Goal: Task Accomplishment & Management: Use online tool/utility

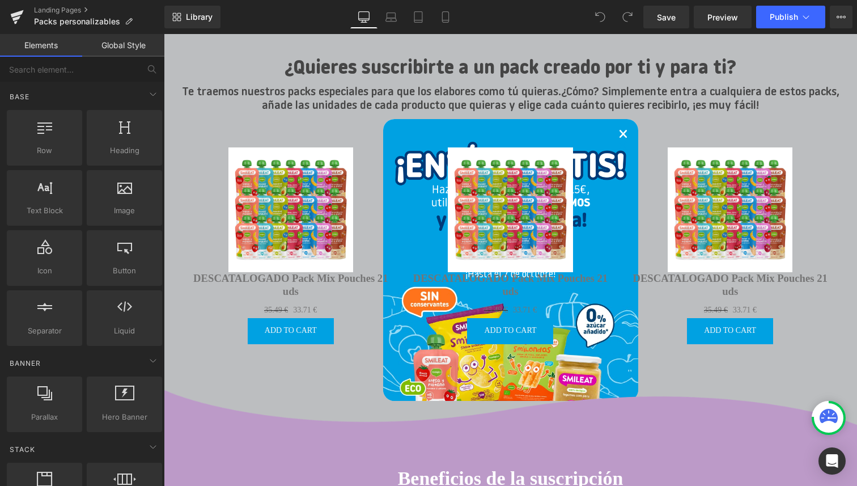
scroll to position [318, 0]
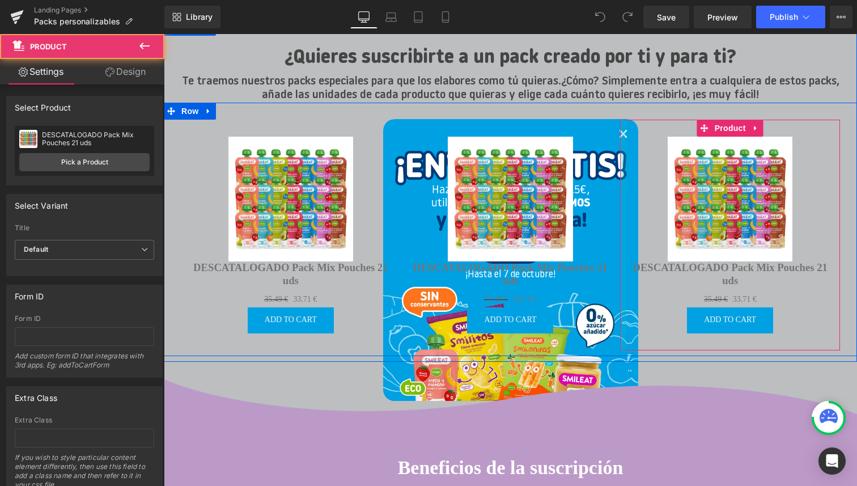
click at [622, 134] on div at bounding box center [623, 235] width 6 height 231
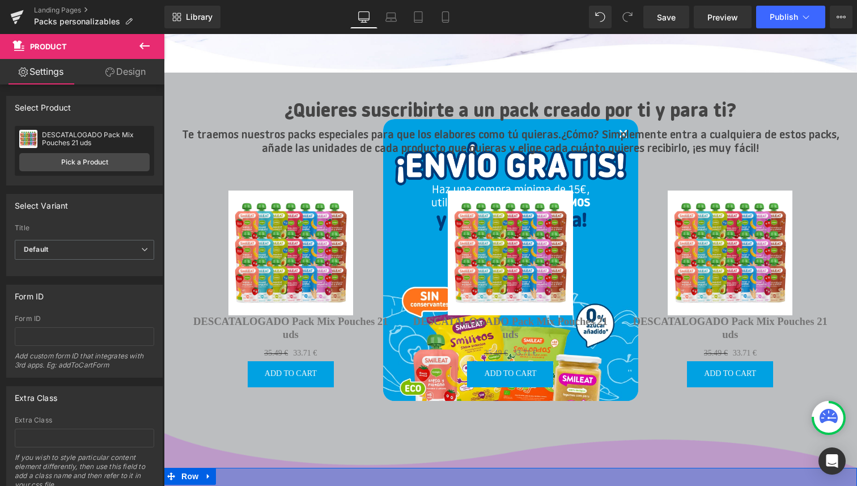
scroll to position [263, 0]
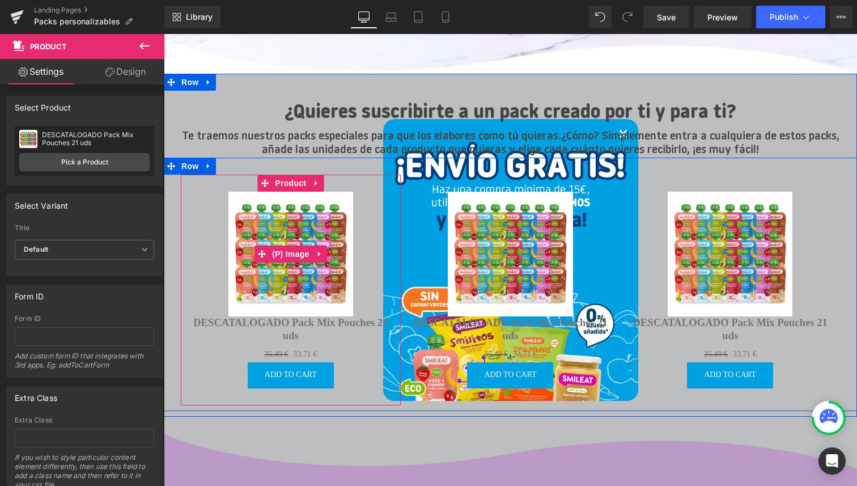
click at [355, 207] on div "Sale Off" at bounding box center [290, 254] width 209 height 125
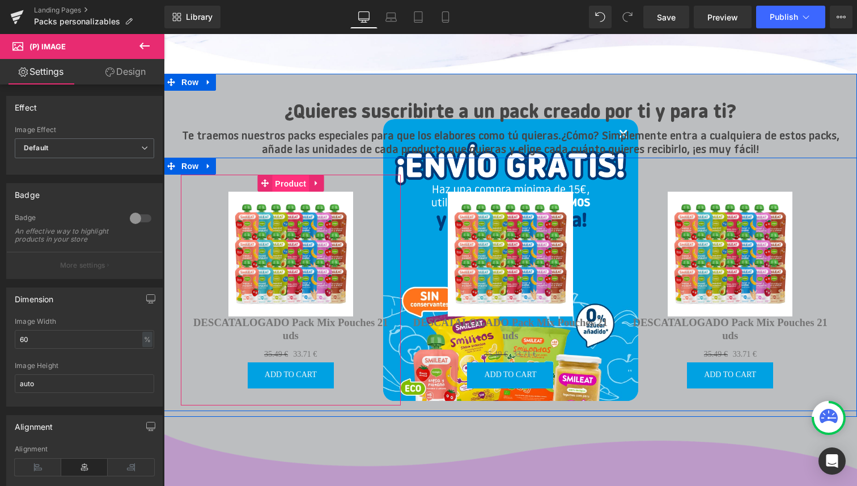
click at [285, 181] on span "Product" at bounding box center [290, 183] width 37 height 17
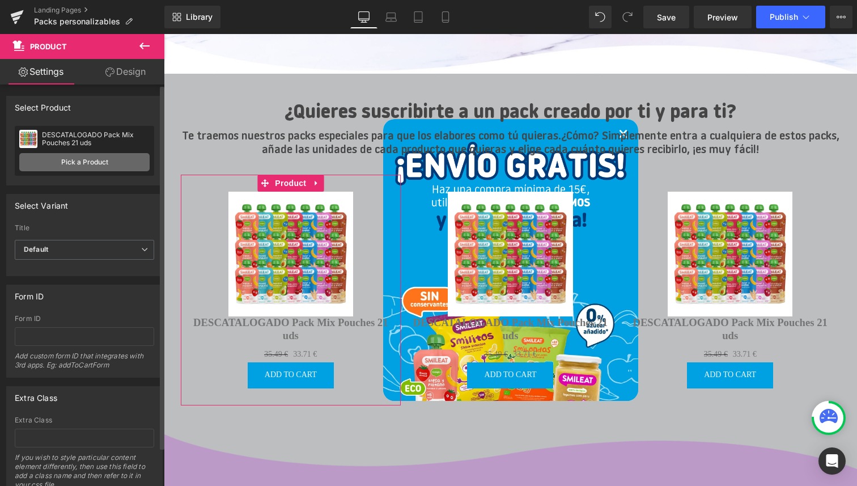
click at [100, 166] on link "Pick a Product" at bounding box center [84, 162] width 130 height 18
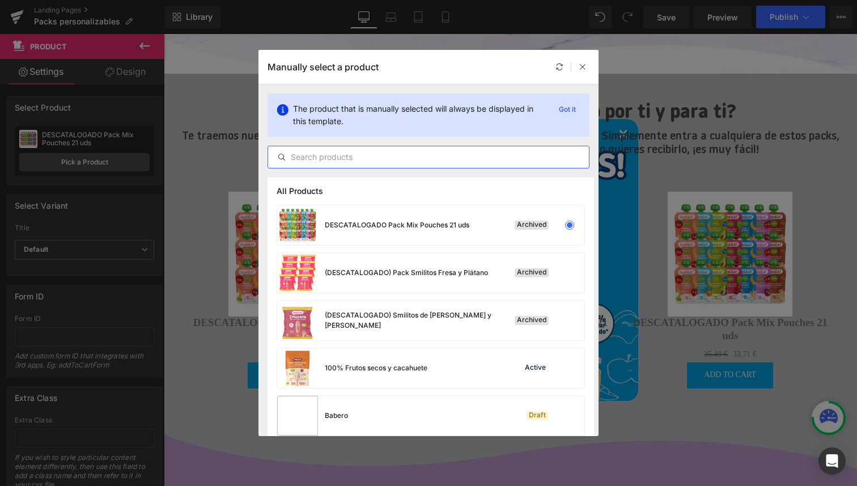
click at [391, 158] on input "text" at bounding box center [428, 157] width 321 height 14
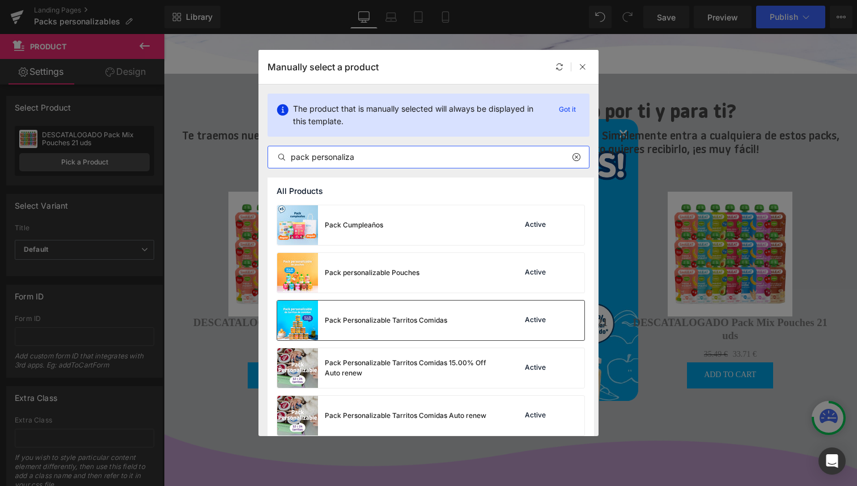
type input "pack personaliza"
click at [403, 326] on div "Pack Personalizable Tarritos Comidas" at bounding box center [362, 320] width 170 height 40
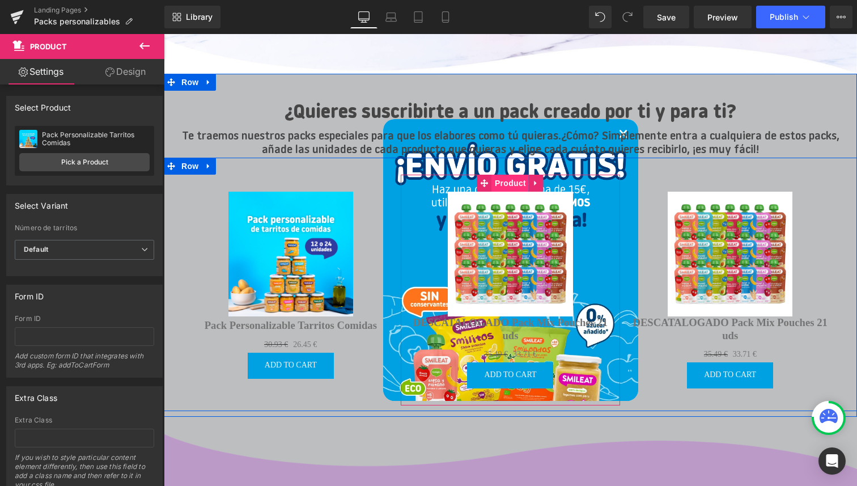
click at [508, 184] on span "Product" at bounding box center [510, 183] width 37 height 17
click at [512, 182] on span "Product" at bounding box center [510, 183] width 37 height 17
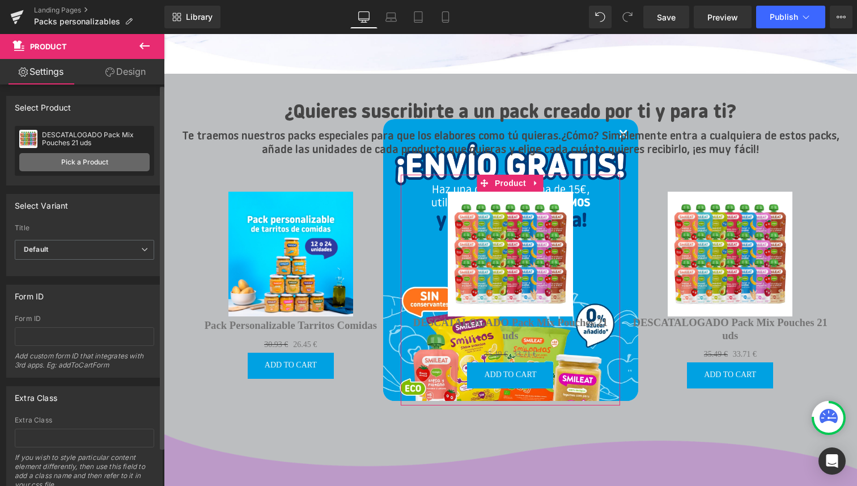
click at [87, 160] on link "Pick a Product" at bounding box center [84, 162] width 130 height 18
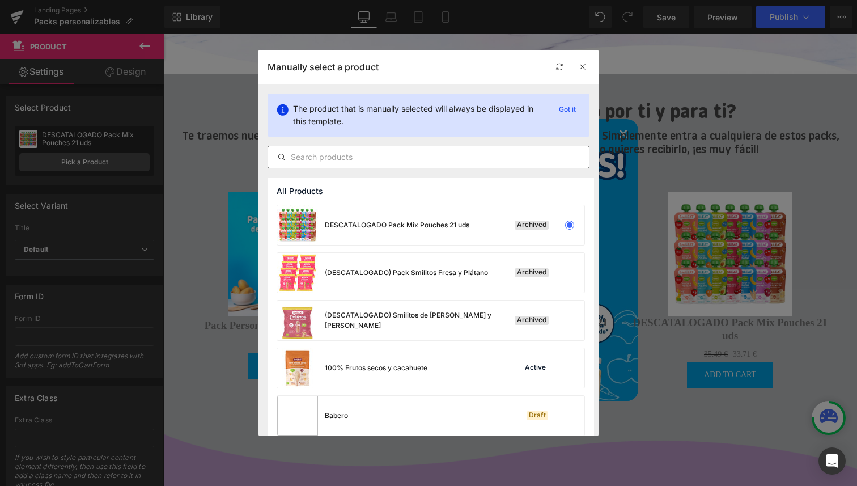
click at [339, 159] on input "text" at bounding box center [428, 157] width 321 height 14
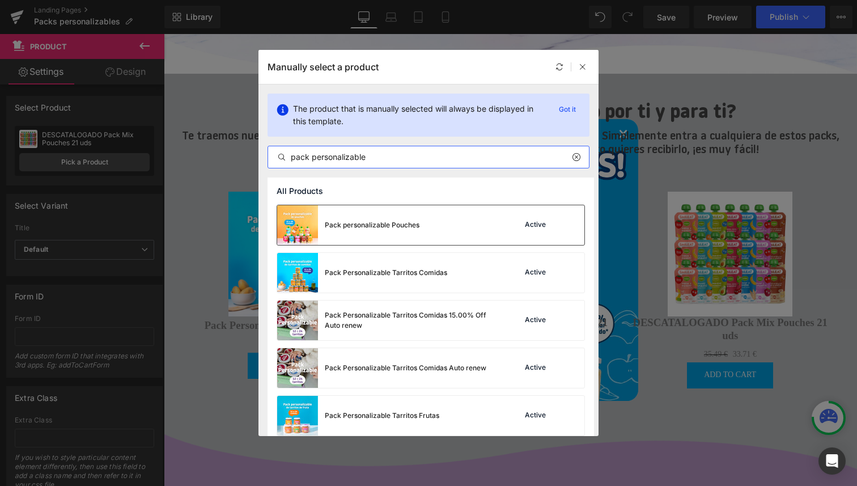
type input "pack personalizable"
click at [384, 222] on div "Pack personalizable Pouches" at bounding box center [372, 225] width 95 height 10
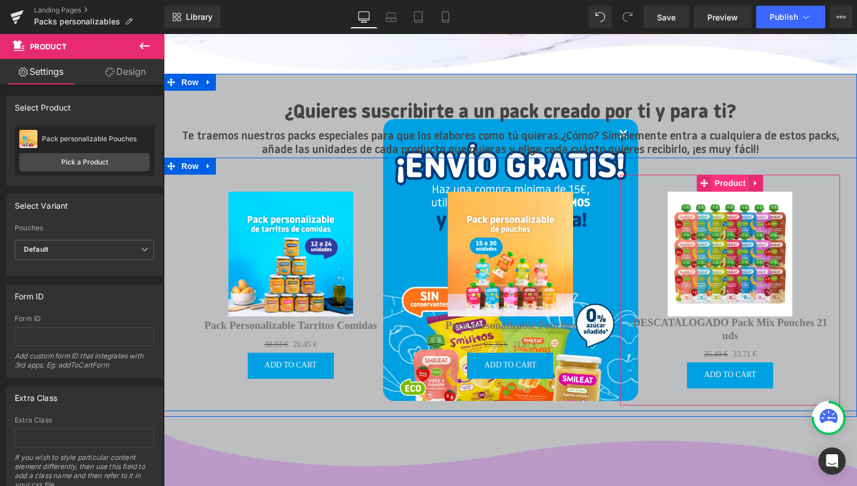
click at [734, 180] on span "Product" at bounding box center [730, 183] width 37 height 17
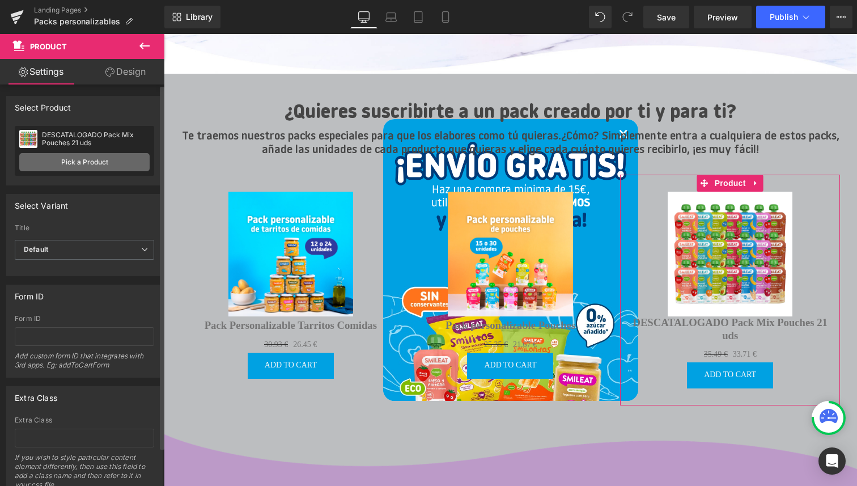
click at [107, 160] on link "Pick a Product" at bounding box center [84, 162] width 130 height 18
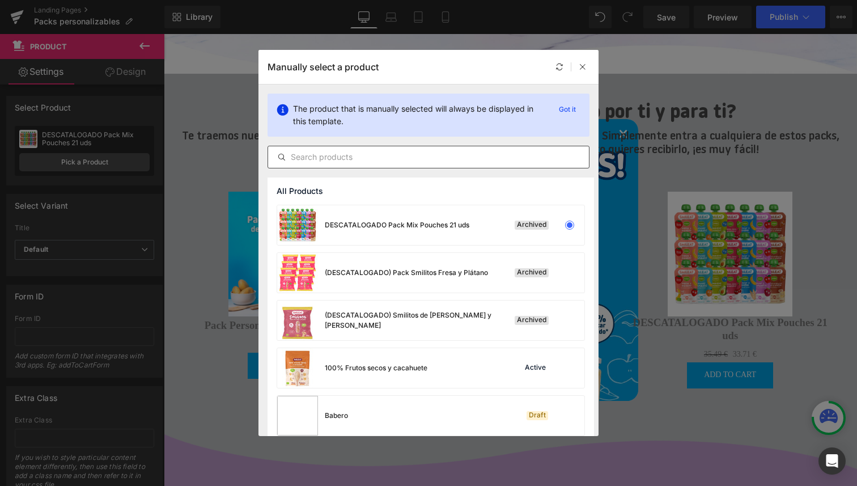
click at [321, 153] on input "text" at bounding box center [428, 157] width 321 height 14
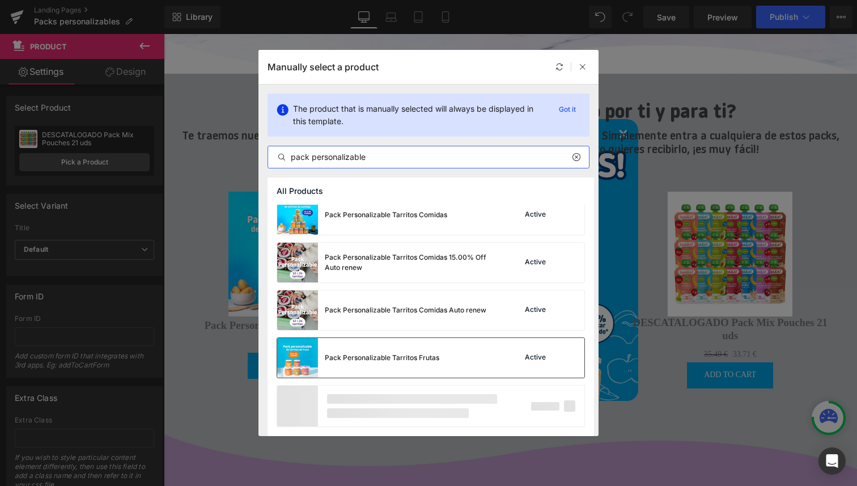
scroll to position [9, 0]
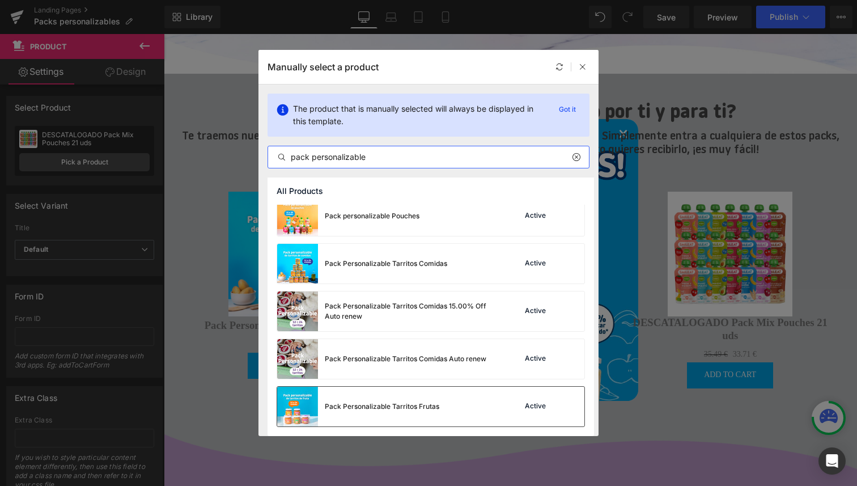
type input "pack personalizable"
click at [384, 359] on div "Pack Personalizable Tarritos Comidas Auto renew" at bounding box center [405, 359] width 161 height 10
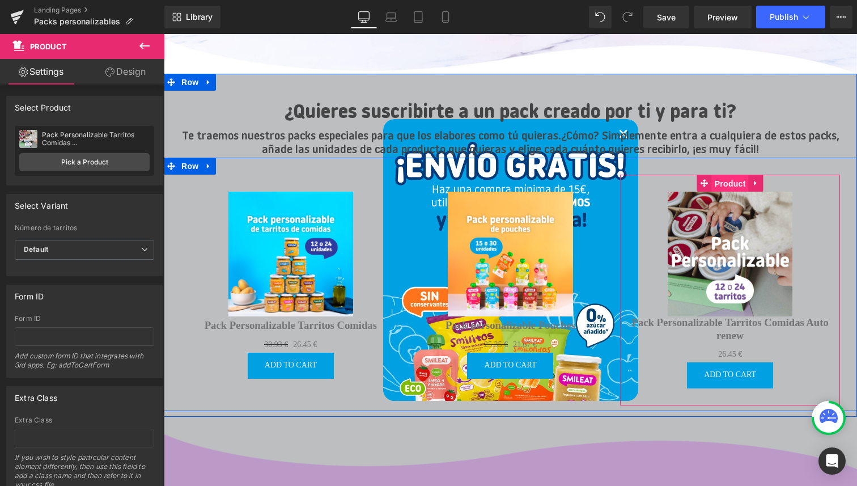
click at [729, 181] on span "Product" at bounding box center [730, 183] width 37 height 17
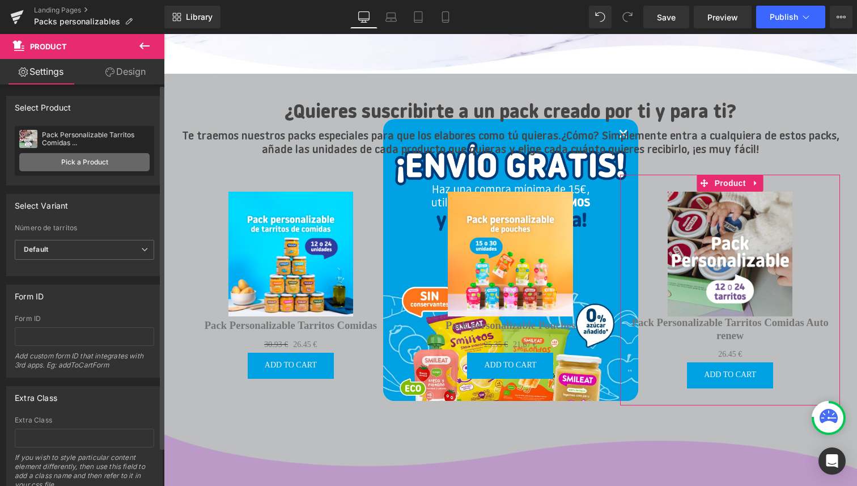
click at [100, 165] on link "Pick a Product" at bounding box center [84, 162] width 130 height 18
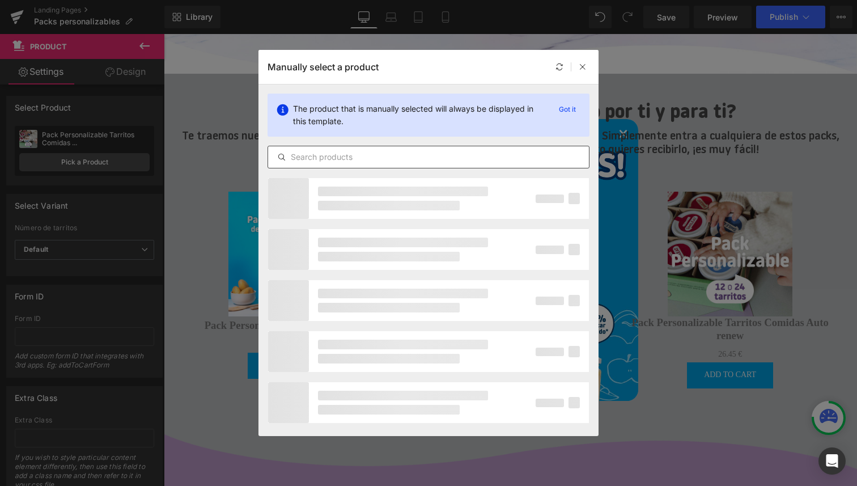
click at [375, 158] on input "text" at bounding box center [428, 157] width 321 height 14
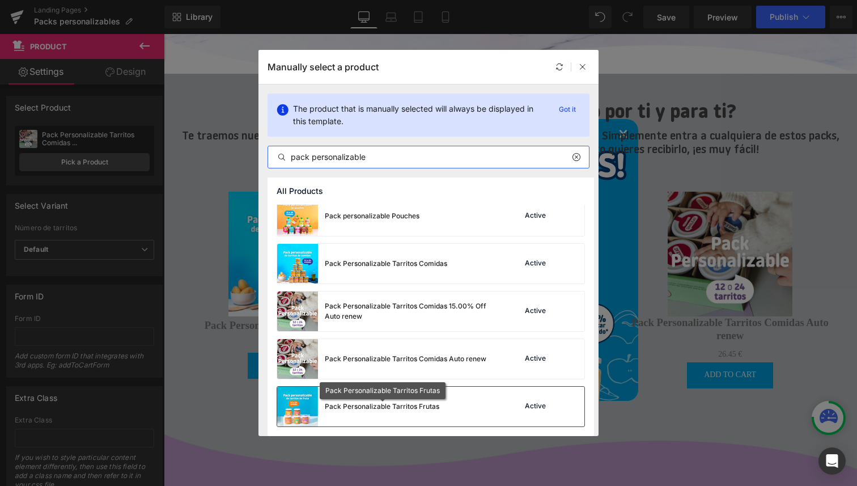
type input "pack personalizable"
click at [402, 406] on div "Pack Personalizable Tarritos Frutas" at bounding box center [382, 406] width 114 height 10
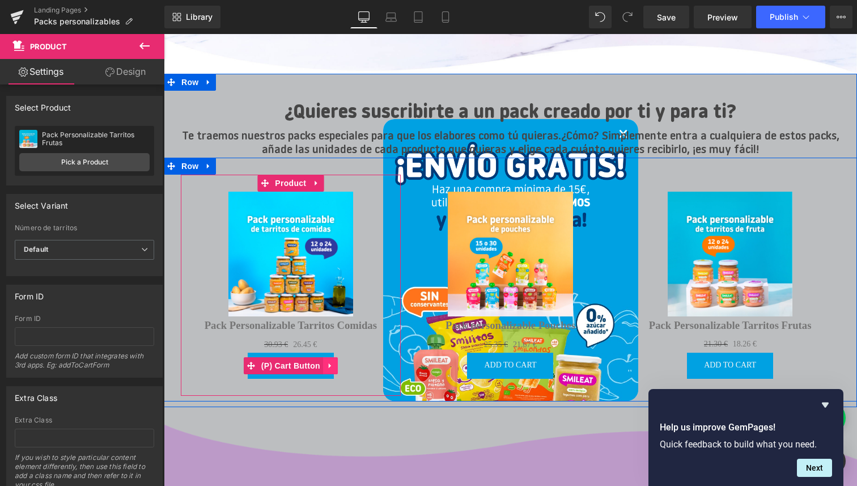
click at [330, 362] on icon at bounding box center [330, 366] width 8 height 8
click at [339, 366] on icon at bounding box center [338, 366] width 8 height 8
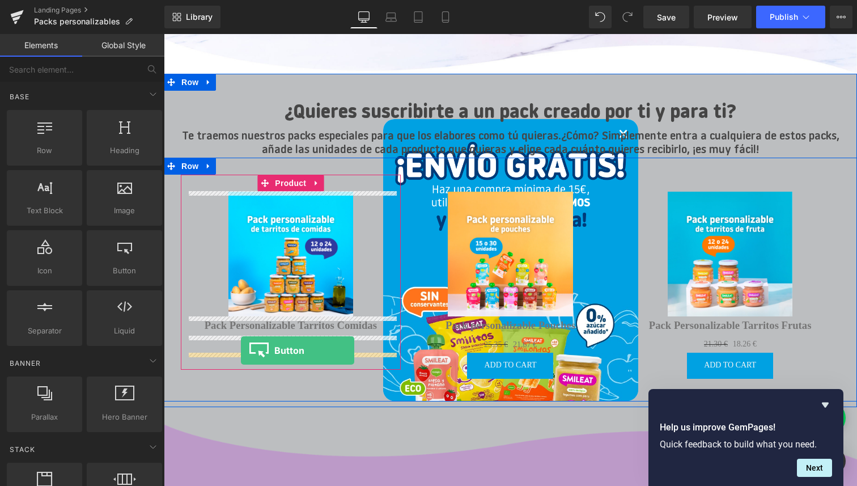
drag, startPoint x: 288, startPoint y: 300, endPoint x: 241, endPoint y: 350, distance: 68.5
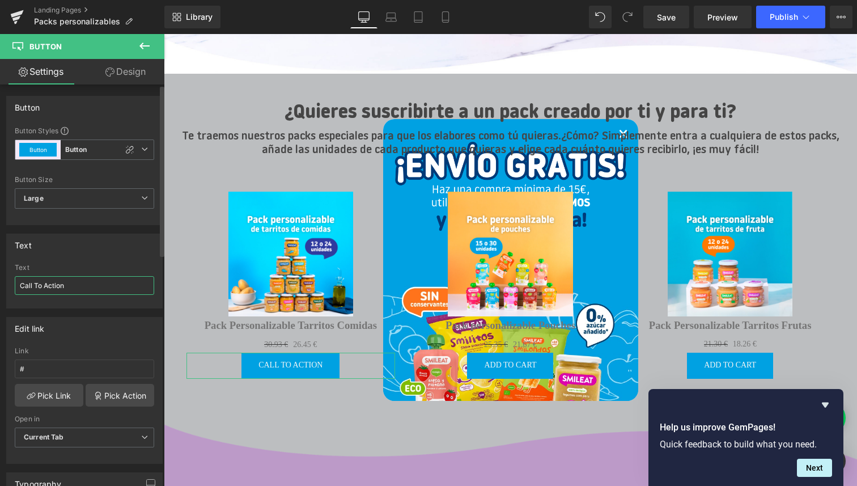
drag, startPoint x: 66, startPoint y: 284, endPoint x: 14, endPoint y: 283, distance: 52.1
click at [14, 283] on div "Call To Action Text Call To Action" at bounding box center [84, 285] width 155 height 44
drag, startPoint x: 74, startPoint y: 283, endPoint x: 24, endPoint y: 283, distance: 49.9
click at [24, 283] on input "SUSCRIBIRME" at bounding box center [84, 285] width 139 height 19
type input "Ssuscribirme"
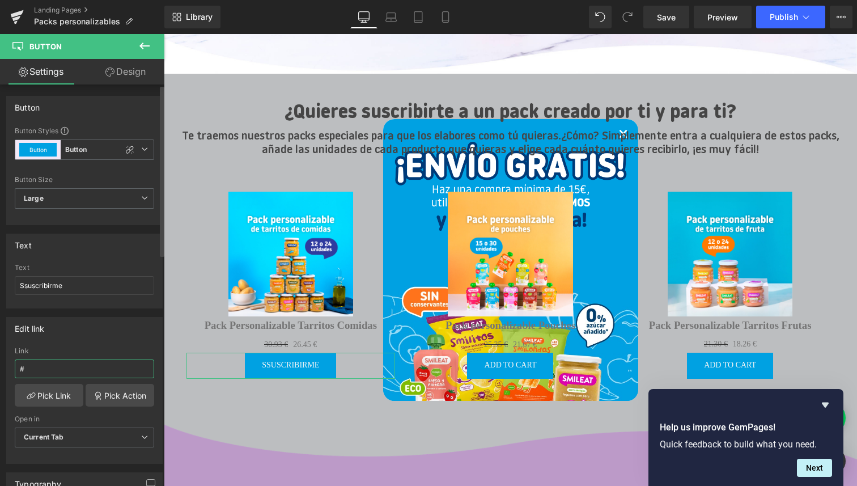
drag, startPoint x: 50, startPoint y: 372, endPoint x: 15, endPoint y: 367, distance: 34.9
click at [15, 367] on input "#" at bounding box center [84, 368] width 139 height 19
paste input "/products/pack-personalizado-tarritos-comidas"
type input "/products/pack-personalizado-tarritos-comidas"
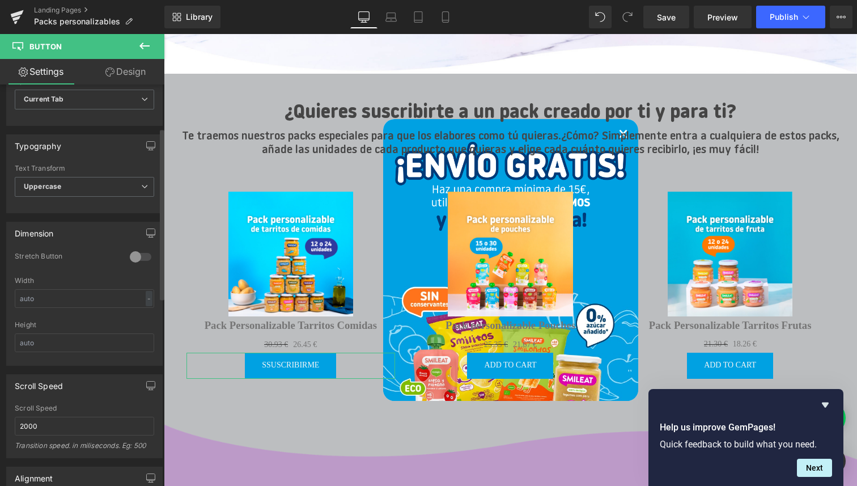
scroll to position [542, 0]
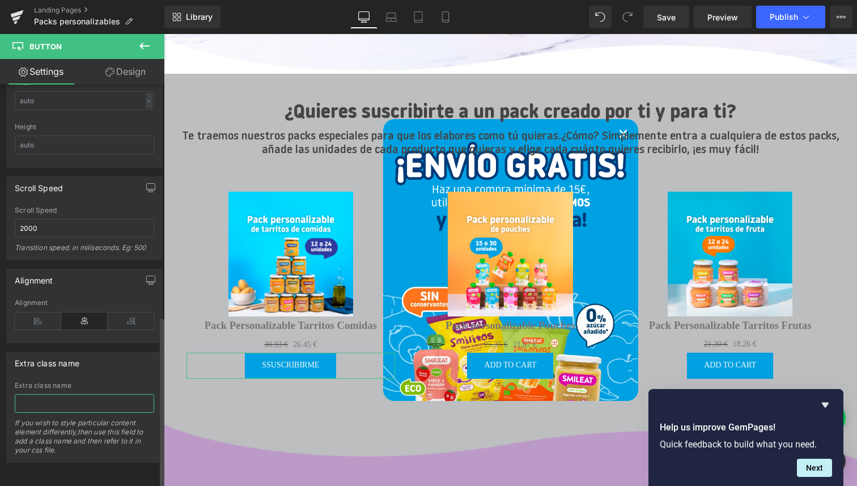
click at [53, 395] on input "text" at bounding box center [84, 403] width 139 height 19
paste input "product-item__cta button button--subscription"
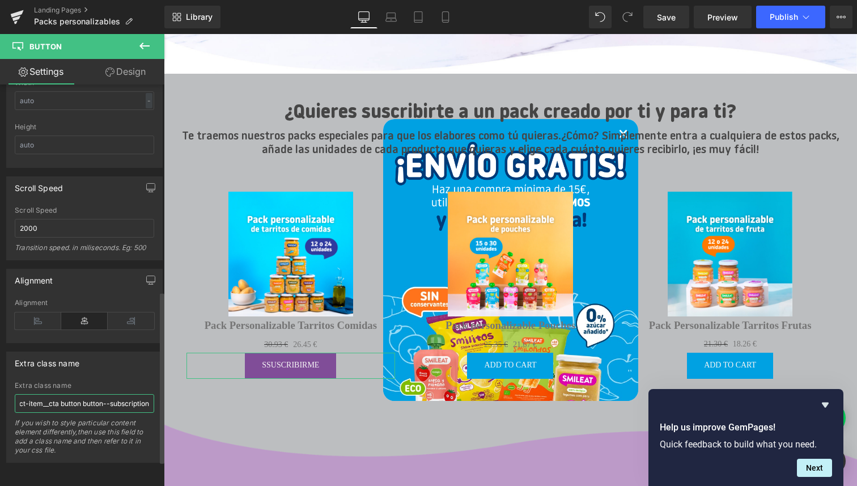
scroll to position [0, 0]
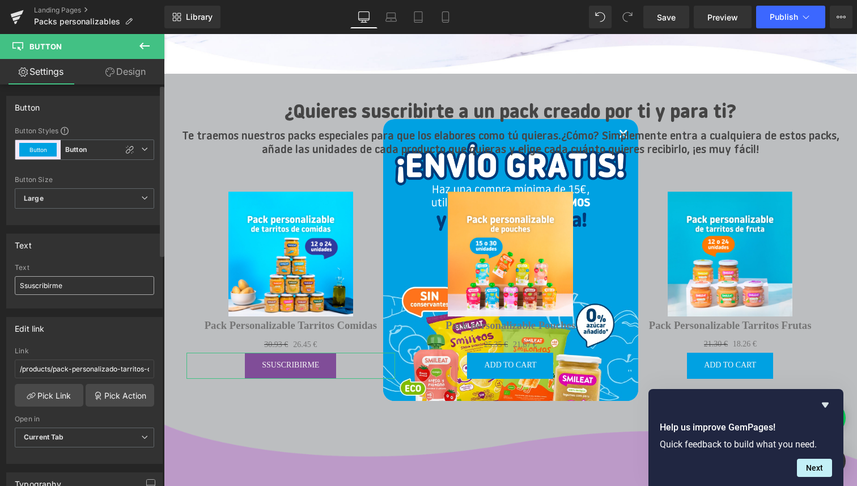
type input "product-item__cta button button--subscription"
click at [28, 283] on input "Ssuscribirme" at bounding box center [84, 285] width 139 height 19
type input "Suscribirme"
click at [78, 154] on b "Button" at bounding box center [76, 150] width 22 height 10
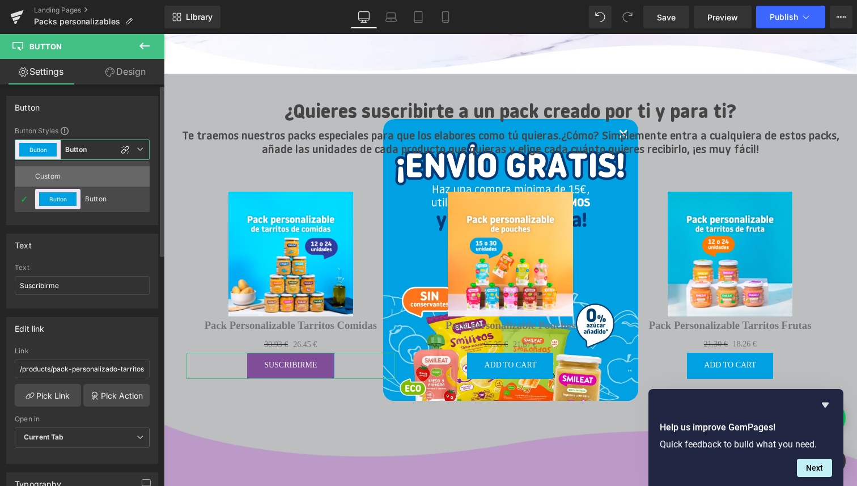
click at [52, 175] on div "Custom" at bounding box center [57, 176] width 44 height 20
type input "Brand Color"
type input "Color 1"
type input "Color 7"
type input "Color 1"
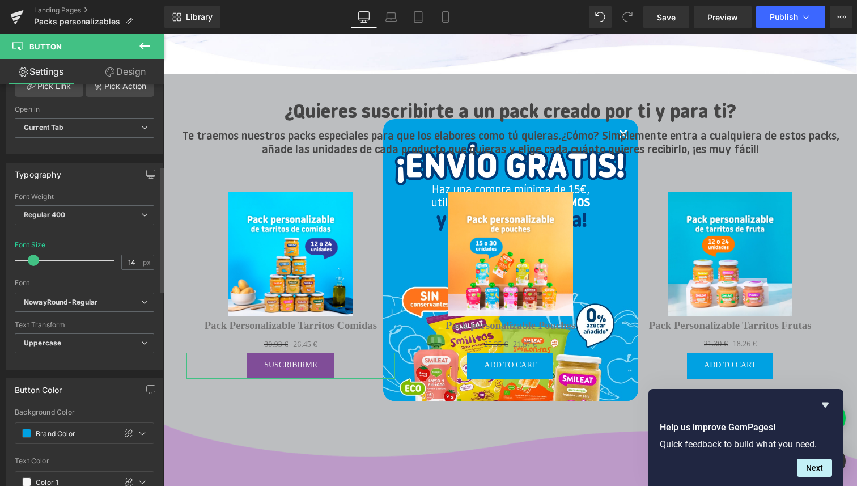
scroll to position [262, 0]
click at [133, 257] on input "14" at bounding box center [132, 261] width 20 height 14
type input "16"
click at [49, 300] on icon "NowayRound-Regular" at bounding box center [61, 301] width 74 height 10
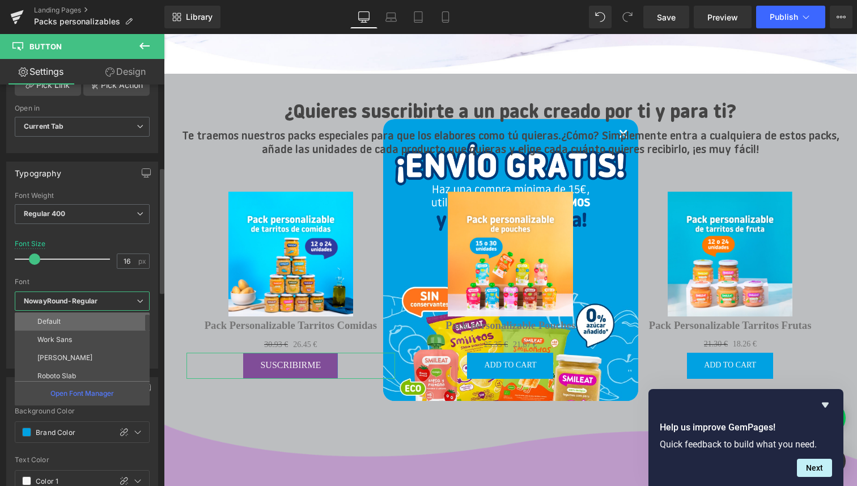
click at [50, 317] on p "Default" at bounding box center [48, 321] width 23 height 8
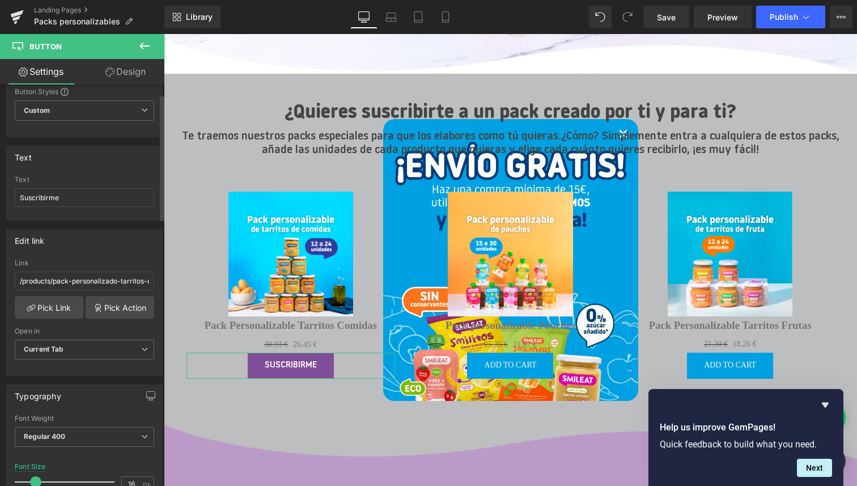
scroll to position [0, 0]
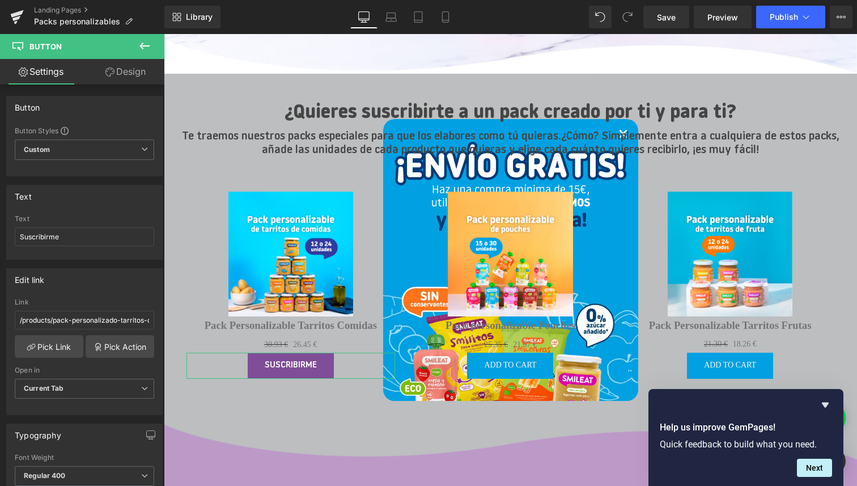
click at [122, 73] on link "Design" at bounding box center [125, 71] width 82 height 25
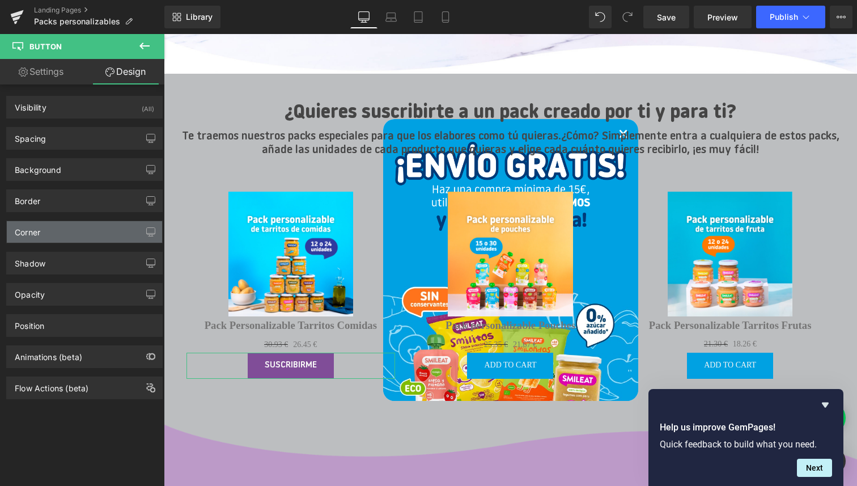
click at [85, 236] on div "Corner" at bounding box center [84, 232] width 155 height 22
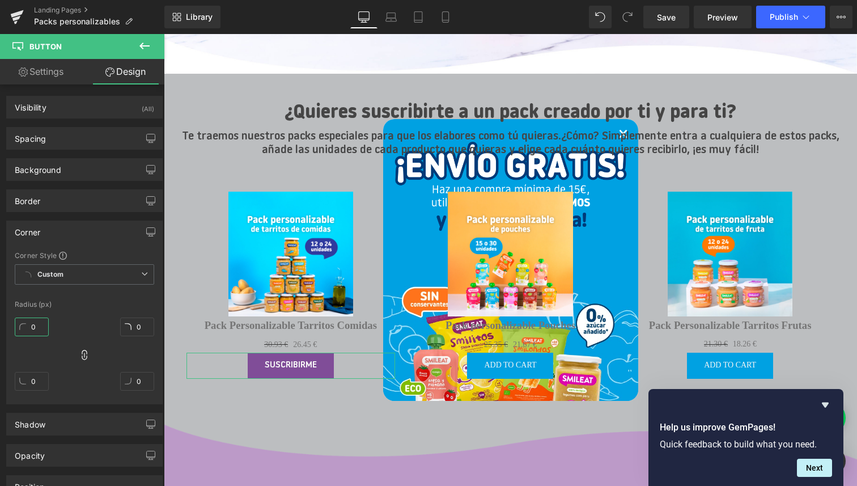
click at [37, 329] on input "0" at bounding box center [32, 326] width 34 height 19
type input "1"
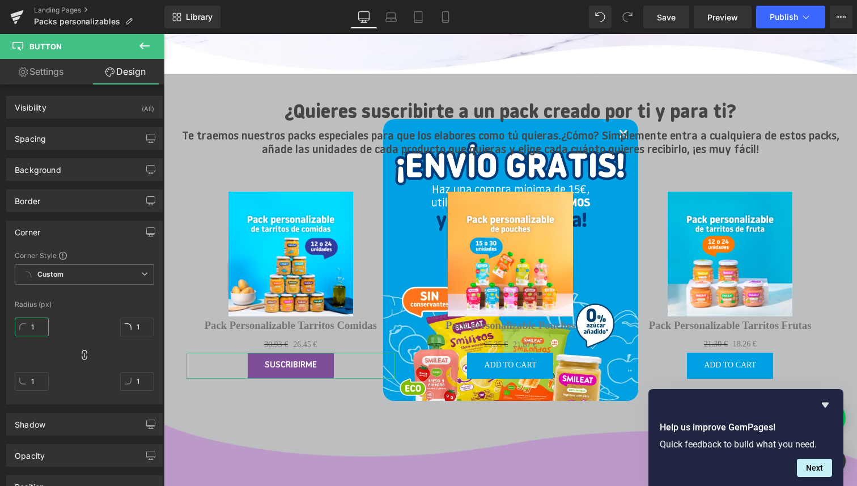
type input "10"
type input "100"
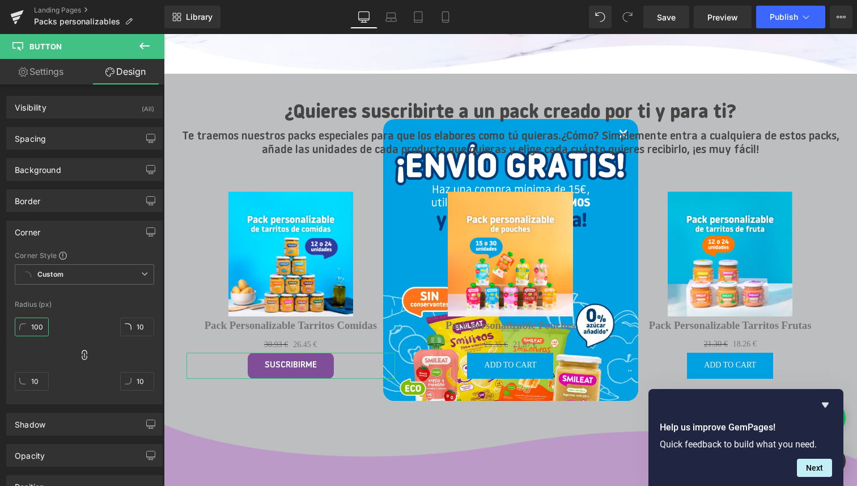
type input "100"
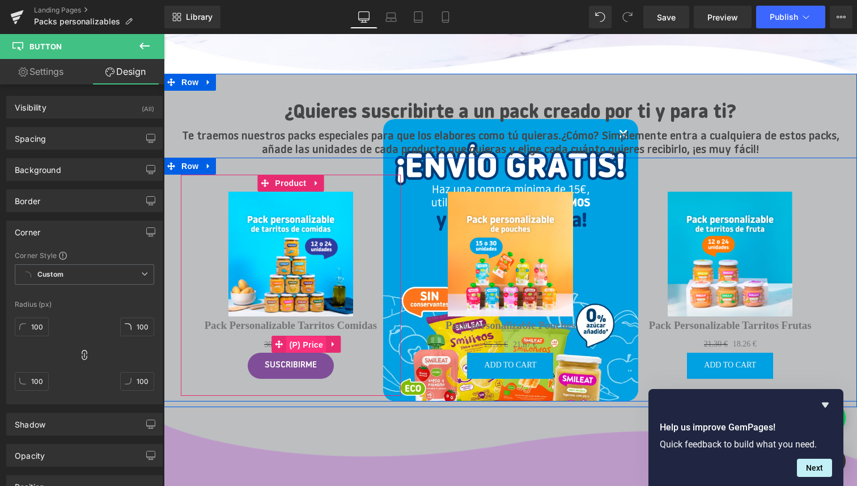
click at [305, 341] on span "(P) Price" at bounding box center [307, 344] width 40 height 17
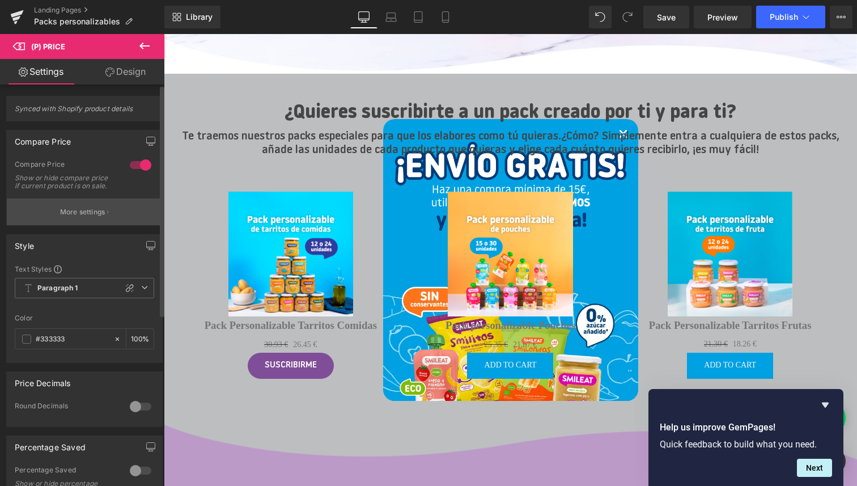
click at [95, 215] on p "More settings" at bounding box center [82, 212] width 45 height 10
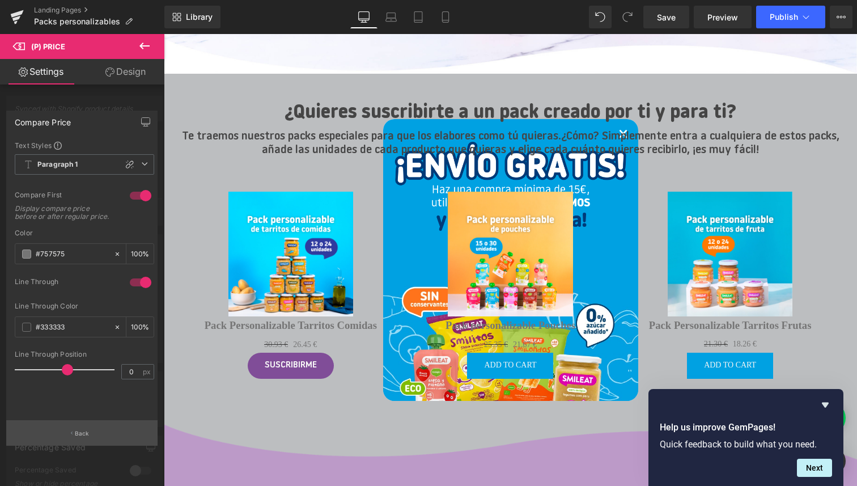
click at [79, 432] on p "Back" at bounding box center [82, 433] width 15 height 8
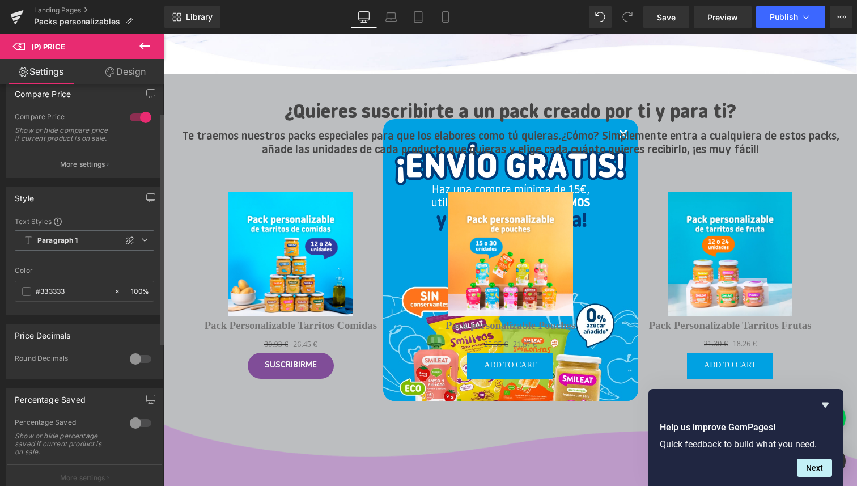
scroll to position [53, 0]
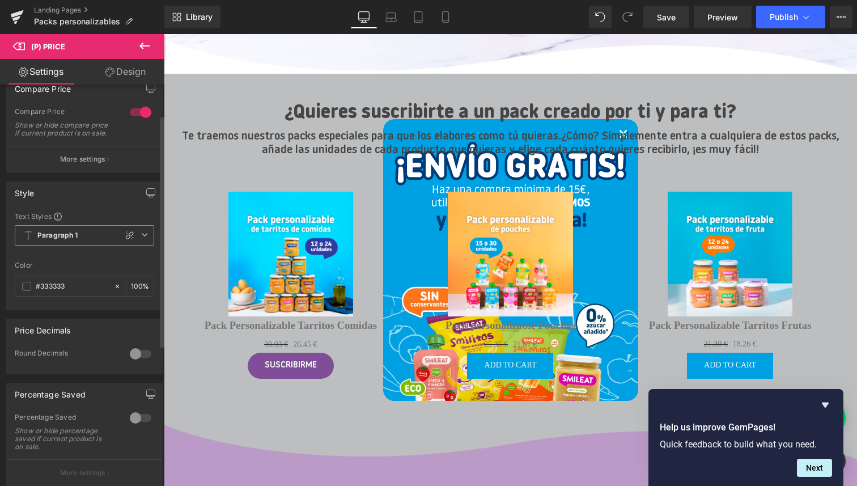
click at [83, 241] on span "Paragraph 1" at bounding box center [84, 235] width 139 height 20
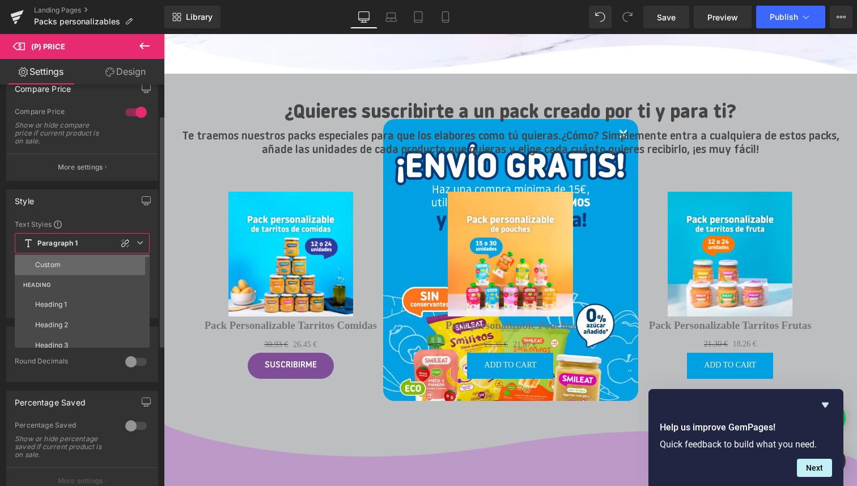
click at [58, 262] on div "Custom" at bounding box center [47, 265] width 25 height 8
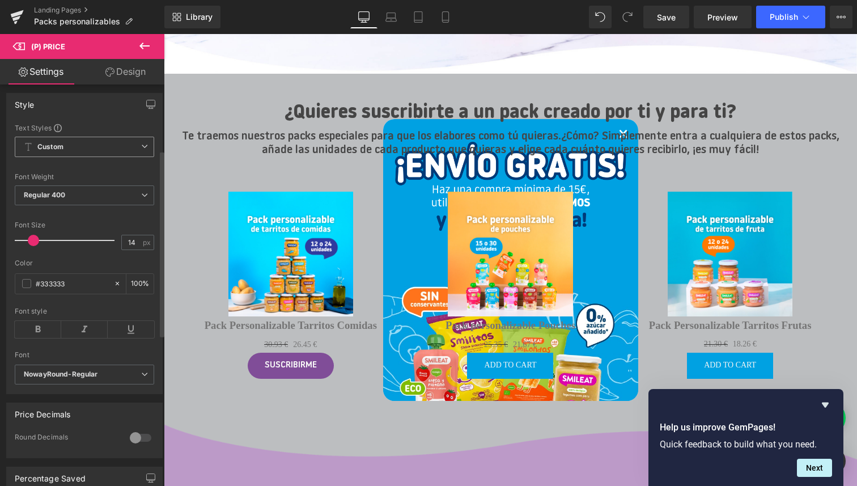
scroll to position [142, 0]
click at [133, 248] on input "14" at bounding box center [132, 241] width 20 height 14
type input "17"
click at [109, 266] on div "Color" at bounding box center [84, 262] width 139 height 8
click at [79, 377] on b "NowayRound-Regular" at bounding box center [82, 373] width 117 height 10
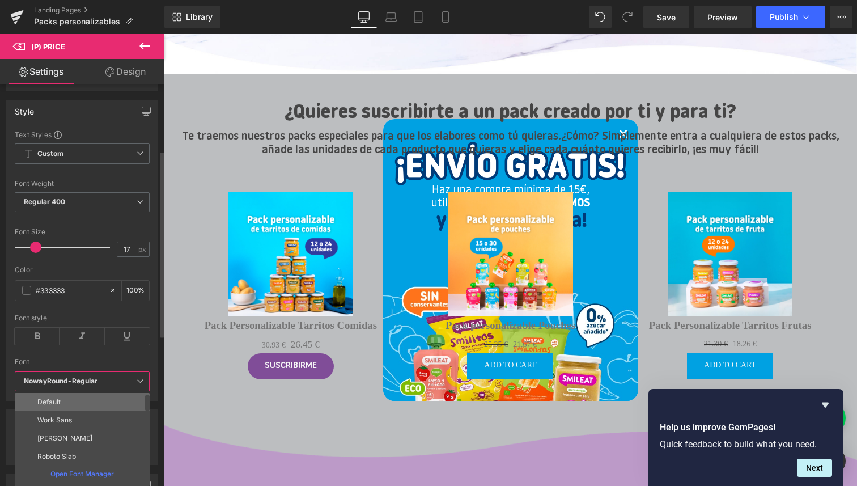
click at [65, 397] on li "Default" at bounding box center [85, 402] width 140 height 18
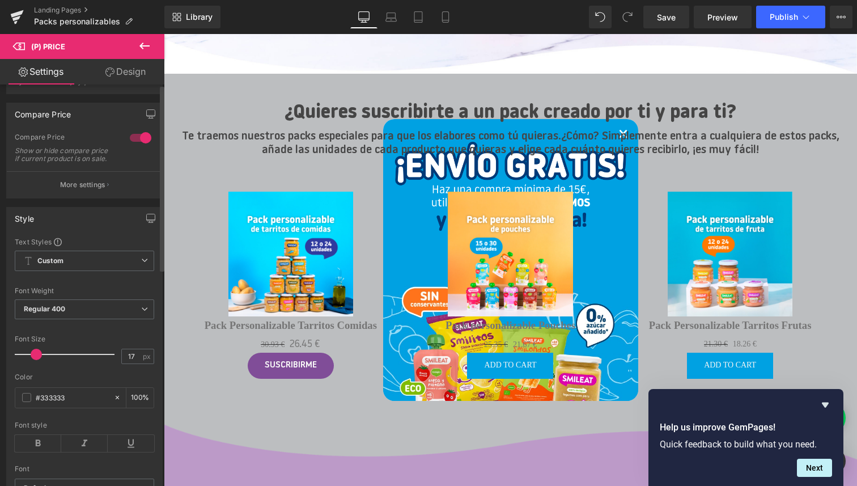
scroll to position [0, 0]
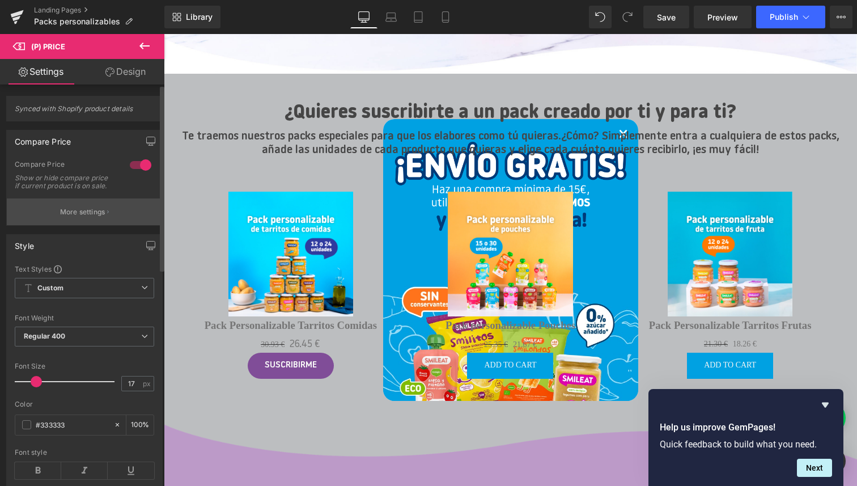
click at [88, 216] on p "More settings" at bounding box center [82, 212] width 45 height 10
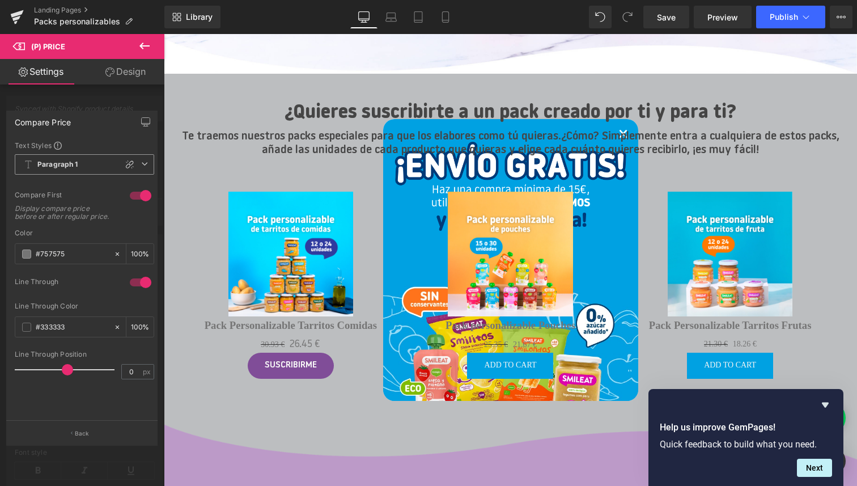
click at [78, 164] on span "Paragraph 1" at bounding box center [84, 164] width 139 height 20
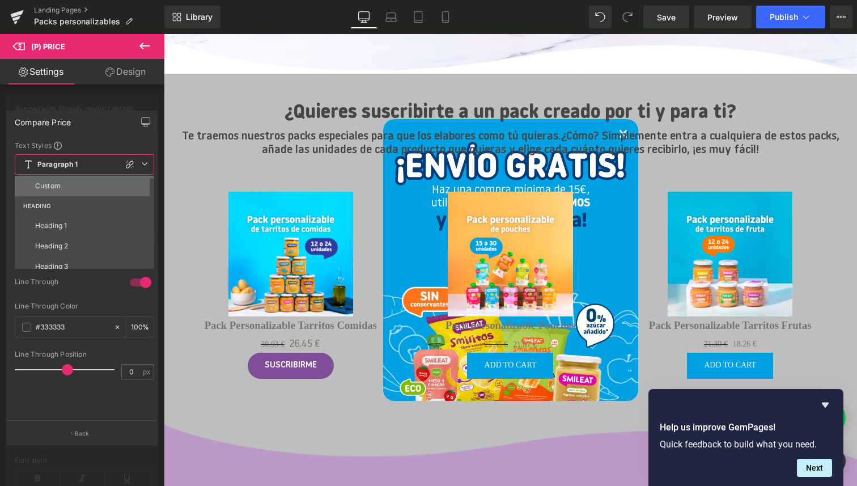
click at [68, 183] on li "Custom" at bounding box center [87, 186] width 144 height 20
type input "14"
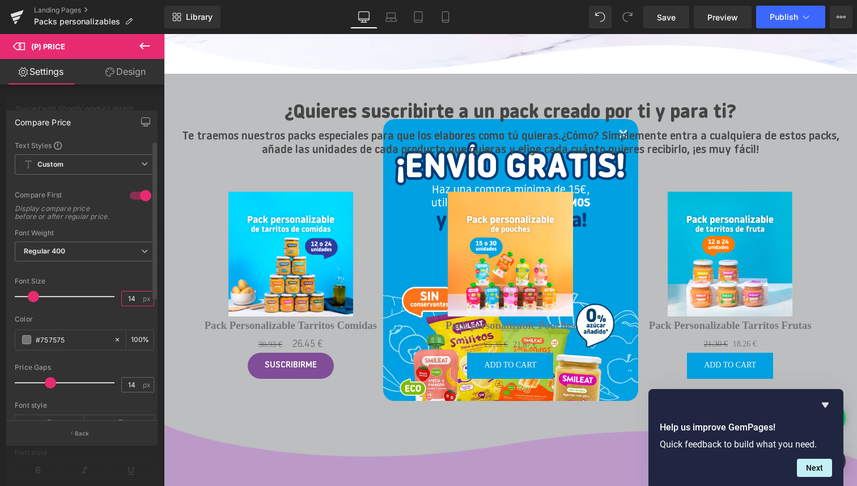
click at [133, 305] on input "14" at bounding box center [132, 298] width 20 height 14
type input "17"
drag, startPoint x: 132, startPoint y: 392, endPoint x: 114, endPoint y: 392, distance: 18.1
click at [114, 392] on div "Price Gaps 14 px" at bounding box center [84, 382] width 139 height 38
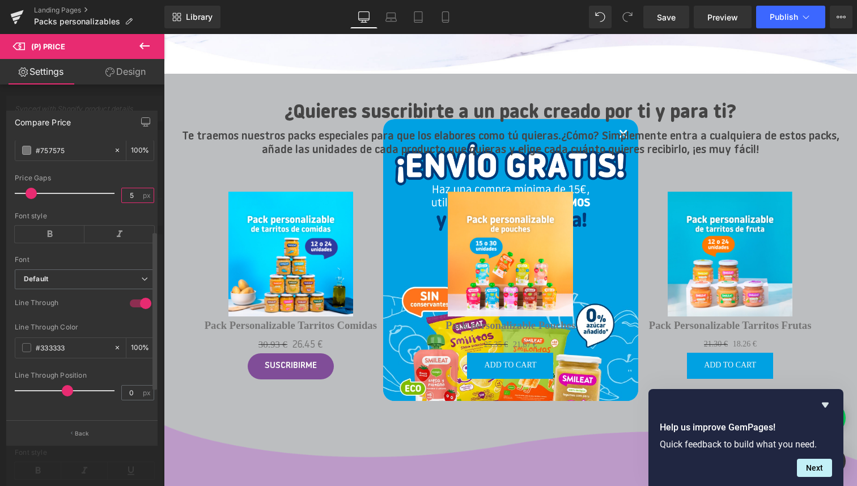
scroll to position [206, 0]
type input "5"
click at [84, 428] on button "Back" at bounding box center [81, 432] width 151 height 25
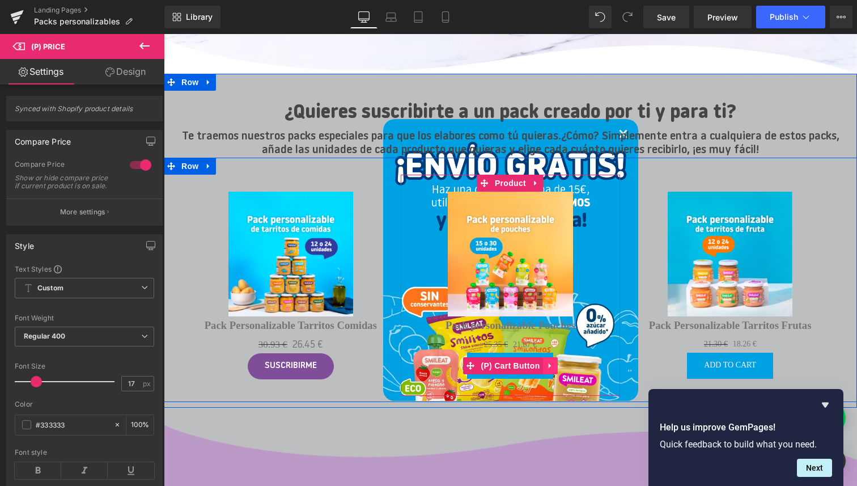
click at [550, 363] on icon at bounding box center [550, 366] width 8 height 8
click at [555, 365] on icon at bounding box center [558, 366] width 8 height 8
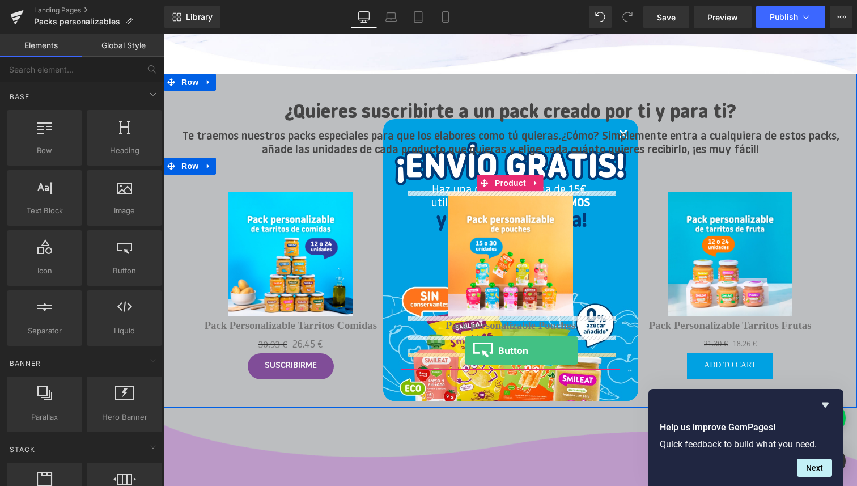
drag, startPoint x: 277, startPoint y: 296, endPoint x: 465, endPoint y: 350, distance: 195.1
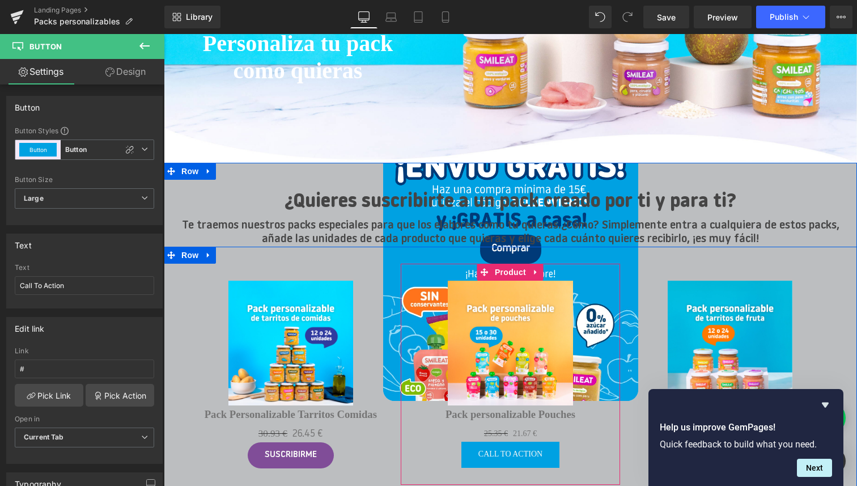
scroll to position [172, 0]
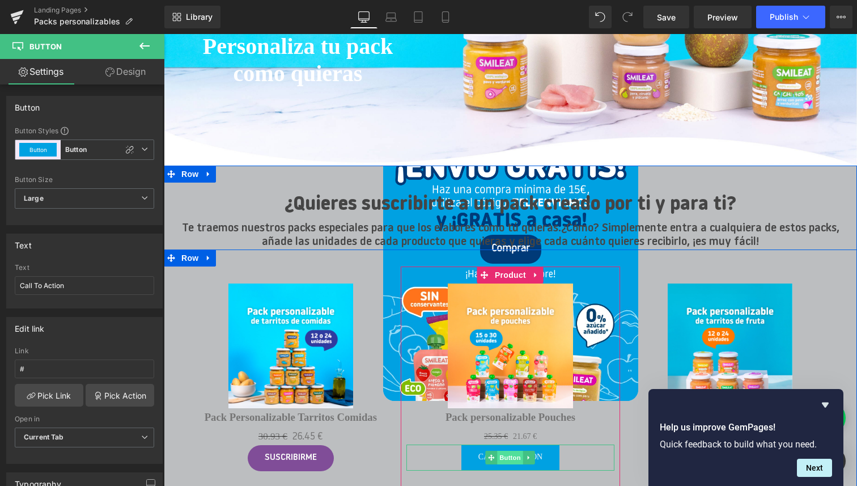
click at [516, 457] on span "Button" at bounding box center [511, 457] width 26 height 14
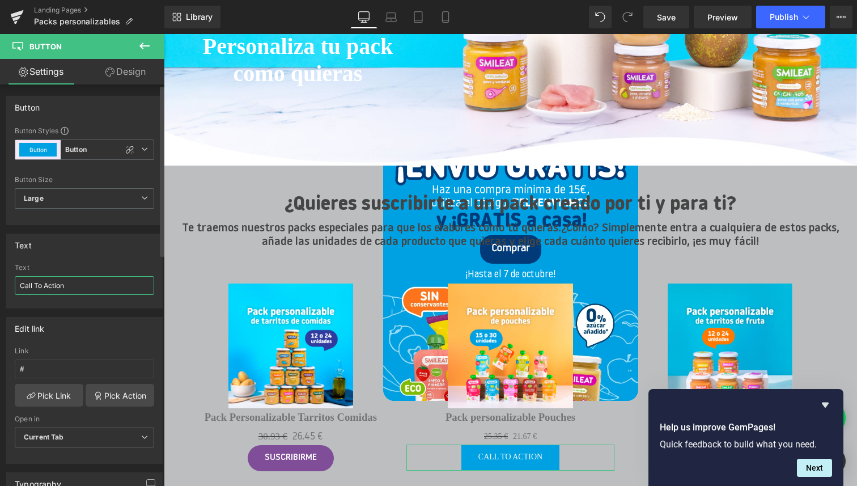
drag, startPoint x: 80, startPoint y: 282, endPoint x: 17, endPoint y: 274, distance: 63.3
click at [17, 274] on div "Text Call To Action" at bounding box center [84, 285] width 139 height 44
type input "Suscribirme"
click at [62, 258] on div "Text Suscribirme Text Suscribirme" at bounding box center [84, 270] width 156 height 75
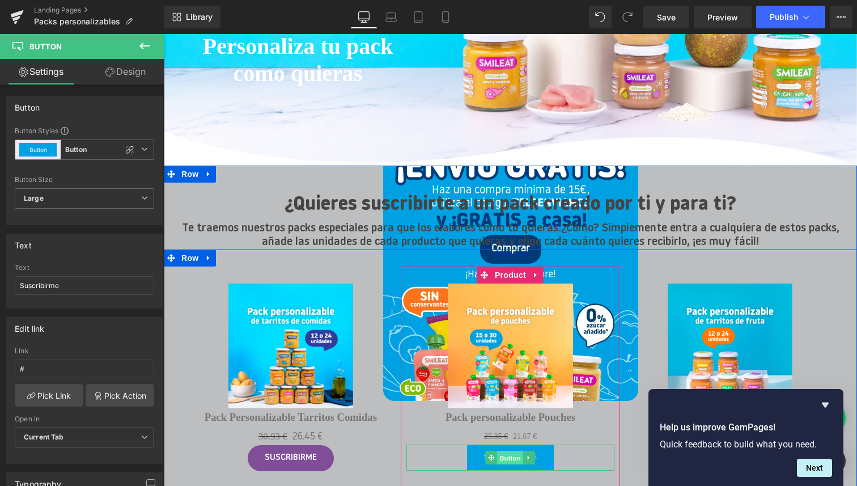
click at [512, 456] on span "Button" at bounding box center [511, 458] width 26 height 14
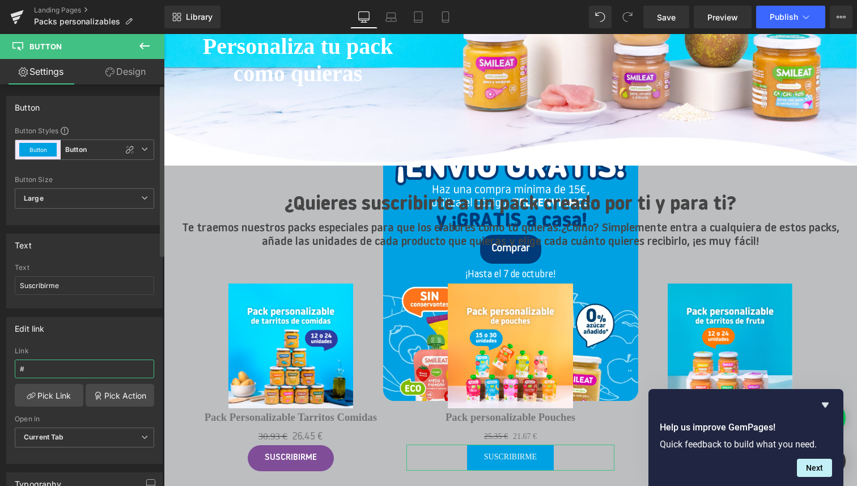
drag, startPoint x: 59, startPoint y: 371, endPoint x: 11, endPoint y: 364, distance: 48.1
click at [11, 364] on div "# Link # Pick Link Pick Action Current Tab New Tab Open in Current Tab Current …" at bounding box center [84, 405] width 155 height 116
paste input "/products/pack-personalizable-pouches"
type input "/products/pack-personalizable-pouches"
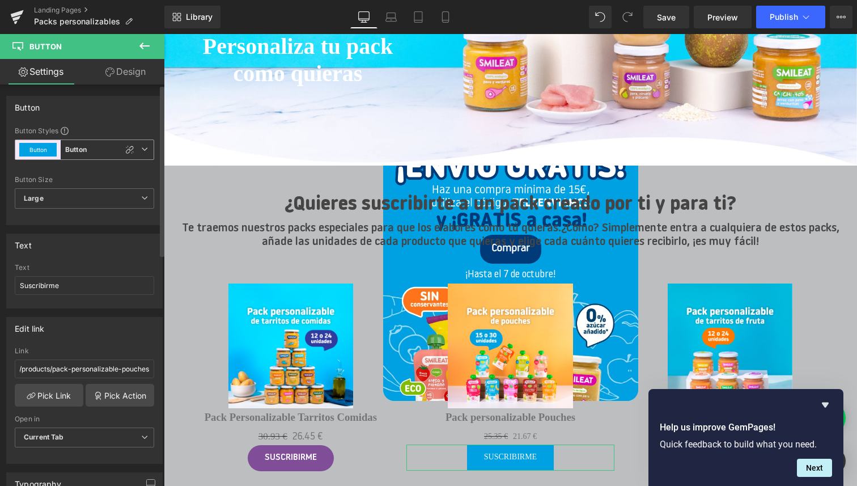
click at [84, 150] on b "Button" at bounding box center [76, 150] width 22 height 10
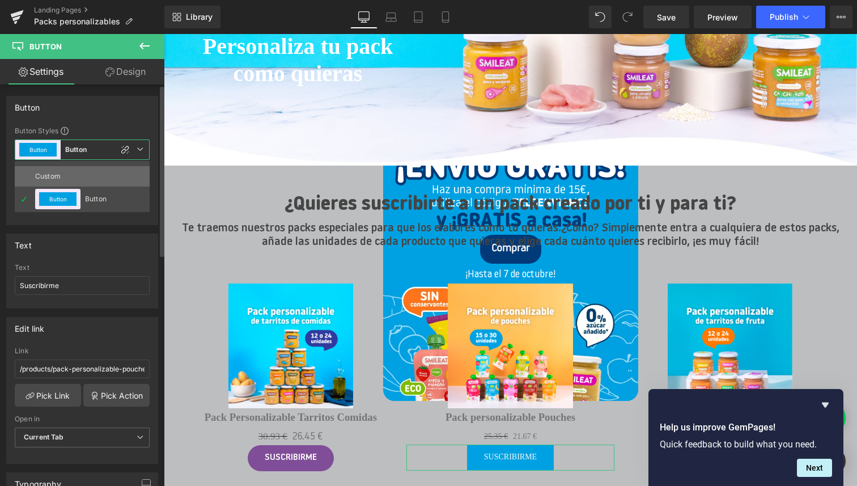
click at [61, 174] on div "Custom" at bounding box center [57, 176] width 44 height 20
type input "Brand Color"
type input "Color 1"
type input "Color 7"
type input "Color 1"
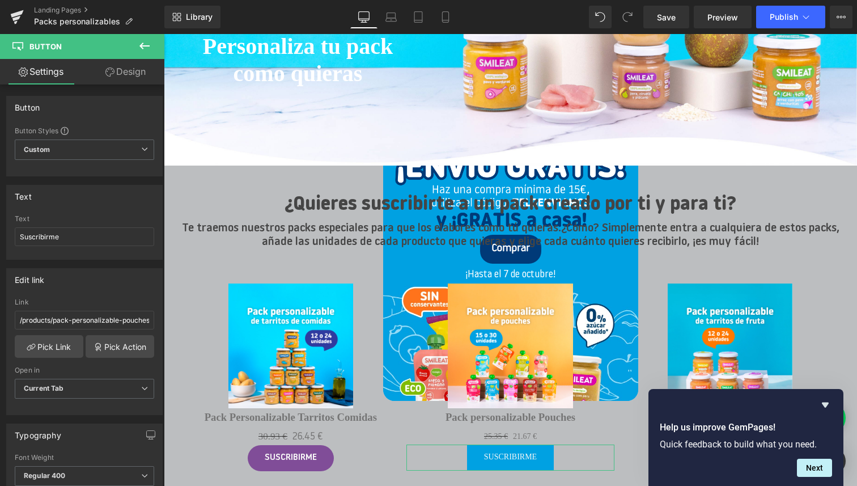
click at [124, 76] on link "Design" at bounding box center [125, 71] width 82 height 25
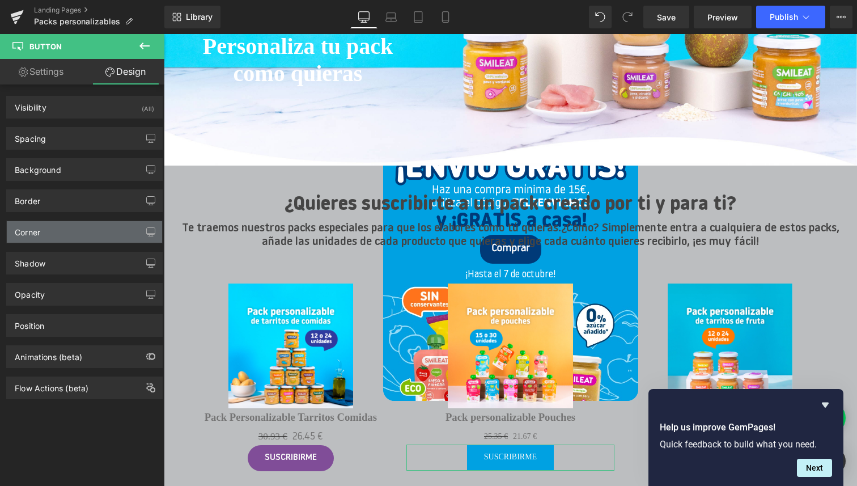
click at [56, 229] on div "Corner" at bounding box center [84, 232] width 155 height 22
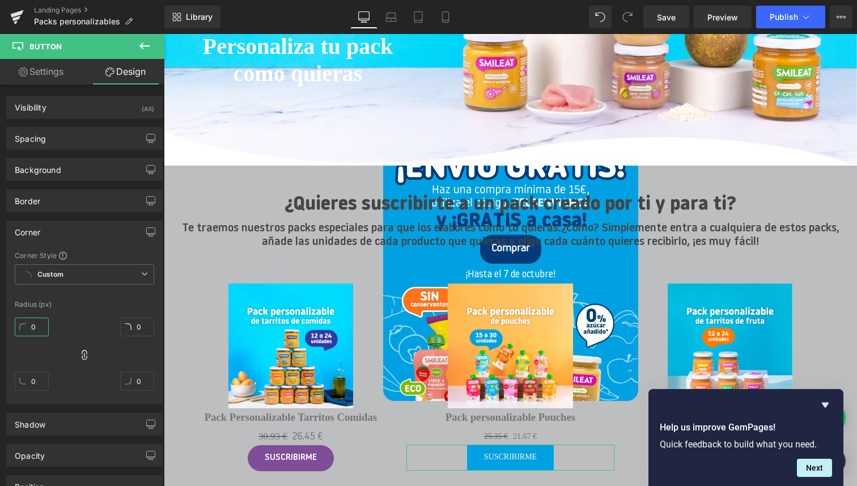
click at [34, 328] on input "0" at bounding box center [32, 326] width 34 height 19
type input "1"
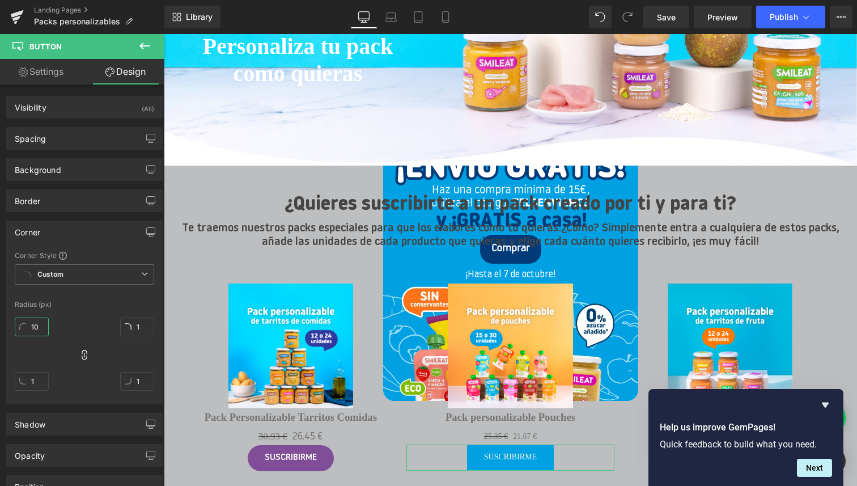
type input "100"
type input "10"
type input "100"
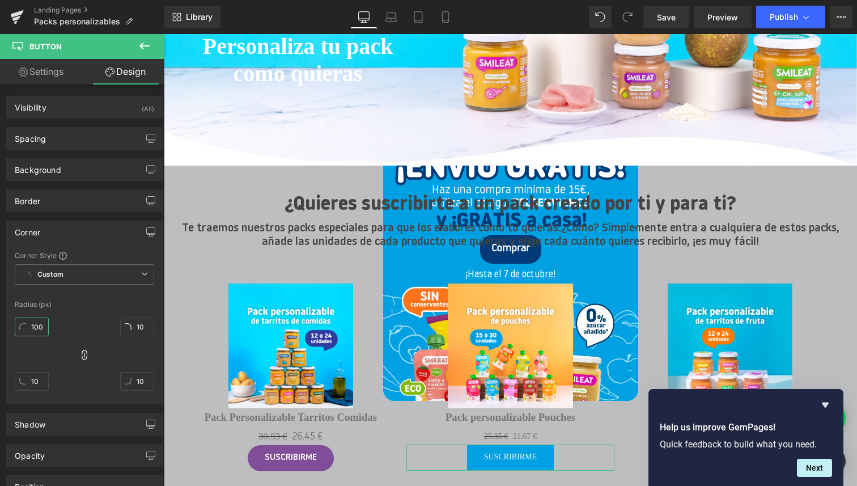
type input "100"
click at [49, 74] on link "Settings" at bounding box center [41, 71] width 82 height 25
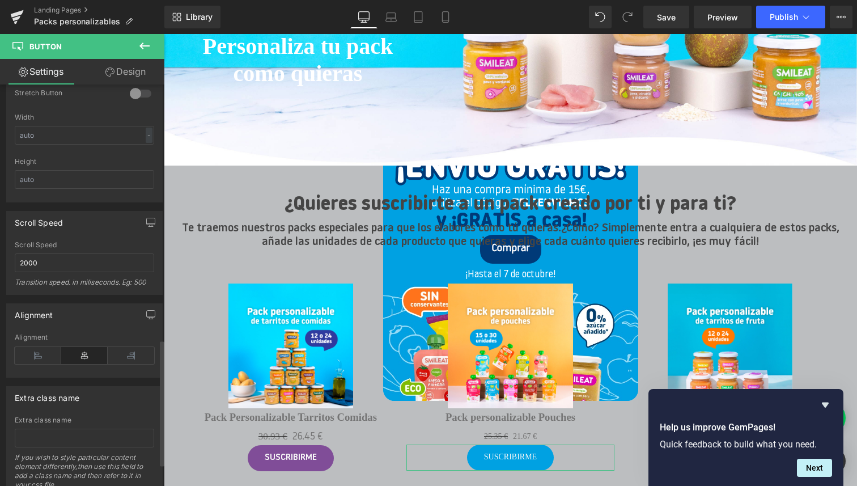
scroll to position [881, 0]
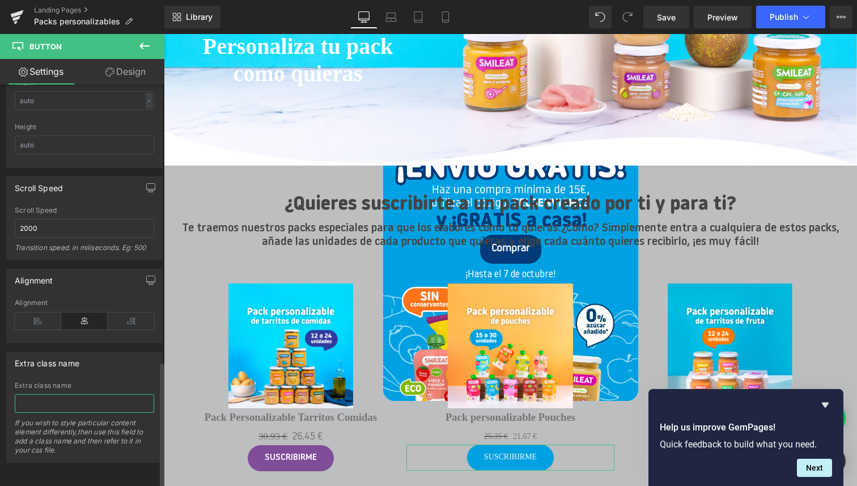
click at [86, 397] on input "text" at bounding box center [84, 403] width 139 height 19
paste input "product-item__cta button button--subscription"
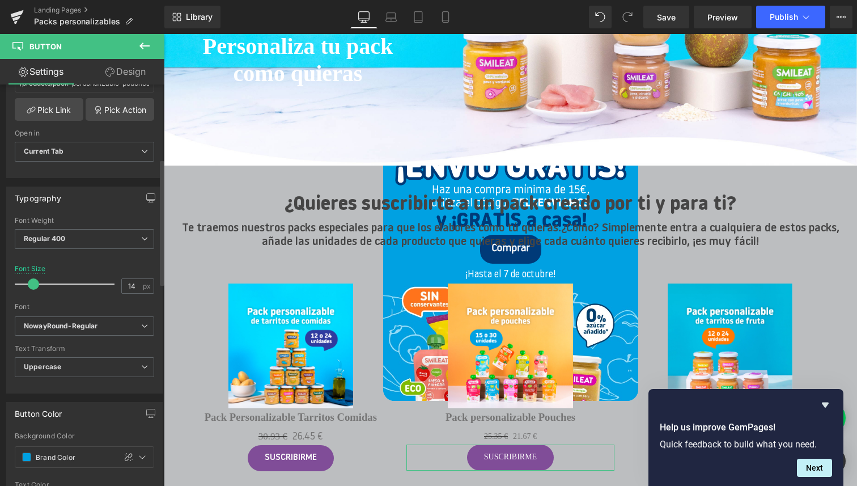
scroll to position [240, 0]
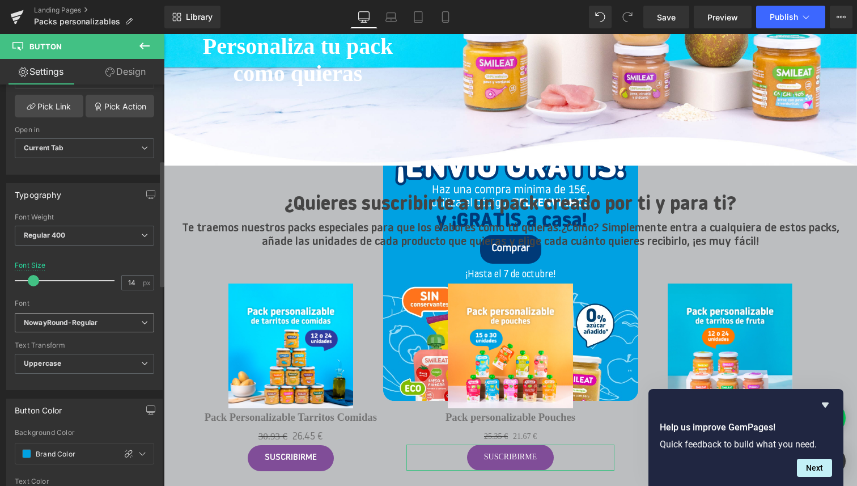
type input "product-item__cta button button--subscription"
click at [83, 322] on icon "NowayRound-Regular" at bounding box center [61, 323] width 74 height 10
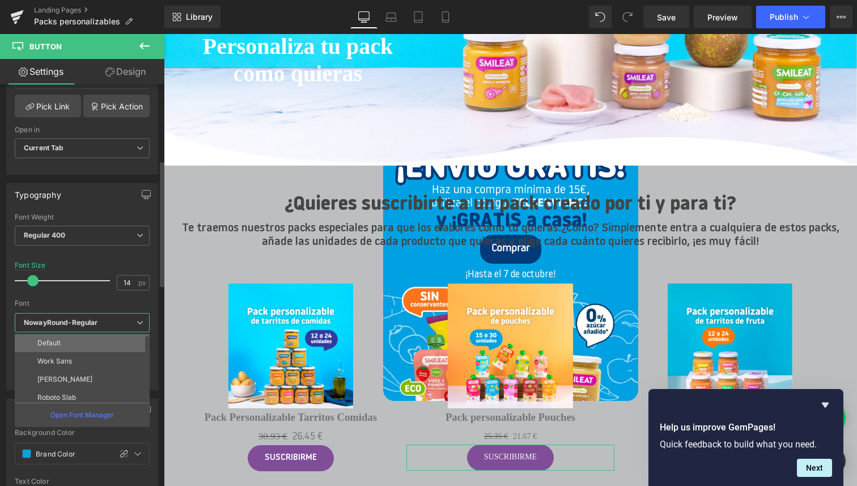
click at [63, 347] on li "Default" at bounding box center [85, 343] width 140 height 18
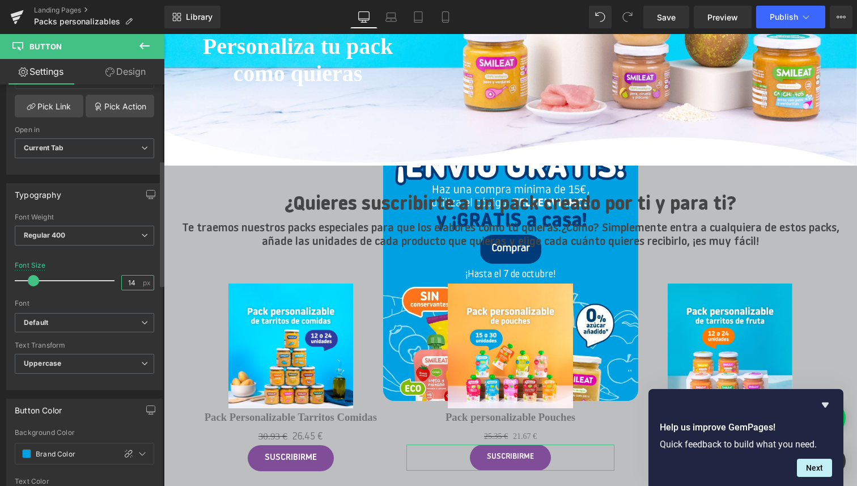
click at [134, 280] on input "14" at bounding box center [132, 282] width 20 height 14
type input "17"
click at [109, 262] on div "Font Size 17 px" at bounding box center [84, 280] width 139 height 38
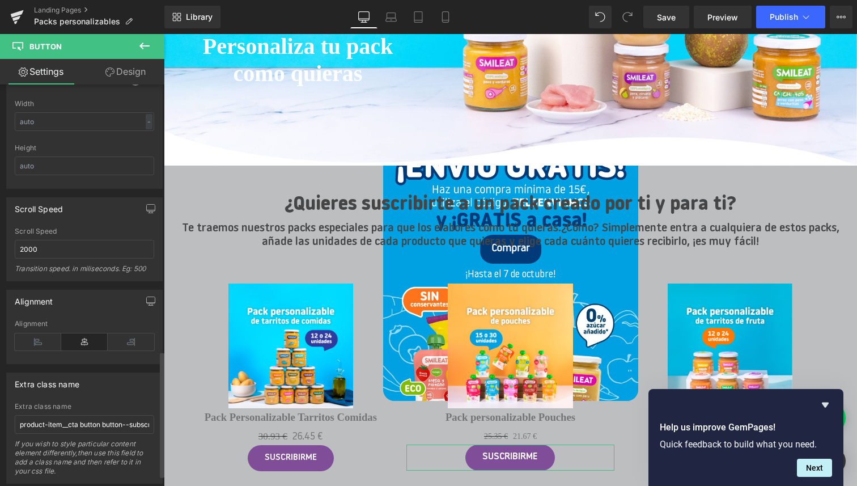
scroll to position [881, 0]
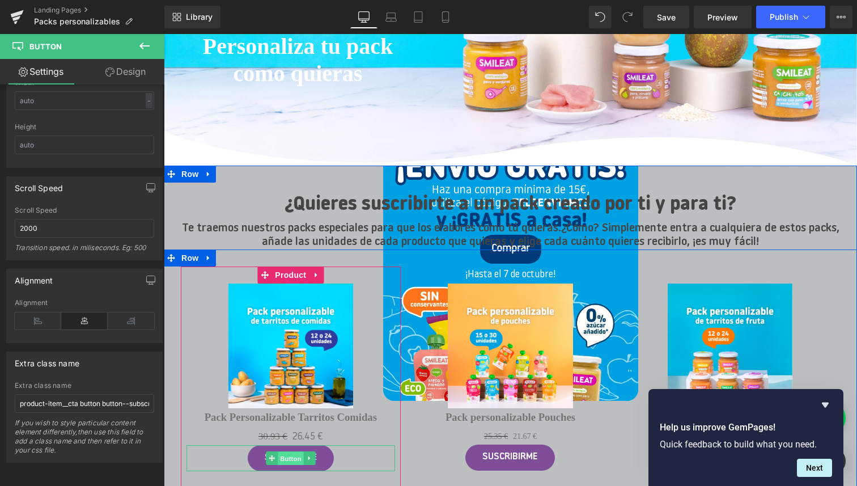
click at [296, 457] on span "Button" at bounding box center [291, 459] width 26 height 14
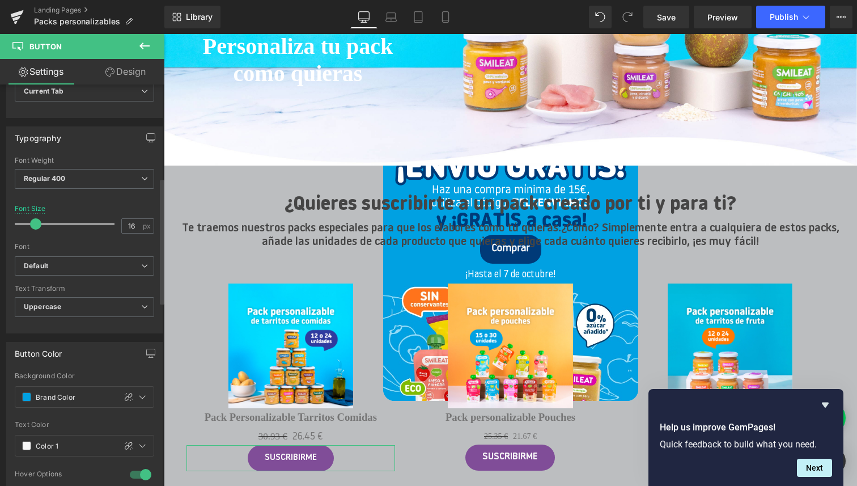
scroll to position [297, 0]
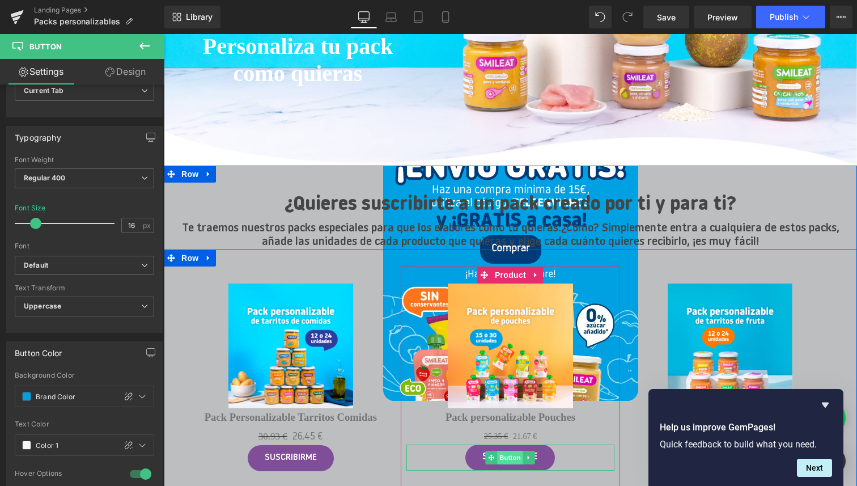
click at [515, 457] on span "Button" at bounding box center [511, 457] width 26 height 14
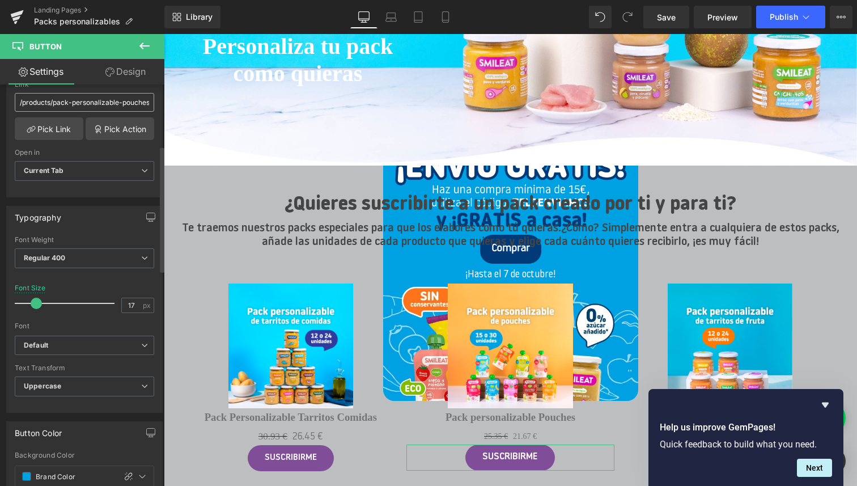
scroll to position [221, 0]
click at [133, 297] on input "17" at bounding box center [132, 302] width 20 height 14
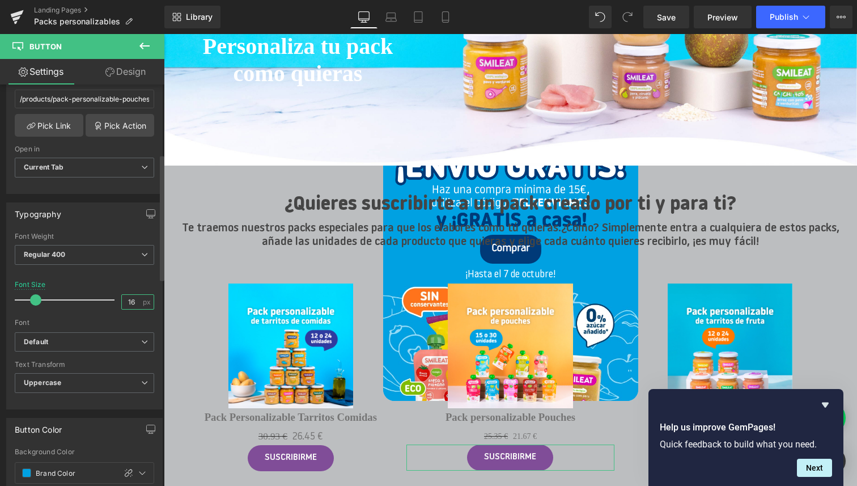
type input "16"
click at [91, 283] on div "Font Size 16 px" at bounding box center [84, 299] width 139 height 38
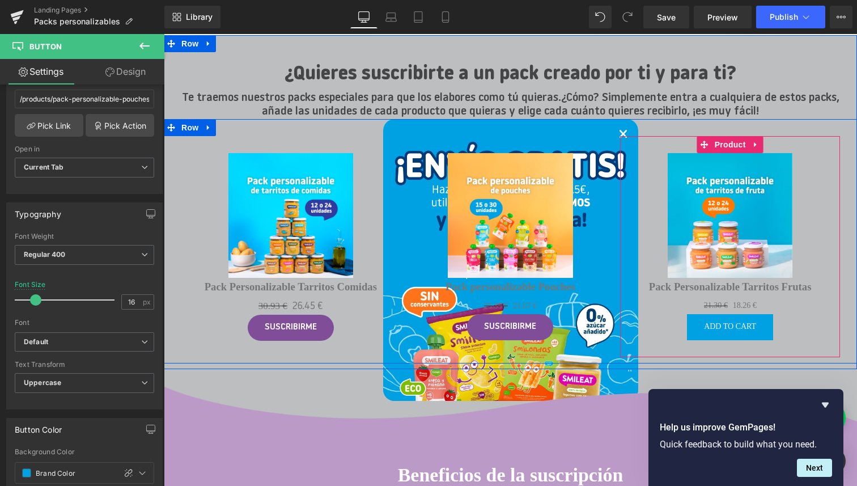
scroll to position [328, 0]
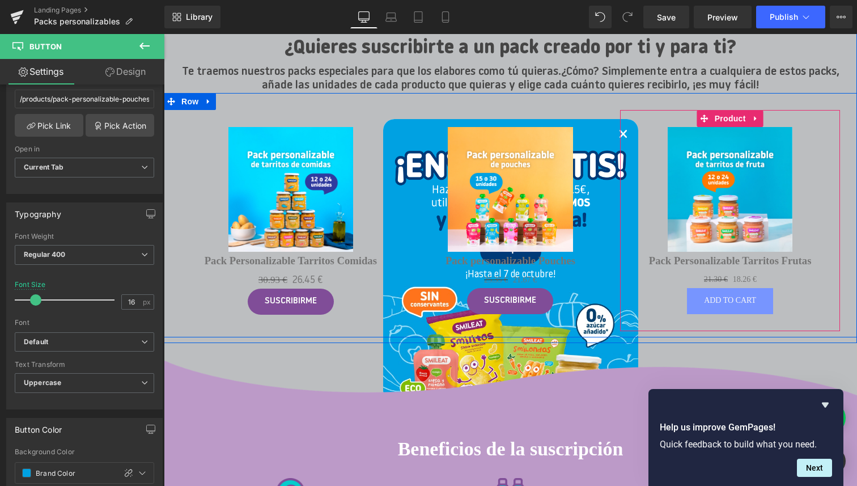
click at [737, 299] on div "Add To Cart (P) Cart Button" at bounding box center [730, 301] width 209 height 26
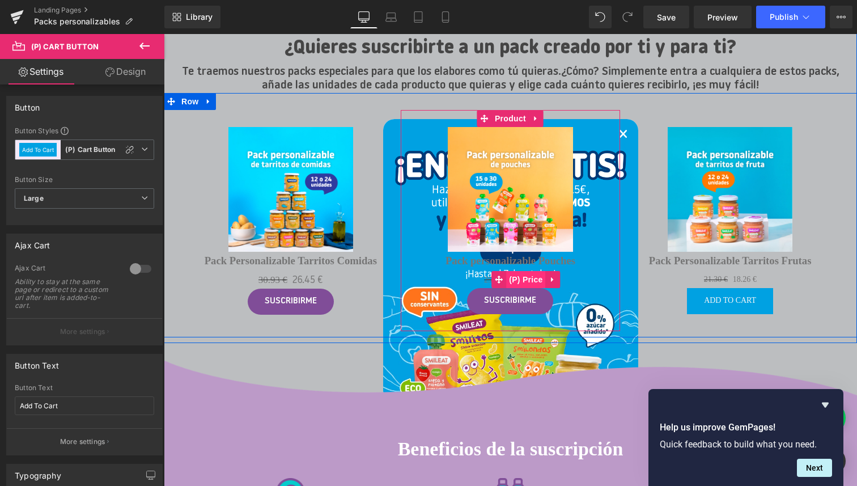
click at [525, 280] on span "(P) Price" at bounding box center [526, 279] width 40 height 17
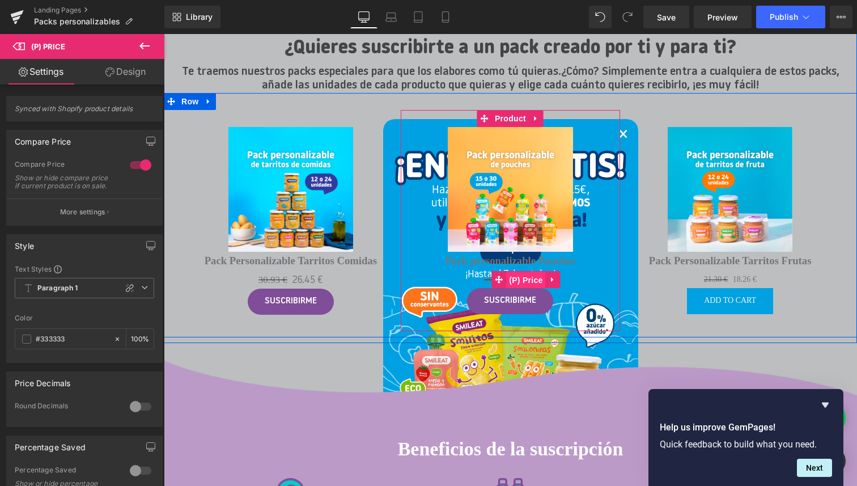
click at [523, 277] on span "(P) Price" at bounding box center [526, 279] width 40 height 17
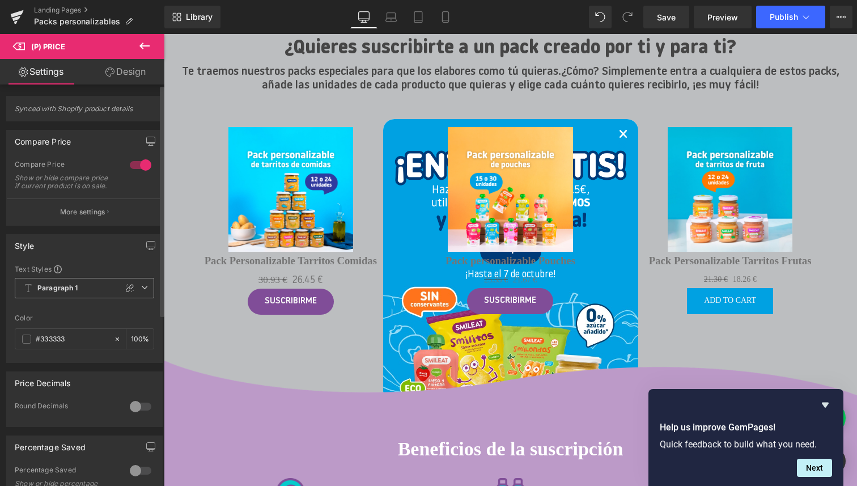
click at [141, 291] on icon at bounding box center [144, 287] width 7 height 7
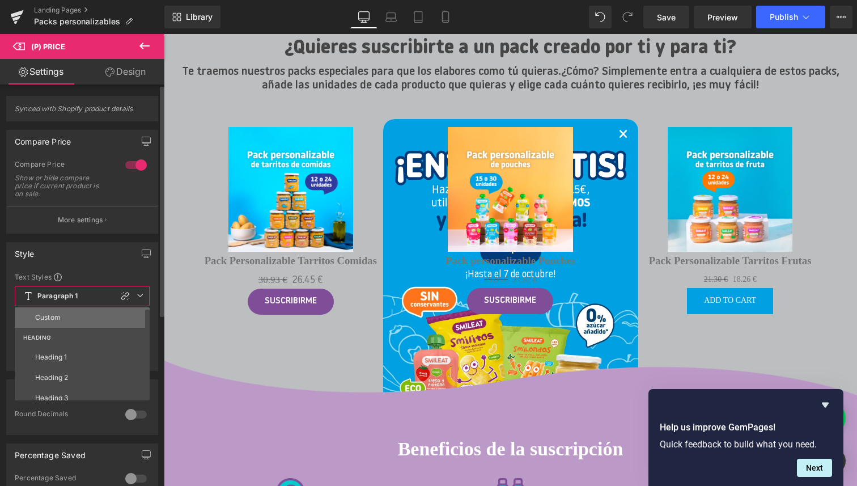
click at [83, 313] on li "Custom" at bounding box center [85, 317] width 140 height 20
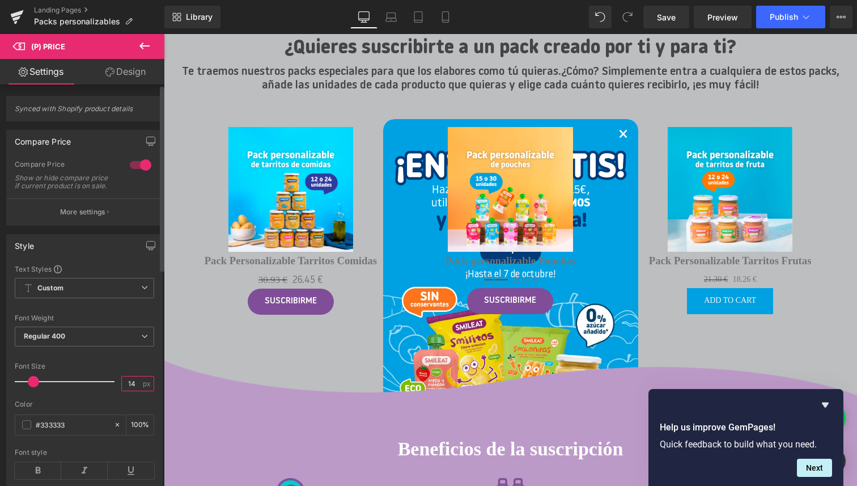
click at [130, 390] on input "14" at bounding box center [132, 383] width 20 height 14
type input "17"
click at [99, 256] on div "Style" at bounding box center [84, 246] width 155 height 22
click at [85, 217] on p "More settings" at bounding box center [82, 212] width 45 height 10
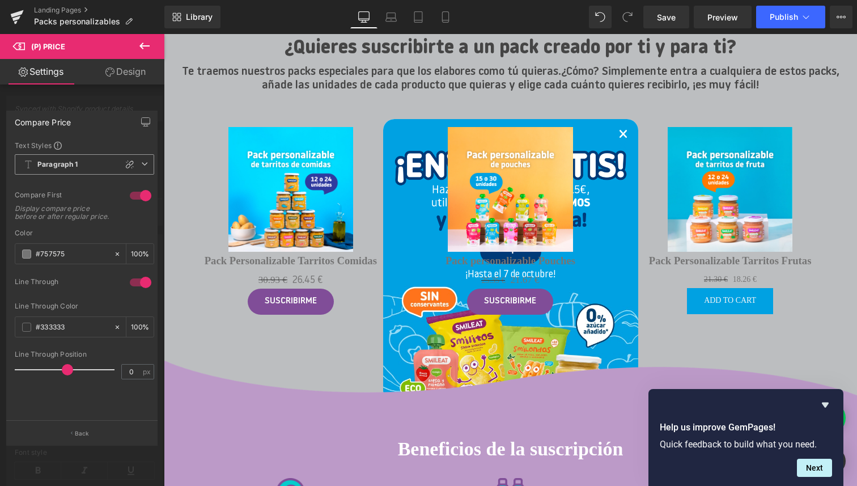
click at [80, 168] on span "Paragraph 1" at bounding box center [84, 164] width 139 height 20
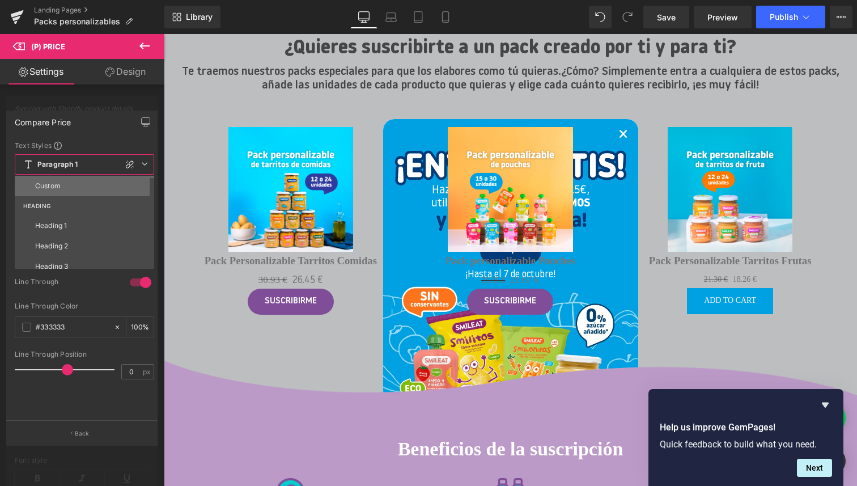
click at [71, 182] on li "Custom" at bounding box center [87, 186] width 144 height 20
type input "14"
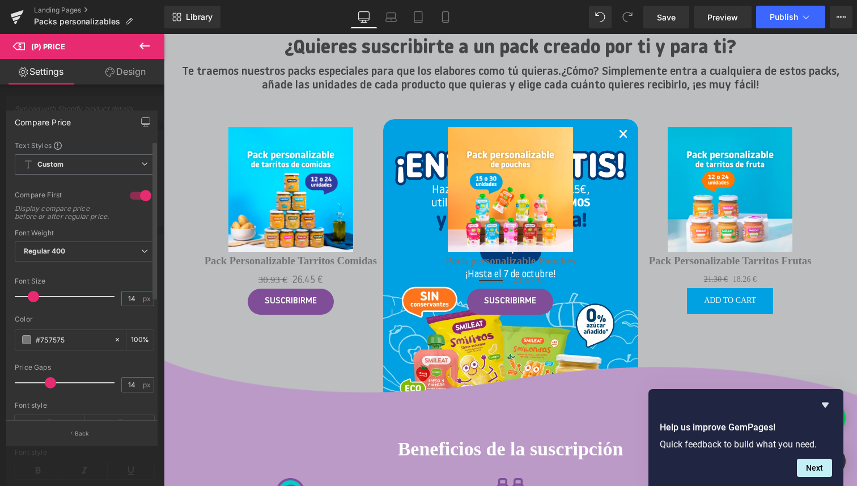
click at [132, 305] on input "14" at bounding box center [132, 298] width 20 height 14
type input "17"
click at [130, 391] on input "14" at bounding box center [132, 384] width 20 height 14
type input "1"
type input "5"
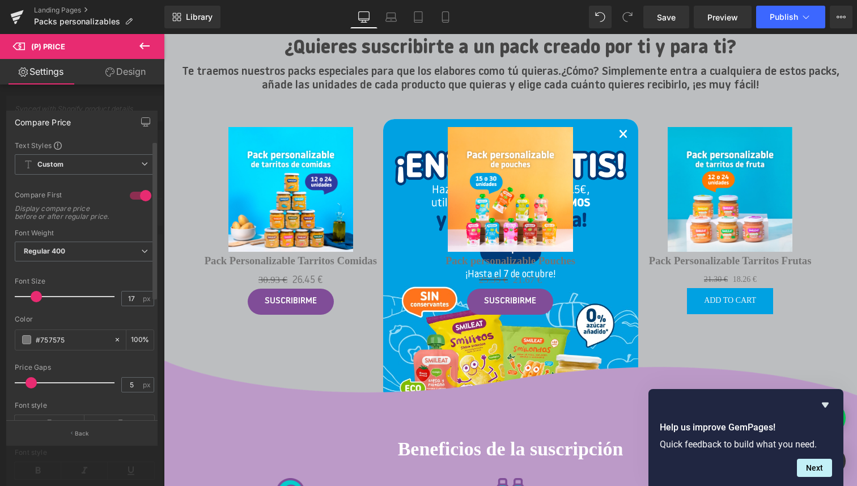
click at [90, 371] on div "Price Gaps" at bounding box center [84, 367] width 139 height 8
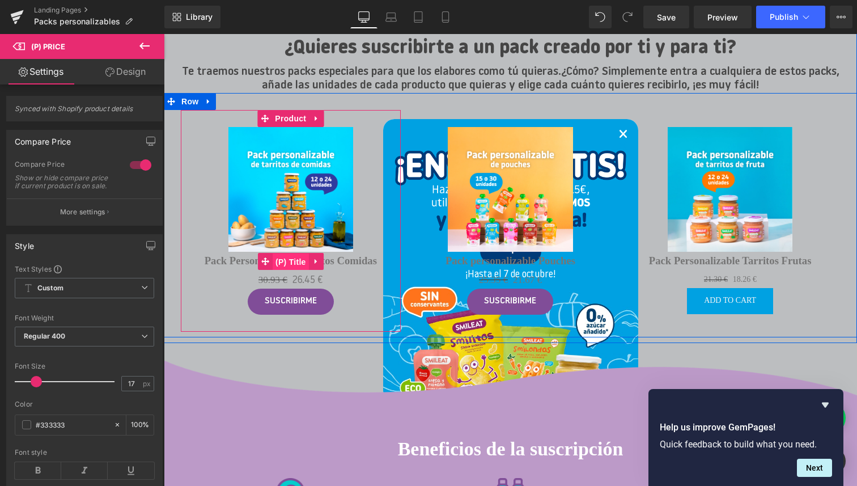
click at [296, 263] on span "(P) Title" at bounding box center [291, 261] width 36 height 17
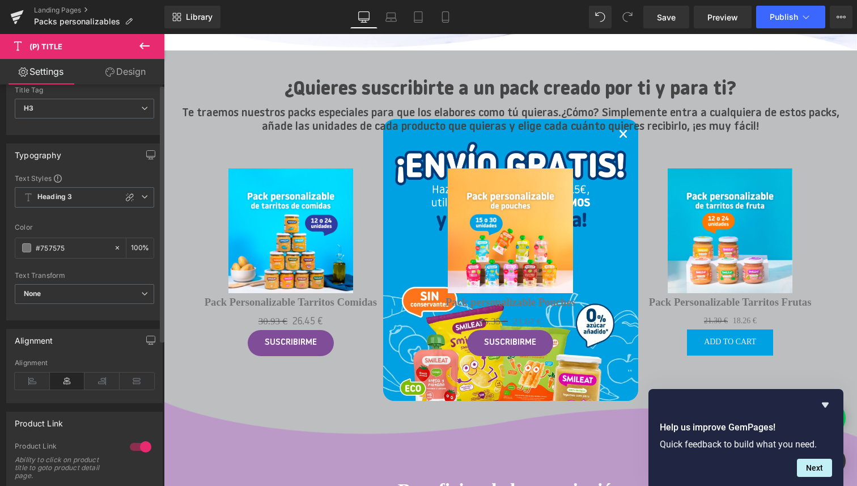
scroll to position [0, 0]
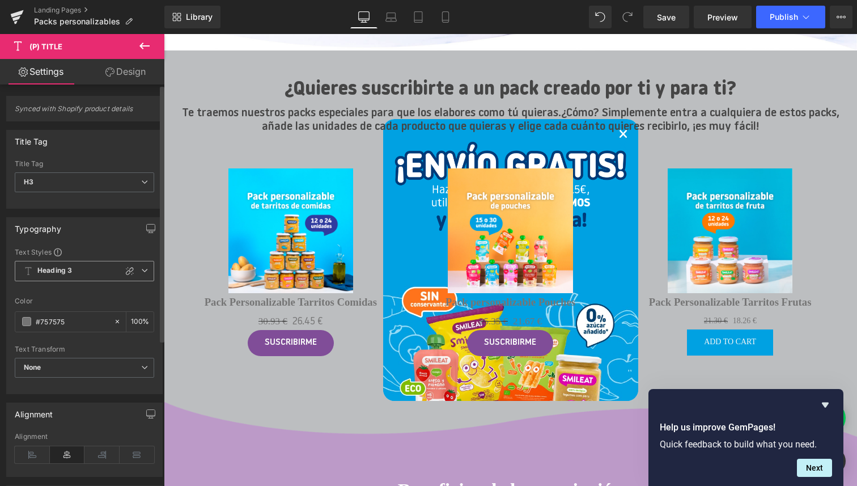
click at [73, 269] on span "Heading 3" at bounding box center [84, 271] width 139 height 20
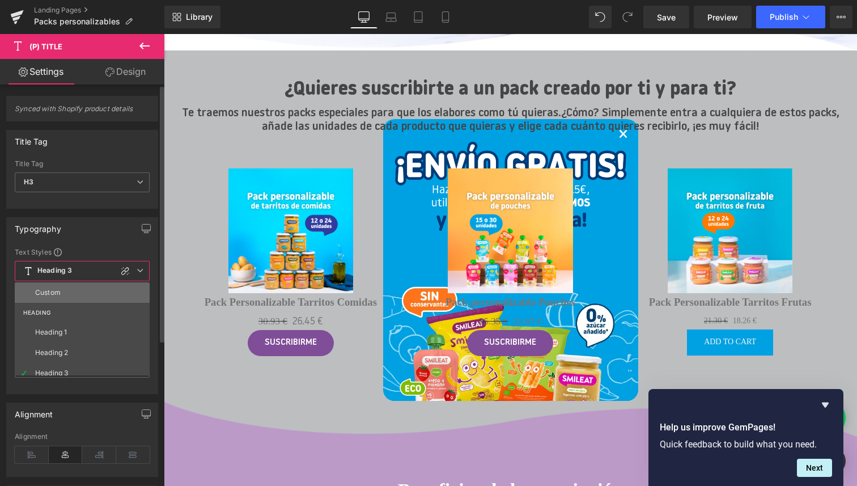
click at [62, 291] on li "Custom" at bounding box center [85, 292] width 140 height 20
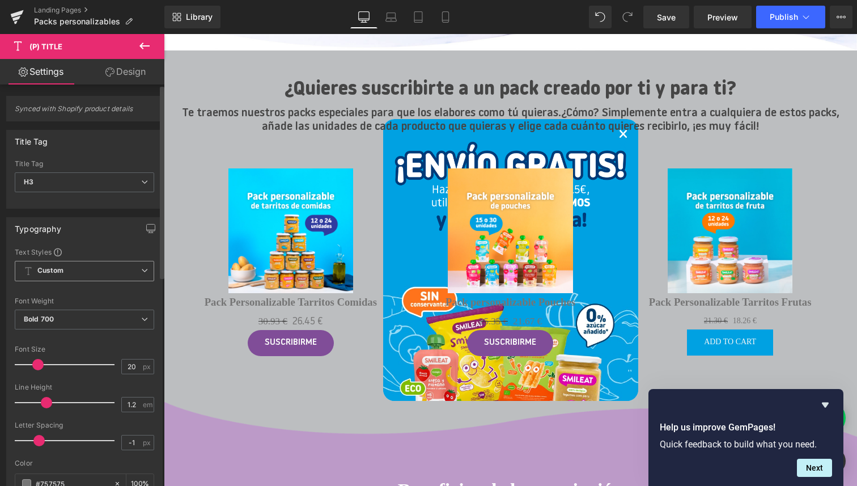
type input "18.66"
type input "0"
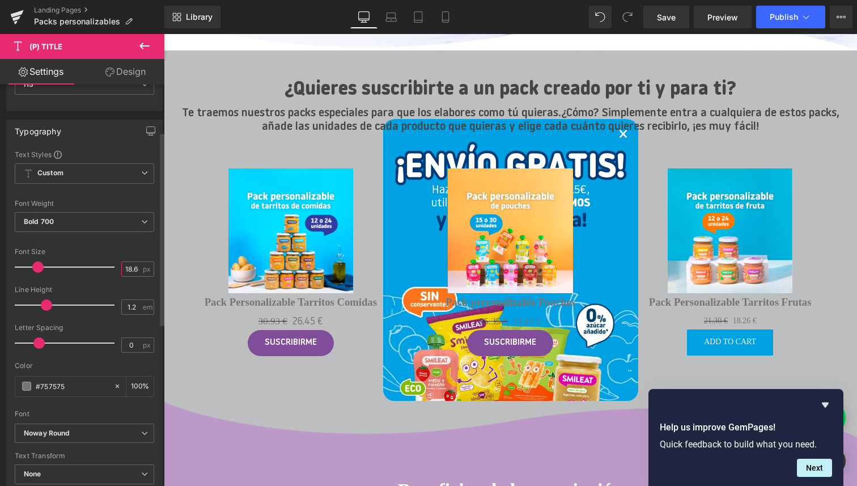
drag, startPoint x: 135, startPoint y: 268, endPoint x: 112, endPoint y: 267, distance: 23.8
click at [112, 267] on div "Font Size 18.66 px" at bounding box center [84, 267] width 139 height 38
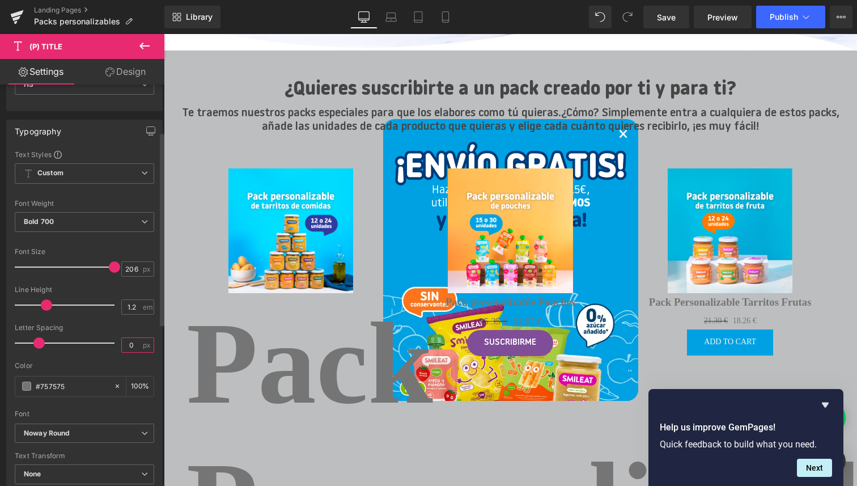
click at [133, 344] on input "0" at bounding box center [132, 345] width 20 height 14
click at [134, 266] on input "206" at bounding box center [132, 269] width 20 height 14
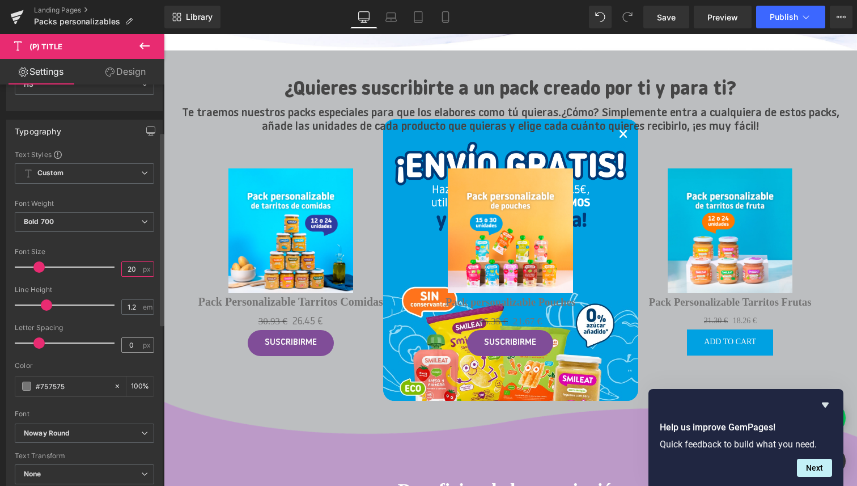
type input "20"
drag, startPoint x: 132, startPoint y: 345, endPoint x: 116, endPoint y: 344, distance: 16.4
click at [116, 344] on div "Letter Spacing 0 px" at bounding box center [84, 343] width 139 height 38
type input "-1"
click at [89, 356] on div at bounding box center [84, 357] width 139 height 7
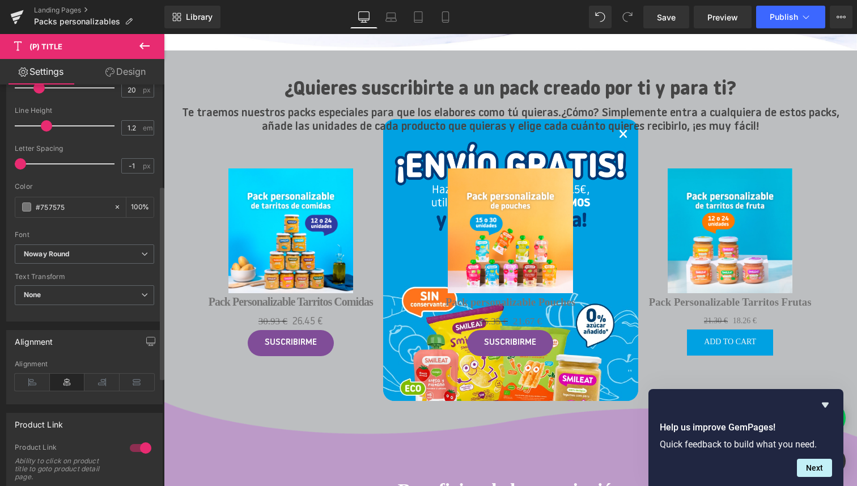
scroll to position [284, 0]
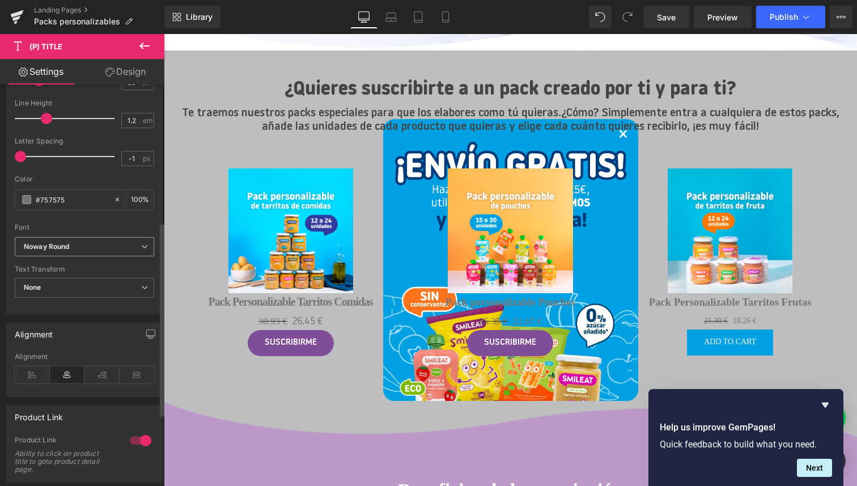
click at [95, 248] on b "Noway Round" at bounding box center [82, 247] width 117 height 10
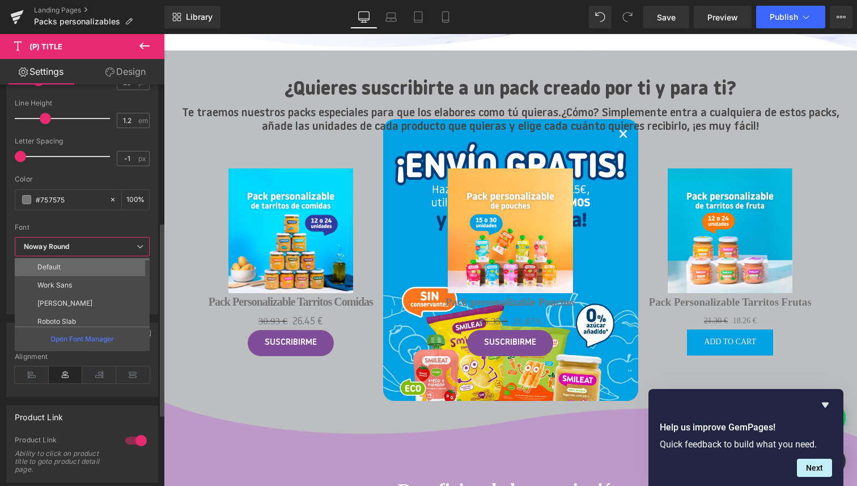
click at [70, 267] on li "Default" at bounding box center [85, 267] width 140 height 18
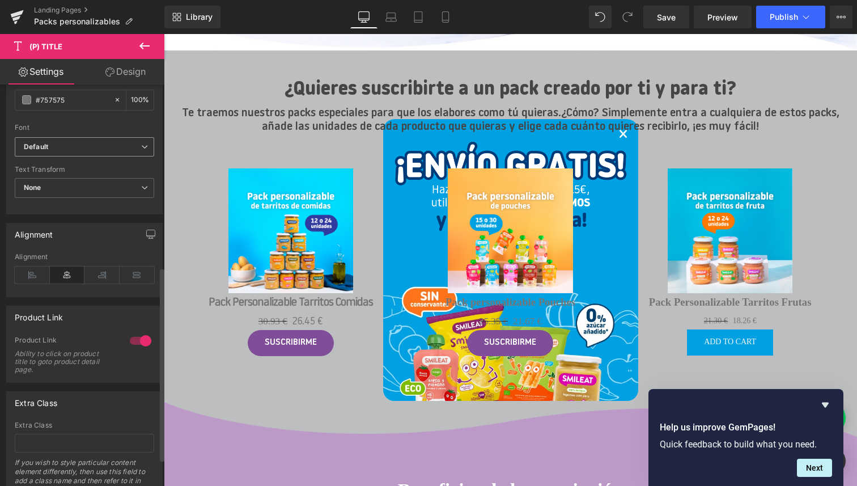
scroll to position [432, 0]
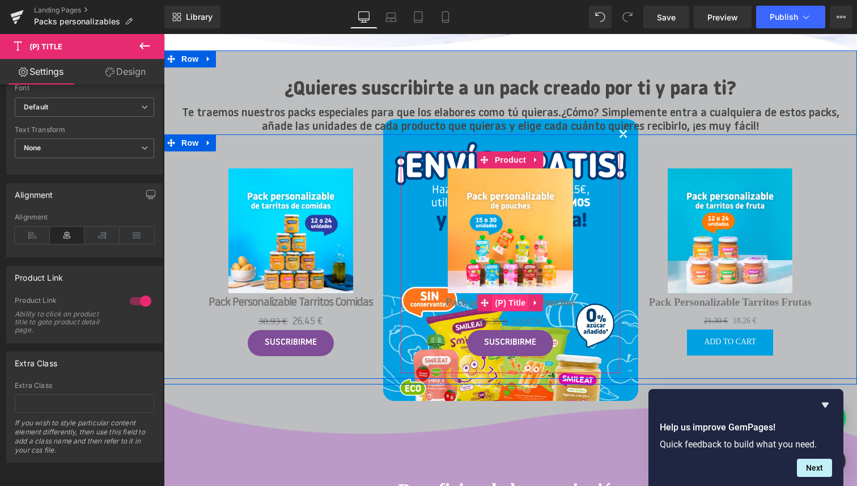
click at [513, 302] on span "(P) Title" at bounding box center [510, 302] width 36 height 17
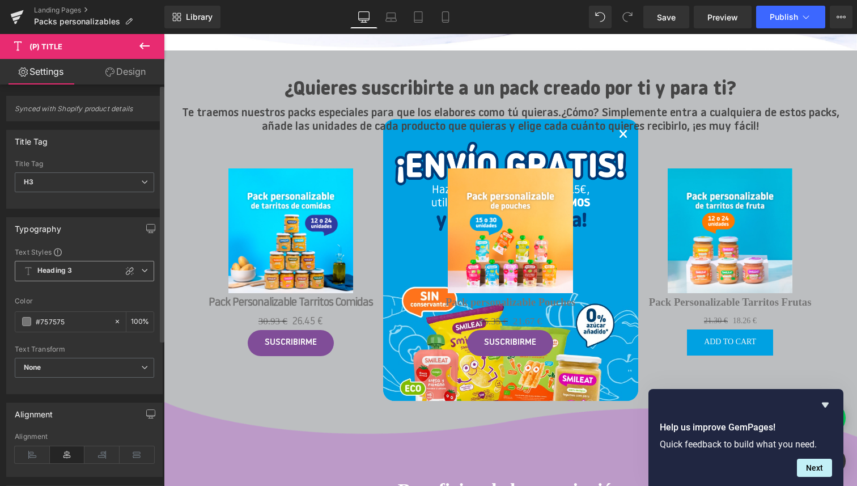
click at [62, 275] on span "Heading 3" at bounding box center [84, 271] width 139 height 20
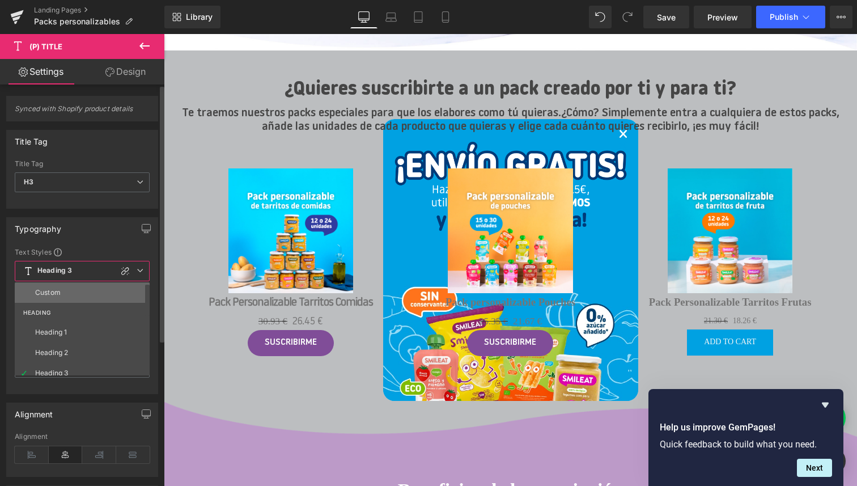
click at [61, 291] on li "Custom" at bounding box center [85, 292] width 140 height 20
type input "18.66"
type input "0"
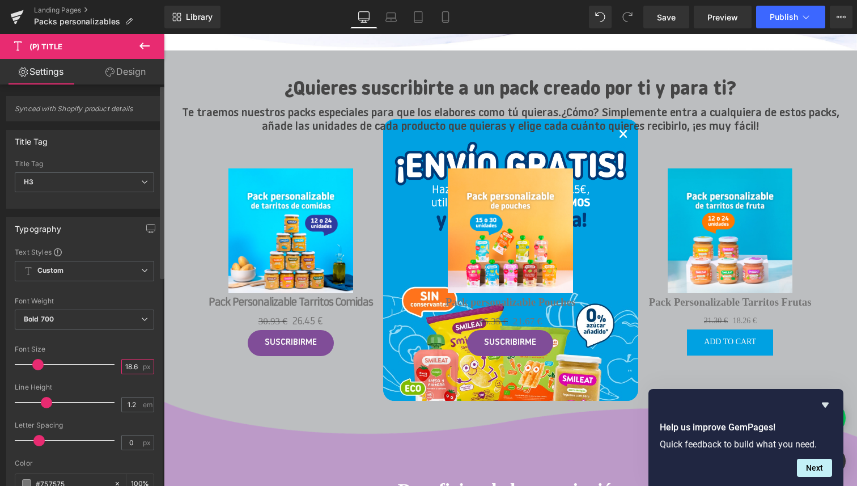
scroll to position [0, 0]
drag, startPoint x: 134, startPoint y: 365, endPoint x: 106, endPoint y: 363, distance: 28.4
click at [106, 363] on div "Font Size 18.66 px" at bounding box center [84, 364] width 139 height 38
type input "20"
click at [129, 441] on input "0" at bounding box center [132, 442] width 20 height 14
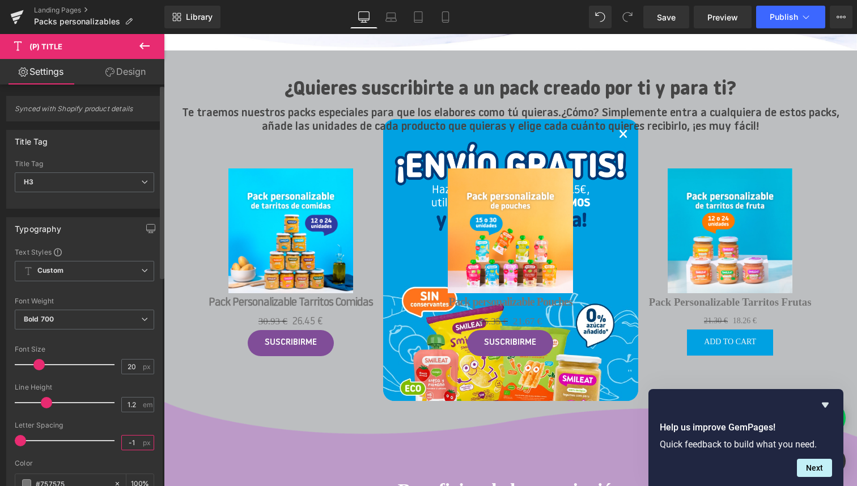
type input "-1"
click at [102, 345] on div "Font Size" at bounding box center [84, 349] width 139 height 8
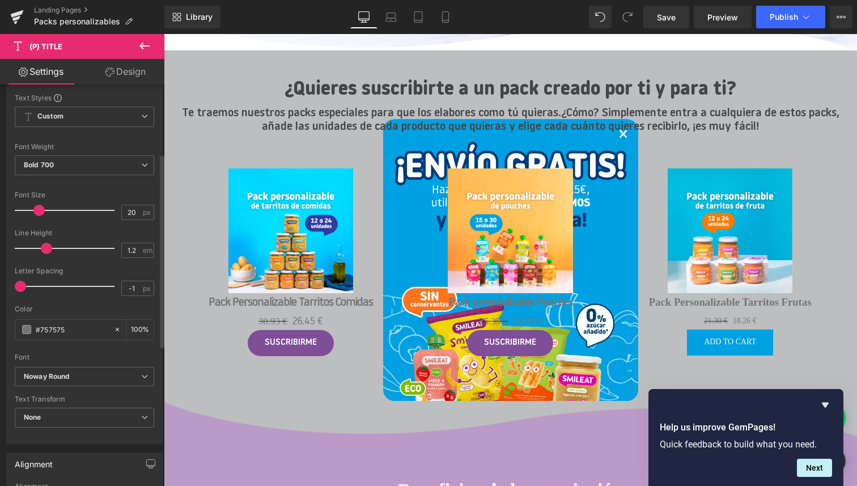
scroll to position [176, 0]
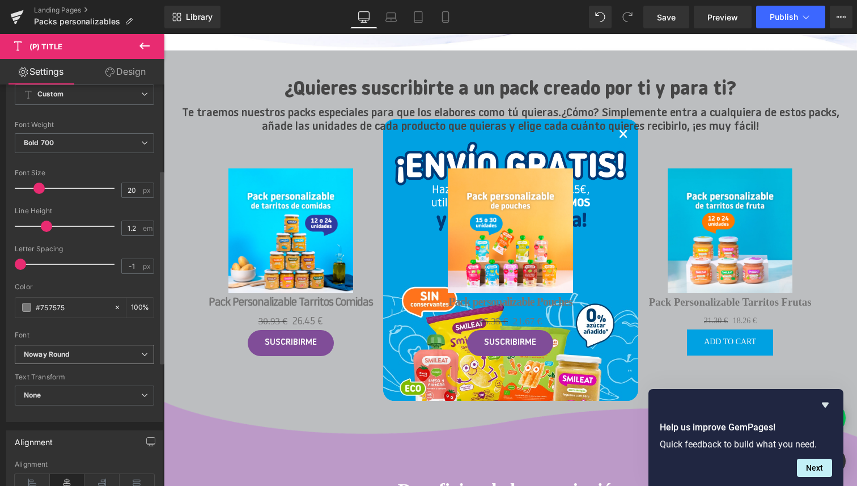
click at [88, 355] on b "Noway Round" at bounding box center [82, 355] width 117 height 10
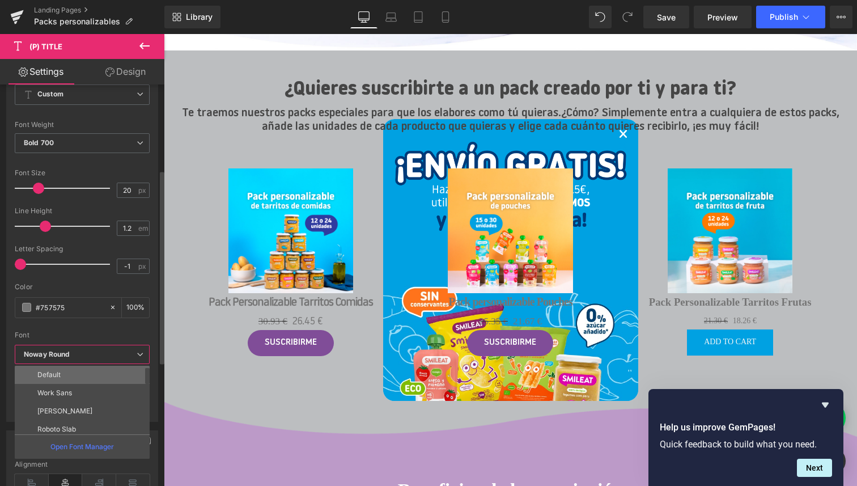
click at [69, 375] on li "Default" at bounding box center [85, 374] width 140 height 18
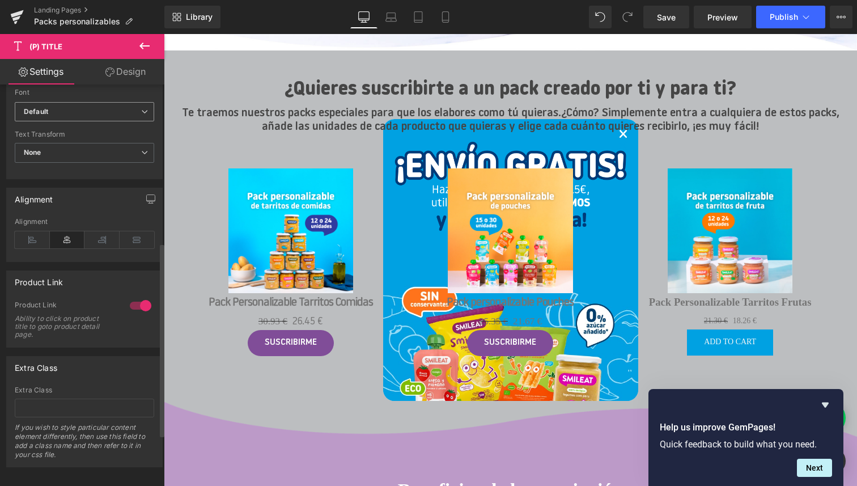
scroll to position [432, 0]
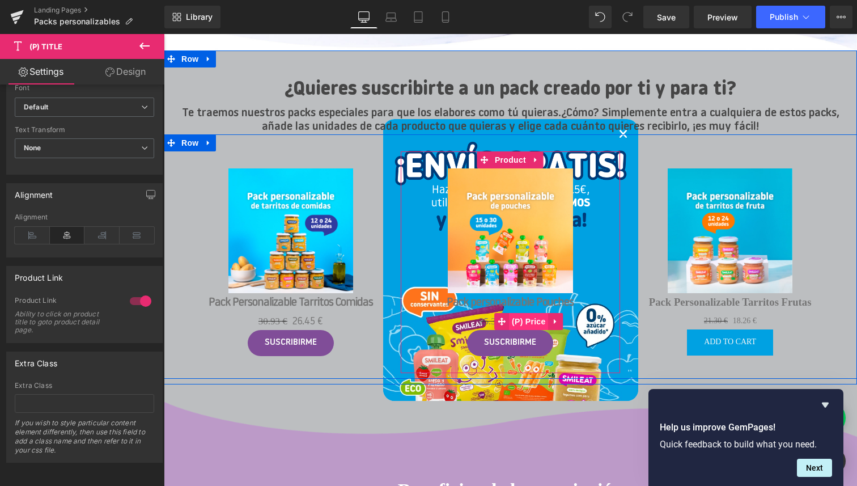
click at [528, 321] on span "(P) Price" at bounding box center [529, 321] width 40 height 17
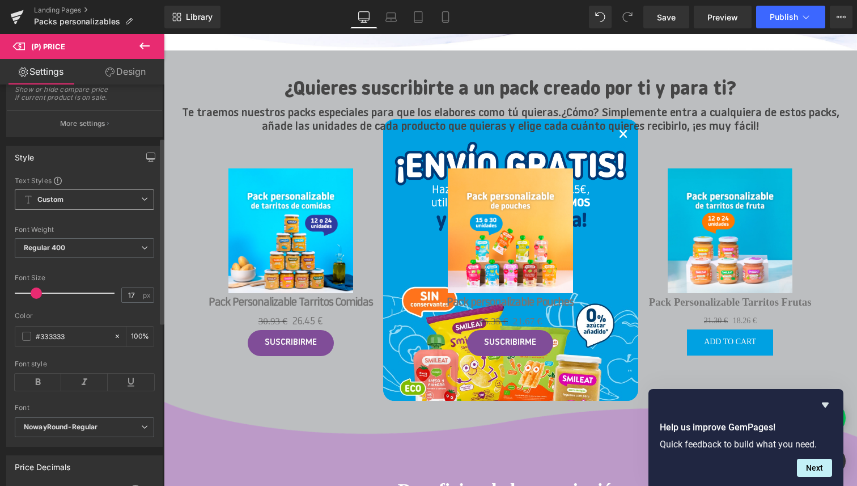
scroll to position [0, 0]
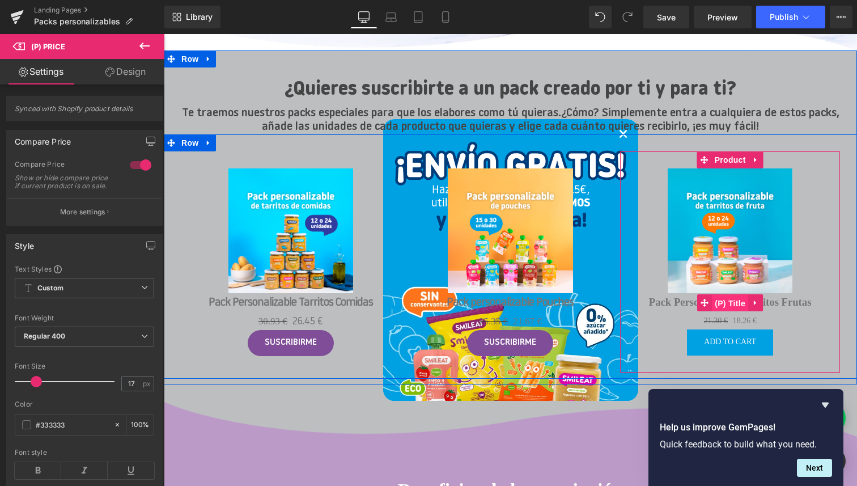
click at [732, 305] on span "(P) Title" at bounding box center [730, 303] width 36 height 17
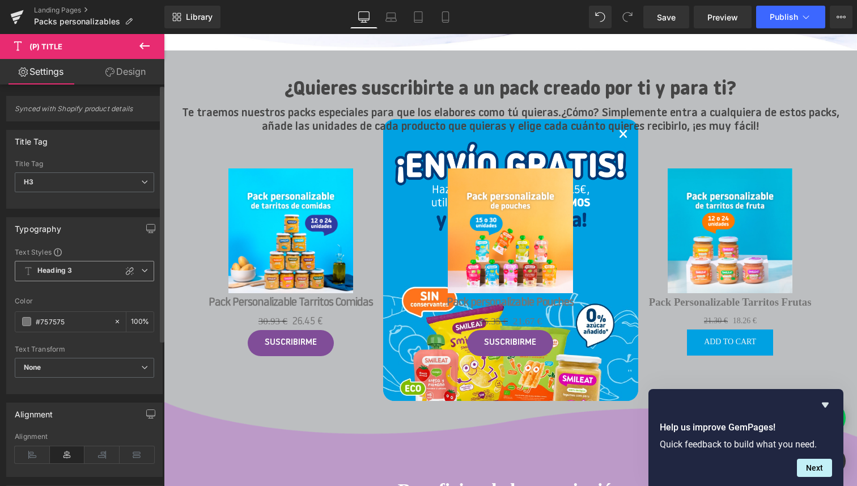
click at [80, 270] on span "Heading 3" at bounding box center [84, 271] width 139 height 20
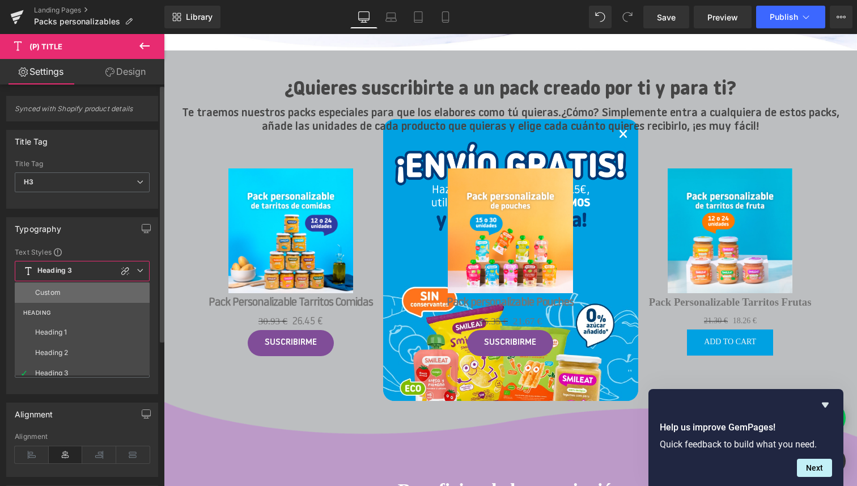
click at [64, 290] on li "Custom" at bounding box center [85, 292] width 140 height 20
type input "18.66"
type input "0"
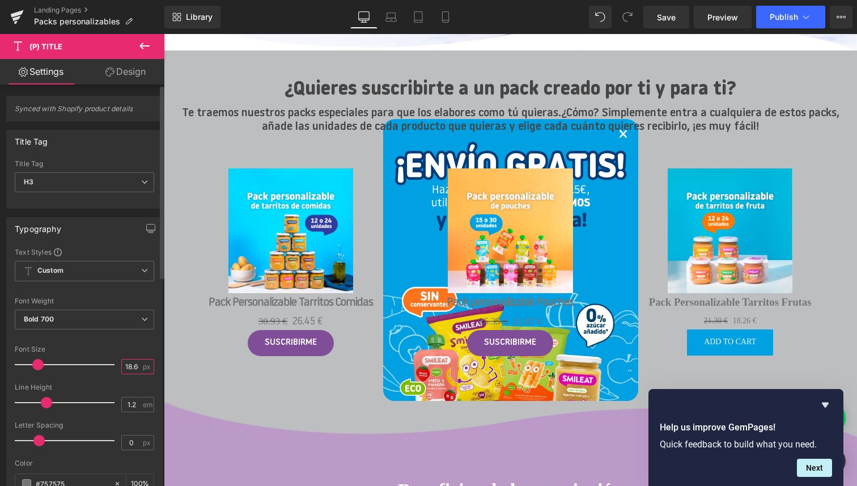
click at [133, 366] on input "18.66" at bounding box center [132, 366] width 20 height 14
click at [132, 364] on input "18.66" at bounding box center [132, 366] width 20 height 14
type input "20"
click at [130, 438] on input "0" at bounding box center [132, 442] width 20 height 14
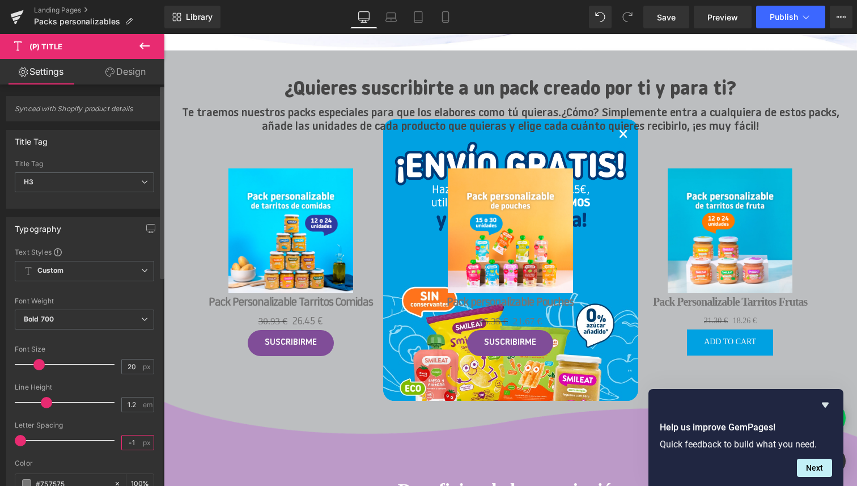
type input "-1"
click at [95, 454] on div at bounding box center [84, 455] width 139 height 7
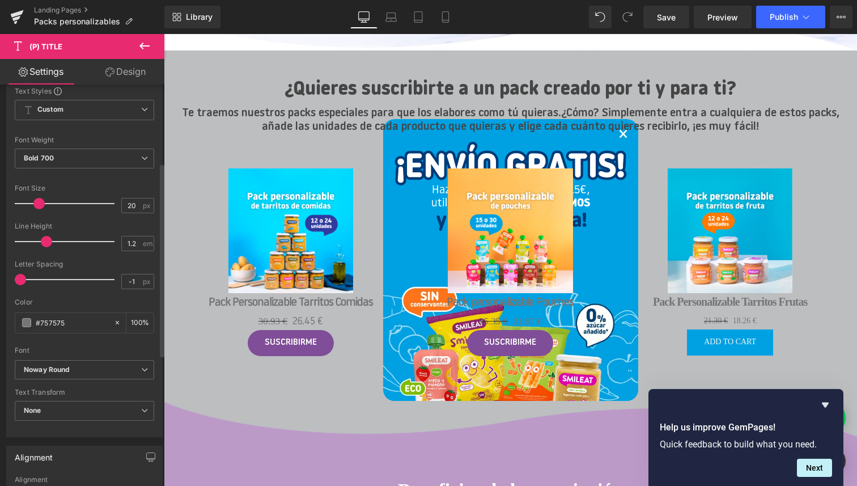
scroll to position [161, 0]
click at [85, 369] on b "Noway Round" at bounding box center [82, 369] width 117 height 10
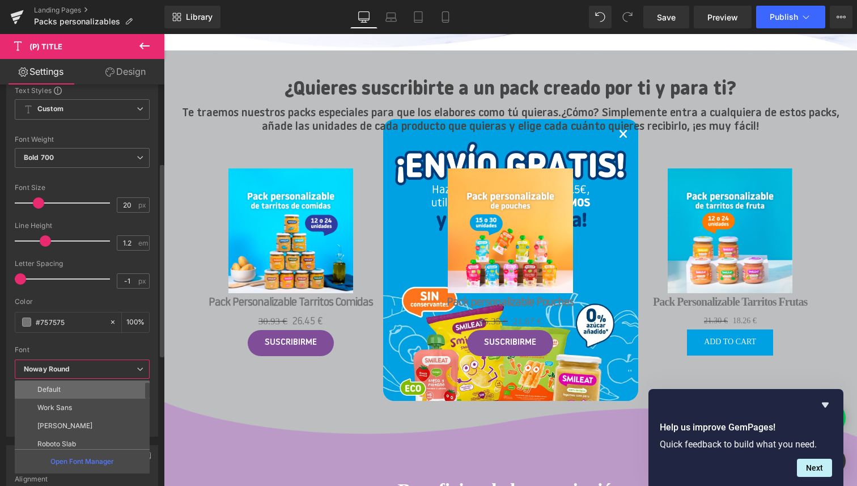
click at [69, 388] on li "Default" at bounding box center [85, 389] width 140 height 18
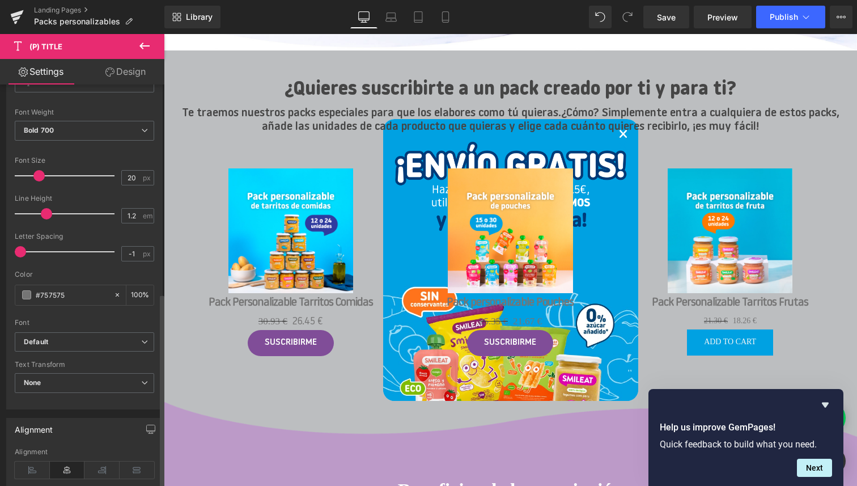
scroll to position [0, 0]
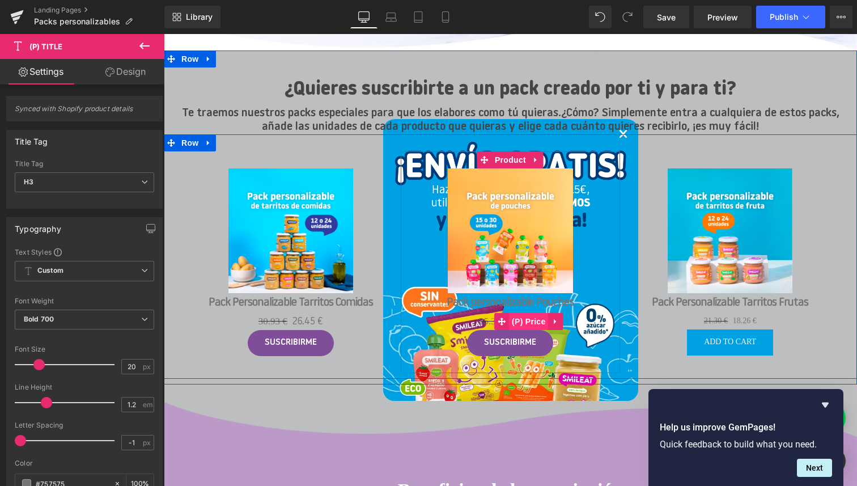
click at [531, 320] on span "(P) Price" at bounding box center [529, 321] width 40 height 17
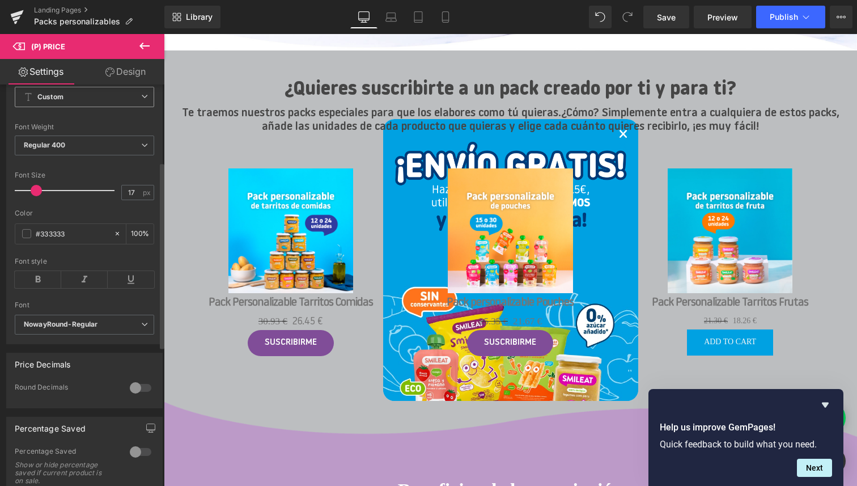
scroll to position [193, 0]
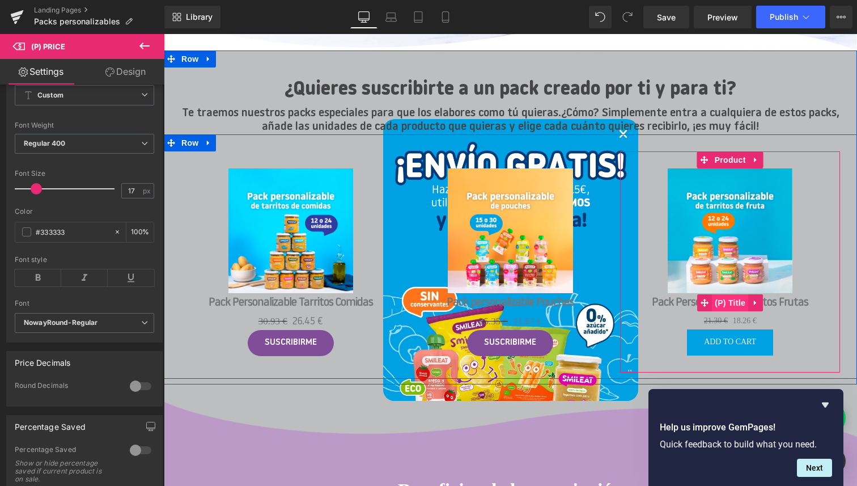
click at [731, 300] on span "(P) Title" at bounding box center [730, 302] width 36 height 17
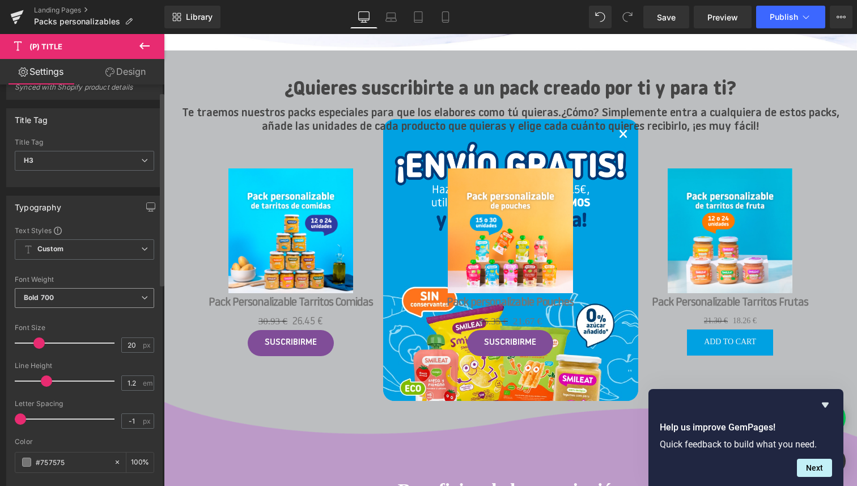
scroll to position [0, 0]
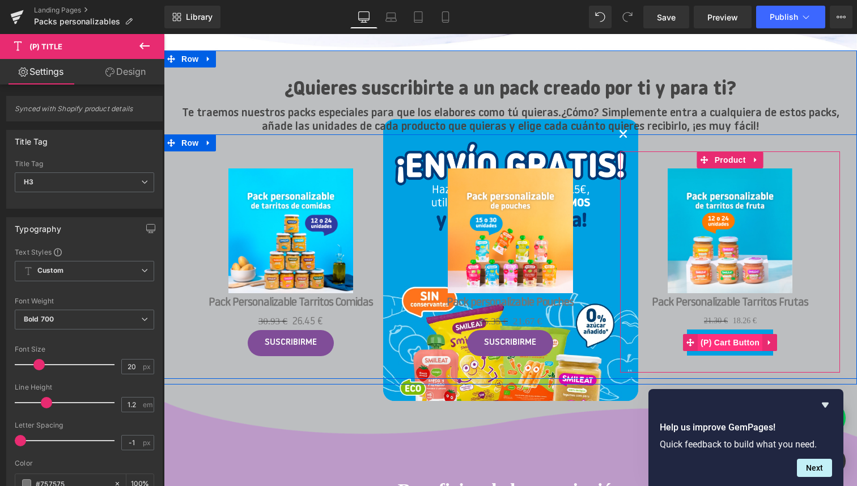
click at [732, 344] on span "(P) Cart Button" at bounding box center [730, 342] width 65 height 17
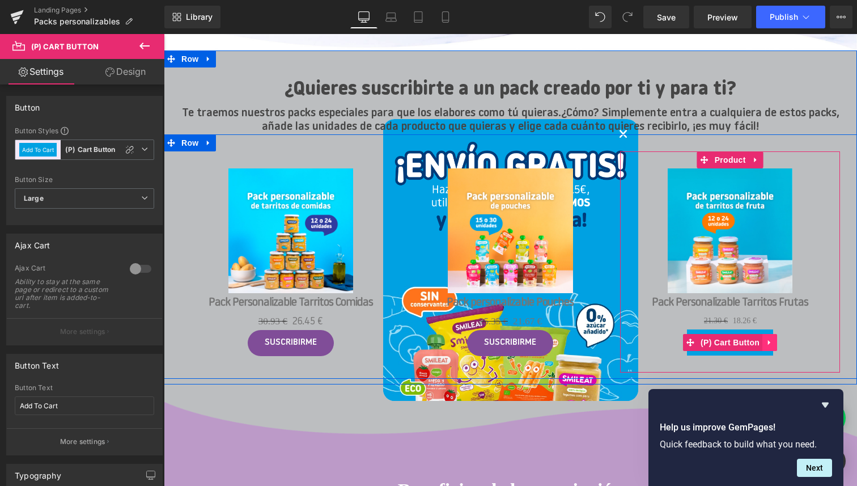
click at [768, 343] on icon at bounding box center [769, 342] width 2 height 5
click at [777, 341] on icon at bounding box center [777, 342] width 8 height 8
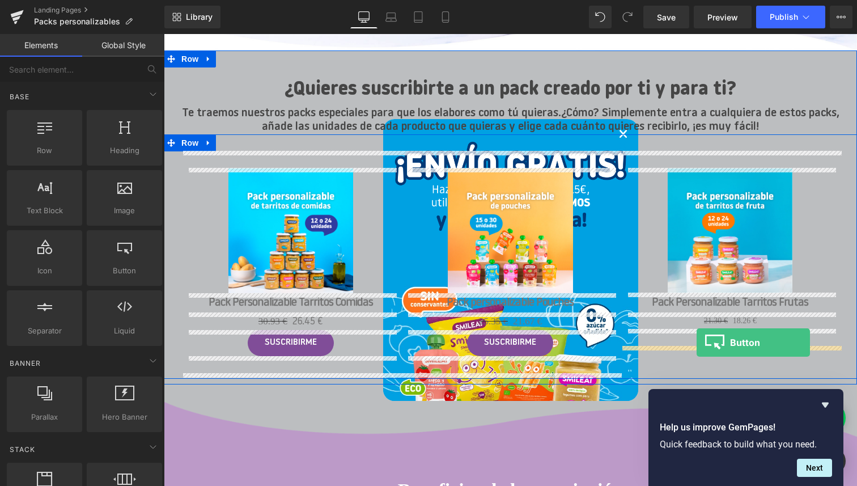
drag, startPoint x: 285, startPoint y: 295, endPoint x: 696, endPoint y: 342, distance: 414.1
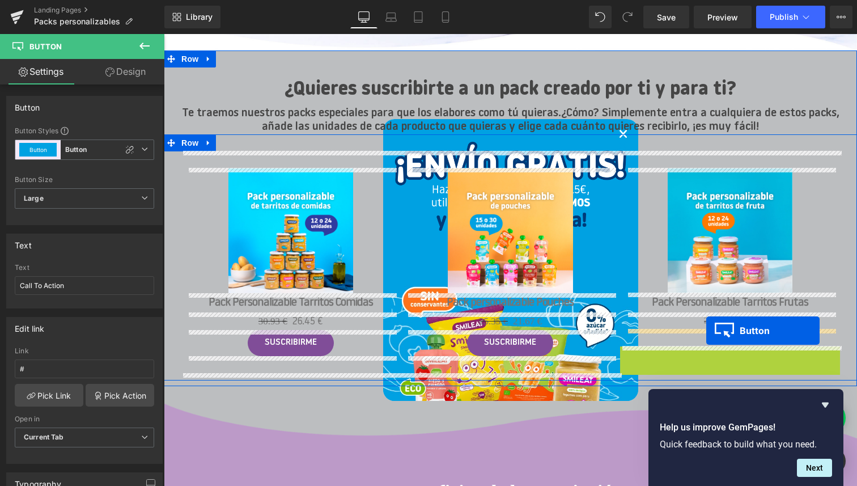
drag, startPoint x: 711, startPoint y: 360, endPoint x: 706, endPoint y: 330, distance: 30.4
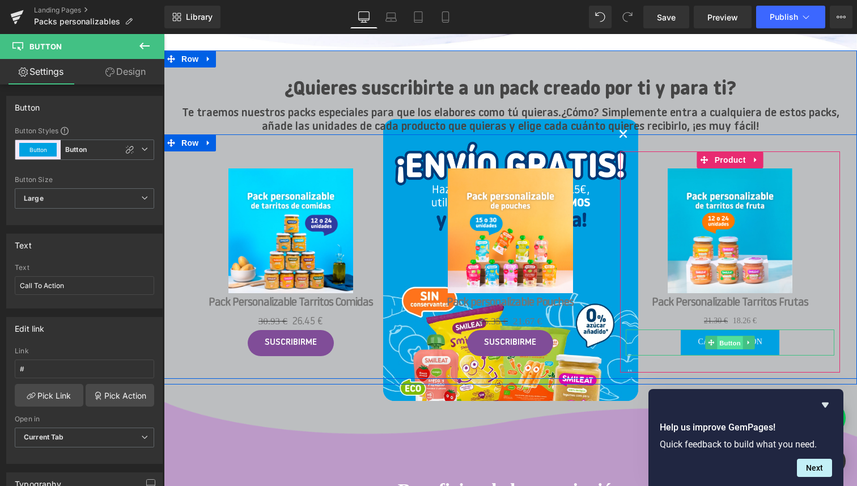
click at [733, 343] on span "Button" at bounding box center [730, 343] width 26 height 14
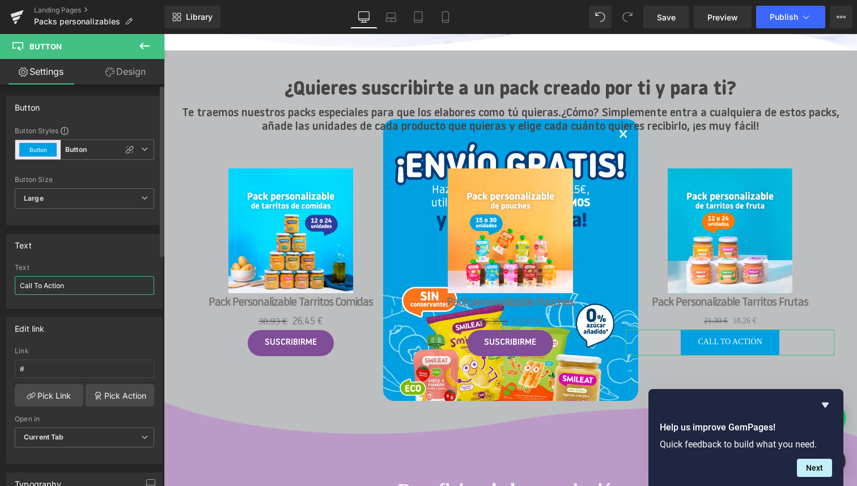
drag, startPoint x: 82, startPoint y: 287, endPoint x: 13, endPoint y: 279, distance: 69.5
click at [13, 279] on div "Call To Action Text Call To Action" at bounding box center [84, 285] width 155 height 44
type input "Suscribirme"
click at [48, 148] on button "Button" at bounding box center [37, 150] width 37 height 14
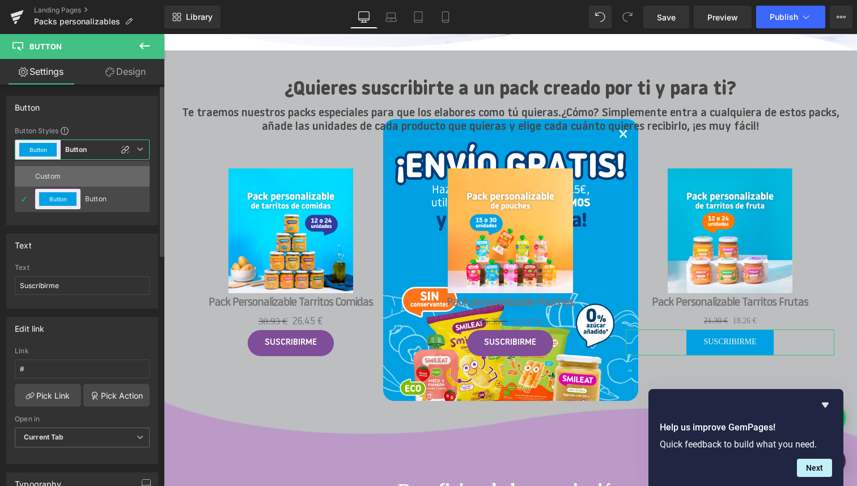
click at [50, 176] on div "Custom" at bounding box center [57, 176] width 44 height 20
type input "Brand Color"
type input "Color 1"
type input "Color 7"
type input "Color 1"
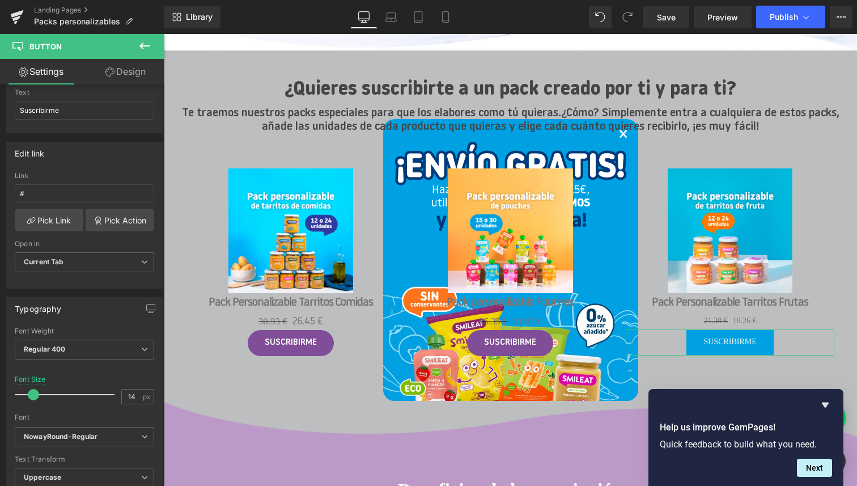
scroll to position [130, 0]
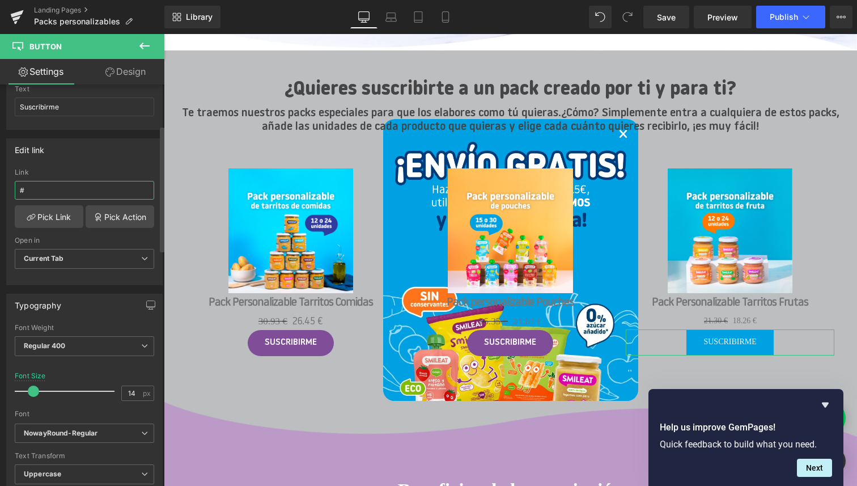
drag, startPoint x: 50, startPoint y: 190, endPoint x: 10, endPoint y: 185, distance: 40.6
click at [10, 185] on div "# Link # Pick Link Pick Action Current Tab New Tab Open in Current Tab Current …" at bounding box center [84, 226] width 155 height 116
paste input "/products/pack-personalizable-tarritos-de-frutas-1"
type input "/products/pack-personalizable-tarritos-de-frutas-1"
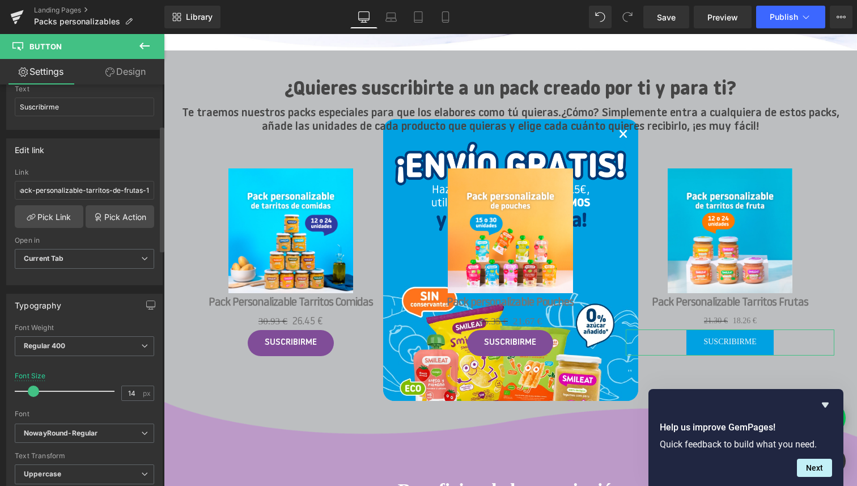
click at [127, 157] on div "Edit link" at bounding box center [84, 150] width 155 height 22
click at [112, 190] on input "/products/pack-personalizable-tarritos-de-frutas-1" at bounding box center [84, 190] width 139 height 19
click at [118, 167] on div "Edit link /products/pack-personalizable-tarritos-de-frutas-1 Link /products/pac…" at bounding box center [84, 211] width 156 height 147
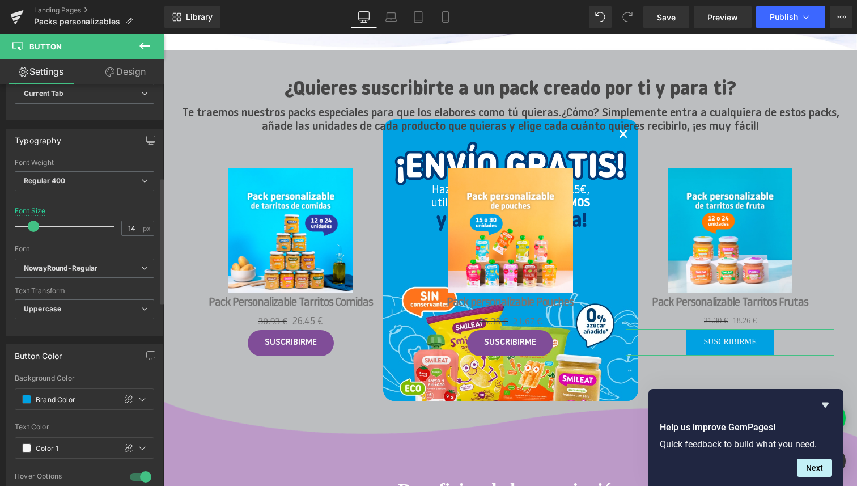
scroll to position [296, 0]
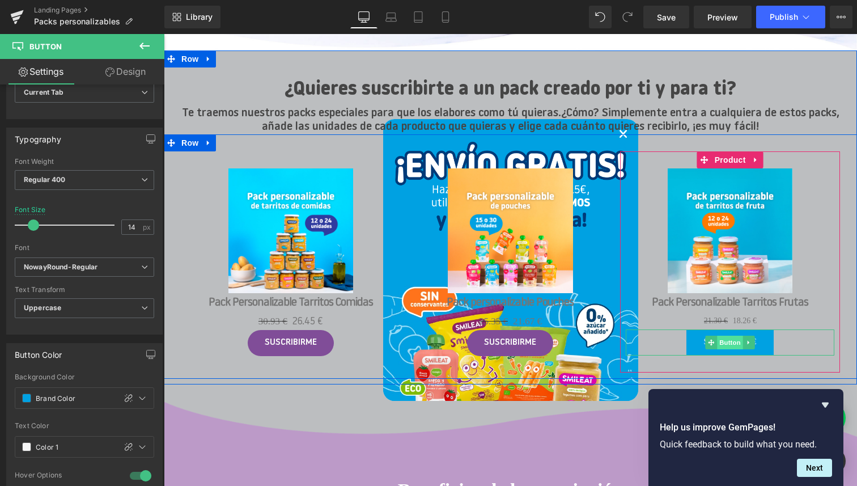
click at [725, 344] on span "Button" at bounding box center [730, 342] width 26 height 14
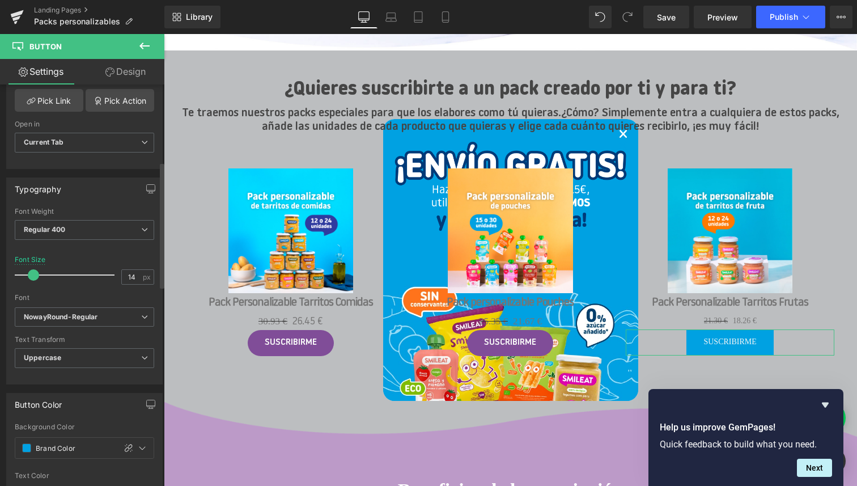
scroll to position [247, 0]
click at [107, 320] on span "NowayRound-Regular" at bounding box center [84, 316] width 139 height 20
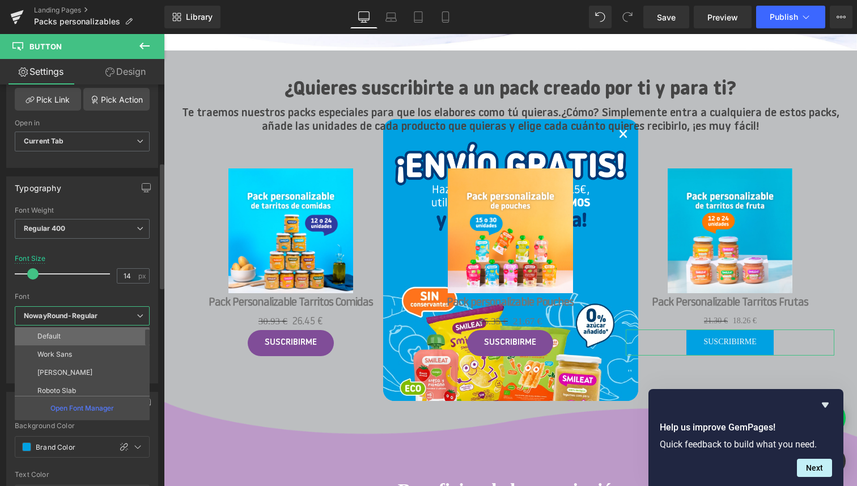
click at [70, 333] on li "Default" at bounding box center [85, 336] width 140 height 18
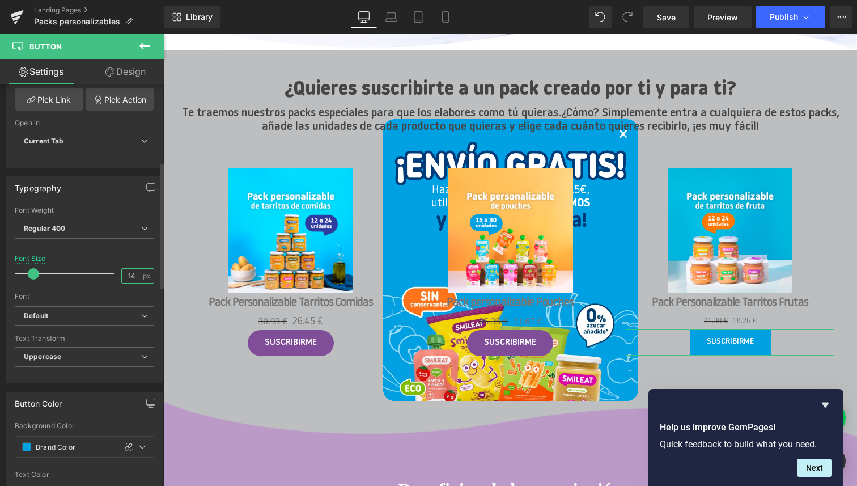
drag, startPoint x: 134, startPoint y: 272, endPoint x: 122, endPoint y: 272, distance: 11.9
click at [122, 272] on input "14" at bounding box center [132, 276] width 20 height 14
type input "16"
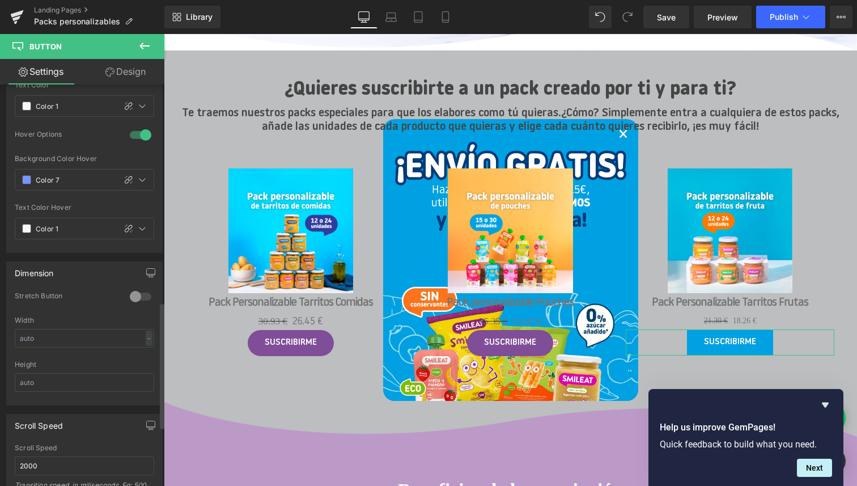
scroll to position [881, 0]
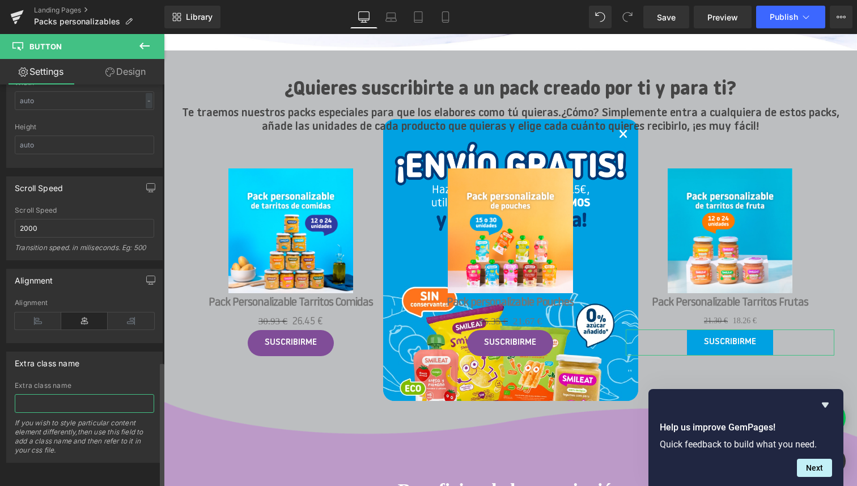
click at [57, 396] on input "text" at bounding box center [84, 403] width 139 height 19
paste input "product-item__cta button button--subscription"
type input "product-item__cta button button--subscription"
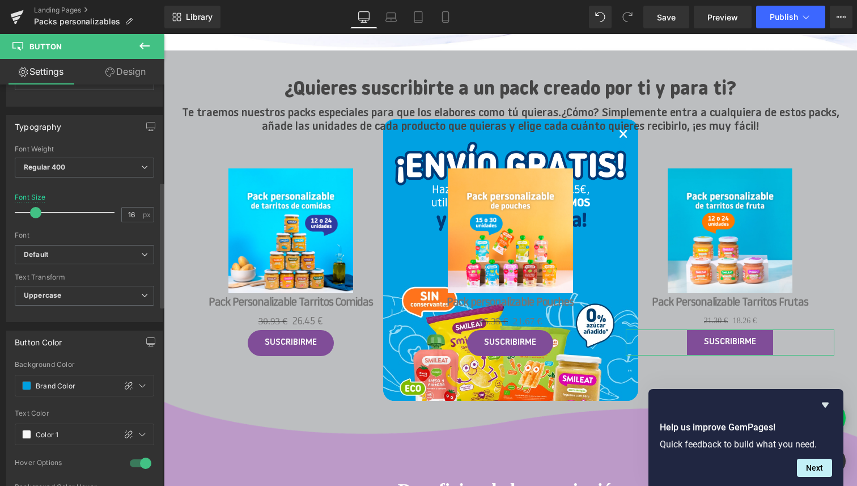
scroll to position [0, 0]
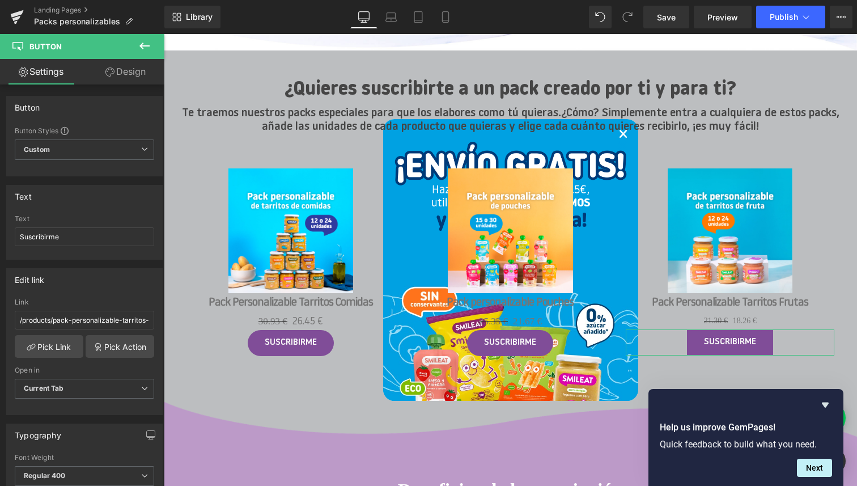
click at [131, 69] on link "Design" at bounding box center [125, 71] width 82 height 25
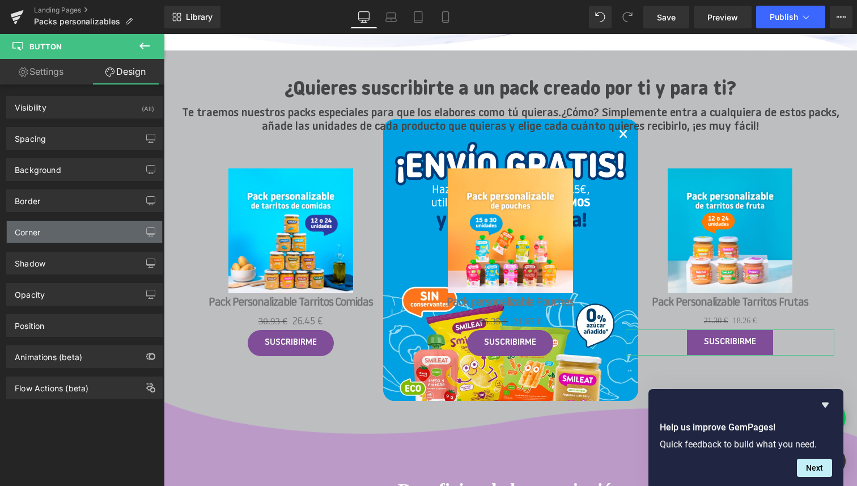
click at [65, 237] on div "Corner" at bounding box center [84, 232] width 155 height 22
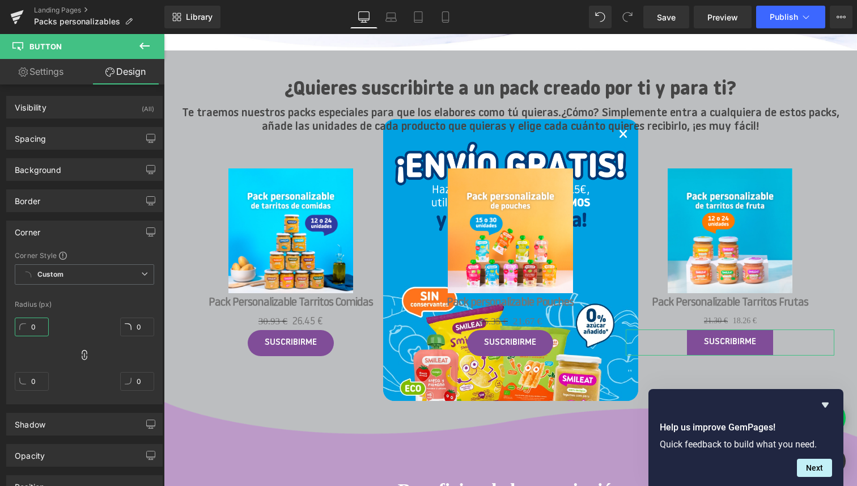
click at [39, 326] on input "0" at bounding box center [32, 326] width 34 height 19
type input "1"
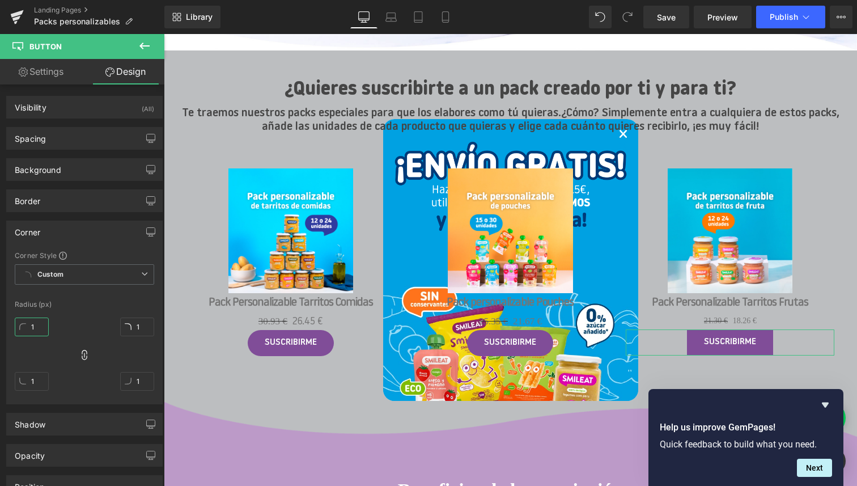
type input "10"
type input "100"
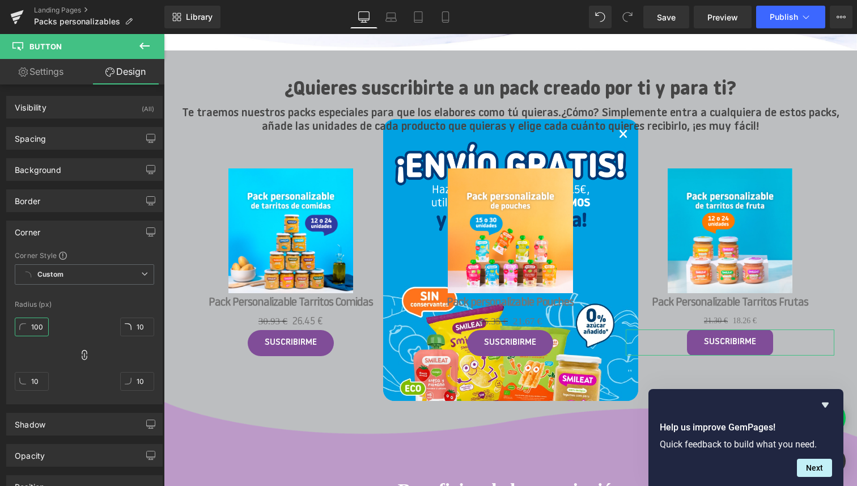
type input "100"
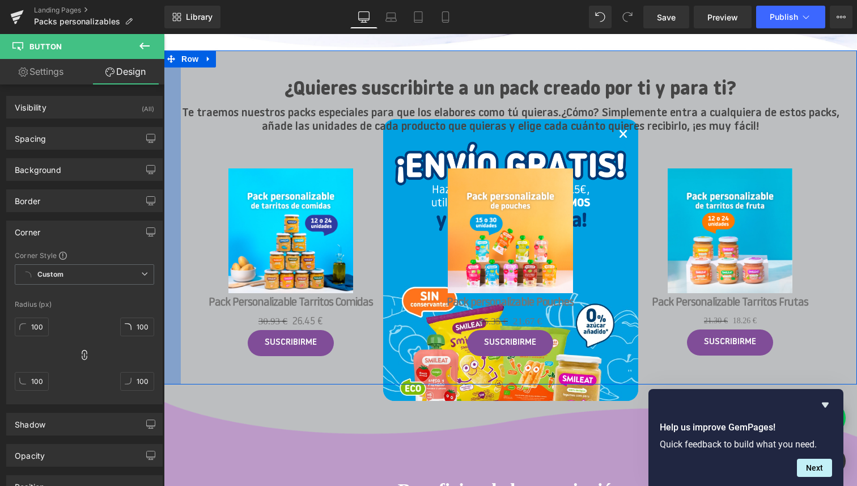
click at [177, 345] on div at bounding box center [172, 217] width 17 height 334
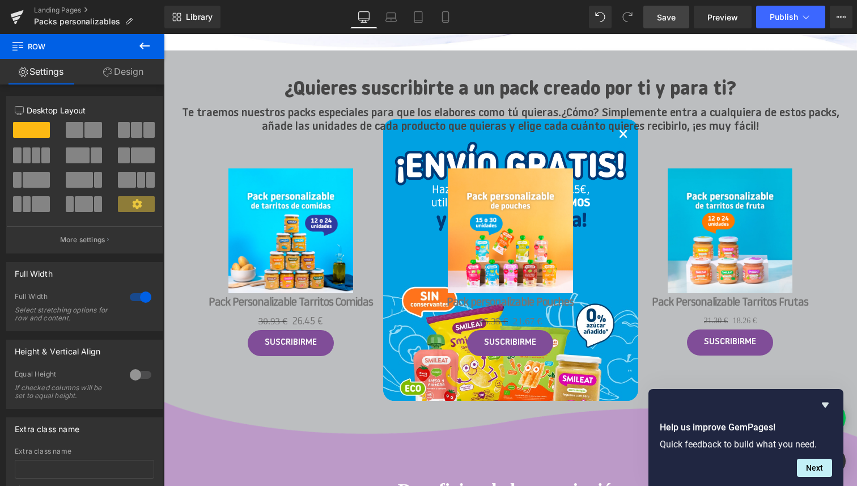
click at [673, 20] on span "Save" at bounding box center [666, 17] width 19 height 12
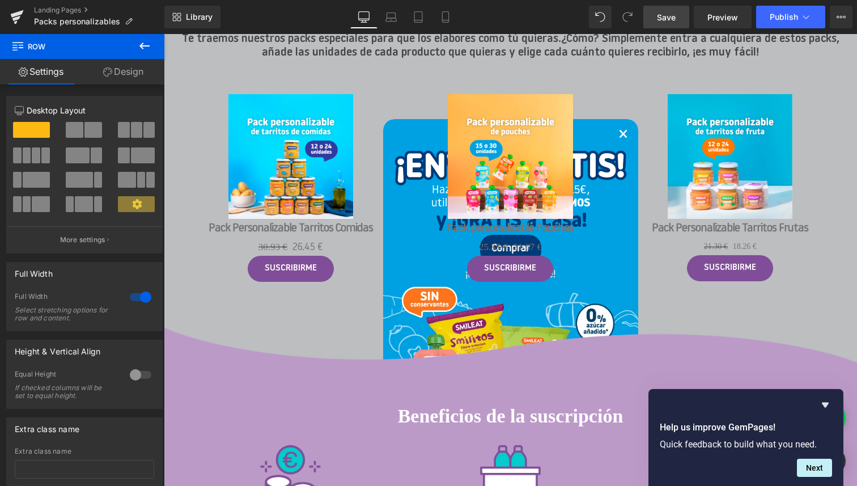
scroll to position [378, 0]
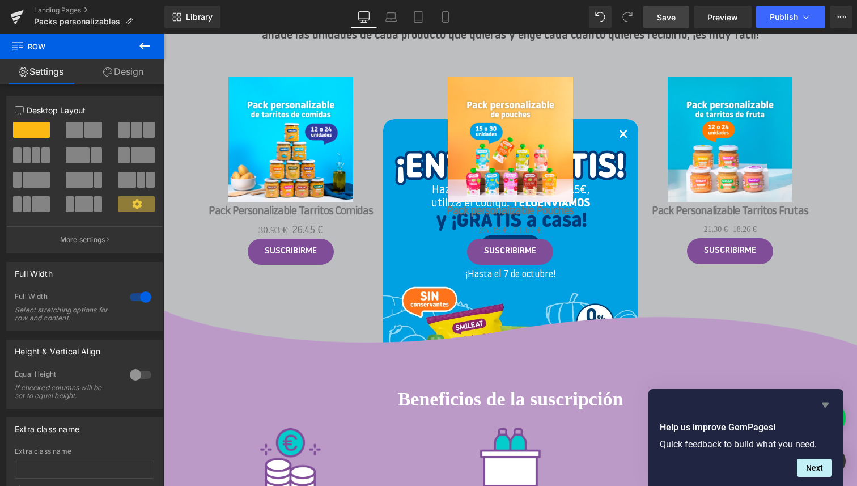
click at [824, 404] on icon "Hide survey" at bounding box center [825, 404] width 7 height 5
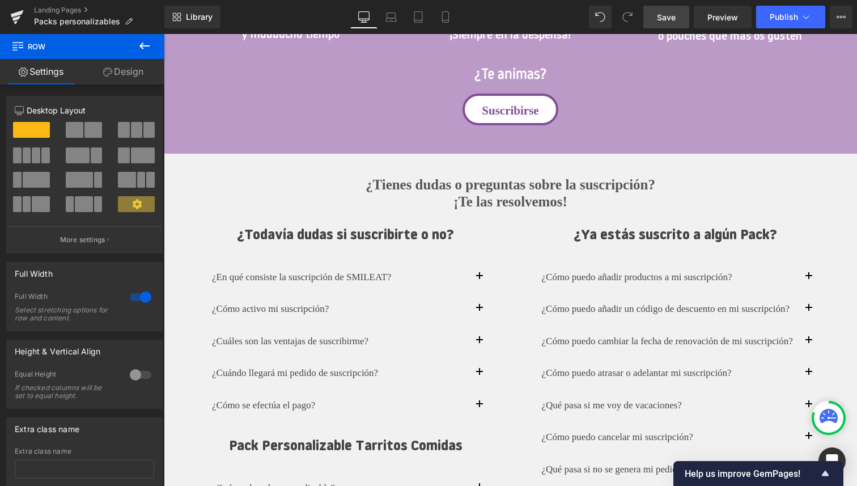
scroll to position [852, 0]
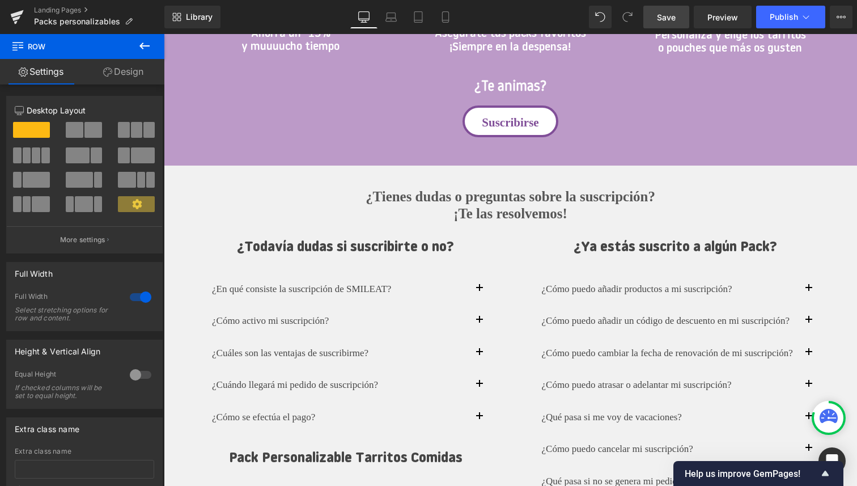
click at [143, 47] on icon at bounding box center [145, 46] width 14 height 14
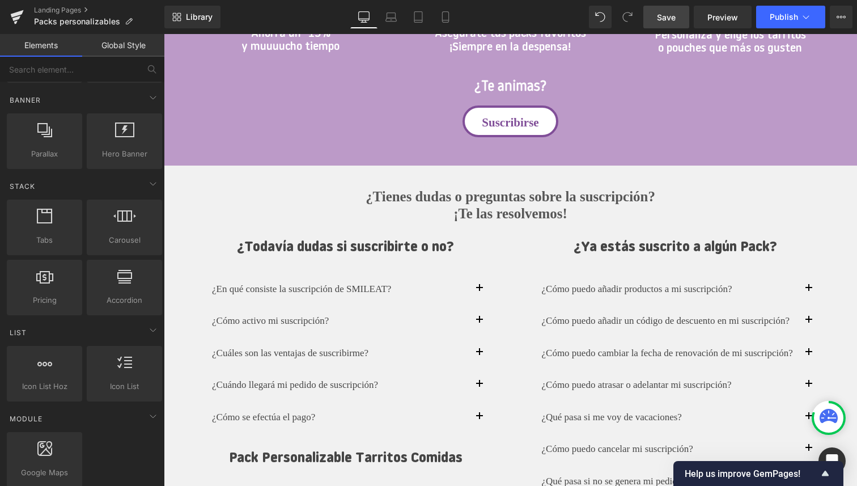
scroll to position [264, 0]
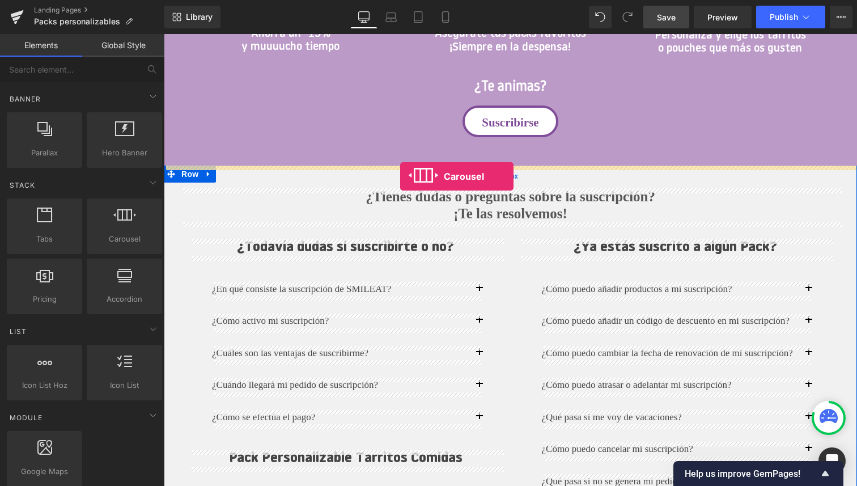
drag, startPoint x: 283, startPoint y: 262, endPoint x: 400, endPoint y: 176, distance: 145.2
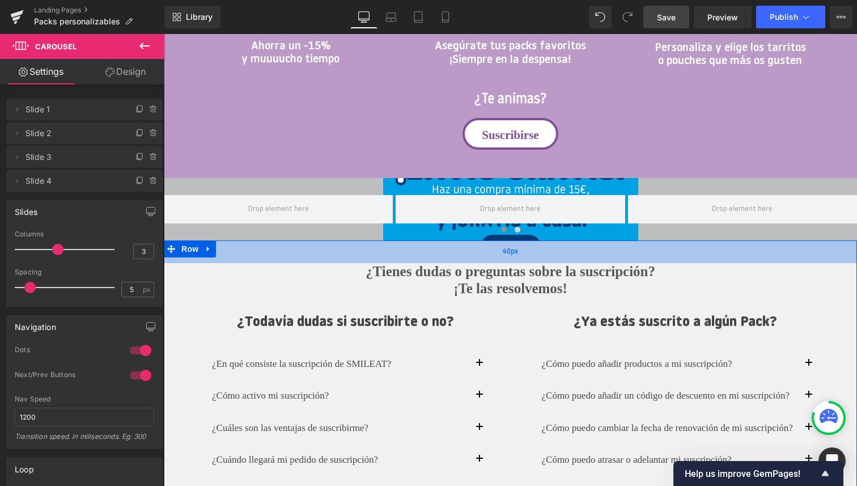
scroll to position [843, 0]
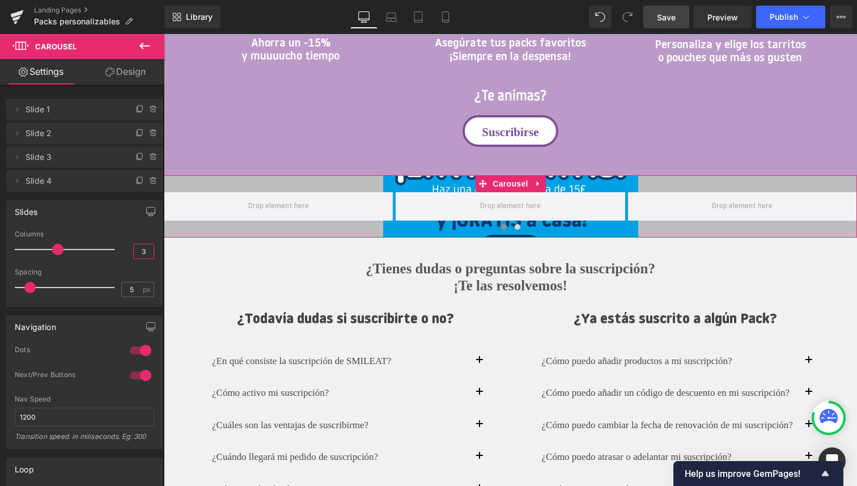
drag, startPoint x: 143, startPoint y: 249, endPoint x: 130, endPoint y: 248, distance: 13.0
click at [134, 248] on input "3" at bounding box center [144, 251] width 20 height 14
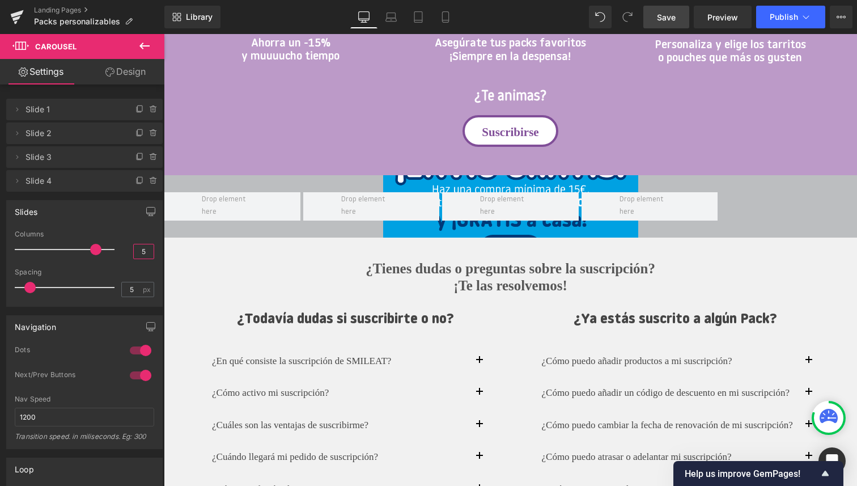
type input "5"
click at [108, 229] on div "Slides 5 Columns 5 3 Columns 3 3 Columns 3 1 Columns 1 5px Spacing 5 px 5px Spa…" at bounding box center [84, 253] width 156 height 107
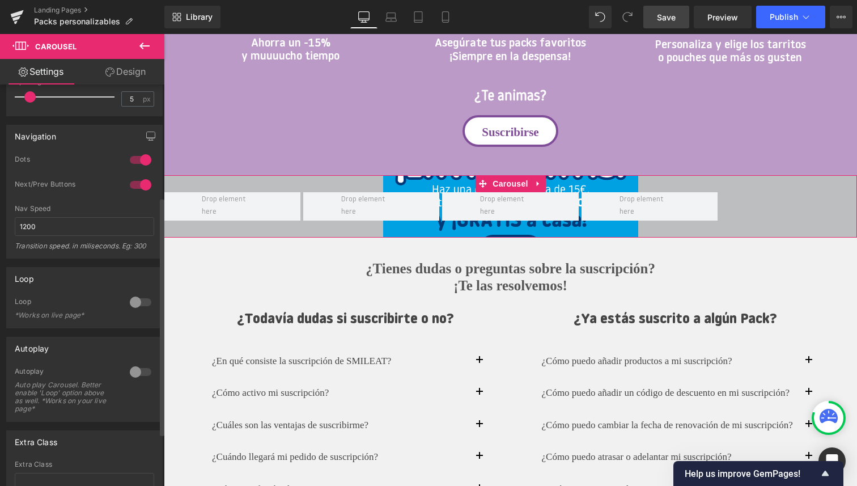
scroll to position [188, 0]
click at [139, 164] on div at bounding box center [140, 162] width 27 height 18
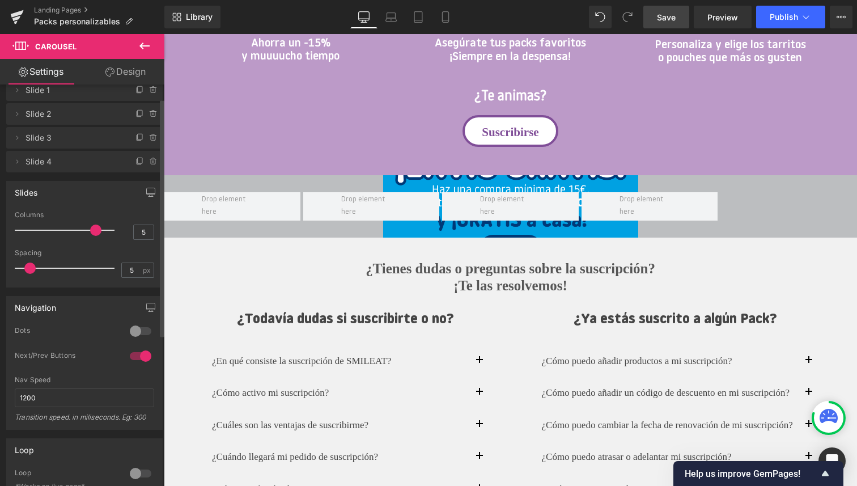
scroll to position [0, 0]
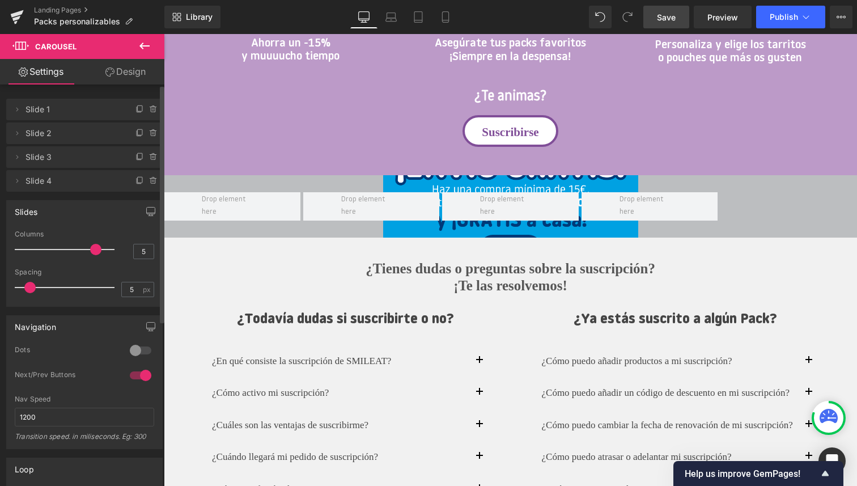
click at [46, 108] on span "Slide 1" at bounding box center [72, 110] width 95 height 22
click at [17, 111] on icon at bounding box center [16, 109] width 9 height 9
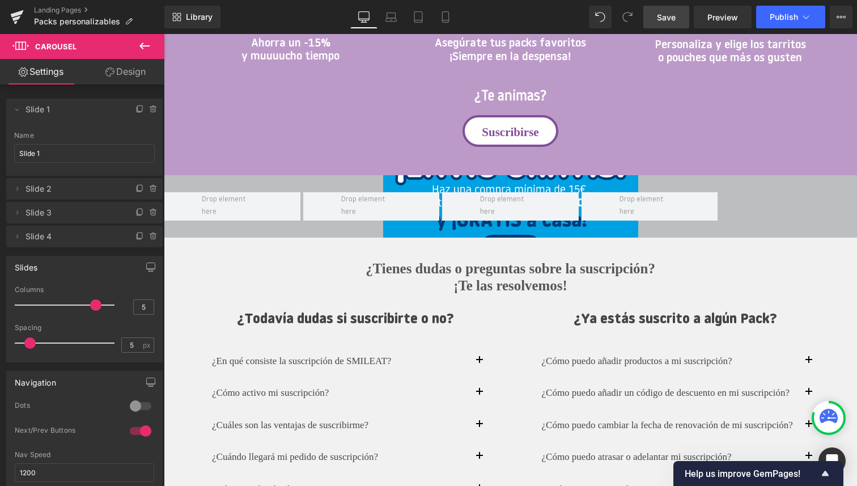
click at [141, 47] on icon at bounding box center [144, 45] width 10 height 7
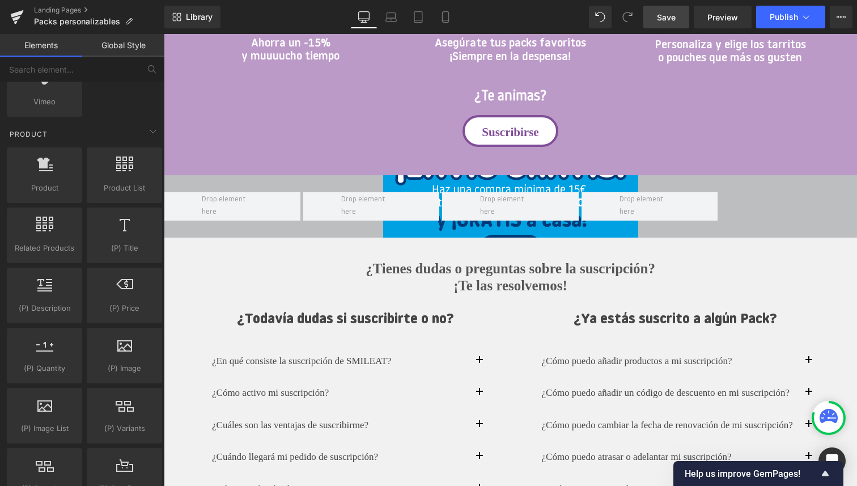
scroll to position [868, 0]
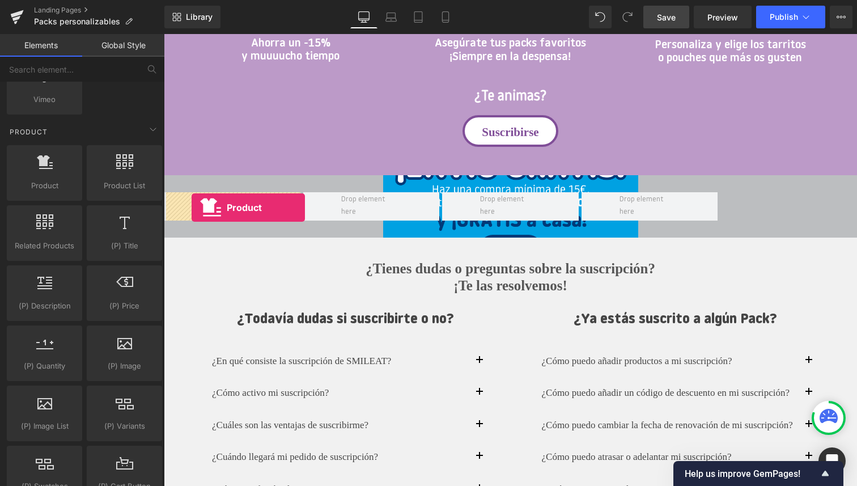
drag, startPoint x: 215, startPoint y: 214, endPoint x: 192, endPoint y: 207, distance: 24.8
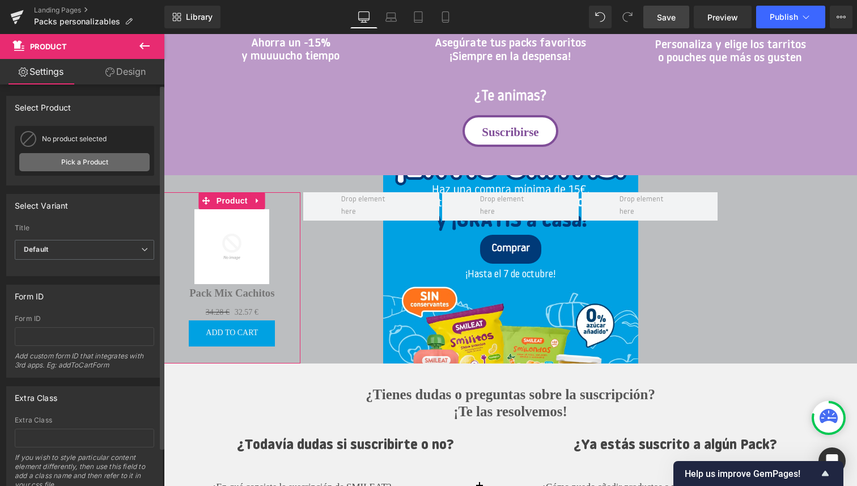
click at [99, 161] on link "Pick a Product" at bounding box center [84, 162] width 130 height 18
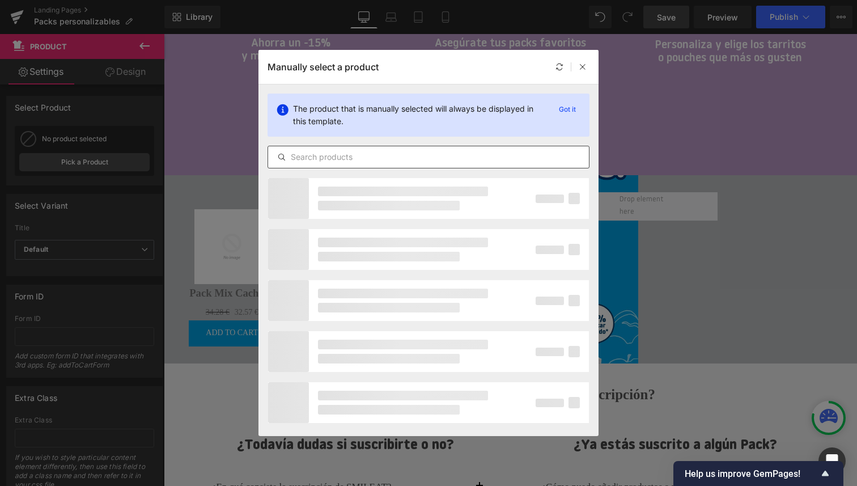
click at [363, 158] on input "text" at bounding box center [428, 157] width 321 height 14
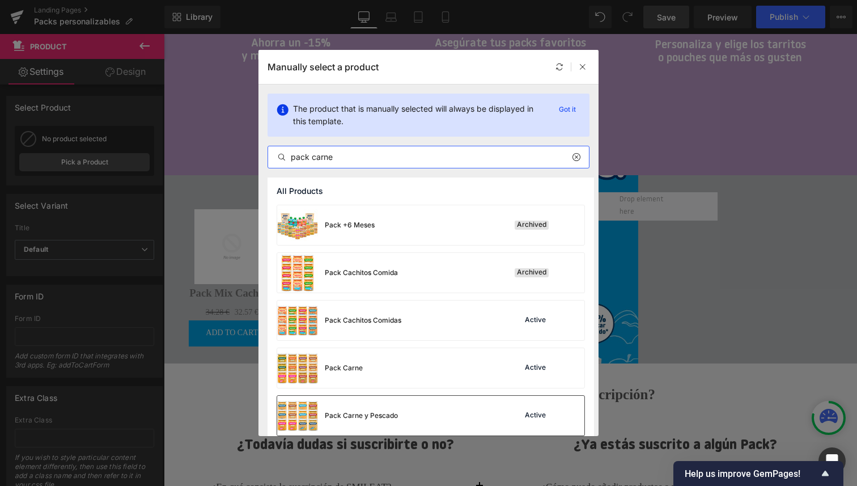
type input "pack carne"
click at [364, 412] on div "Pack Carne y Pescado" at bounding box center [361, 415] width 73 height 10
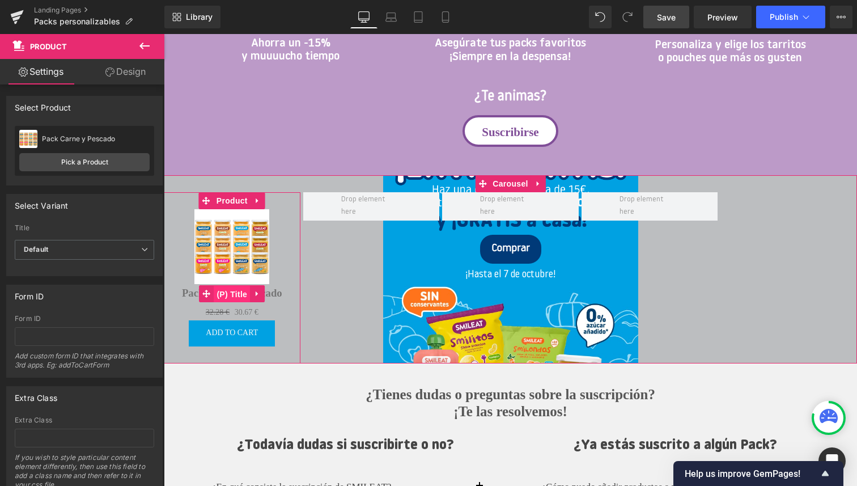
click at [242, 292] on span "(P) Title" at bounding box center [232, 294] width 36 height 17
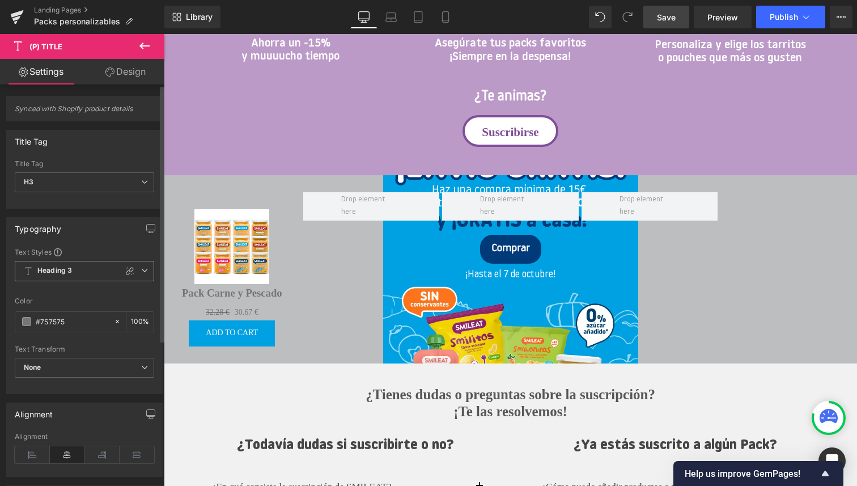
click at [77, 273] on span "Heading 3" at bounding box center [84, 271] width 139 height 20
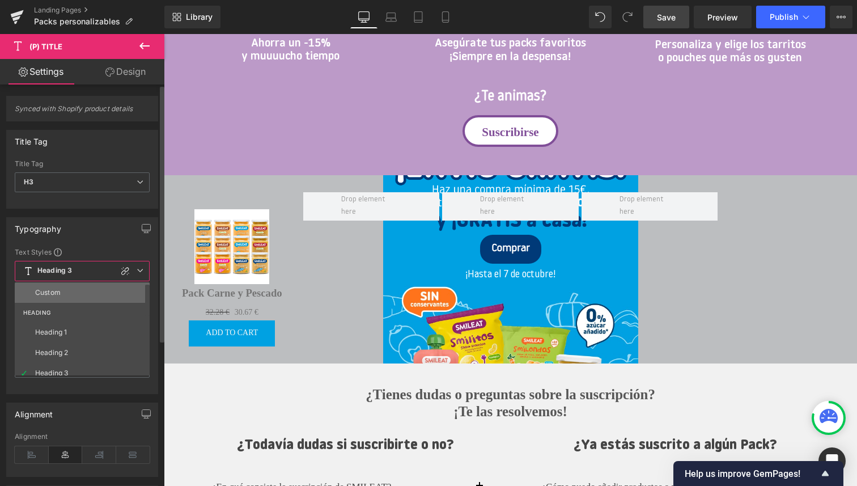
click at [70, 292] on li "Custom" at bounding box center [85, 292] width 140 height 20
type input "18.66"
type input "0"
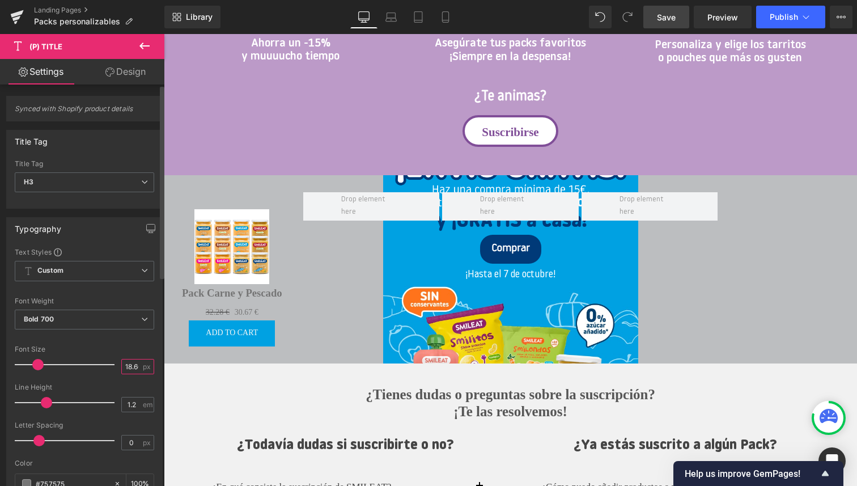
scroll to position [0, 0]
drag, startPoint x: 133, startPoint y: 365, endPoint x: 117, endPoint y: 364, distance: 16.4
click at [121, 364] on div "18.66 px" at bounding box center [137, 366] width 33 height 15
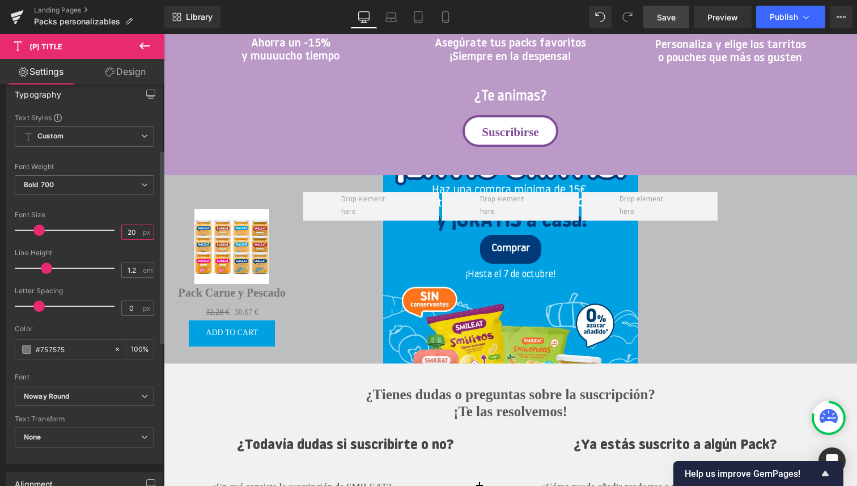
scroll to position [139, 0]
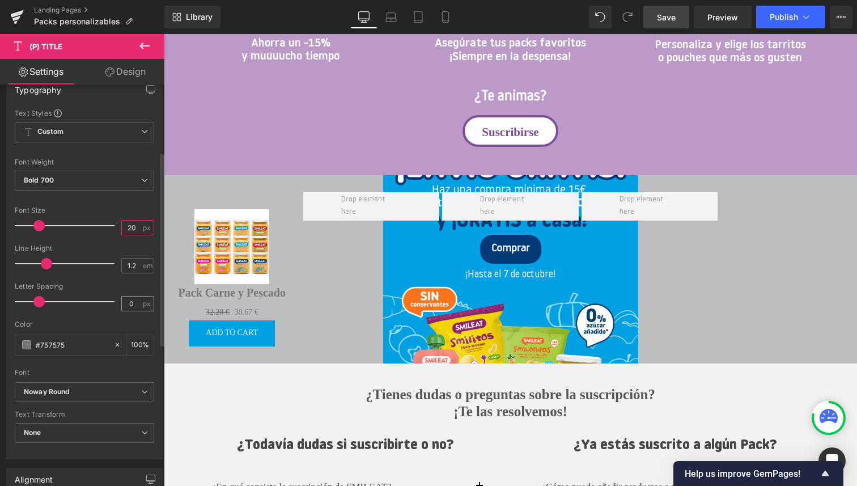
type input "20"
drag, startPoint x: 133, startPoint y: 303, endPoint x: 118, endPoint y: 303, distance: 14.2
click at [122, 303] on input "0" at bounding box center [132, 303] width 20 height 14
type input "-1"
click at [79, 390] on b "Noway Round" at bounding box center [82, 392] width 117 height 10
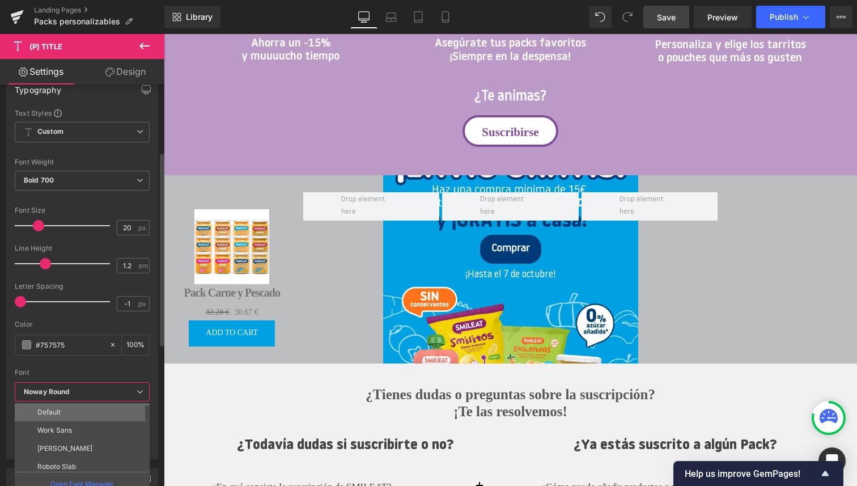
click at [66, 410] on li "Default" at bounding box center [85, 412] width 140 height 18
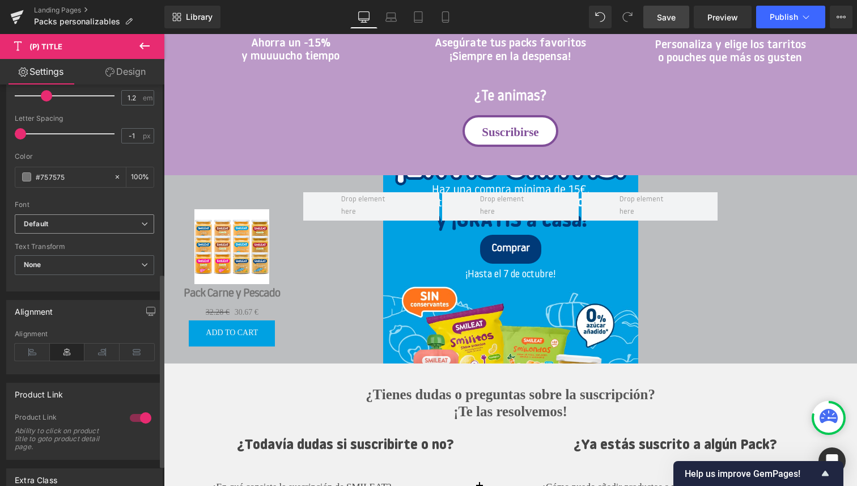
scroll to position [432, 0]
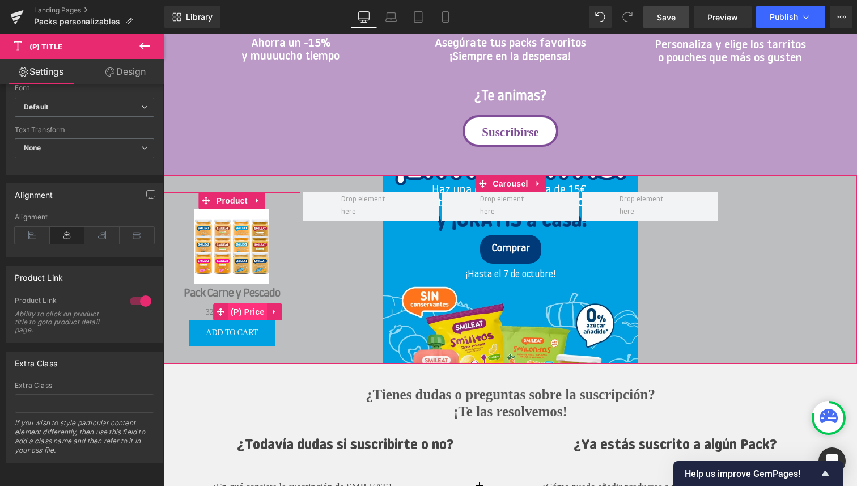
click at [245, 310] on span "(P) Price" at bounding box center [248, 311] width 40 height 17
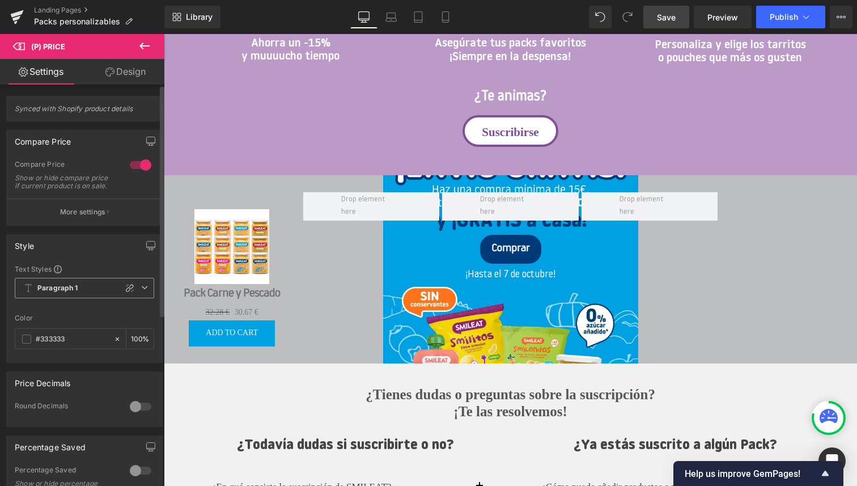
click at [83, 294] on span "Paragraph 1" at bounding box center [84, 288] width 139 height 20
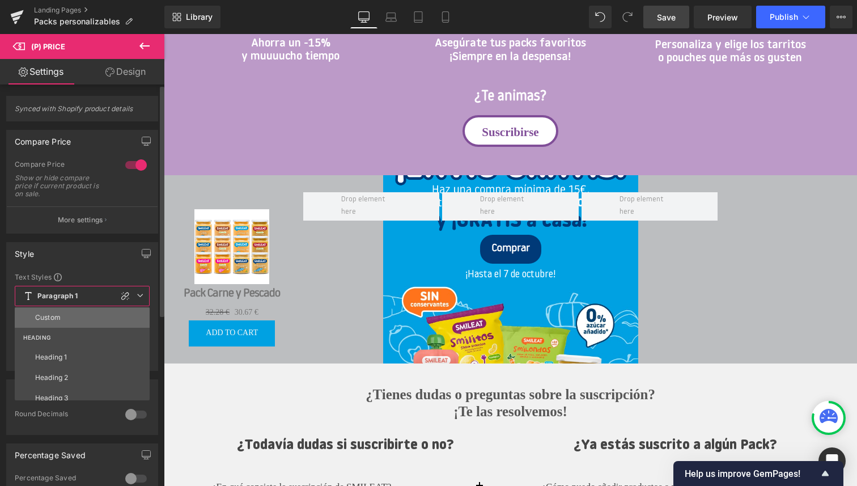
click at [62, 318] on li "Custom" at bounding box center [85, 317] width 140 height 20
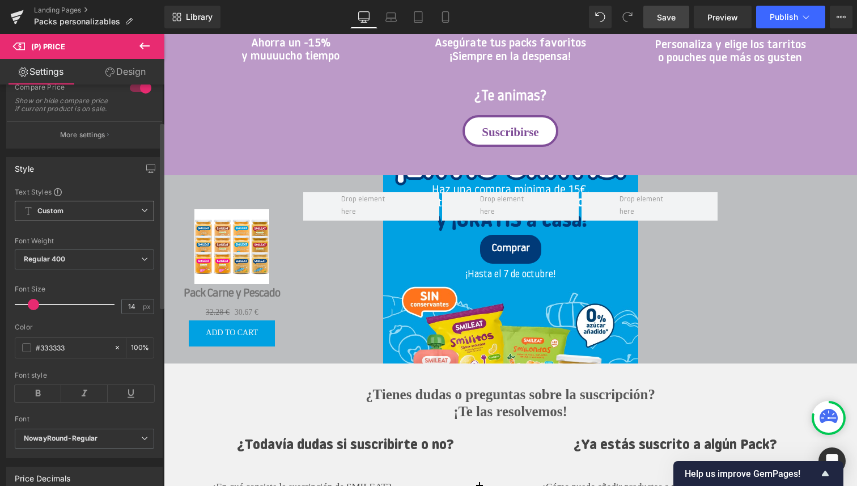
scroll to position [95, 0]
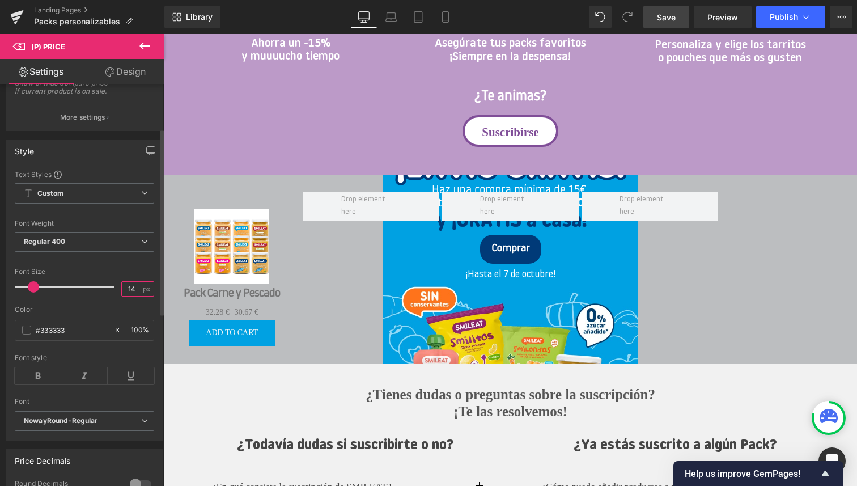
click at [135, 294] on input "14" at bounding box center [132, 289] width 20 height 14
type input "17"
click at [106, 275] on div "Font Size" at bounding box center [84, 271] width 139 height 8
click at [88, 426] on b "NowayRound-Regular" at bounding box center [82, 421] width 117 height 10
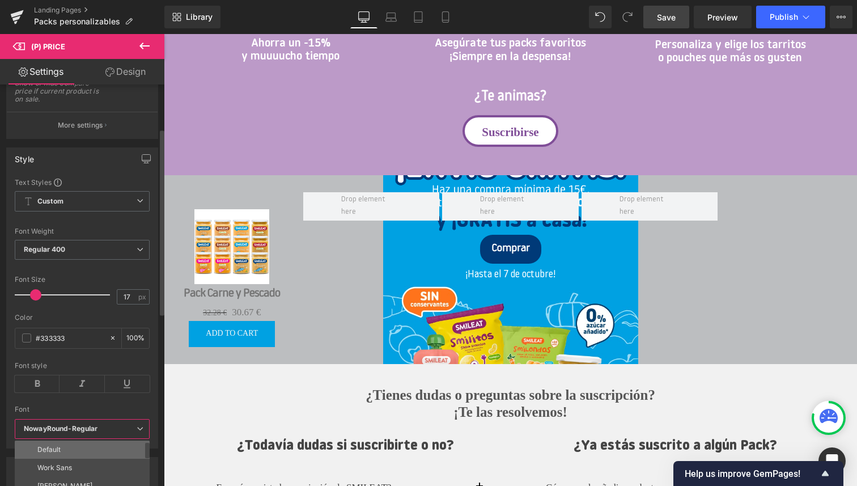
click at [69, 446] on li "Default" at bounding box center [85, 449] width 140 height 18
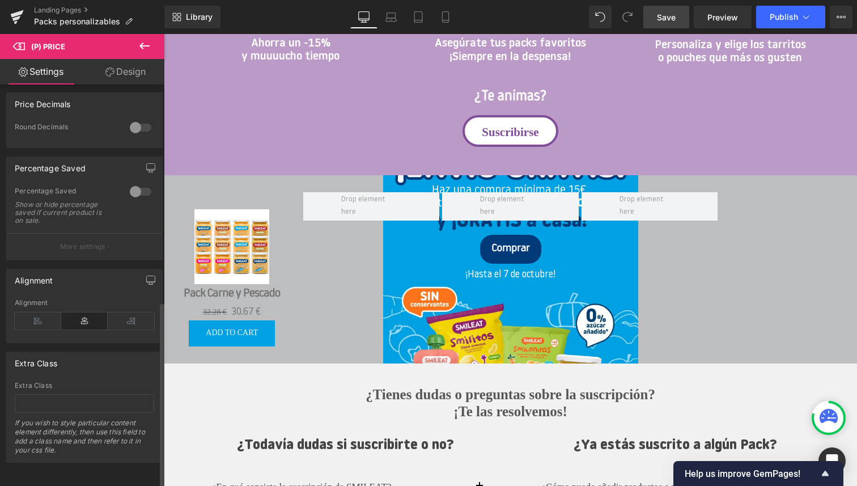
scroll to position [0, 0]
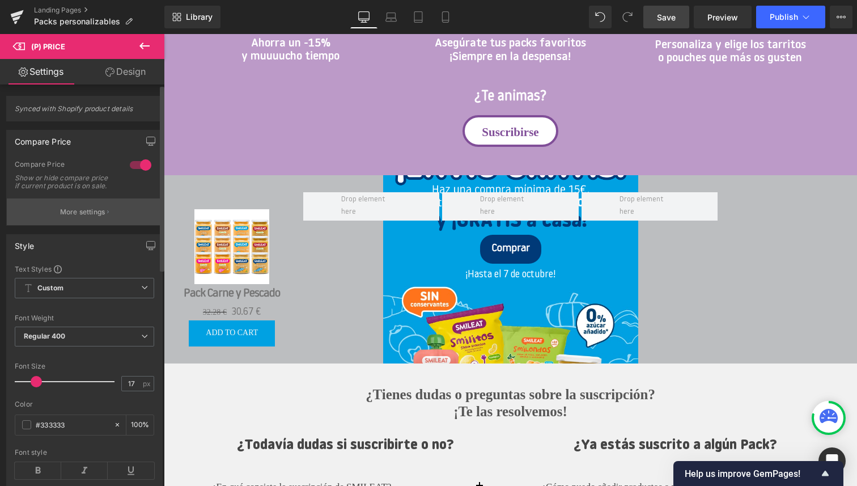
click at [84, 217] on p "More settings" at bounding box center [82, 212] width 45 height 10
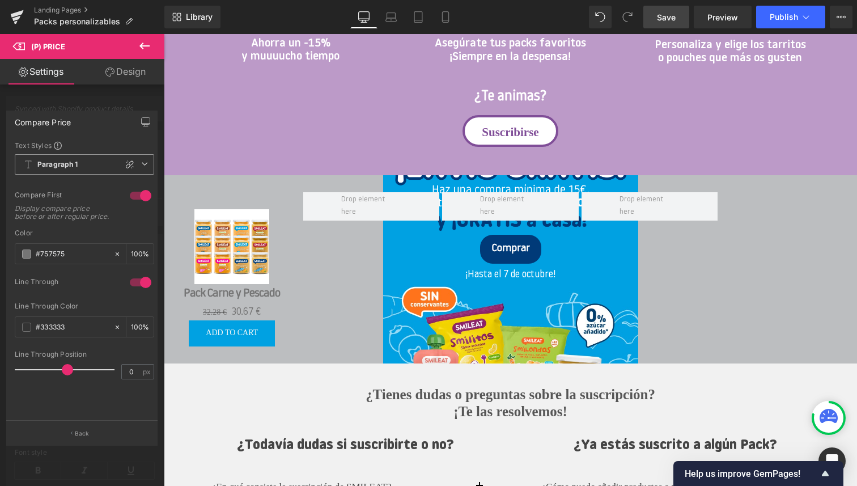
click at [84, 168] on span "Paragraph 1" at bounding box center [84, 164] width 139 height 20
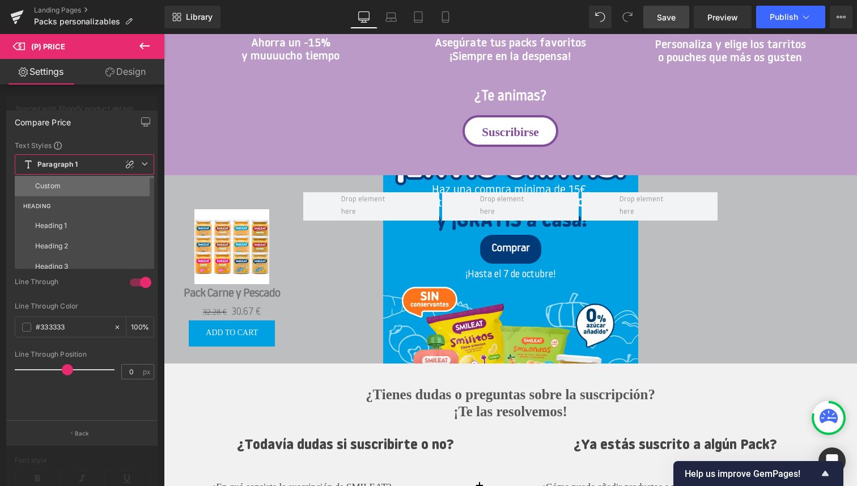
click at [69, 183] on li "Custom" at bounding box center [87, 186] width 144 height 20
type input "14"
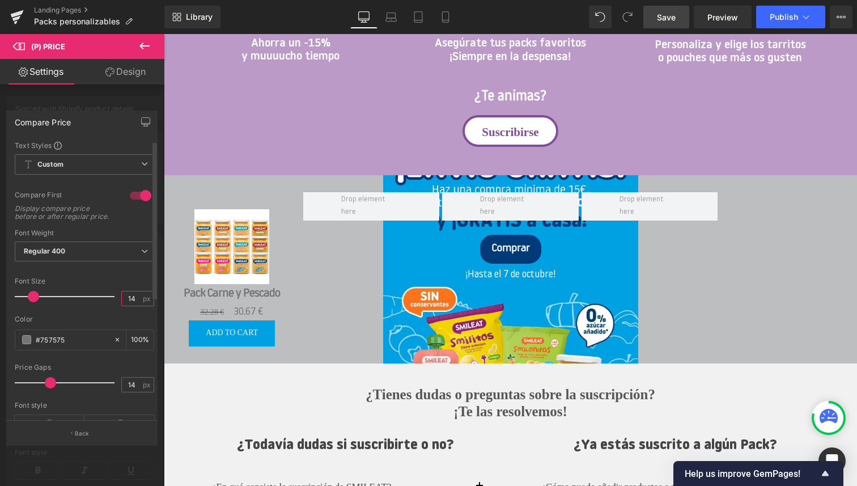
click at [131, 305] on input "14" at bounding box center [132, 298] width 20 height 14
type input "17"
click at [132, 390] on input "14" at bounding box center [132, 384] width 20 height 14
drag, startPoint x: 132, startPoint y: 390, endPoint x: 118, endPoint y: 390, distance: 13.6
click at [122, 390] on input "14" at bounding box center [132, 384] width 20 height 14
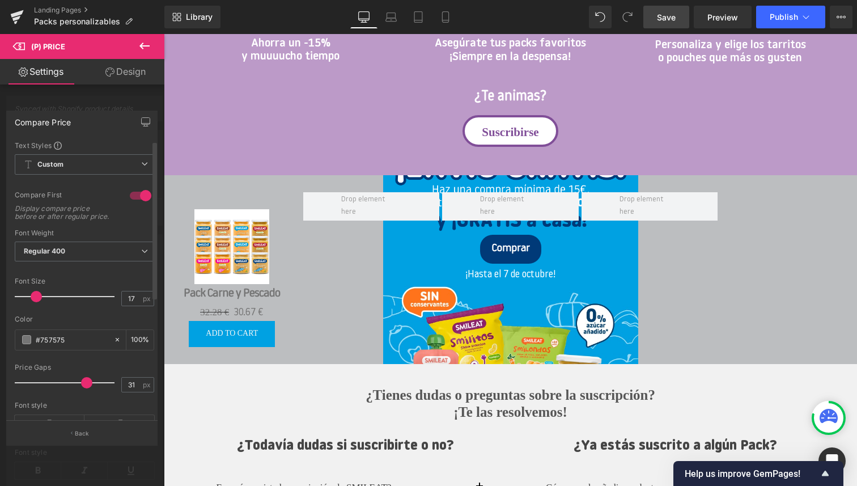
click at [84, 394] on div at bounding box center [67, 382] width 94 height 23
click at [232, 336] on body "Saltar al contenido ¡ENVÍO GRATIS +30€! ¡ENVÍO GRATIS +30€! COMPRAR ONLINE Alim…" at bounding box center [510, 261] width 693 height 2140
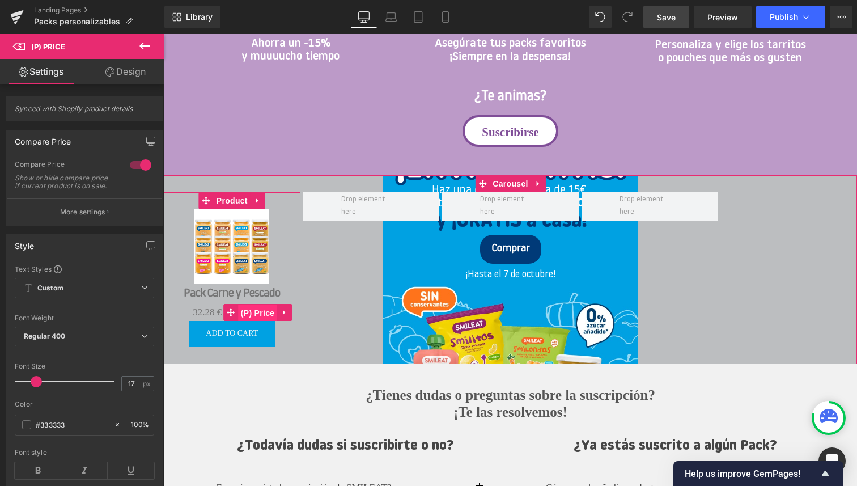
click at [249, 311] on span "(P) Price" at bounding box center [258, 312] width 40 height 17
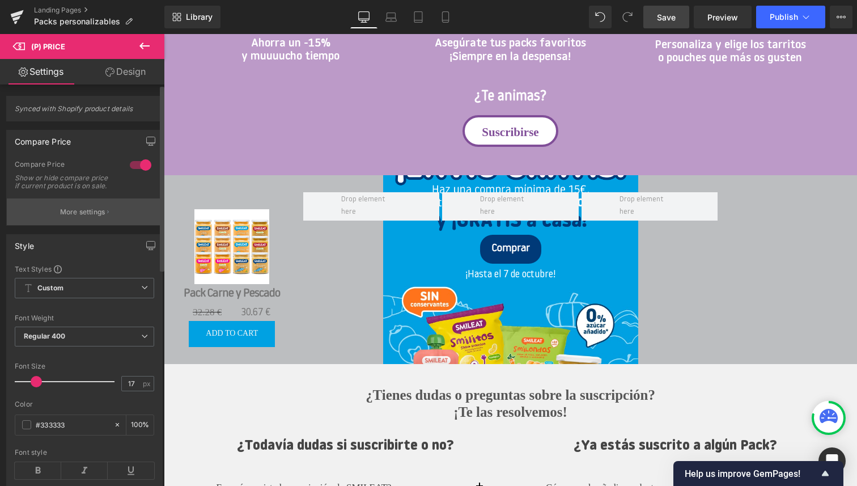
click at [60, 217] on p "More settings" at bounding box center [82, 212] width 45 height 10
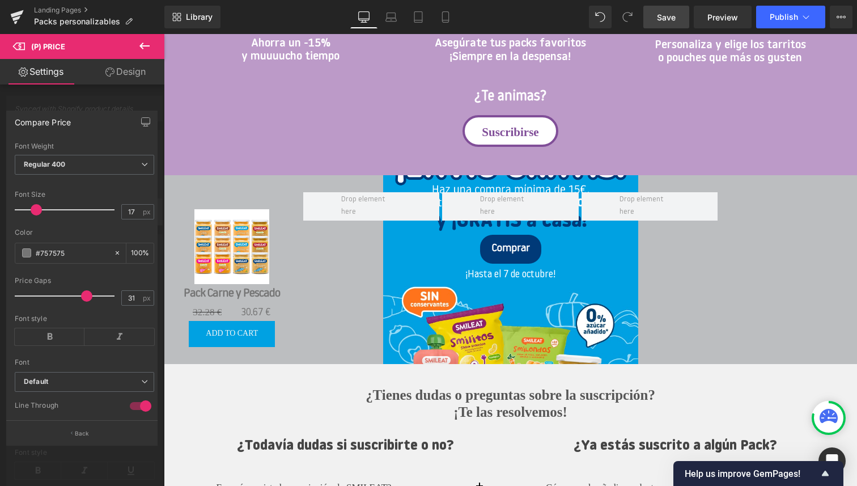
scroll to position [89, 0]
drag, startPoint x: 130, startPoint y: 301, endPoint x: 117, endPoint y: 301, distance: 13.6
click at [122, 301] on input "31" at bounding box center [132, 295] width 20 height 14
type input "5"
click at [103, 282] on div "Price Gaps" at bounding box center [84, 278] width 139 height 8
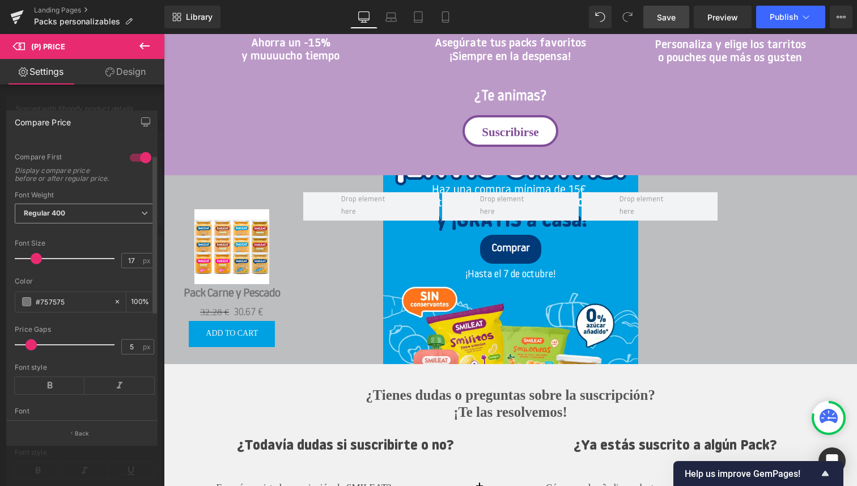
scroll to position [0, 0]
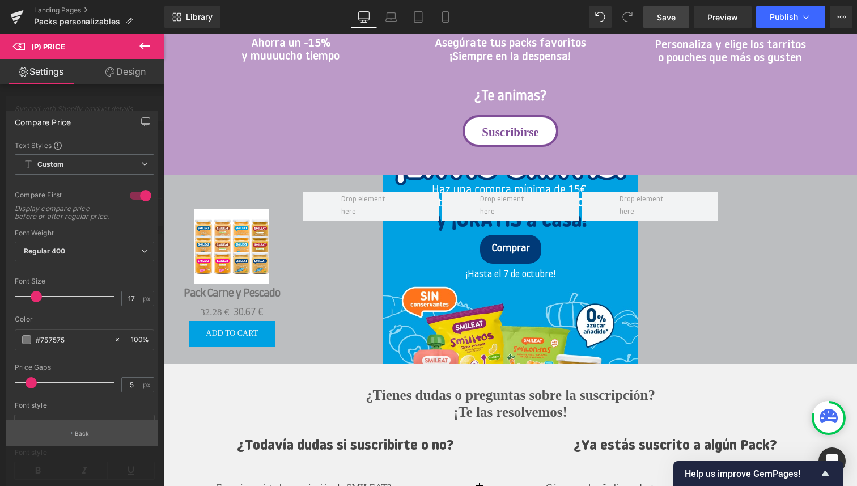
click at [76, 427] on button "Back" at bounding box center [81, 432] width 151 height 25
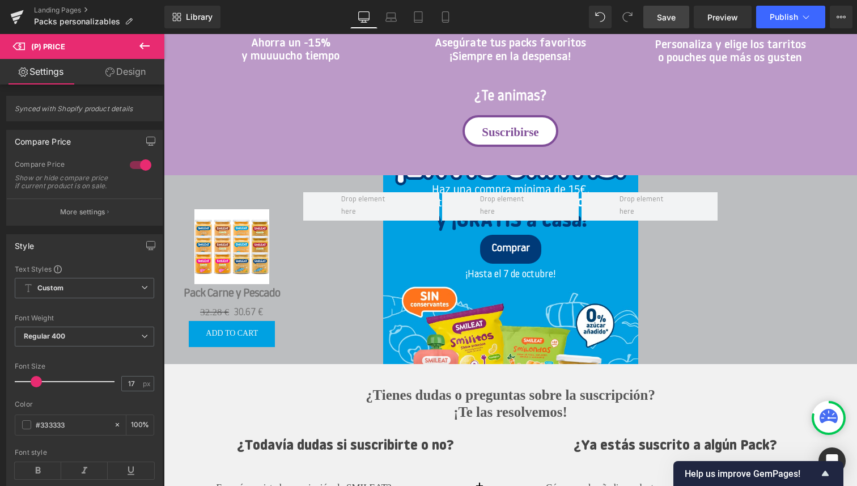
click at [669, 16] on span "Save" at bounding box center [666, 17] width 19 height 12
click at [146, 43] on icon at bounding box center [145, 46] width 14 height 14
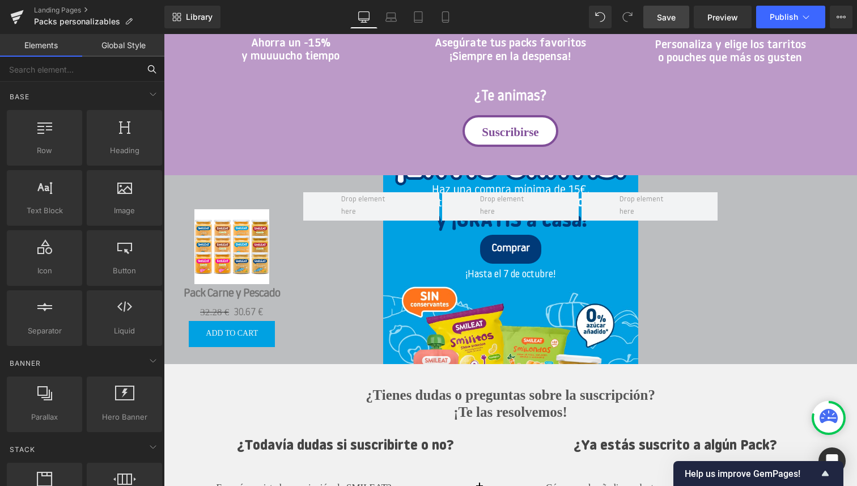
click at [87, 71] on input "text" at bounding box center [69, 69] width 139 height 25
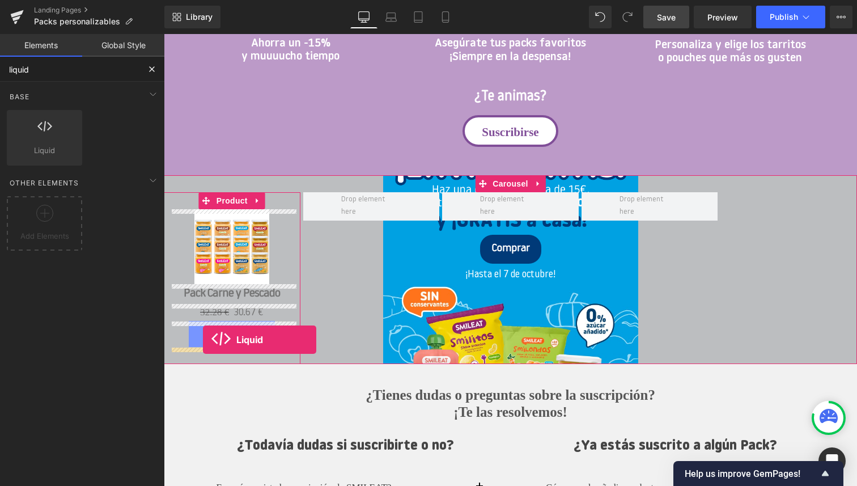
drag, startPoint x: 202, startPoint y: 174, endPoint x: 202, endPoint y: 339, distance: 165.5
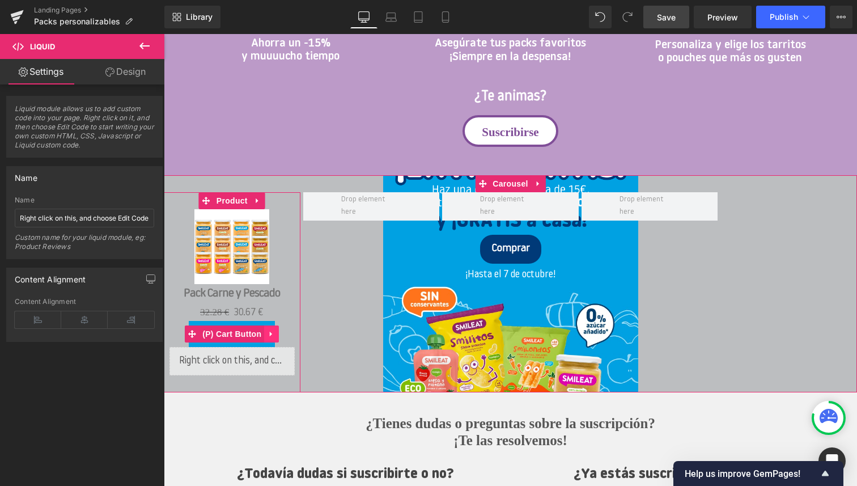
click at [271, 332] on icon at bounding box center [271, 334] width 8 height 8
click at [280, 334] on icon at bounding box center [279, 334] width 8 height 8
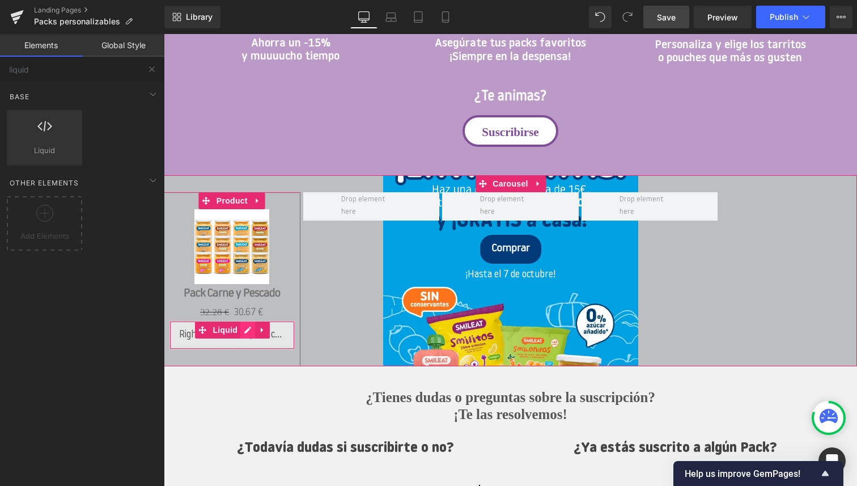
click at [248, 331] on div "Liquid" at bounding box center [231, 335] width 125 height 28
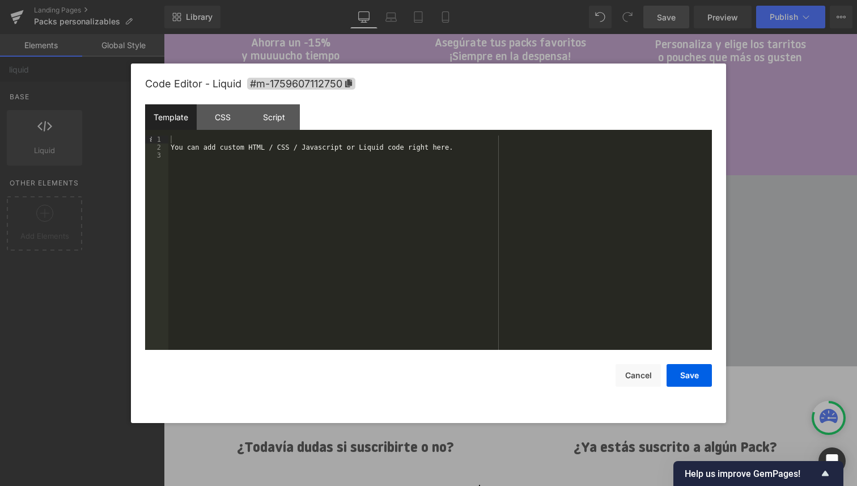
click at [289, 196] on div "You can add custom HTML / CSS / Javascript or Liquid code right here." at bounding box center [439, 250] width 543 height 230
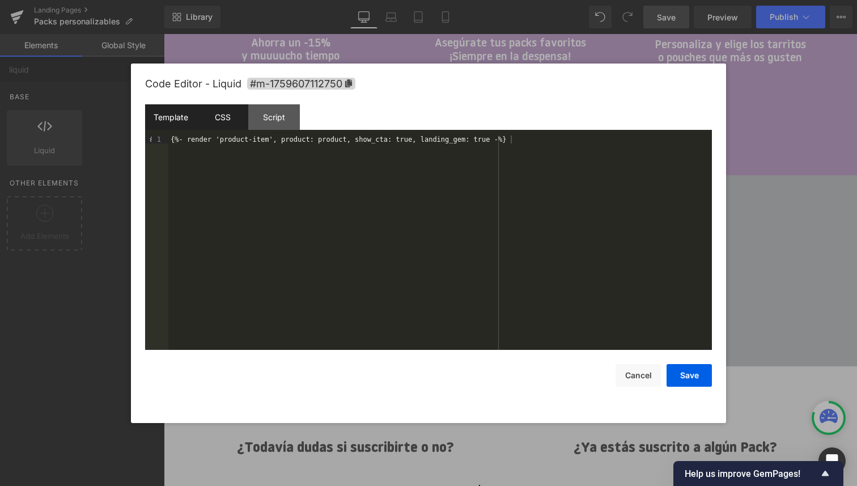
click at [216, 121] on div "CSS" at bounding box center [223, 116] width 52 height 25
click at [246, 199] on div "#m-1759607112750 { }" at bounding box center [439, 250] width 543 height 230
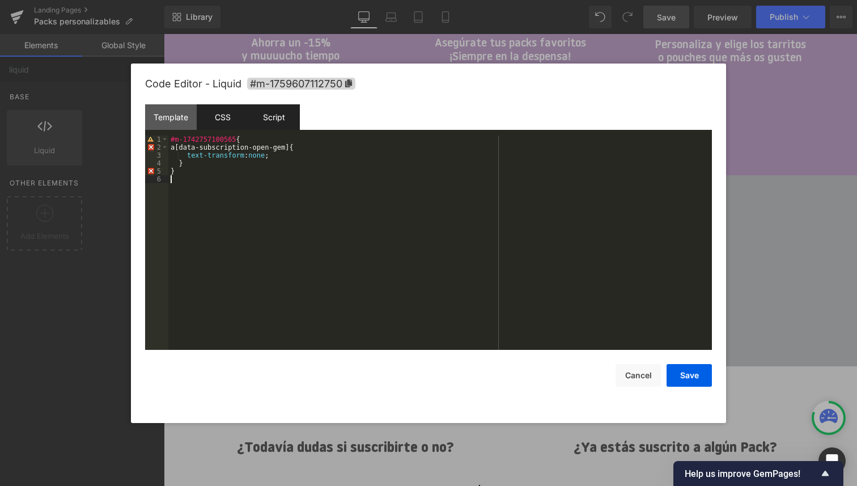
click at [273, 124] on div "Script" at bounding box center [274, 116] width 52 height 25
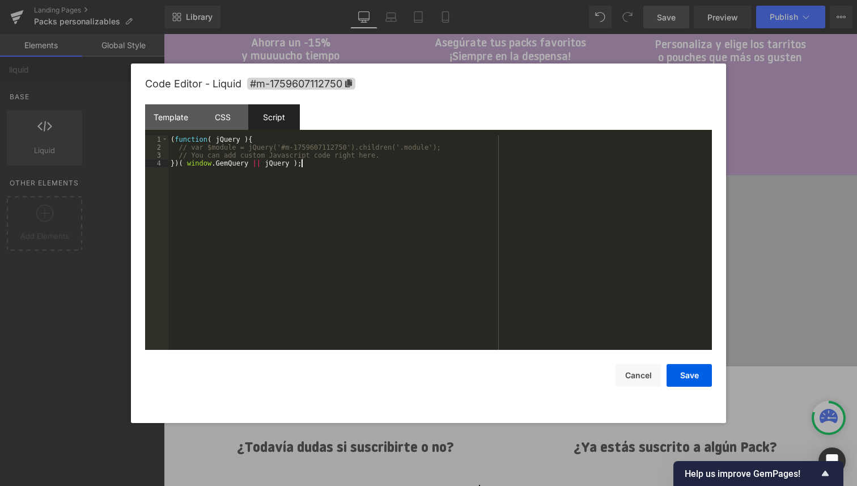
click at [254, 202] on div "( function ( jQuery ) { // var $module = jQuery('#m-1759607112750').children('.…" at bounding box center [439, 250] width 543 height 230
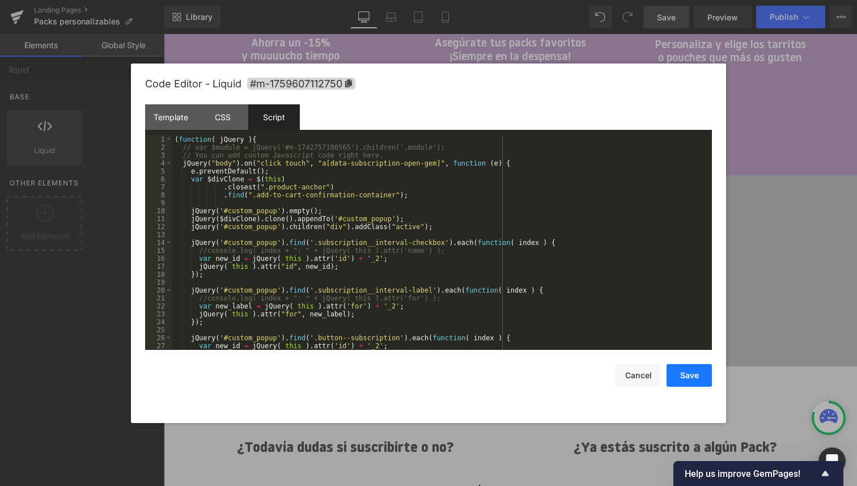
click at [687, 372] on button "Save" at bounding box center [688, 375] width 45 height 23
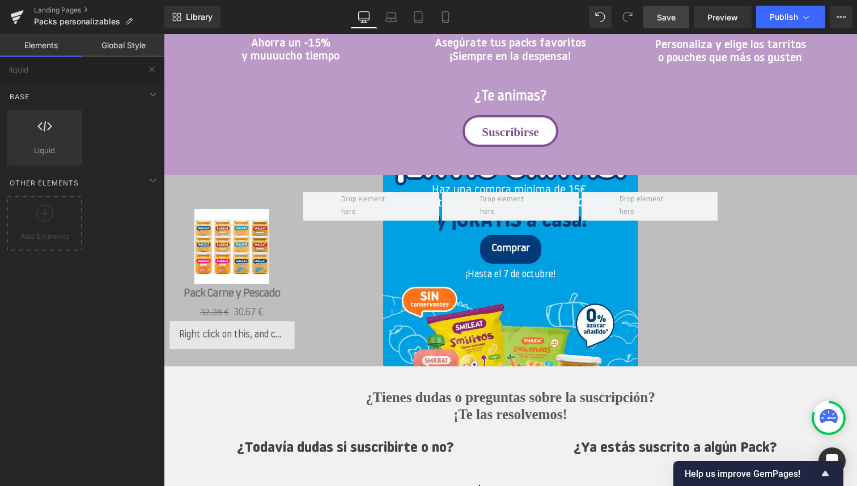
drag, startPoint x: 672, startPoint y: 18, endPoint x: 378, endPoint y: 253, distance: 376.6
click at [672, 18] on span "Save" at bounding box center [666, 17] width 19 height 12
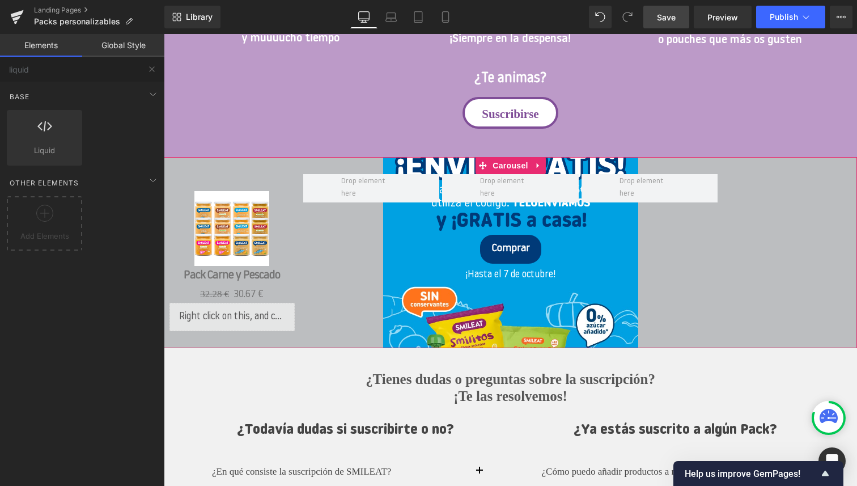
scroll to position [840, 0]
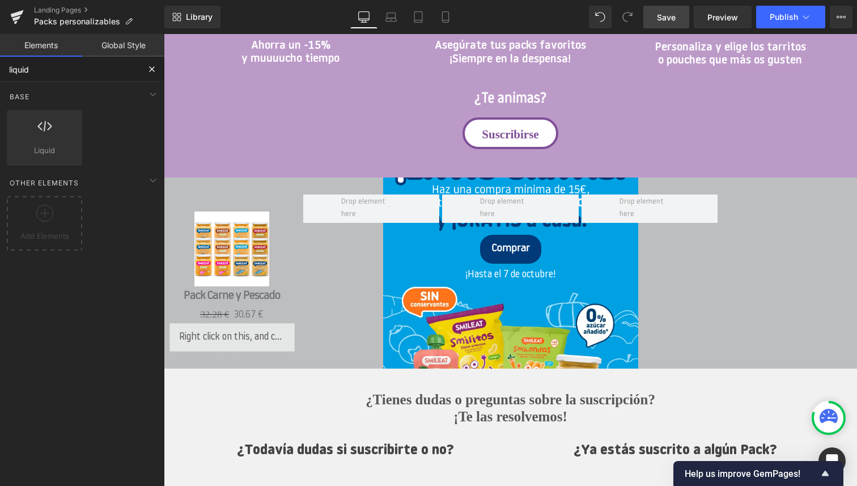
drag, startPoint x: 43, startPoint y: 69, endPoint x: 0, endPoint y: 69, distance: 43.1
click at [0, 69] on input "liquid" at bounding box center [69, 69] width 139 height 25
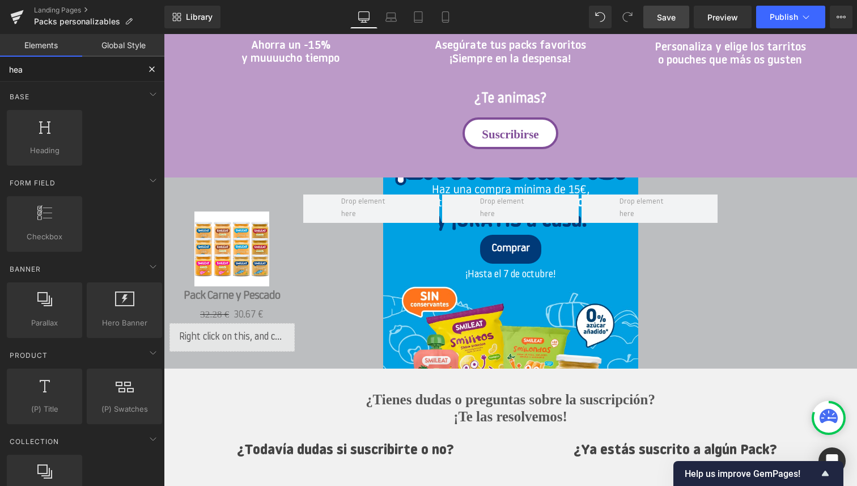
type input "head"
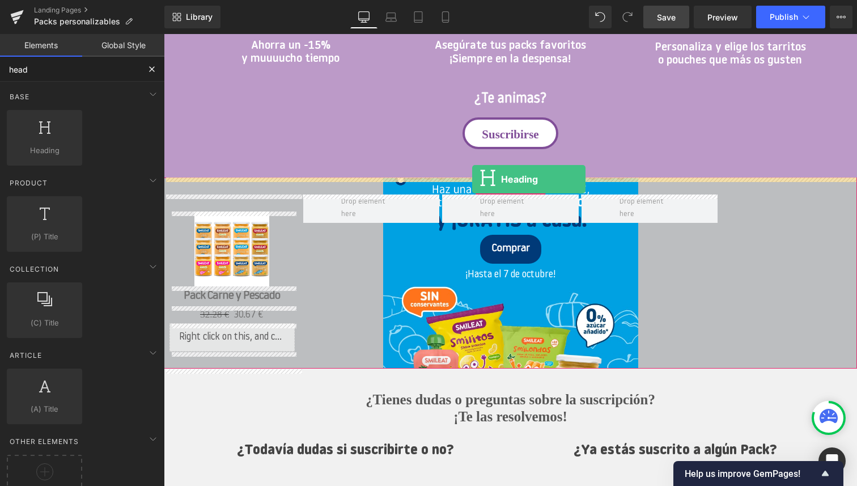
drag, startPoint x: 210, startPoint y: 167, endPoint x: 472, endPoint y: 179, distance: 262.6
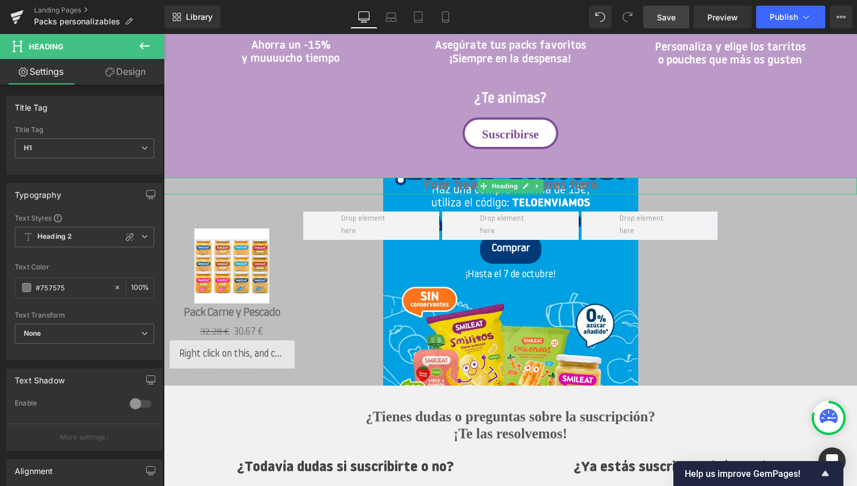
click at [587, 185] on h1 "Your heading text goes here" at bounding box center [510, 185] width 693 height 17
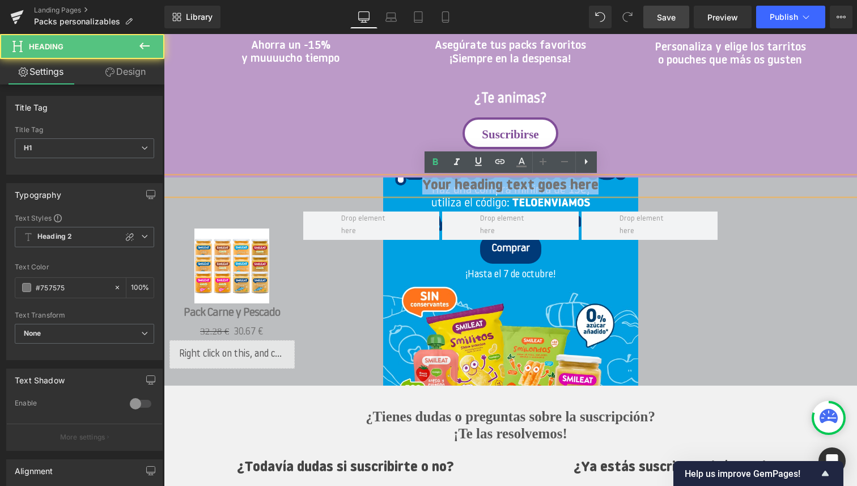
drag, startPoint x: 602, startPoint y: 186, endPoint x: 426, endPoint y: 189, distance: 176.3
click at [426, 189] on h1 "Your heading text goes here" at bounding box center [510, 185] width 693 height 17
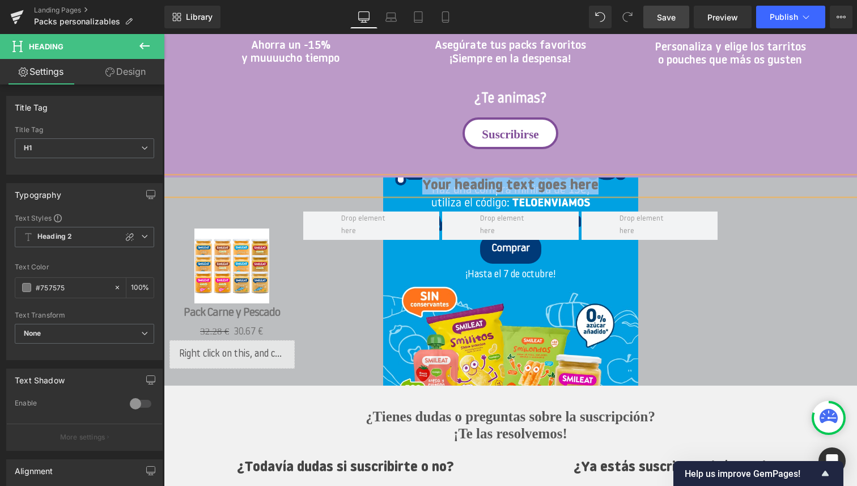
paste div
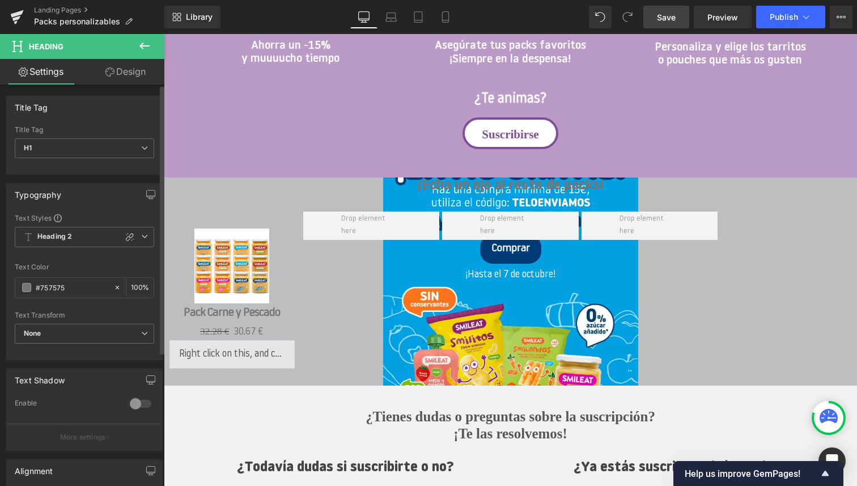
click at [97, 169] on div at bounding box center [84, 167] width 139 height 7
click at [74, 235] on span "Heading 2" at bounding box center [84, 237] width 139 height 20
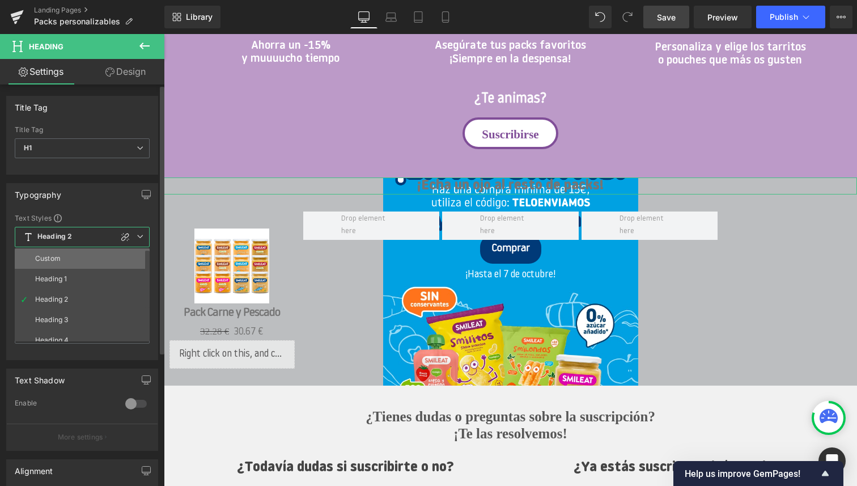
click at [61, 257] on li "Custom" at bounding box center [85, 258] width 140 height 20
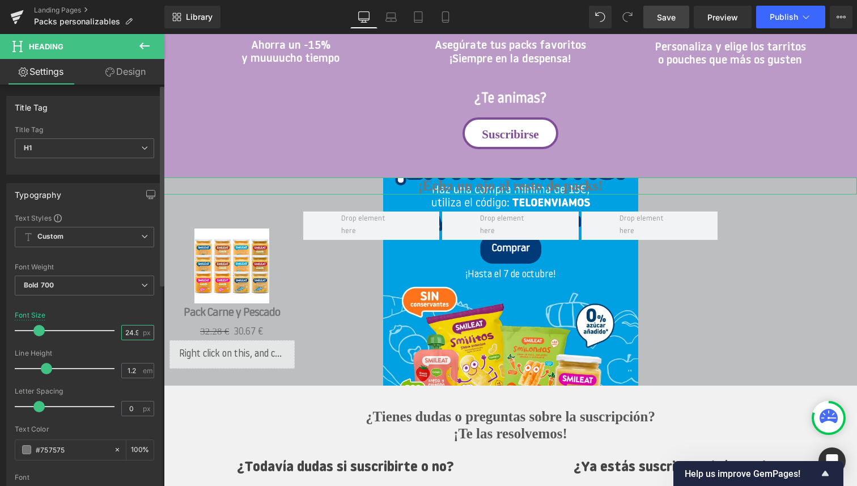
click at [130, 330] on input "24.92" at bounding box center [132, 332] width 20 height 14
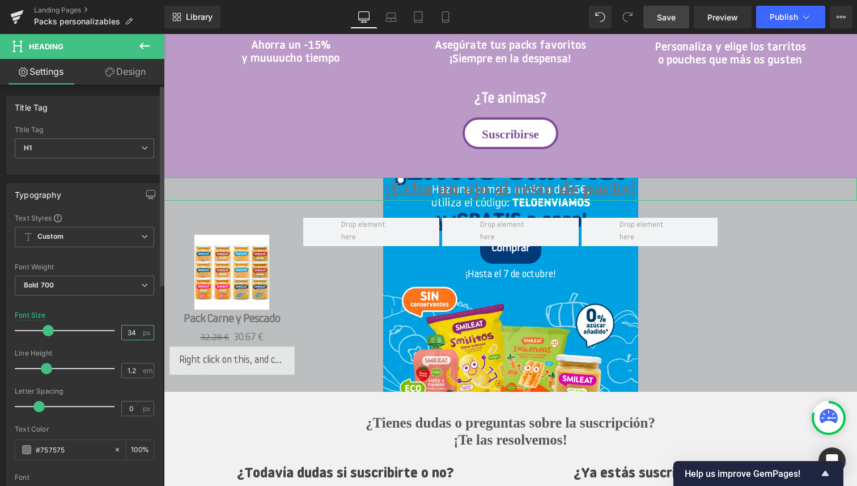
type input "34"
click at [116, 307] on div at bounding box center [84, 304] width 139 height 7
click at [132, 368] on input "1.2" at bounding box center [132, 370] width 20 height 14
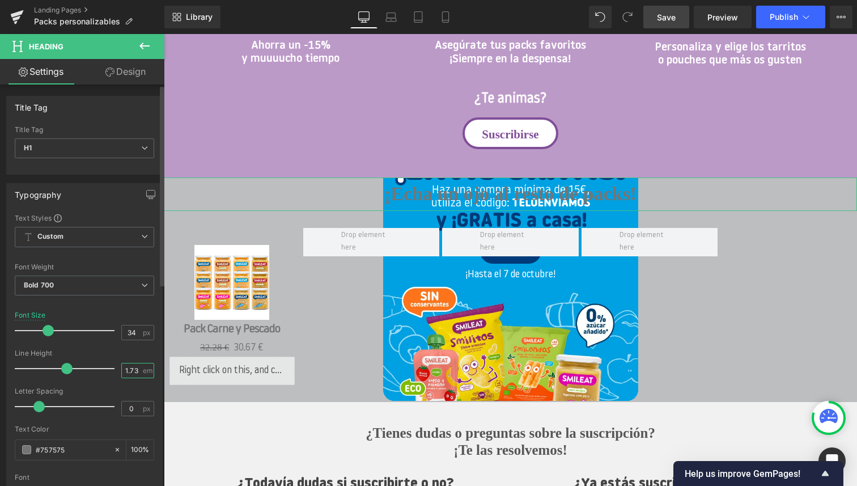
type input "1.73"
click at [104, 350] on div "Line Height" at bounding box center [84, 353] width 139 height 8
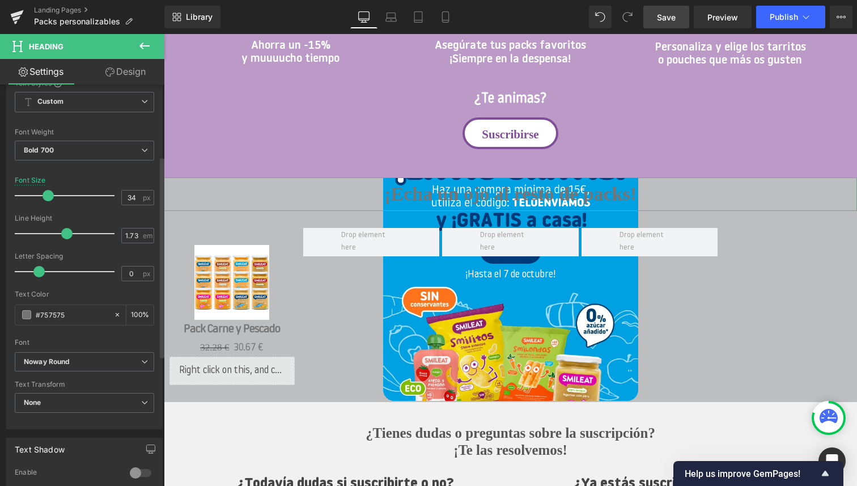
scroll to position [143, 0]
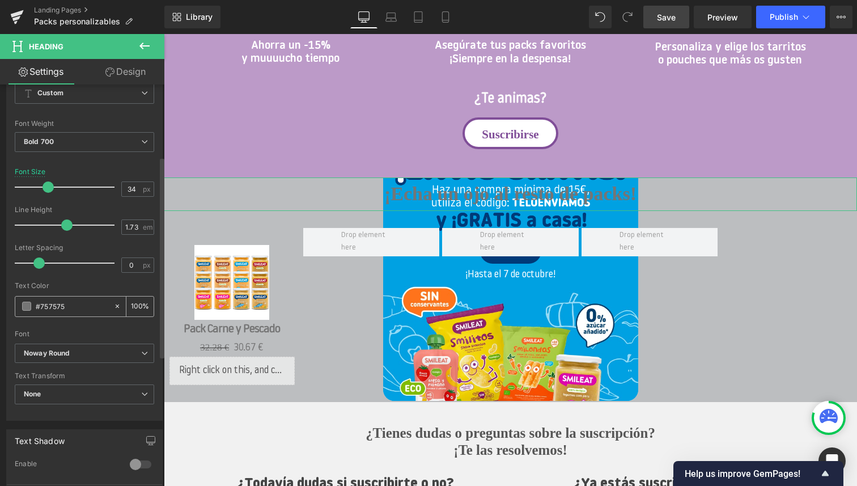
drag, startPoint x: 73, startPoint y: 309, endPoint x: 35, endPoint y: 308, distance: 38.5
click at [35, 308] on div "#757575" at bounding box center [64, 306] width 98 height 20
paste input "804e98"
type input "#804e98"
click at [84, 352] on b "Noway Round" at bounding box center [82, 353] width 117 height 10
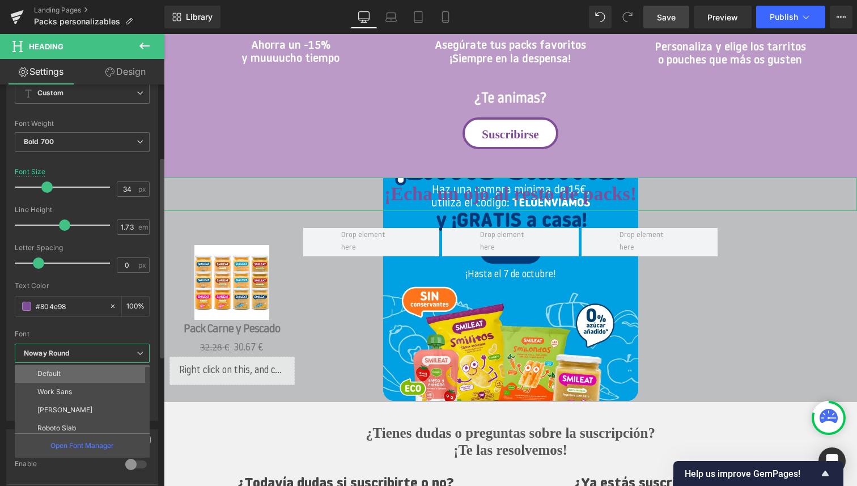
click at [60, 373] on p "Default" at bounding box center [48, 373] width 23 height 8
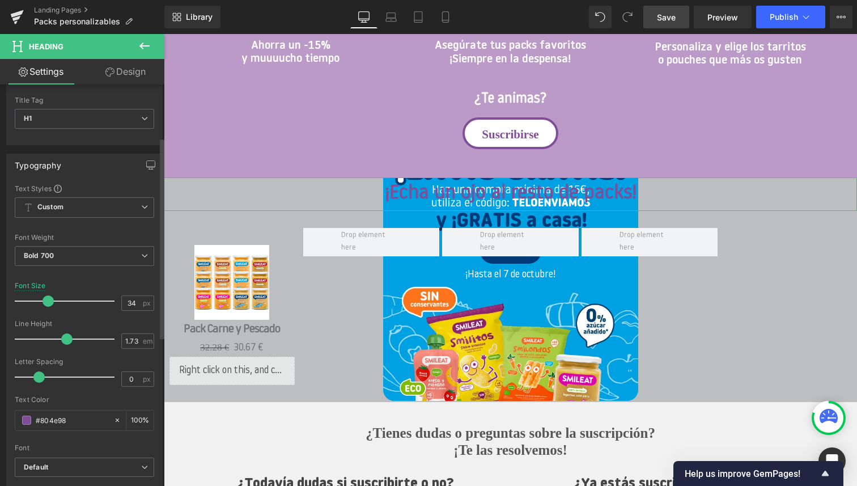
scroll to position [0, 0]
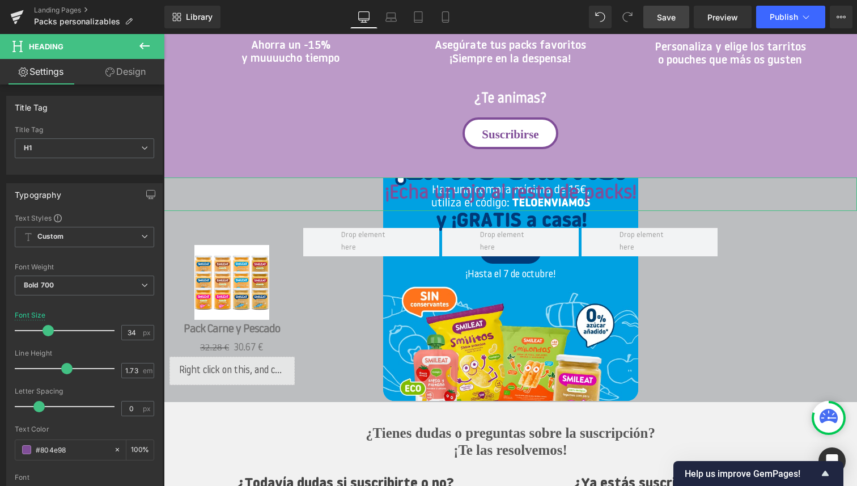
click at [130, 73] on link "Design" at bounding box center [125, 71] width 82 height 25
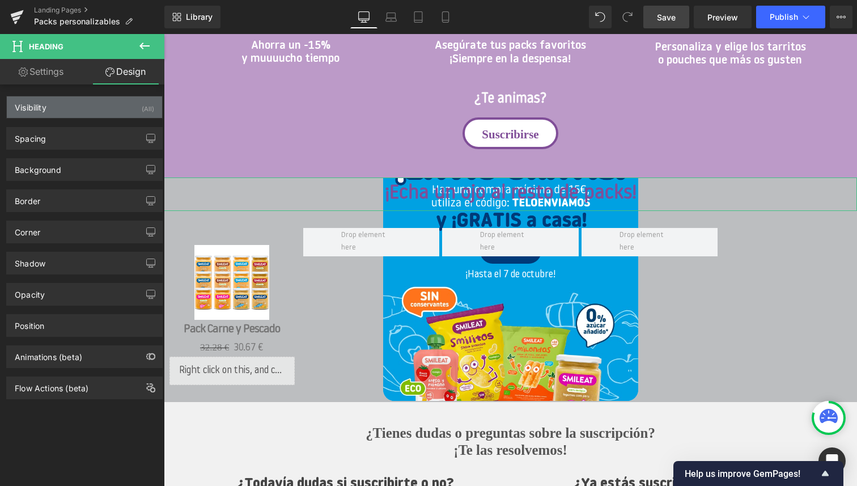
type input "0"
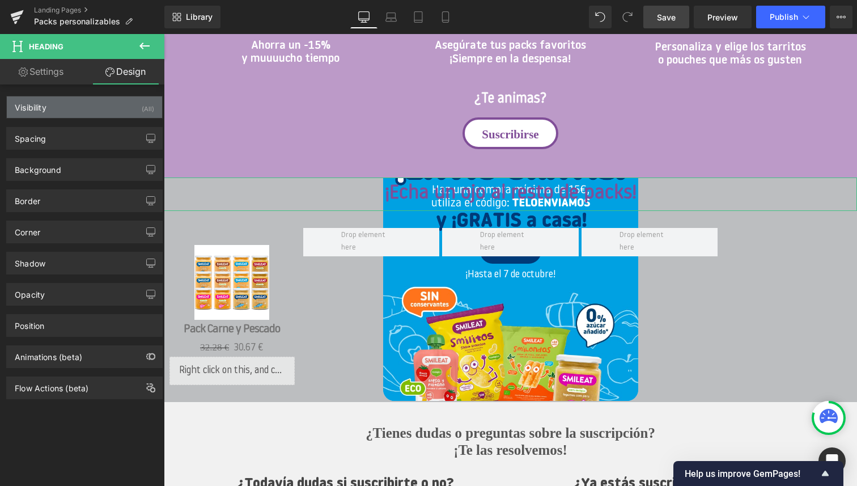
type input "0"
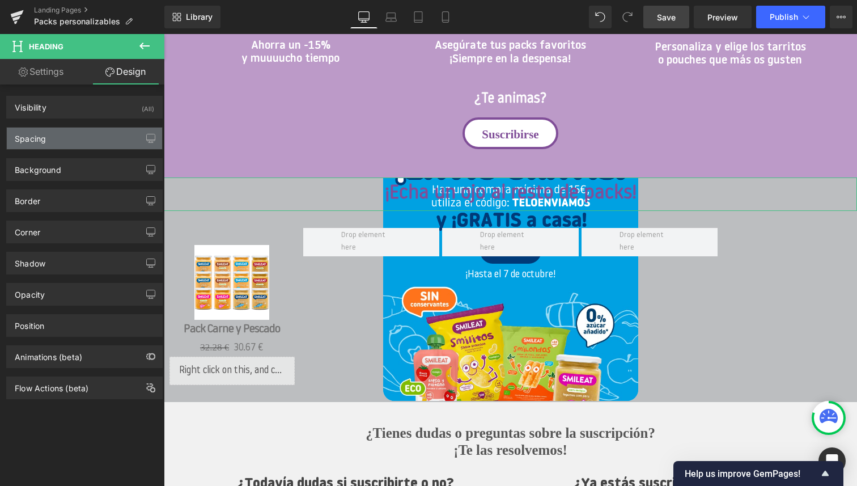
click at [56, 144] on div "Spacing" at bounding box center [84, 138] width 155 height 22
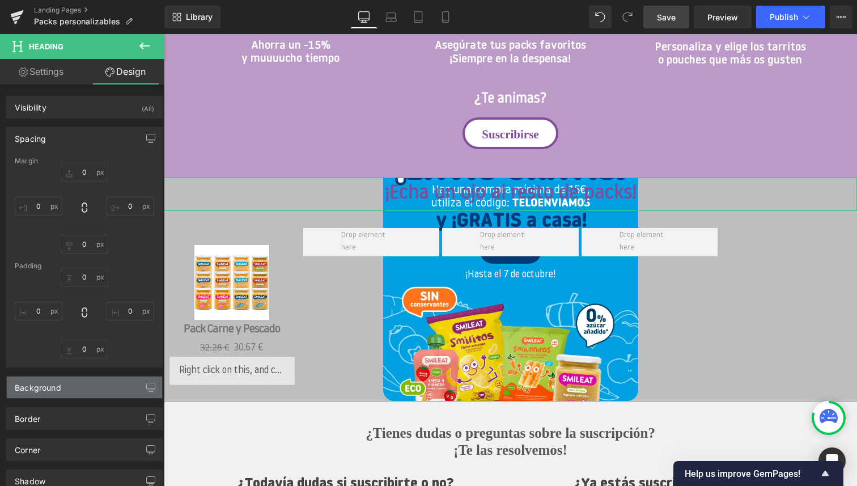
click at [59, 384] on div "Background" at bounding box center [38, 384] width 46 height 16
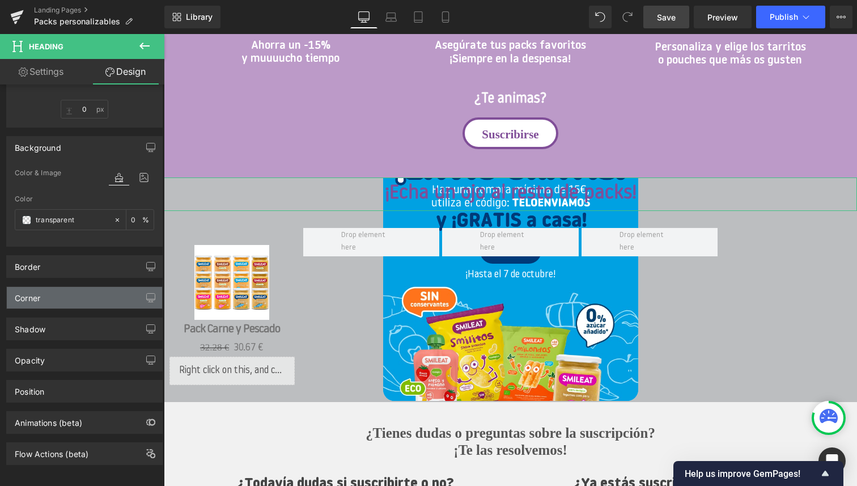
scroll to position [241, 0]
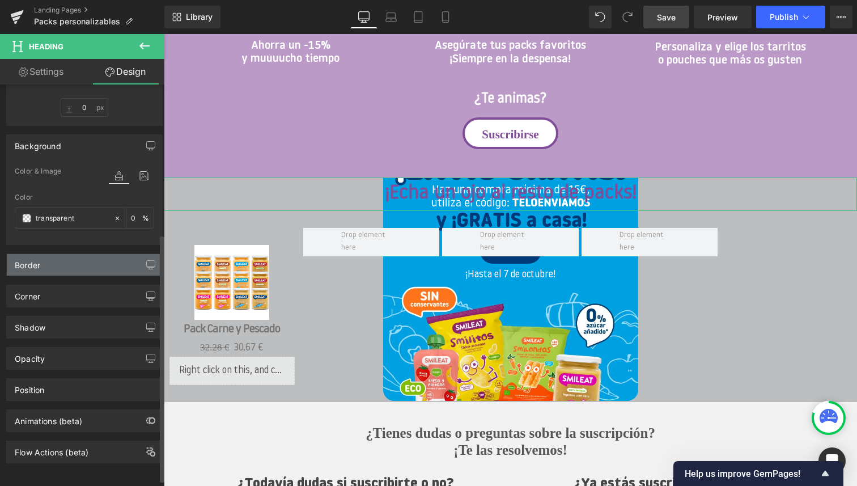
click at [71, 268] on div "Border" at bounding box center [84, 265] width 155 height 22
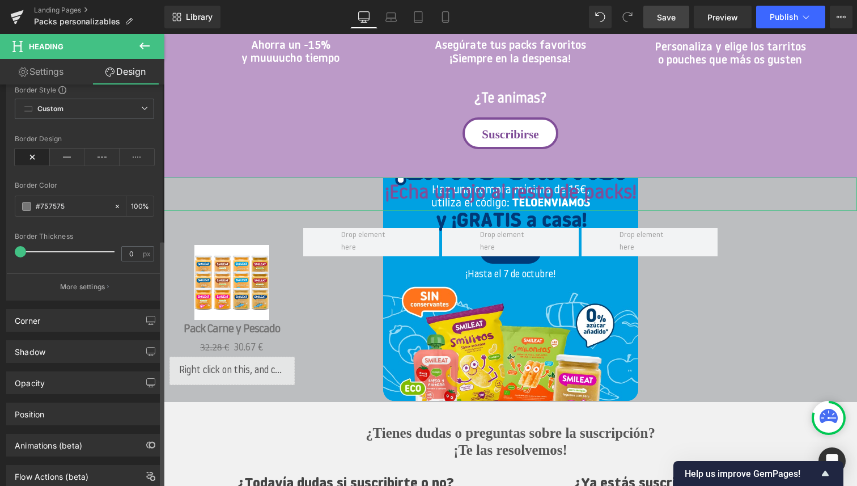
scroll to position [453, 0]
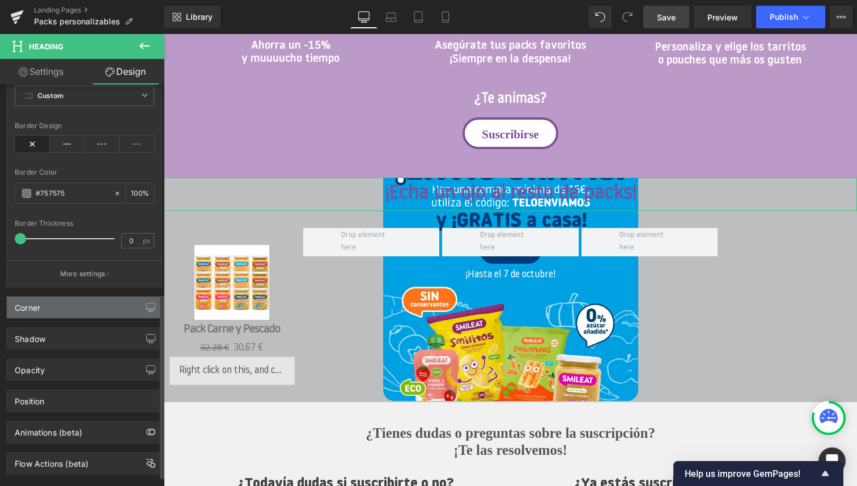
click at [63, 306] on div "Corner" at bounding box center [84, 307] width 155 height 22
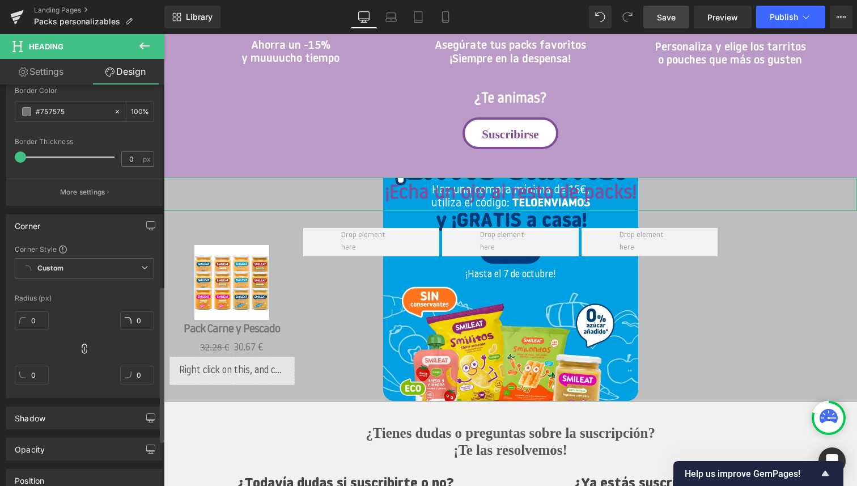
scroll to position [635, 0]
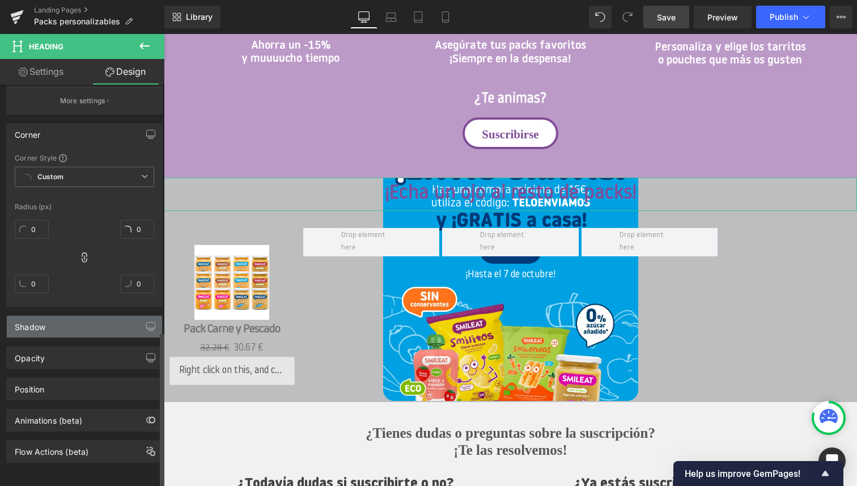
click at [61, 318] on div "Shadow" at bounding box center [84, 327] width 155 height 22
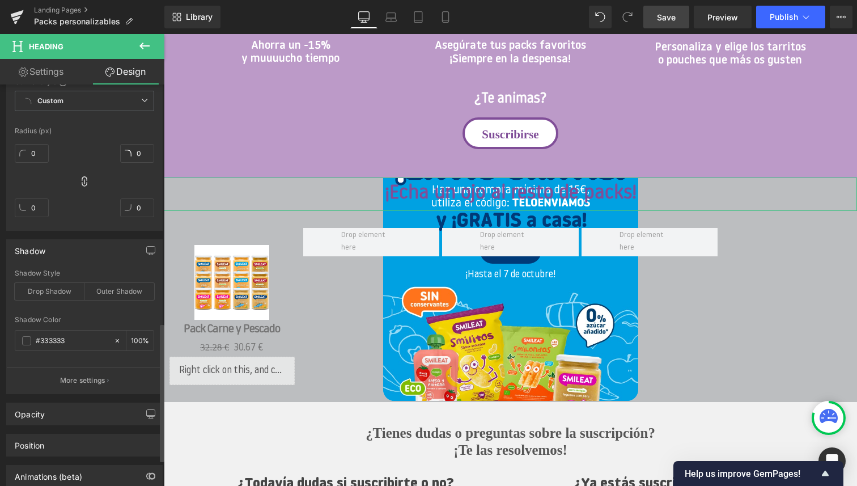
scroll to position [767, 0]
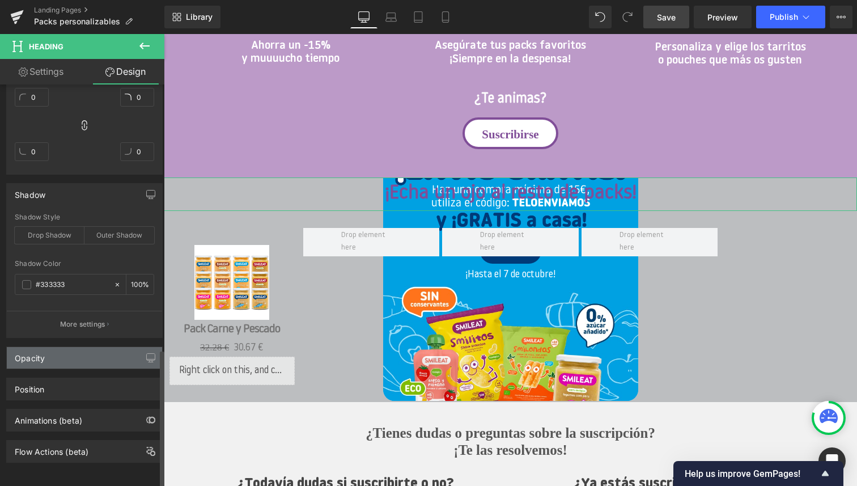
click at [55, 353] on div "Opacity" at bounding box center [84, 358] width 155 height 22
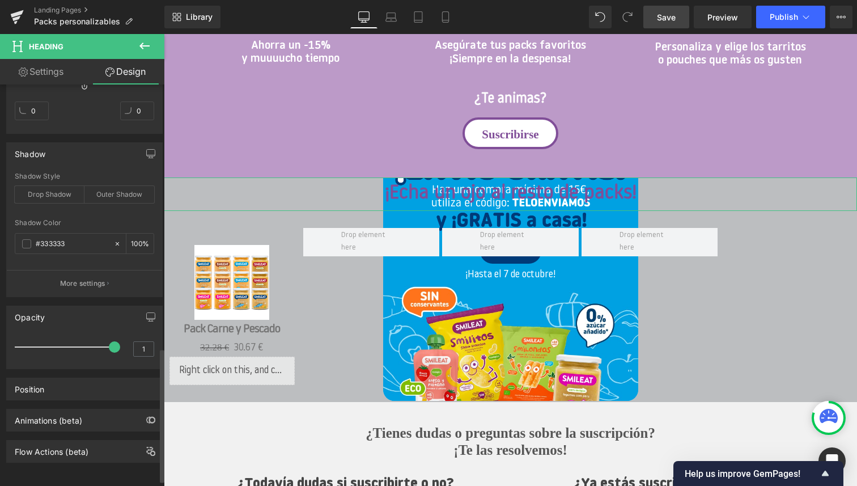
scroll to position [807, 0]
click at [58, 380] on div "Position" at bounding box center [84, 389] width 155 height 22
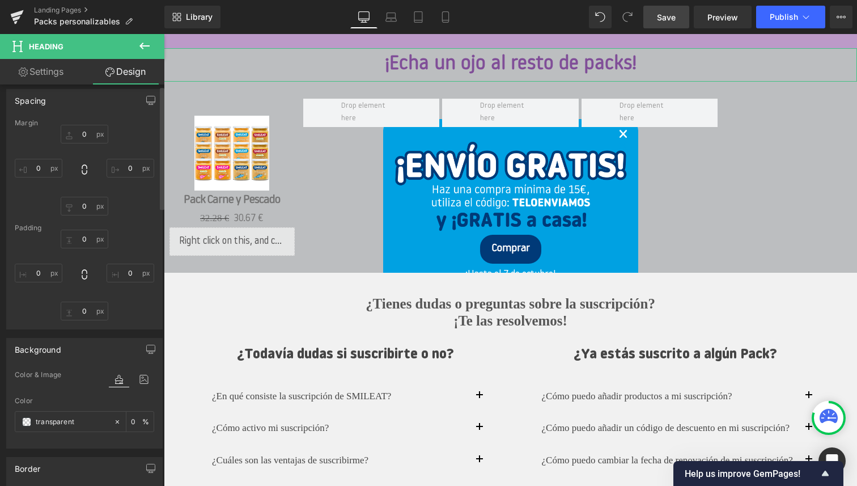
scroll to position [0, 0]
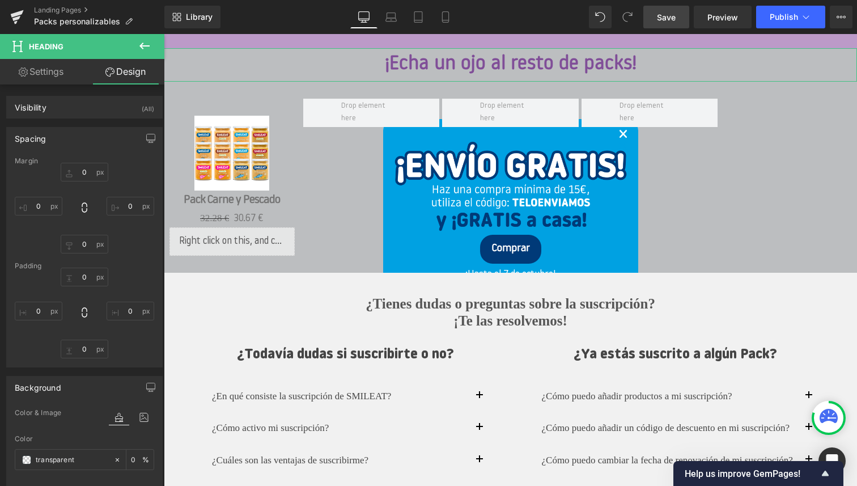
click at [42, 75] on link "Settings" at bounding box center [41, 71] width 82 height 25
type input "100"
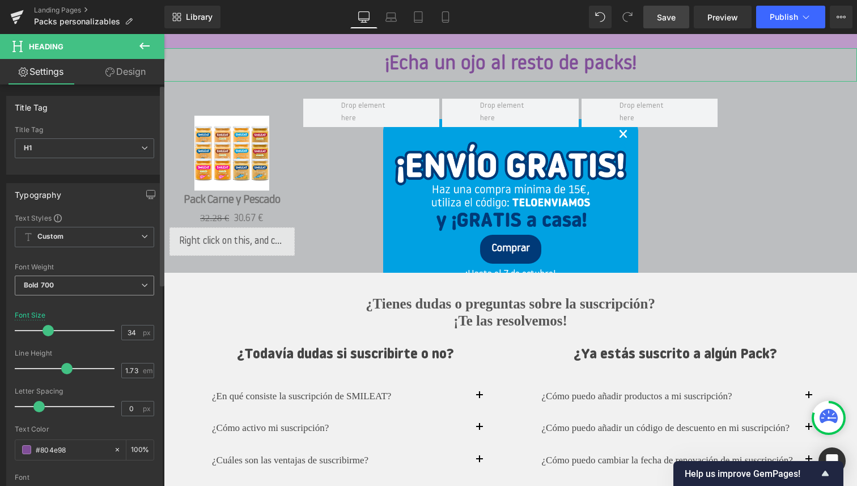
click at [57, 284] on span "Bold 700" at bounding box center [84, 285] width 139 height 20
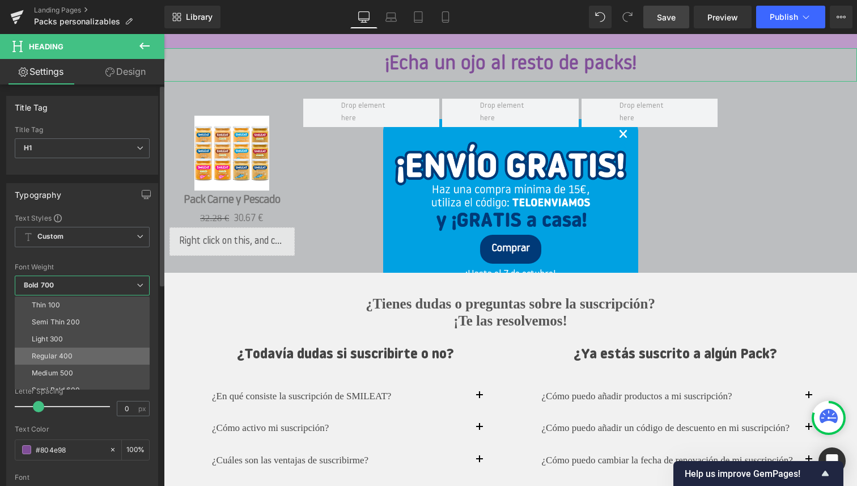
click at [60, 352] on div "Regular 400" at bounding box center [52, 356] width 41 height 8
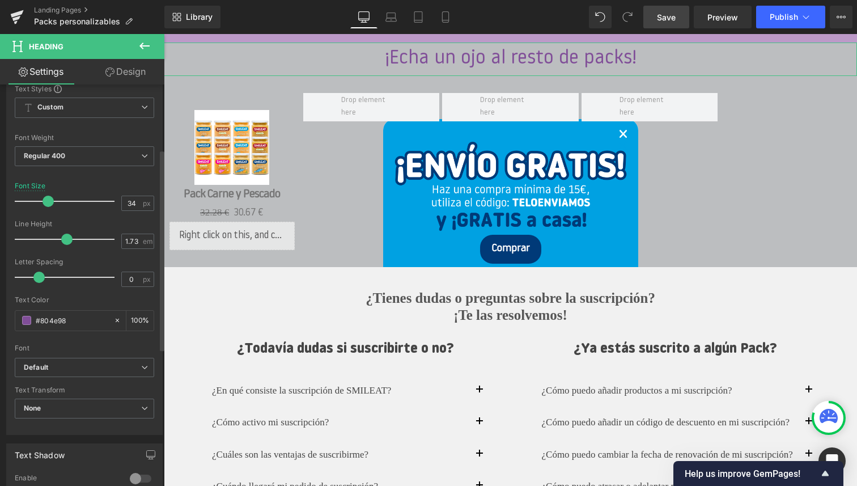
scroll to position [129, 0]
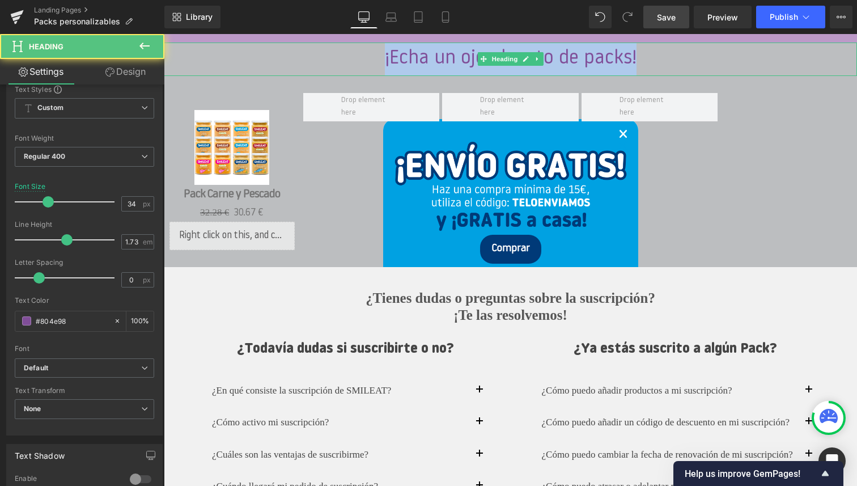
drag, startPoint x: 639, startPoint y: 61, endPoint x: 386, endPoint y: 55, distance: 252.8
click at [386, 55] on h1 "¡Echa un ojo al resto de packs!" at bounding box center [510, 58] width 693 height 33
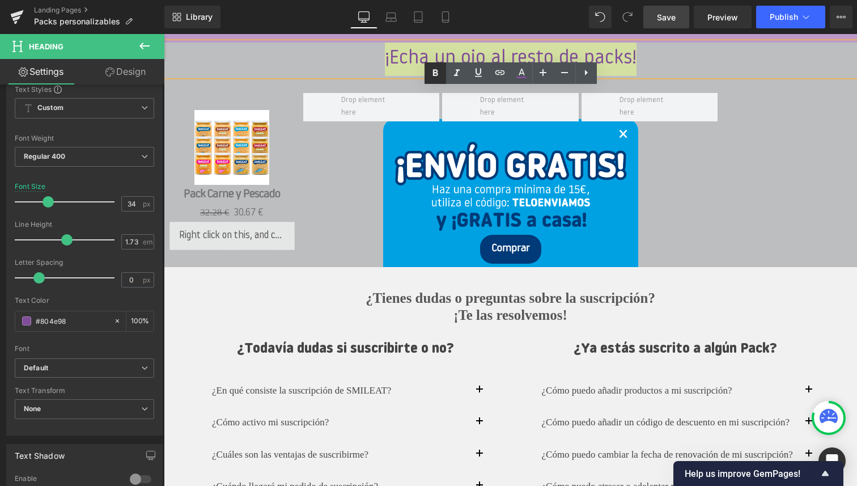
click at [432, 74] on icon at bounding box center [434, 72] width 5 height 7
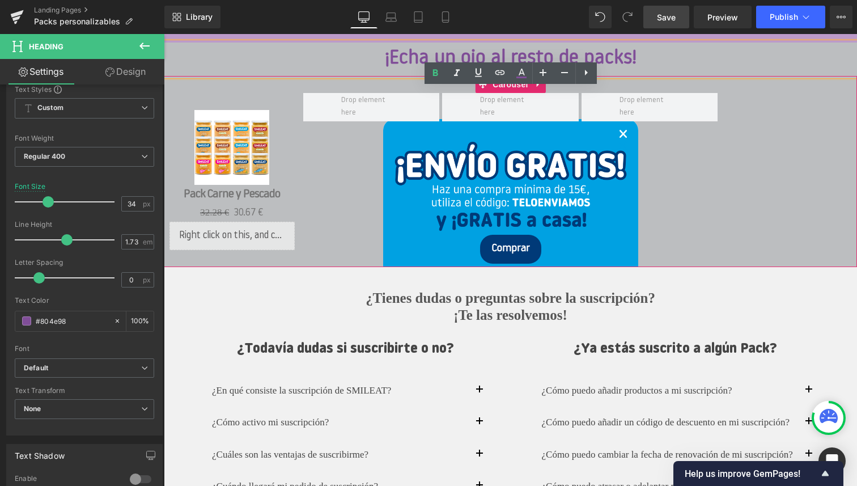
click at [750, 123] on div "Sale Off (P) Image Pack Carne y [GEOGRAPHIC_DATA] (P) Title 32.28 € 30.67 € (P)…" at bounding box center [510, 180] width 693 height 174
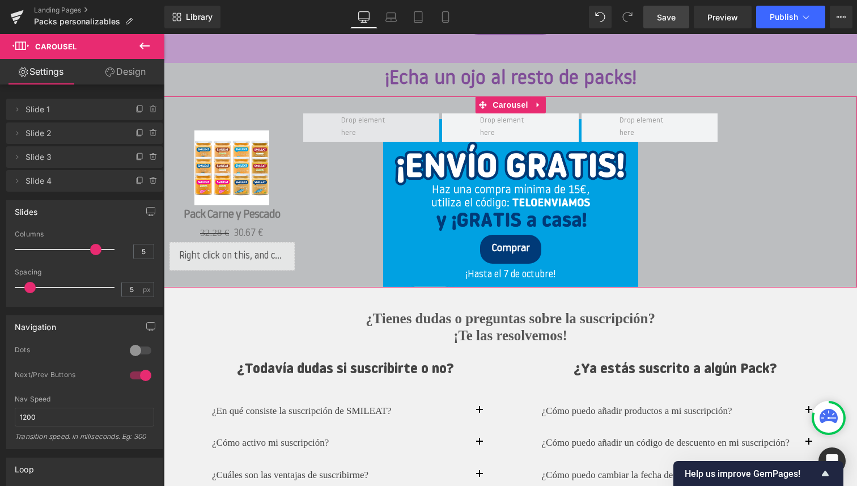
scroll to position [953, 0]
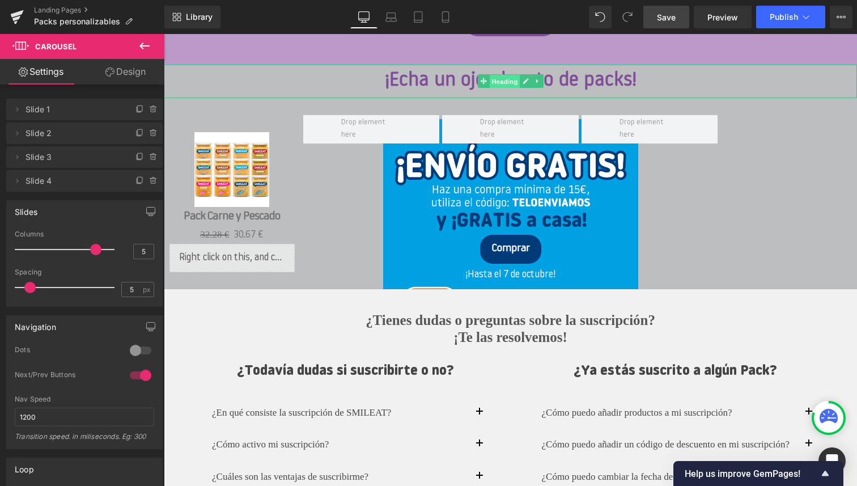
click at [501, 84] on span "Heading" at bounding box center [504, 82] width 31 height 14
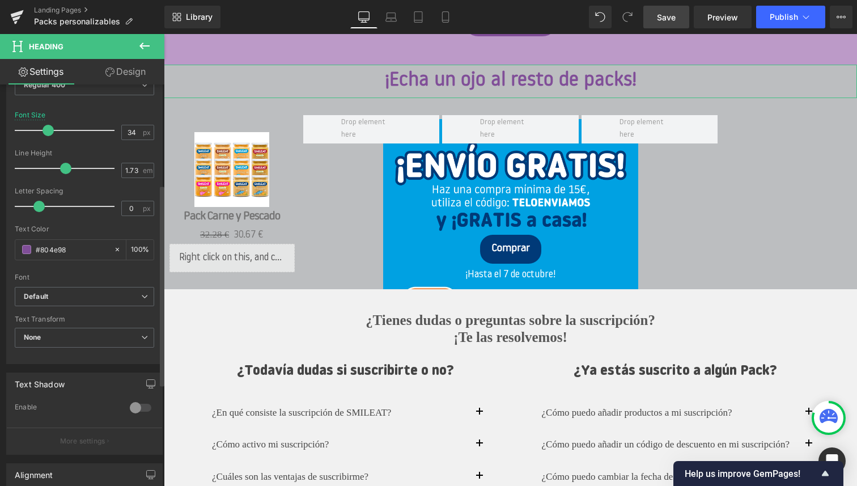
scroll to position [202, 0]
click at [125, 71] on link "Design" at bounding box center [125, 71] width 82 height 25
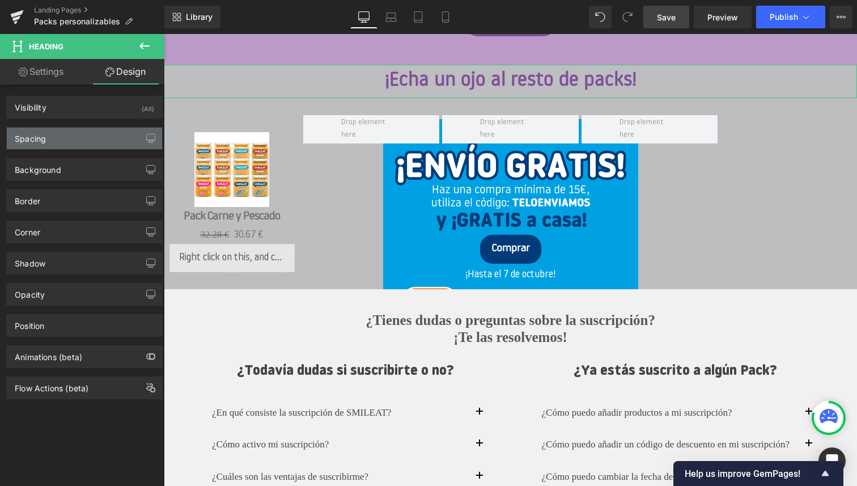
type input "0"
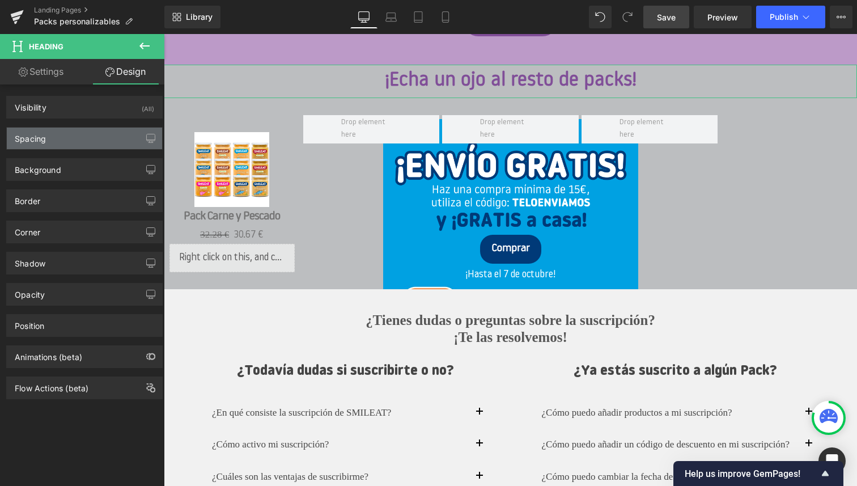
type input "0"
click at [90, 137] on div "Spacing" at bounding box center [84, 138] width 155 height 22
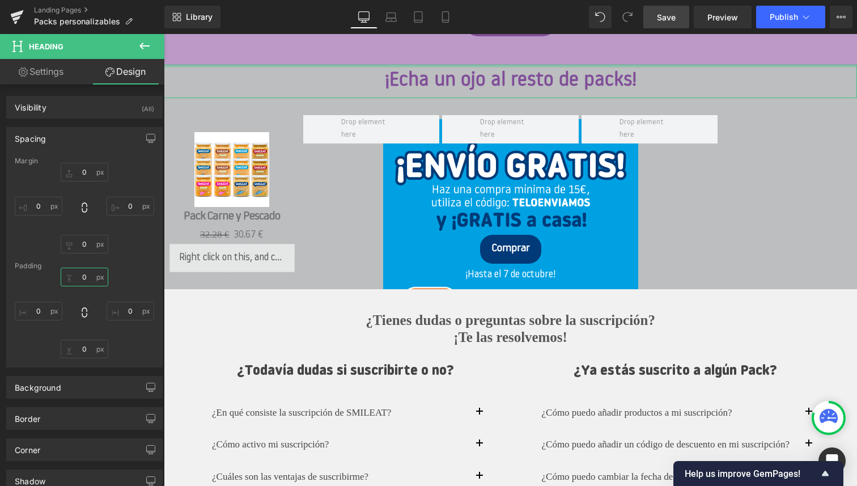
click at [79, 274] on input "0" at bounding box center [85, 276] width 48 height 19
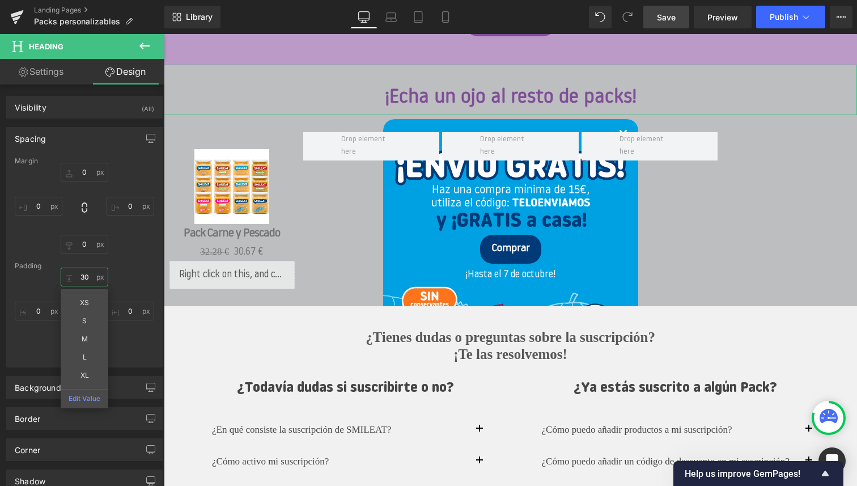
type input "30"
click at [127, 170] on div "0px 0 0px 0 0px 0 0px 0" at bounding box center [84, 208] width 139 height 91
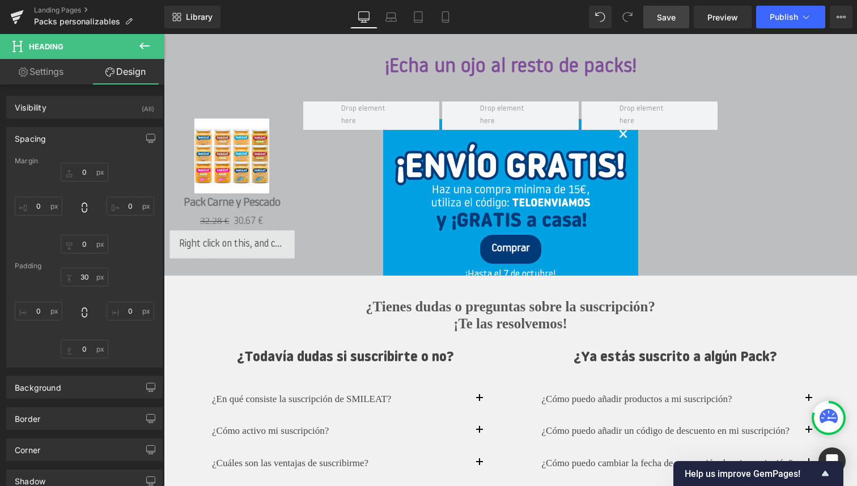
scroll to position [985, 0]
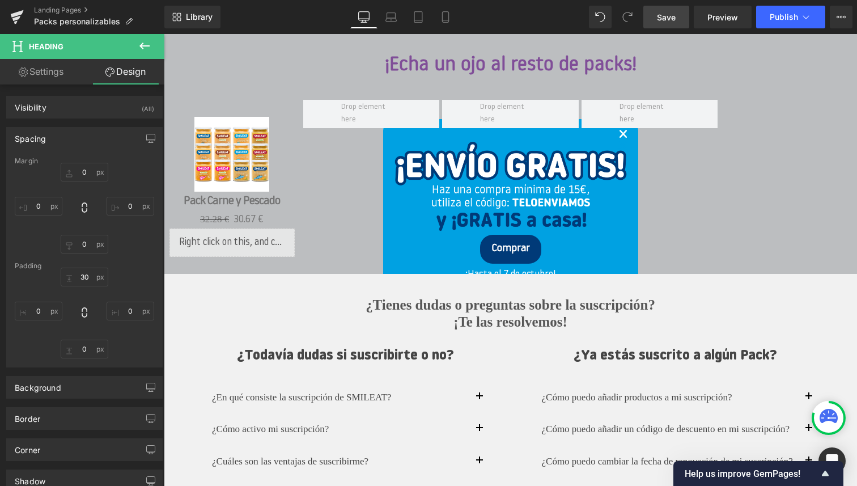
click at [669, 16] on span "Save" at bounding box center [666, 17] width 19 height 12
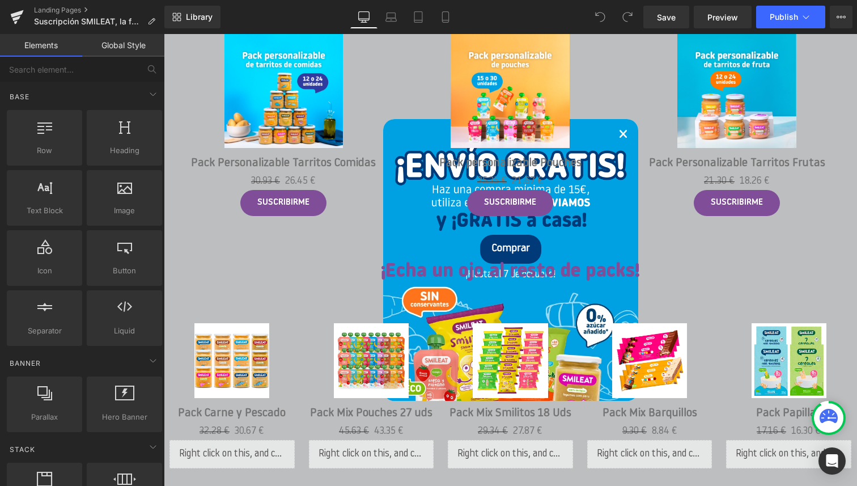
scroll to position [1153, 0]
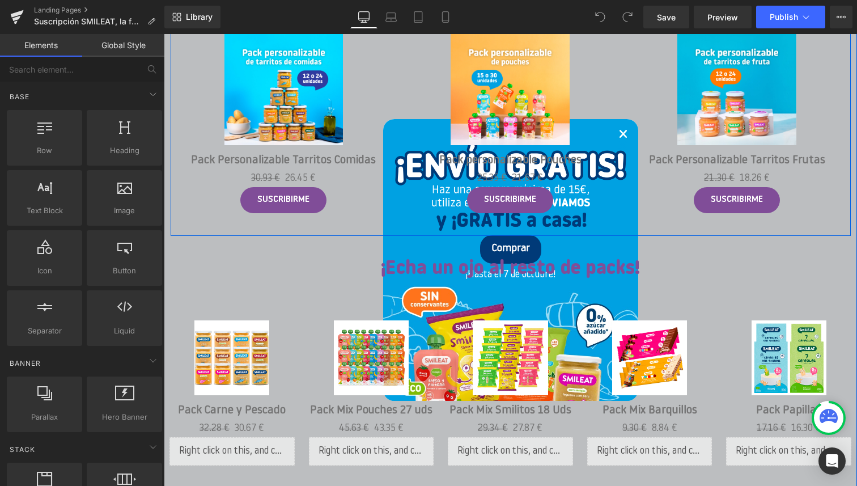
click at [176, 232] on div "Sale Off (P) Image Pack Personalizable Tarritos Comidas (P) Title 30.93 € 26.45…" at bounding box center [511, 114] width 680 height 244
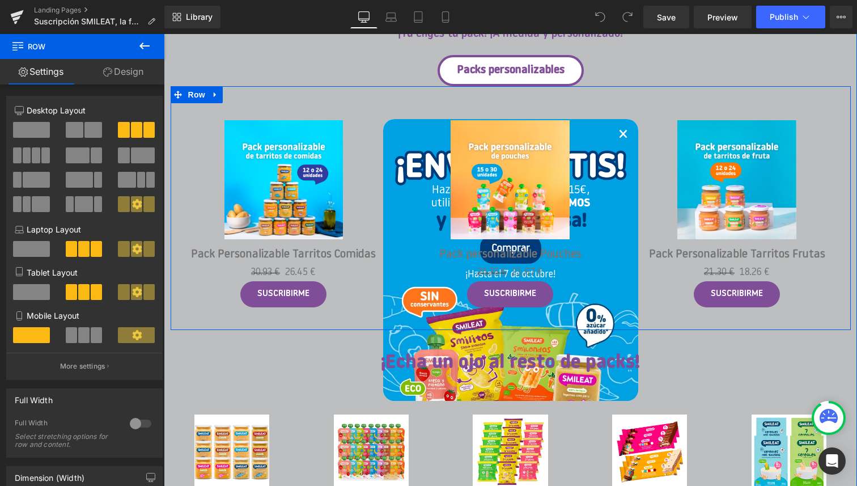
scroll to position [1044, 0]
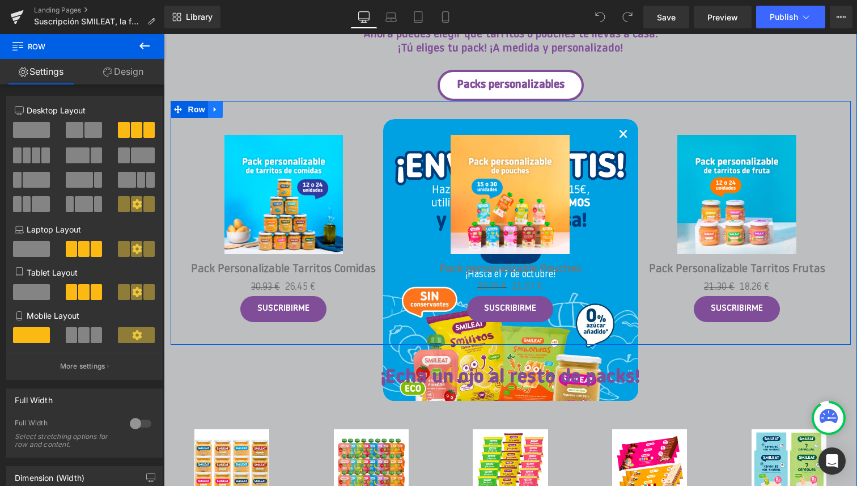
click at [215, 108] on icon at bounding box center [215, 109] width 2 height 5
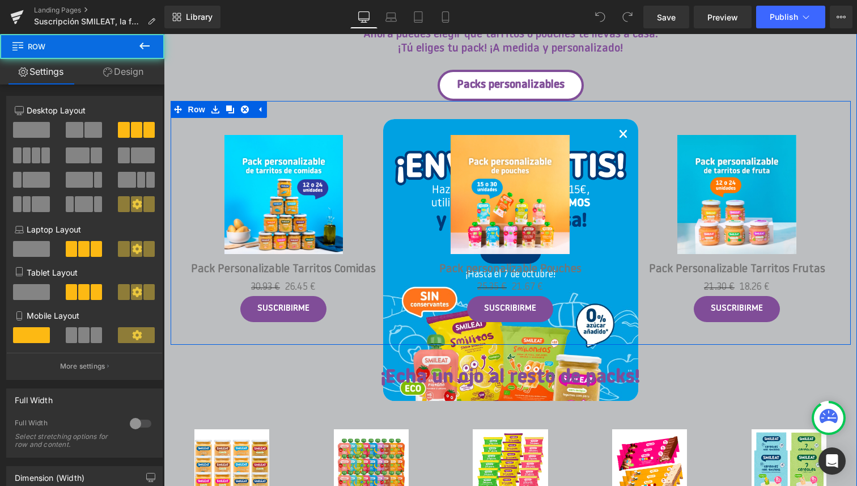
click at [283, 107] on div "Sale Off (P) Image Pack Personalizable Tarritos Comidas (P) Title 30.93 € 26.45…" at bounding box center [511, 223] width 680 height 244
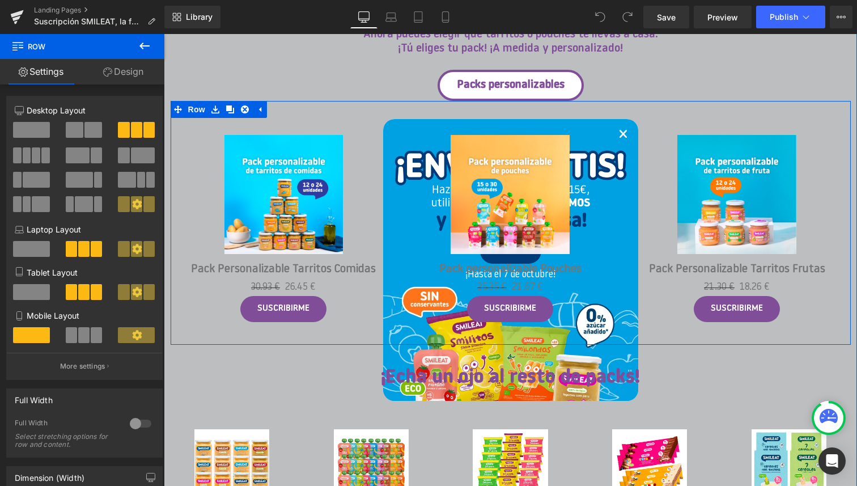
click at [283, 107] on div "Sale Off (P) Image Pack Personalizable Tarritos Comidas (P) Title 30.93 € 26.45…" at bounding box center [511, 223] width 680 height 244
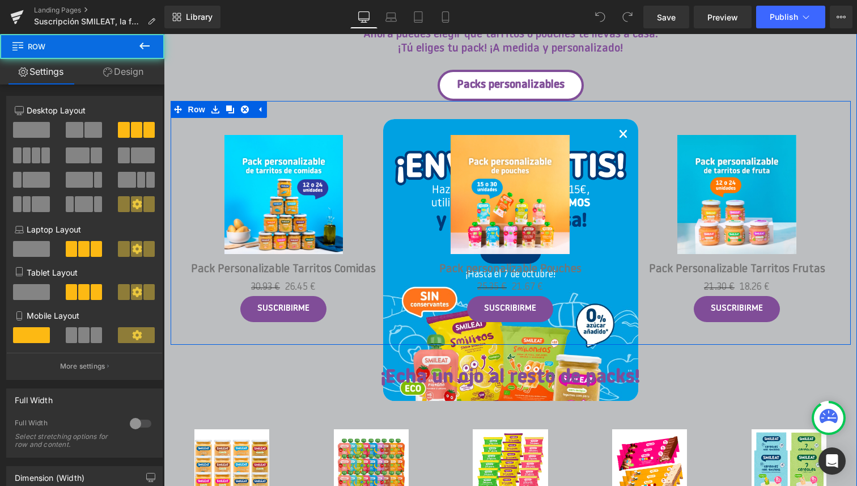
click at [297, 107] on div "Sale Off (P) Image Pack Personalizable Tarritos Comidas (P) Title 30.93 € 26.45…" at bounding box center [511, 223] width 680 height 244
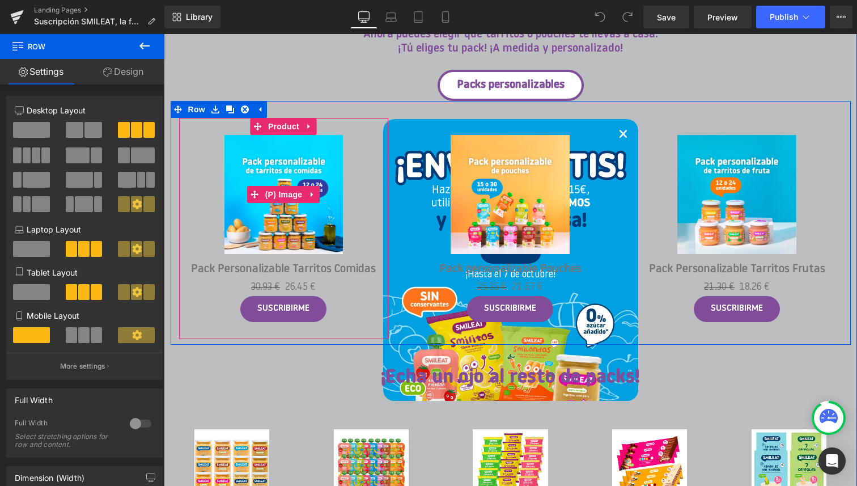
click at [329, 166] on img at bounding box center [283, 194] width 119 height 119
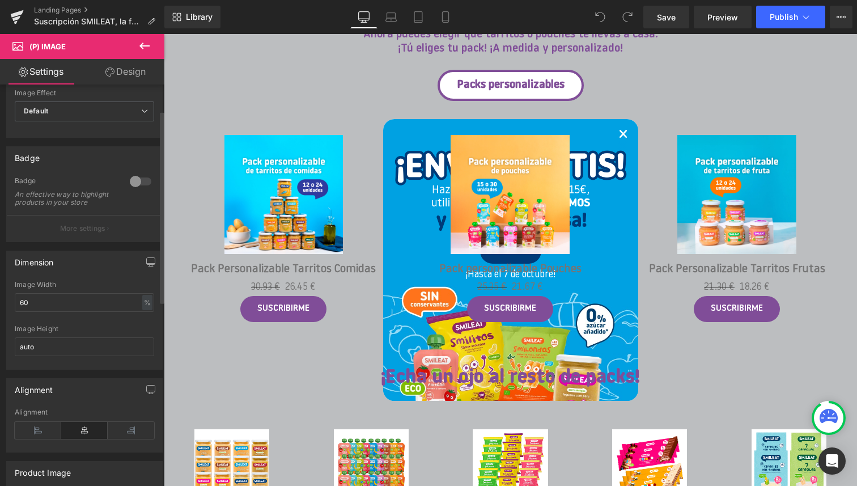
scroll to position [0, 0]
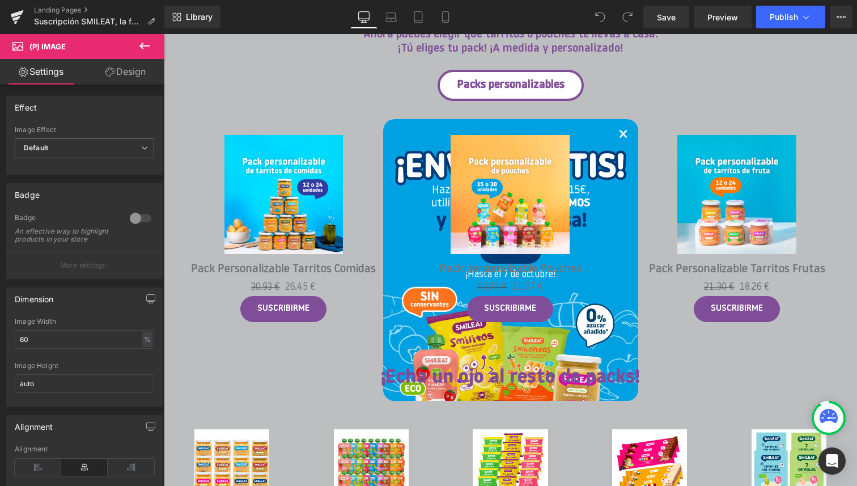
click at [128, 74] on link "Design" at bounding box center [125, 71] width 82 height 25
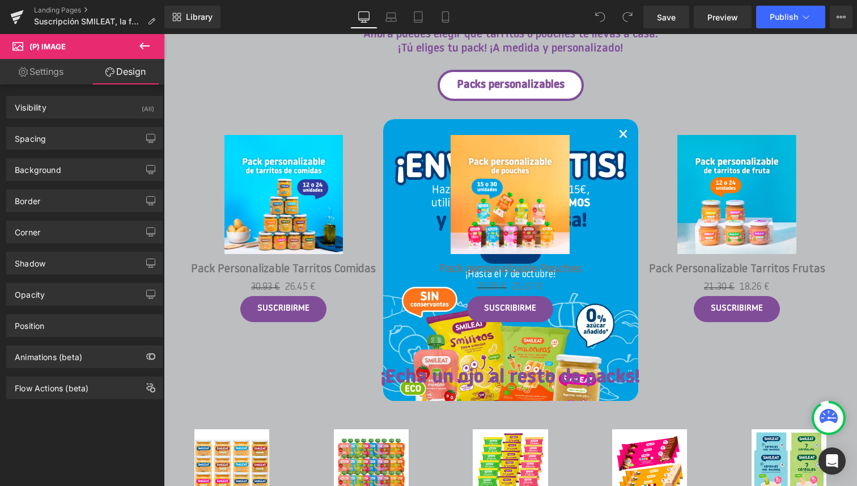
click at [55, 71] on link "Settings" at bounding box center [41, 71] width 82 height 25
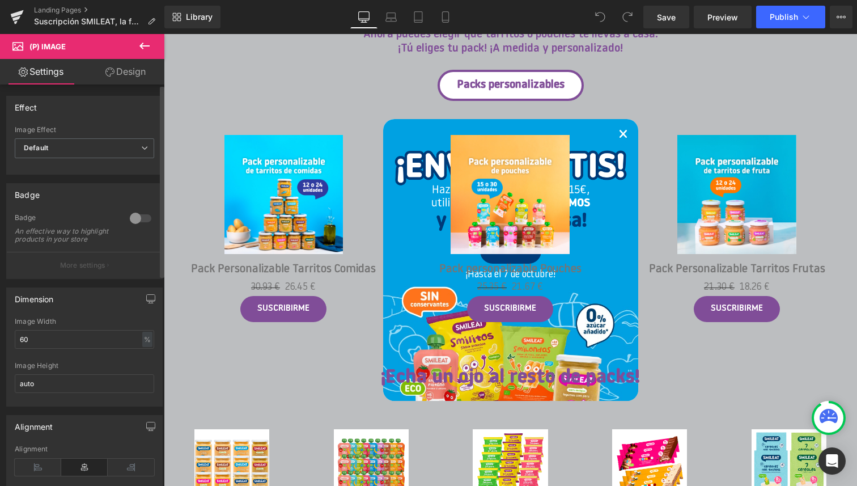
scroll to position [11, 0]
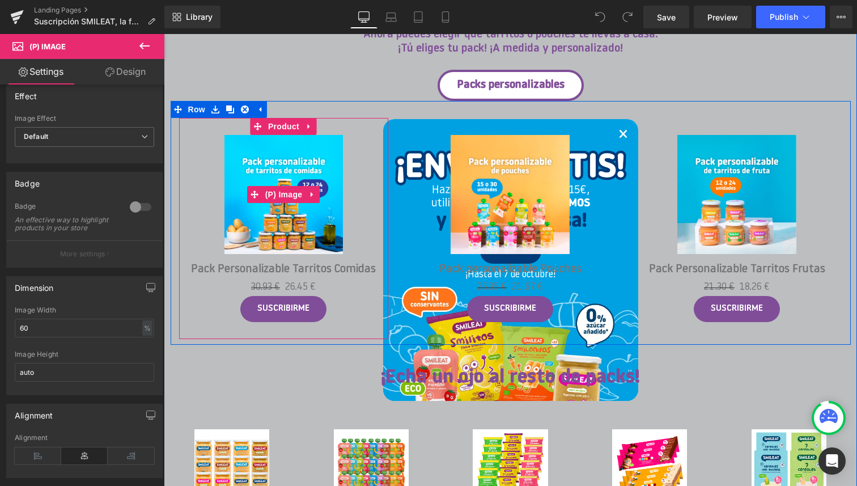
click at [203, 220] on div "Sale Off" at bounding box center [284, 194] width 198 height 119
click at [287, 124] on span "Product" at bounding box center [283, 126] width 37 height 17
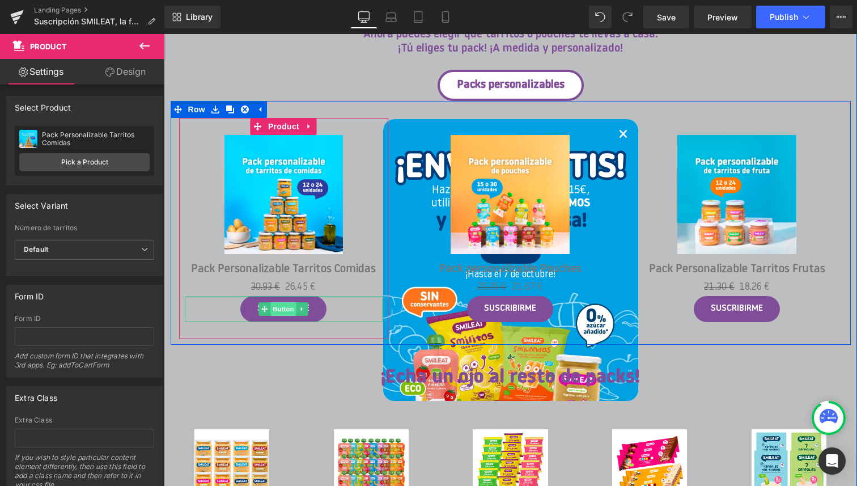
click at [283, 309] on span "Button" at bounding box center [284, 309] width 26 height 14
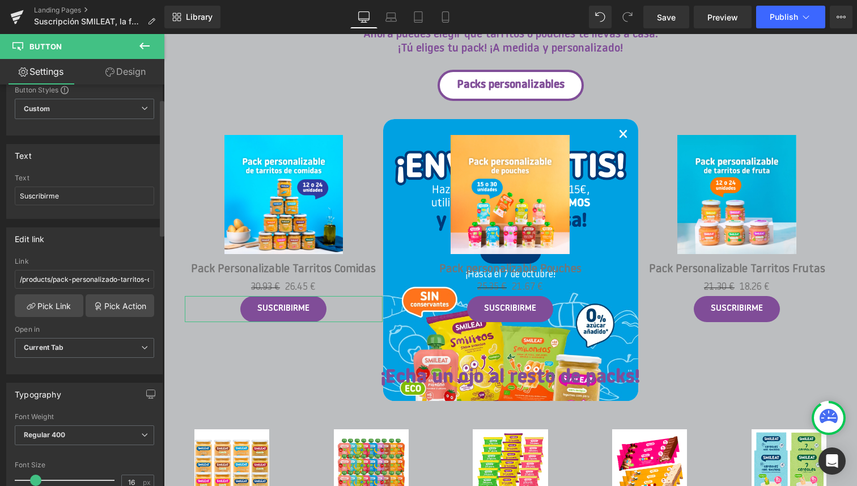
scroll to position [42, 0]
click at [110, 276] on input "/products/pack-personalizado-tarritos-comidas" at bounding box center [84, 277] width 139 height 19
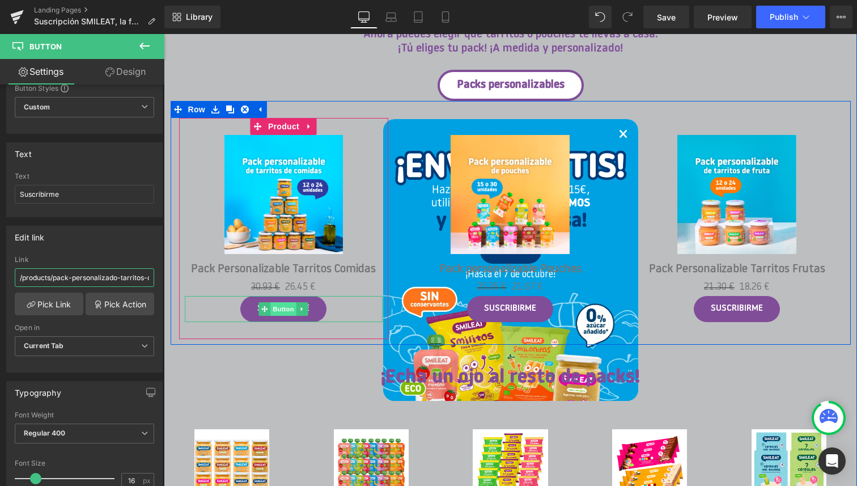
click at [284, 307] on span "Button" at bounding box center [284, 309] width 26 height 14
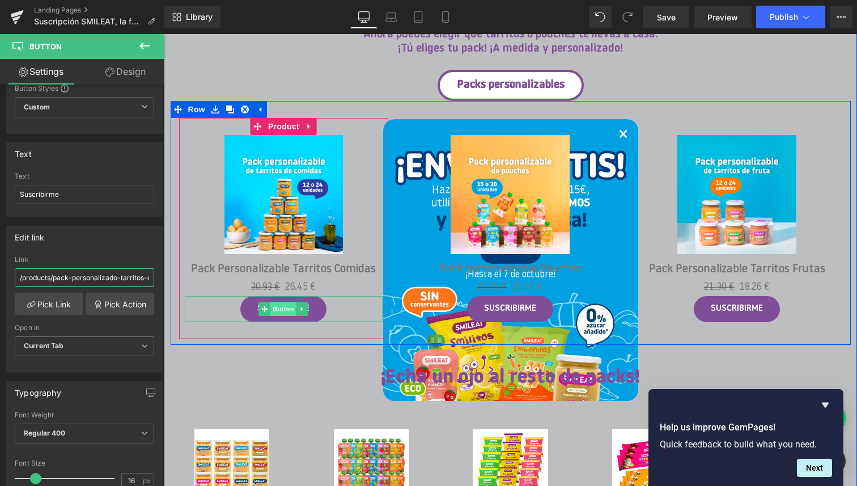
click at [287, 308] on span "Button" at bounding box center [284, 309] width 26 height 14
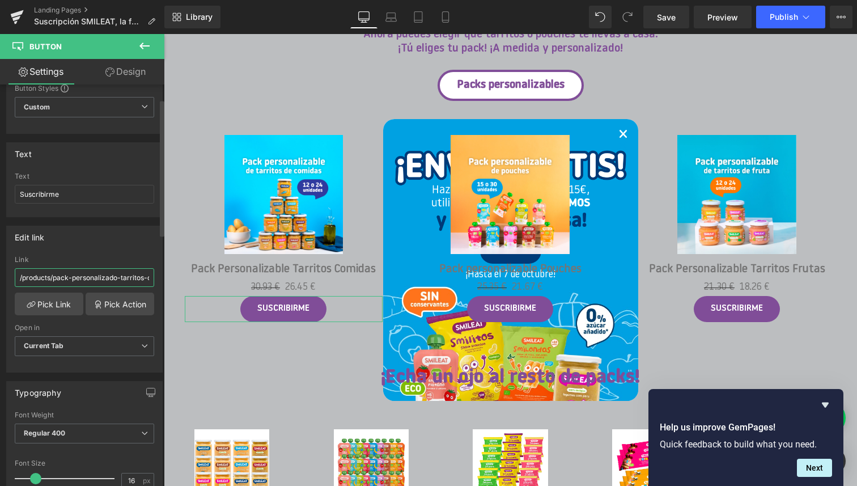
click at [116, 277] on input "/products/pack-personalizado-tarritos-comidas" at bounding box center [84, 277] width 139 height 19
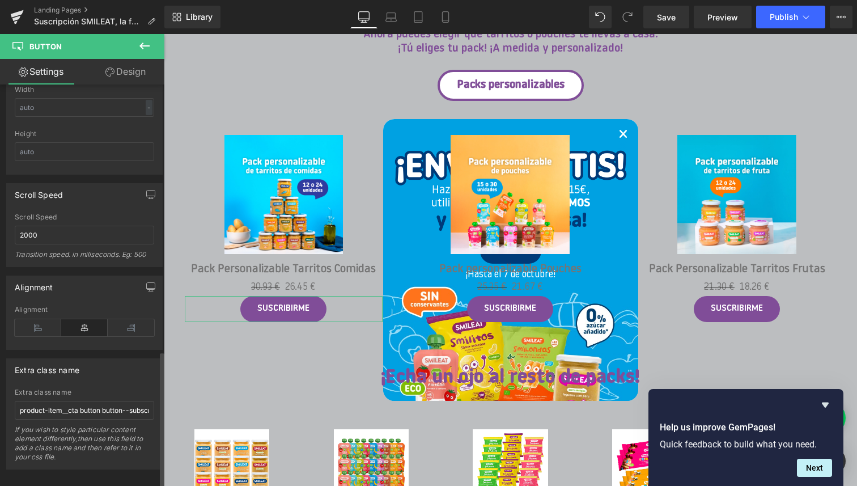
scroll to position [783, 0]
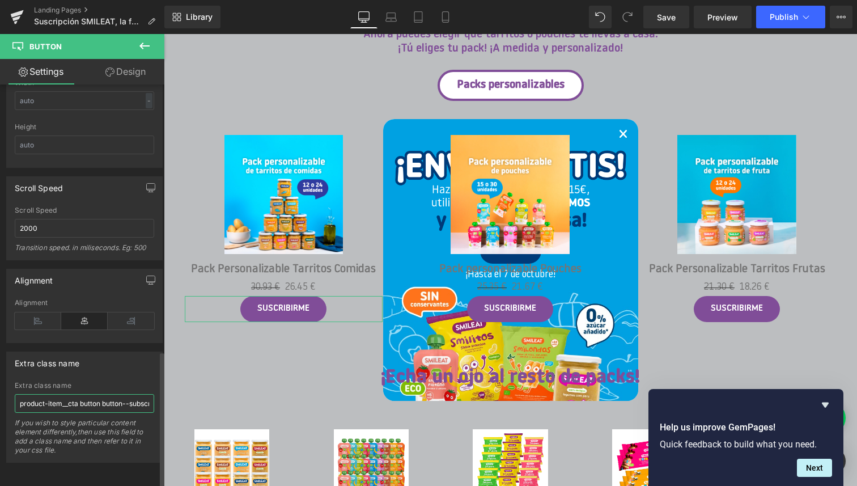
click at [83, 394] on input "product-item__cta button button--subscription" at bounding box center [84, 403] width 139 height 19
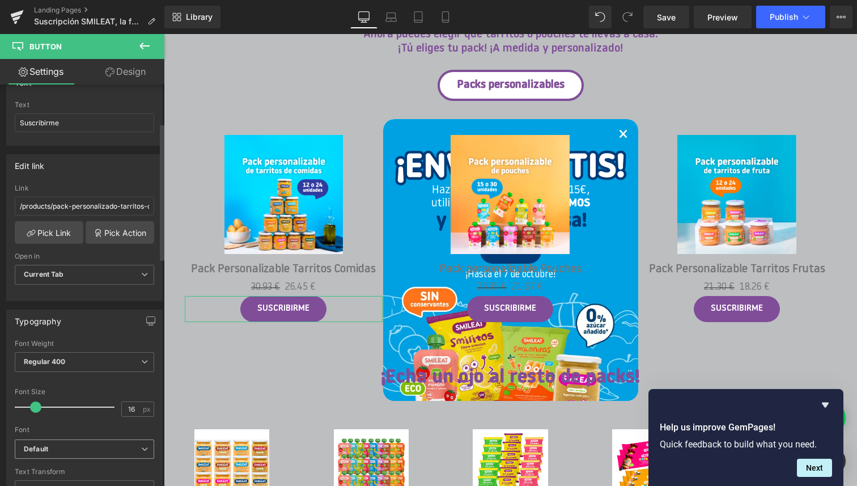
scroll to position [112, 0]
click at [130, 78] on link "Design" at bounding box center [125, 71] width 82 height 25
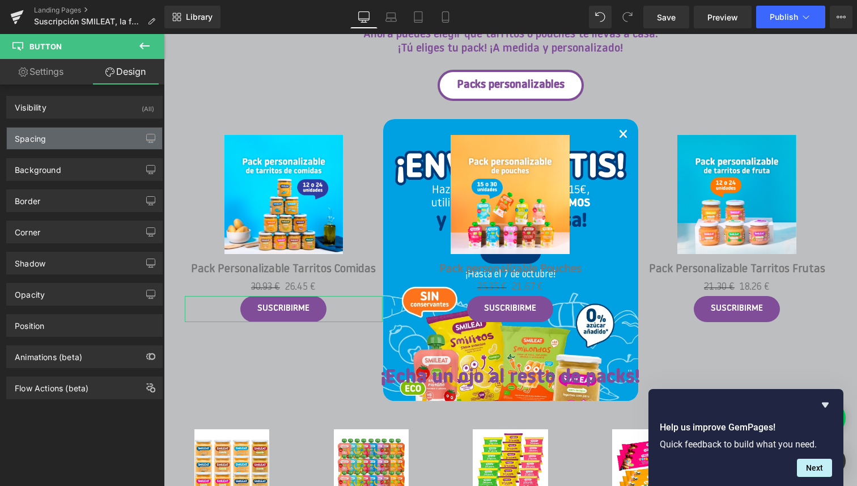
click at [83, 146] on div "Spacing" at bounding box center [84, 138] width 155 height 22
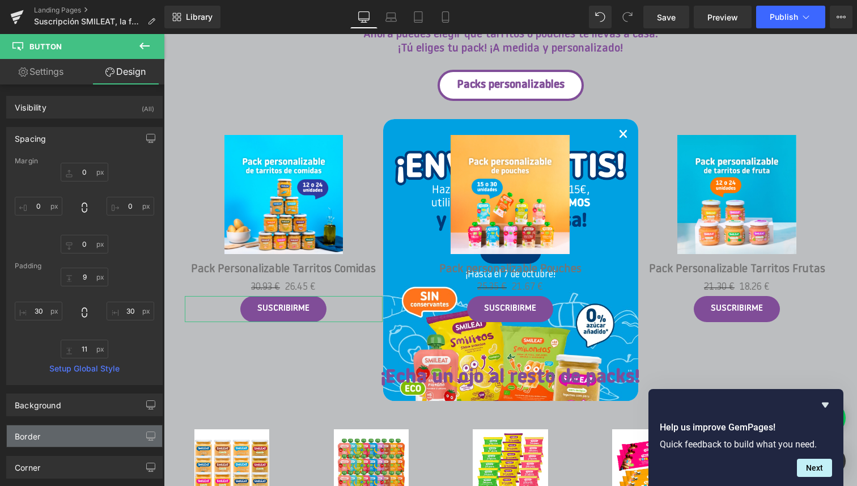
click at [57, 431] on div "Border" at bounding box center [84, 436] width 155 height 22
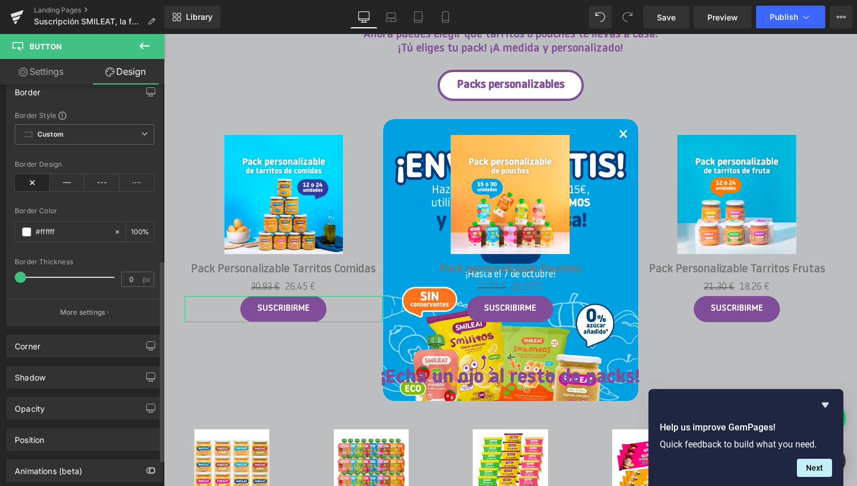
scroll to position [403, 0]
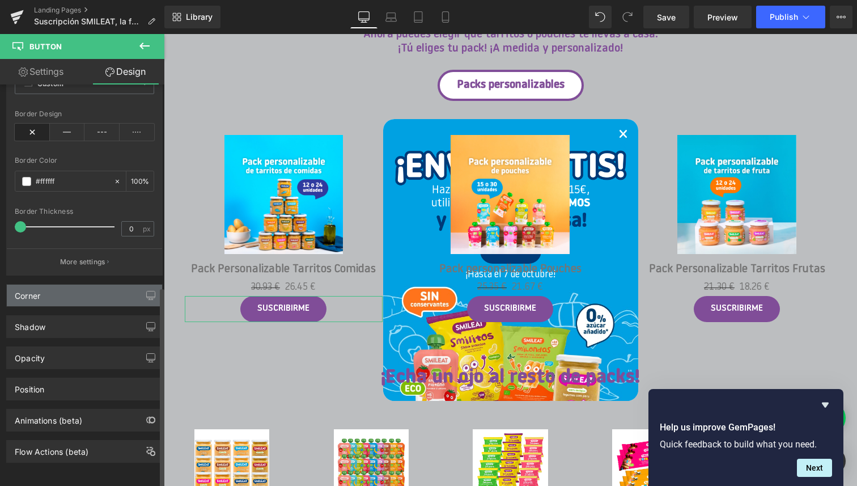
click at [62, 288] on div "Corner" at bounding box center [84, 295] width 155 height 22
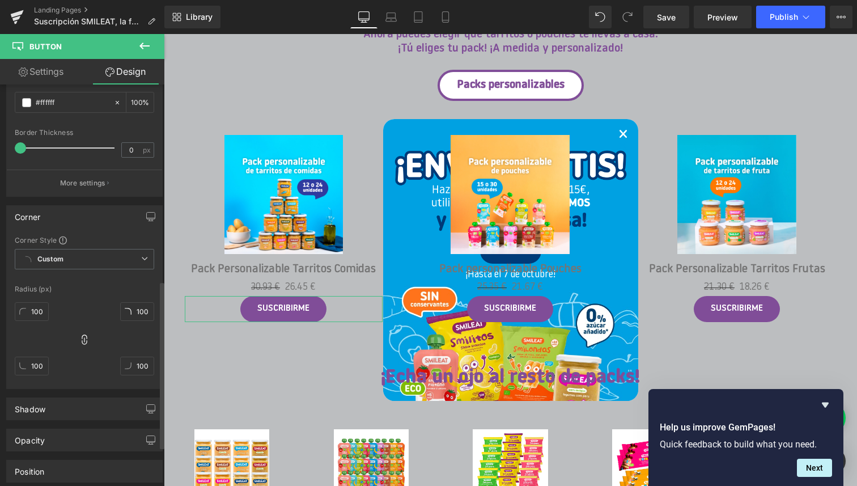
scroll to position [484, 0]
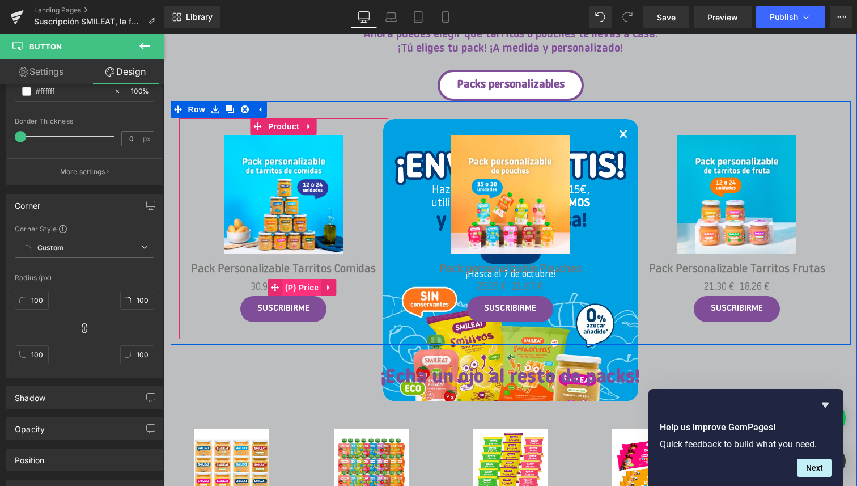
click at [301, 285] on span "(P) Price" at bounding box center [302, 287] width 40 height 17
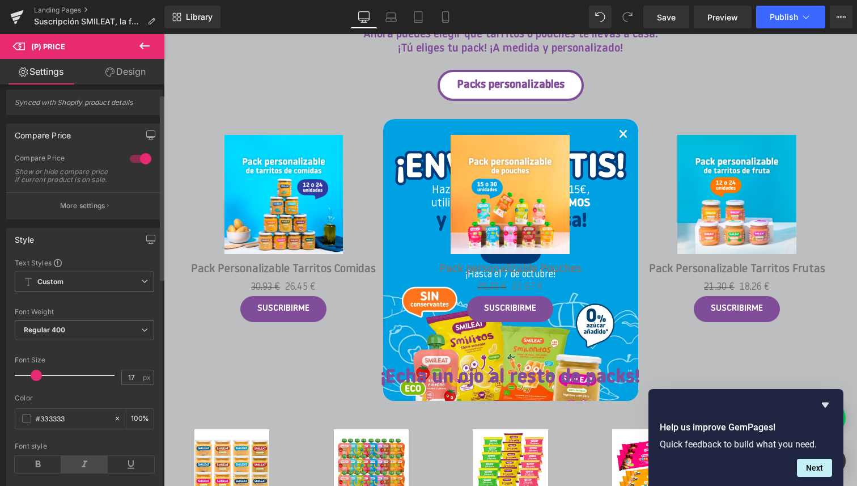
scroll to position [0, 0]
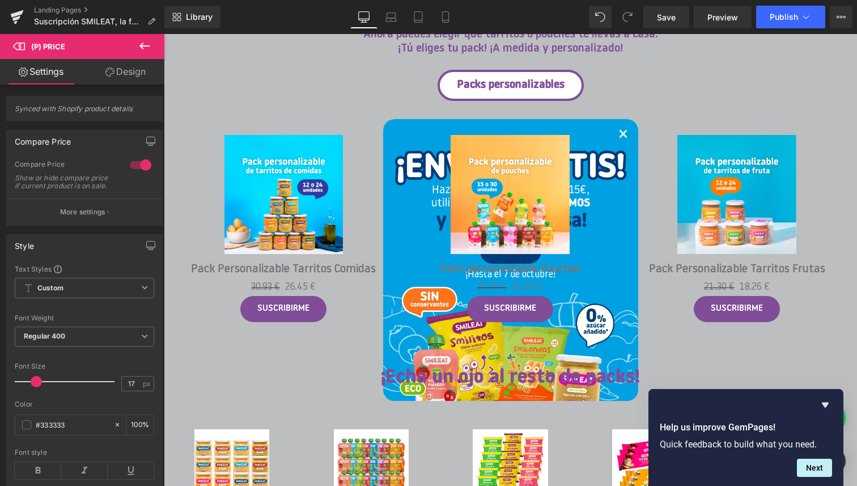
click at [128, 76] on link "Design" at bounding box center [125, 71] width 82 height 25
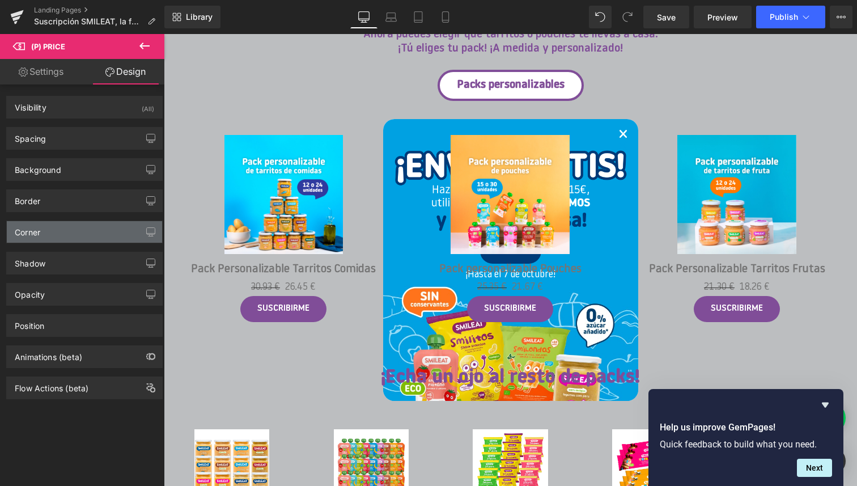
click at [61, 238] on div "Corner" at bounding box center [84, 232] width 155 height 22
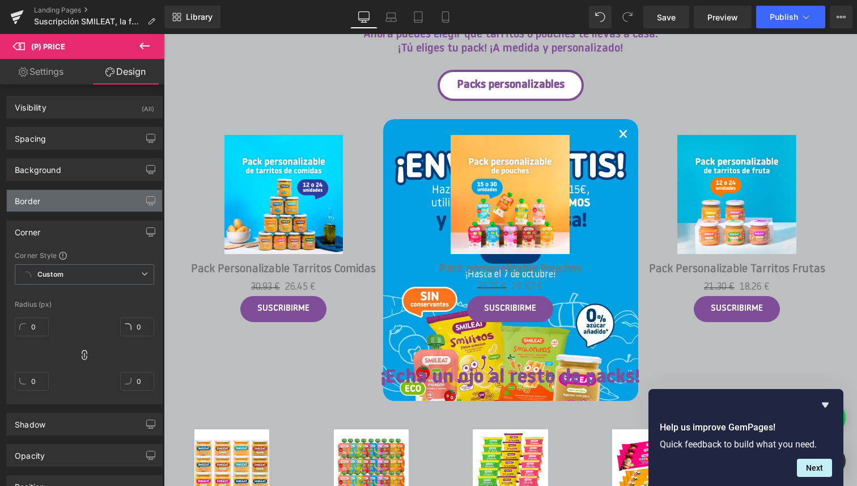
click at [64, 202] on div "Border" at bounding box center [84, 201] width 155 height 22
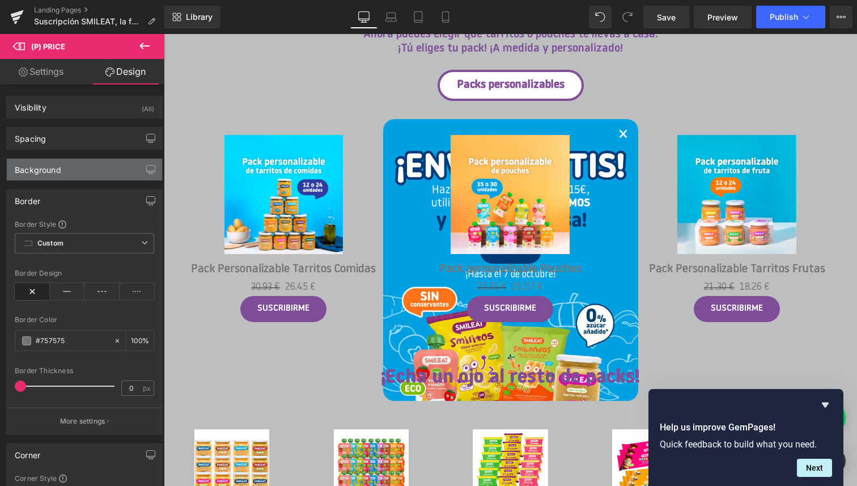
click at [65, 177] on div "Background" at bounding box center [84, 170] width 155 height 22
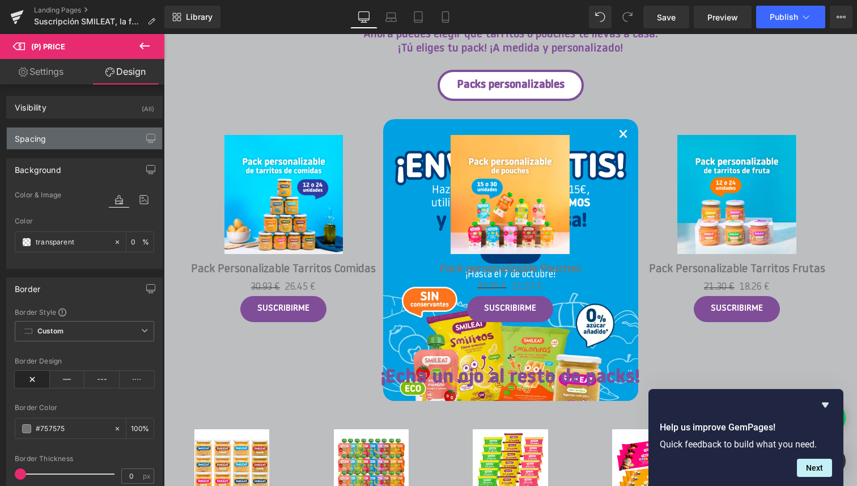
click at [62, 146] on div "Spacing" at bounding box center [84, 138] width 155 height 22
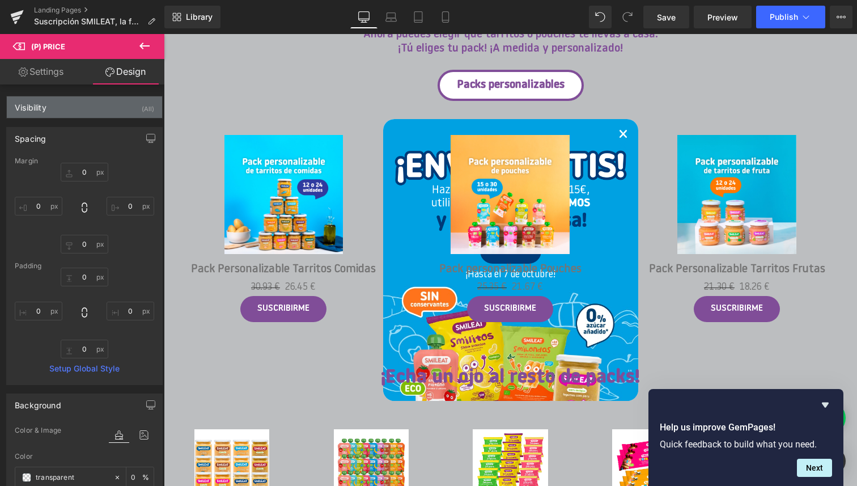
click at [61, 112] on div "Visibility (All)" at bounding box center [84, 107] width 155 height 22
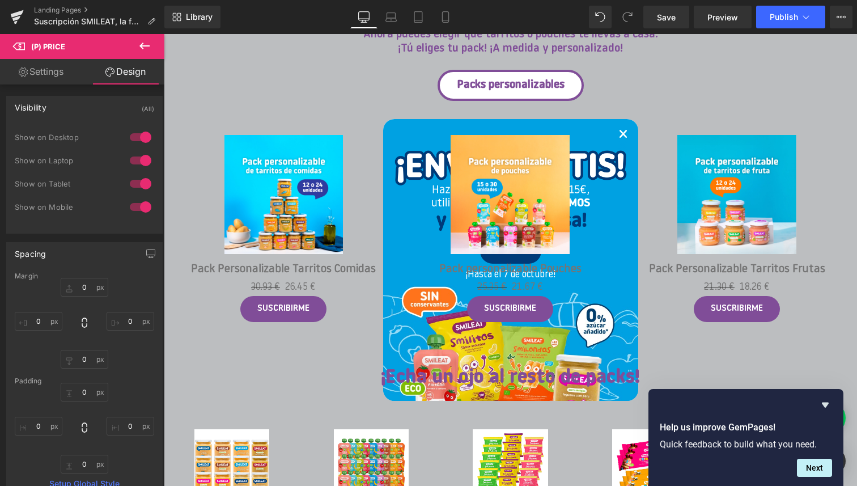
click at [54, 74] on link "Settings" at bounding box center [41, 71] width 82 height 25
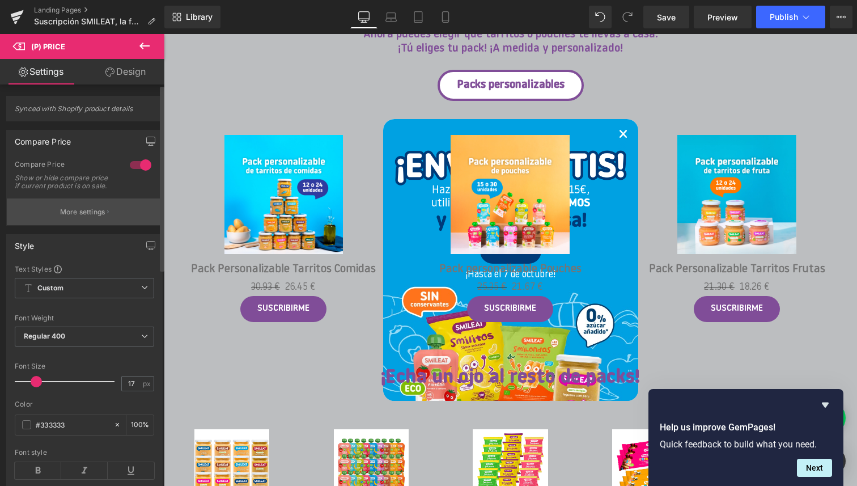
click at [76, 217] on p "More settings" at bounding box center [82, 212] width 45 height 10
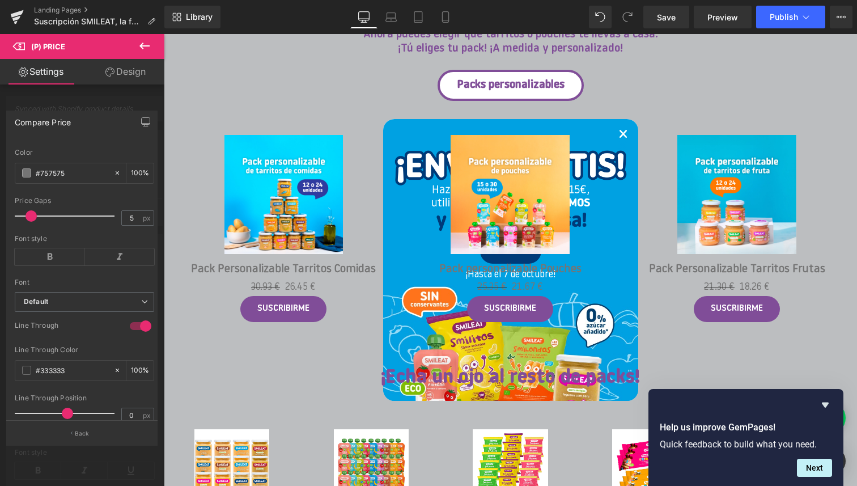
scroll to position [206, 0]
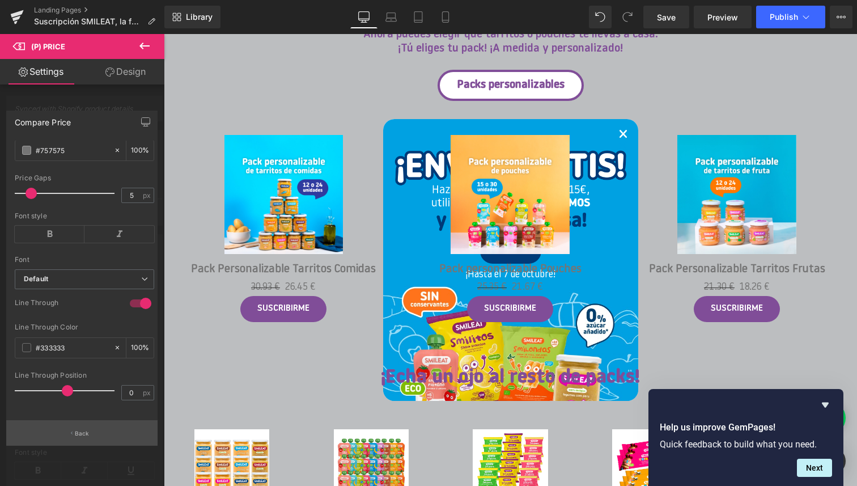
click at [83, 431] on p "Back" at bounding box center [82, 433] width 15 height 8
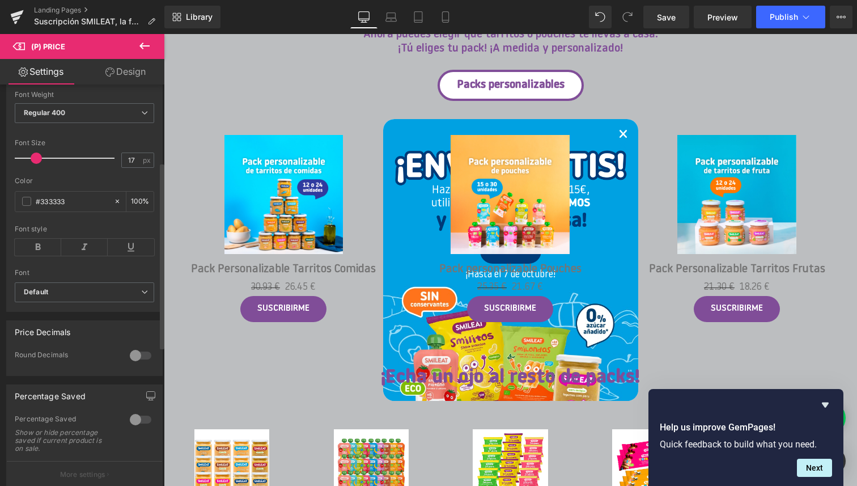
scroll to position [237, 0]
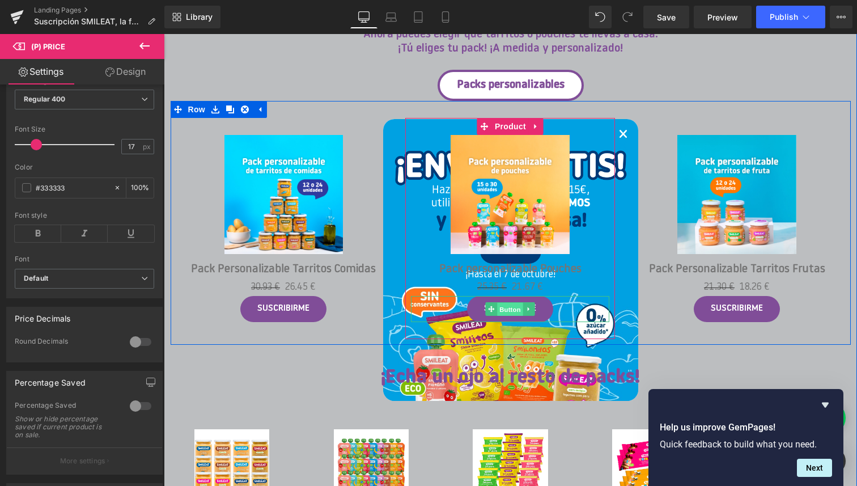
click at [513, 312] on span "Button" at bounding box center [511, 310] width 26 height 14
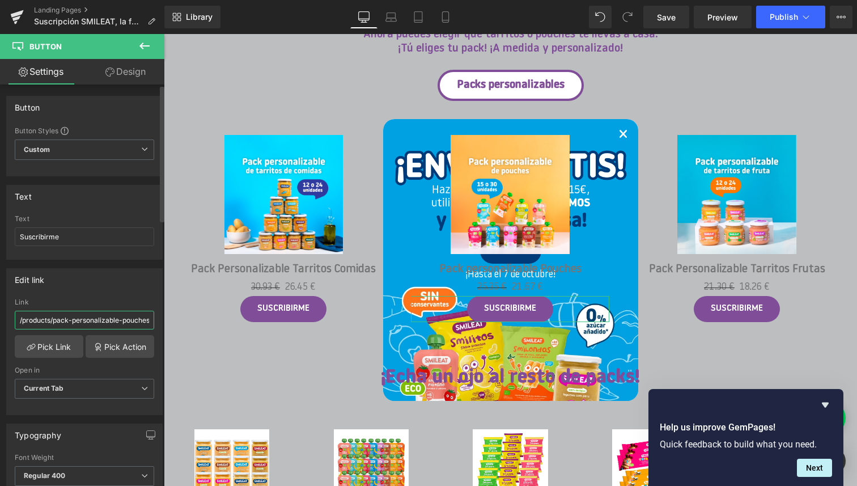
click at [90, 322] on input "/products/pack-personalizable-pouches" at bounding box center [84, 320] width 139 height 19
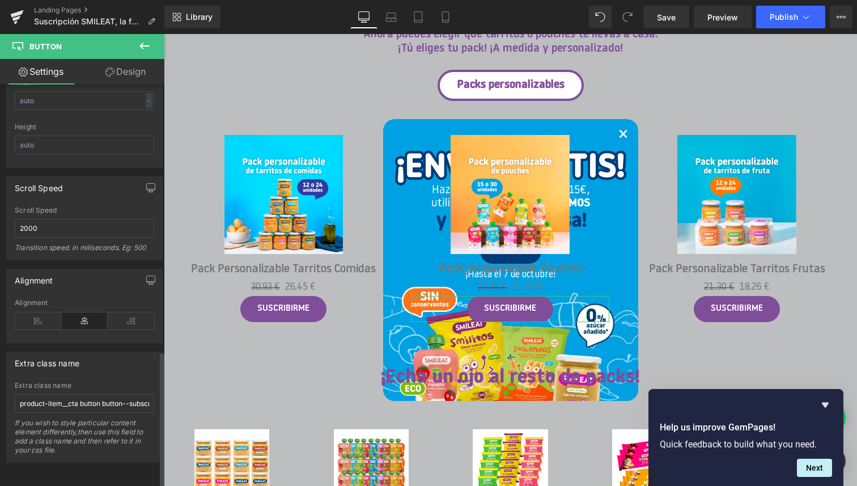
scroll to position [783, 0]
click at [71, 394] on input "product-item__cta button button--subscription" at bounding box center [84, 403] width 139 height 19
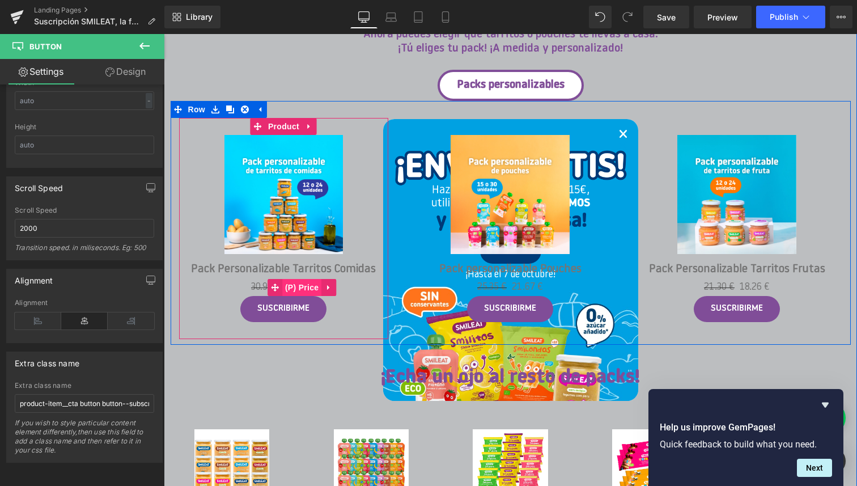
click at [308, 285] on span "(P) Price" at bounding box center [302, 287] width 40 height 17
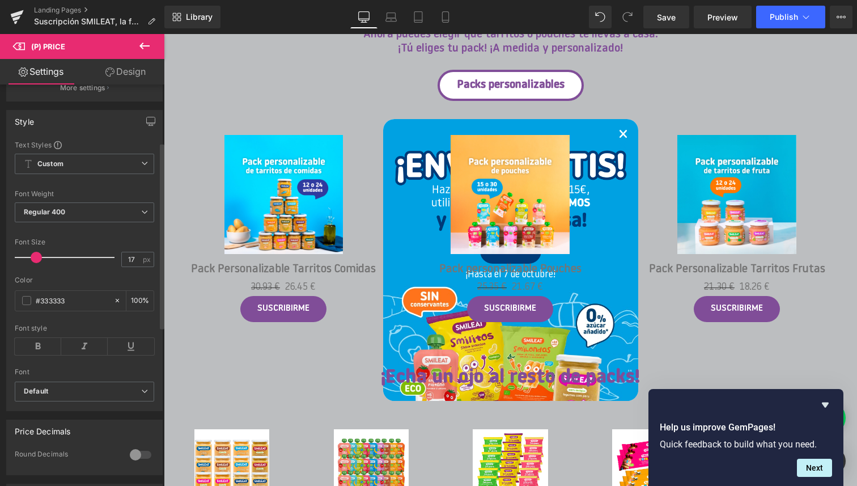
scroll to position [126, 0]
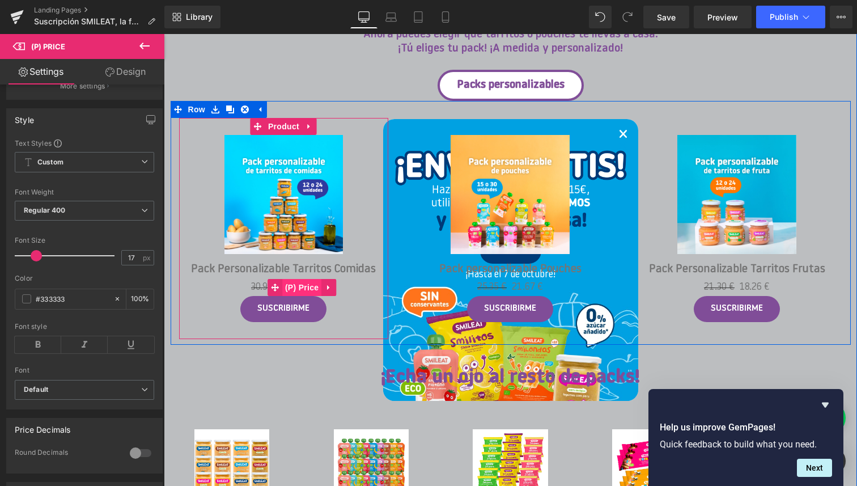
click at [305, 286] on span "(P) Price" at bounding box center [302, 287] width 40 height 17
click at [299, 286] on span "(P) Price" at bounding box center [302, 287] width 40 height 17
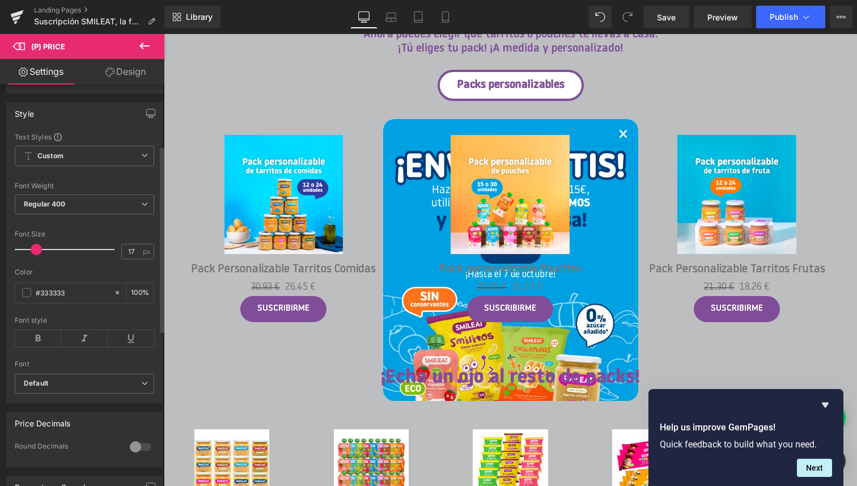
scroll to position [0, 0]
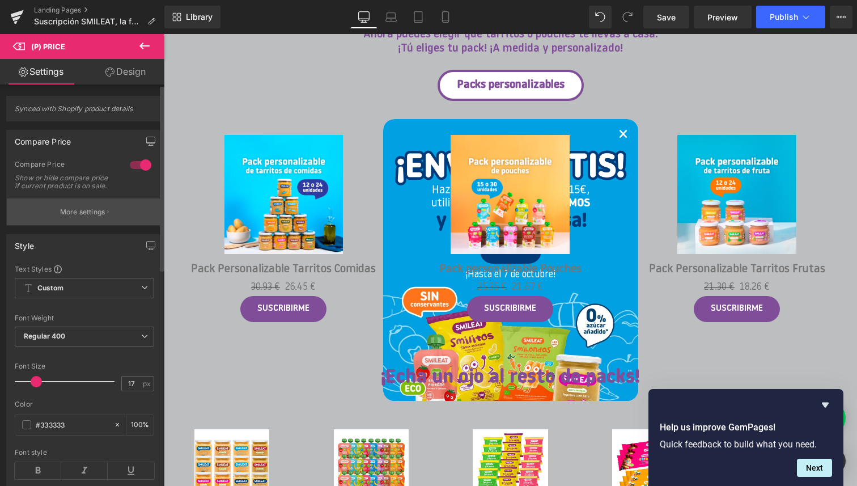
click at [96, 217] on p "More settings" at bounding box center [82, 212] width 45 height 10
click at [278, 269] on body "Saltar al contenido ¡ENVÍO GRATIS +30€! ¡ENVÍO GRATIS +30€! COMPRAR ONLINE Alim…" at bounding box center [510, 402] width 693 height 2825
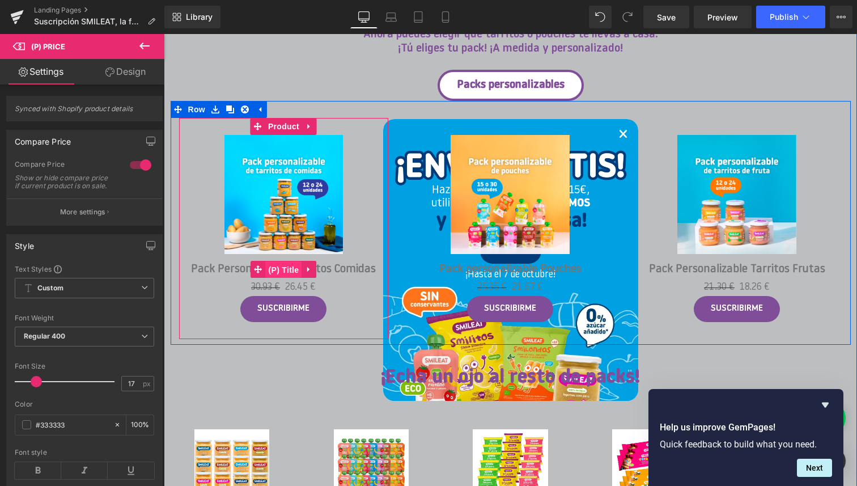
click at [289, 270] on span "(P) Title" at bounding box center [284, 269] width 36 height 17
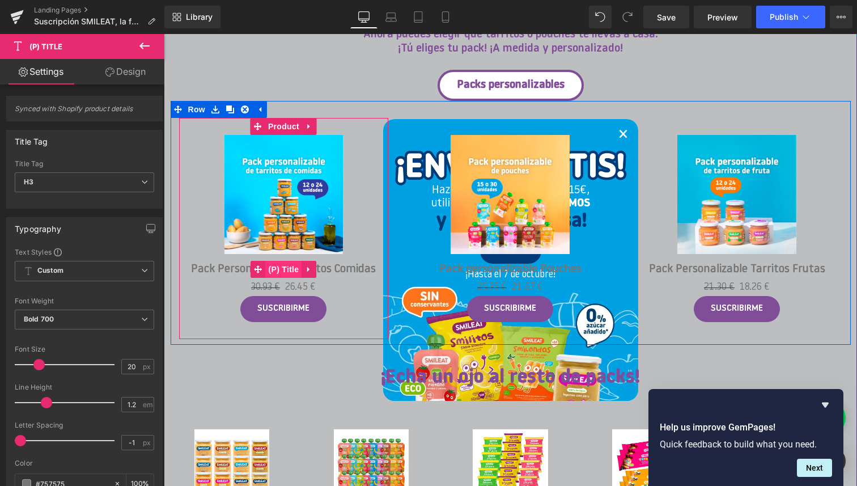
click at [292, 269] on span "(P) Title" at bounding box center [284, 269] width 36 height 17
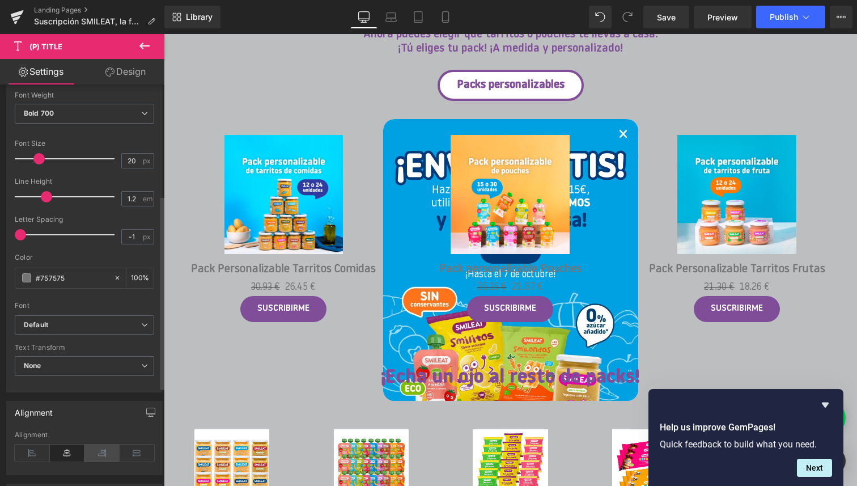
scroll to position [203, 0]
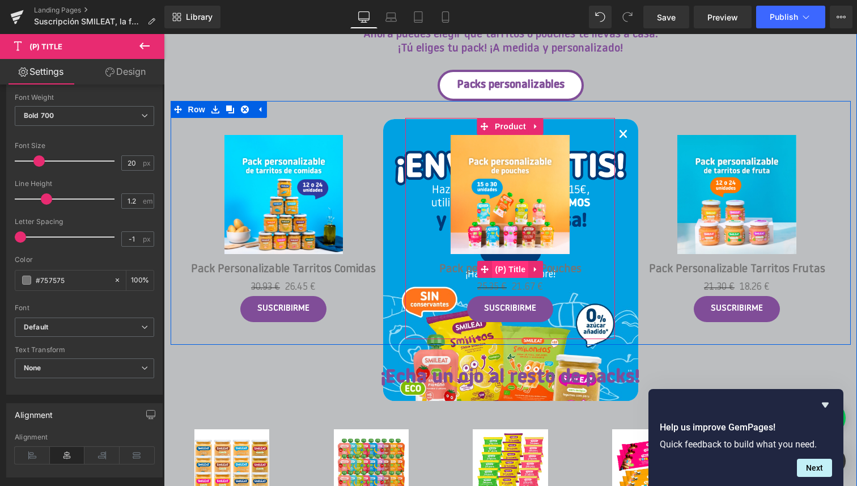
click at [515, 269] on span "(P) Title" at bounding box center [510, 269] width 36 height 17
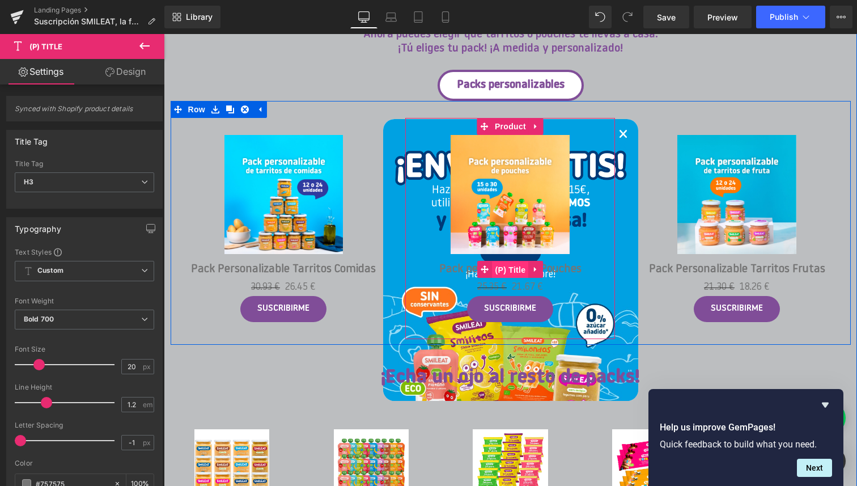
click at [508, 271] on span "(P) Title" at bounding box center [510, 269] width 36 height 17
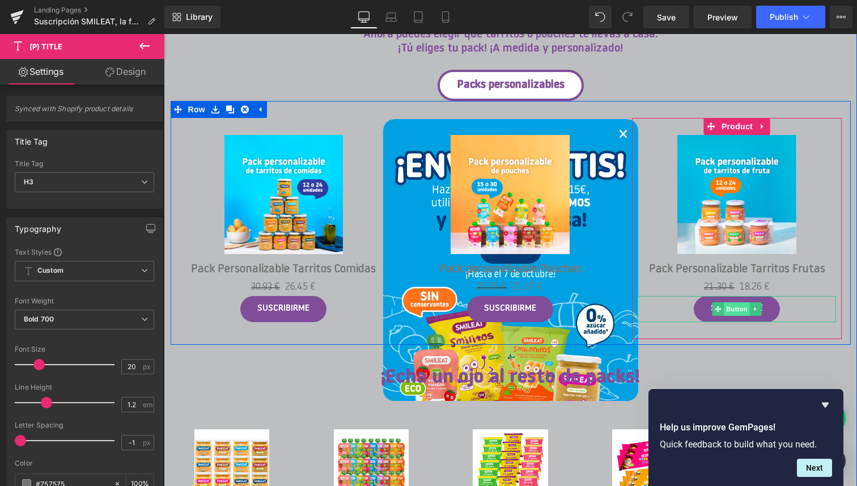
click at [737, 308] on span "Button" at bounding box center [737, 309] width 26 height 14
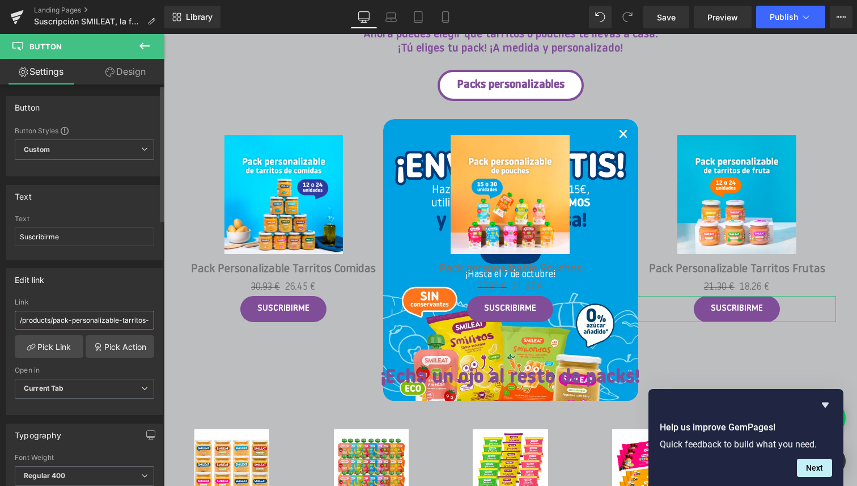
click at [67, 325] on input "/products/pack-personalizable-tarritos-de-frutas-1" at bounding box center [84, 320] width 139 height 19
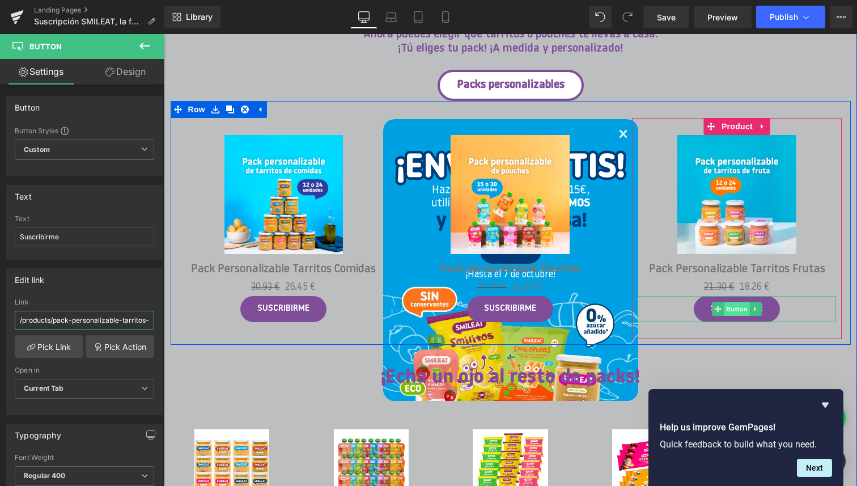
click at [733, 308] on span "Button" at bounding box center [737, 309] width 26 height 14
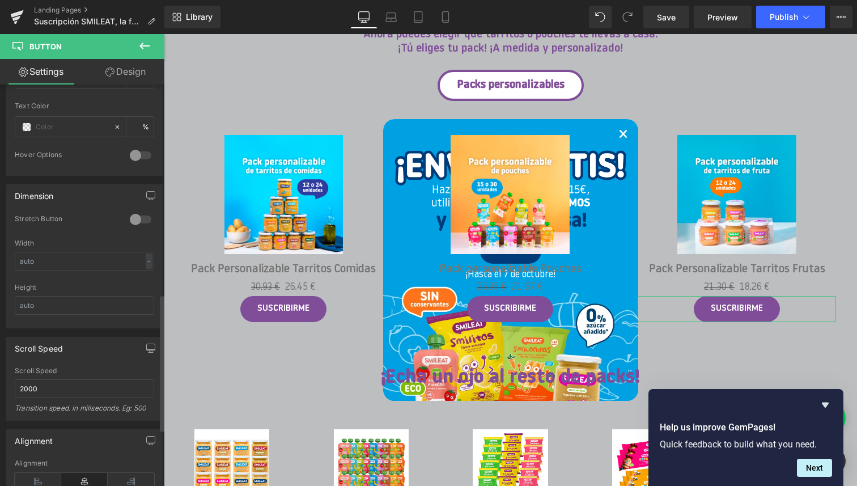
scroll to position [783, 0]
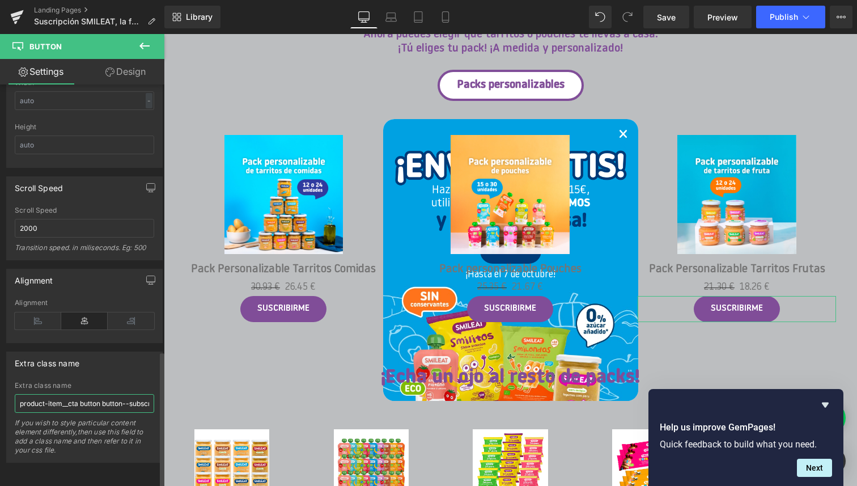
click at [78, 394] on input "product-item__cta button button--subscription" at bounding box center [84, 403] width 139 height 19
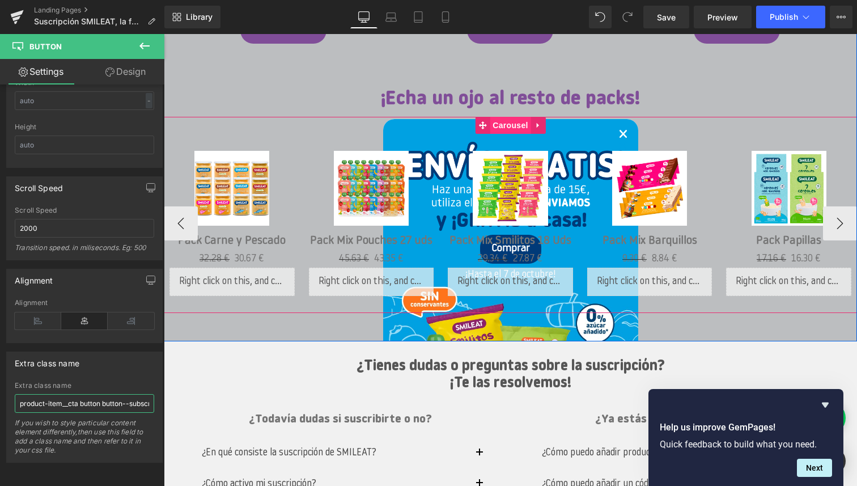
scroll to position [1328, 0]
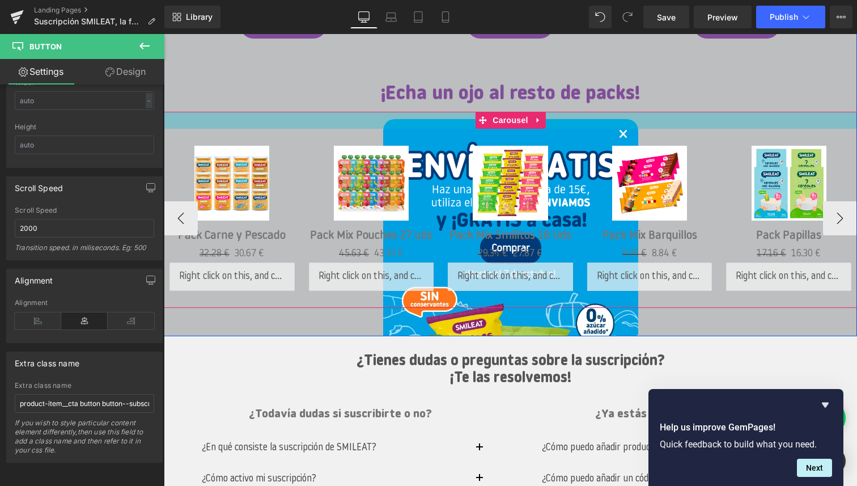
click at [199, 120] on div at bounding box center [510, 120] width 693 height 17
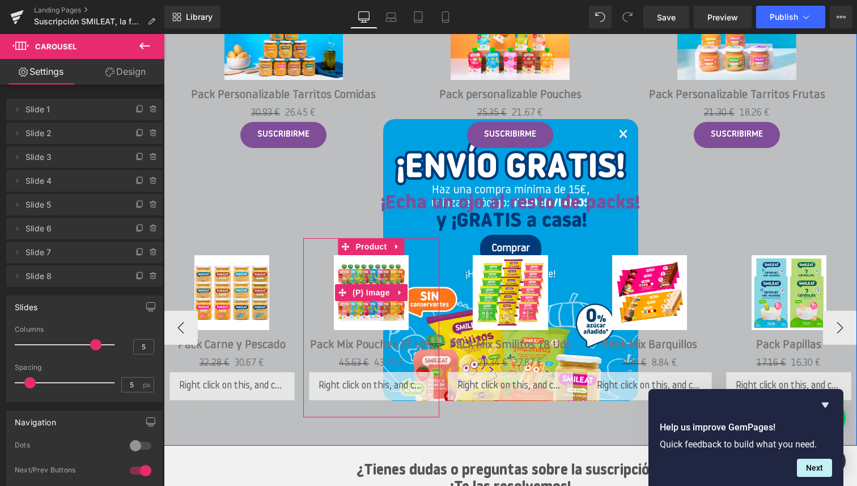
scroll to position [1213, 0]
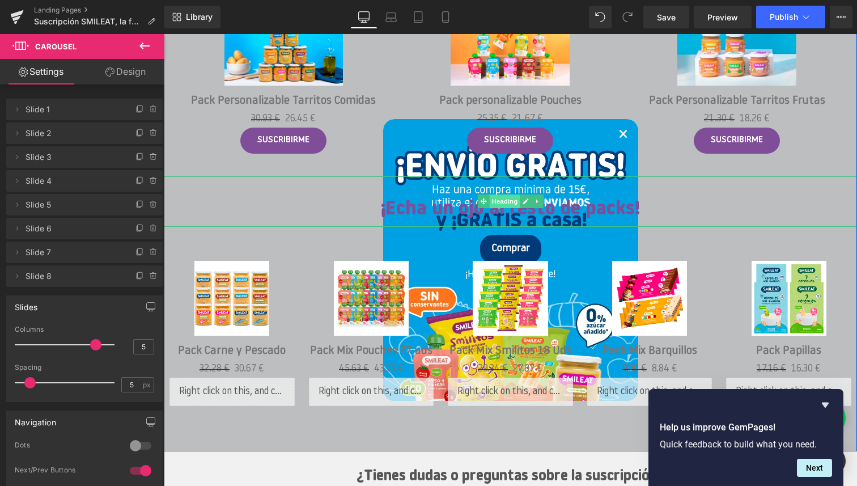
click at [503, 201] on span "Heading" at bounding box center [504, 201] width 31 height 14
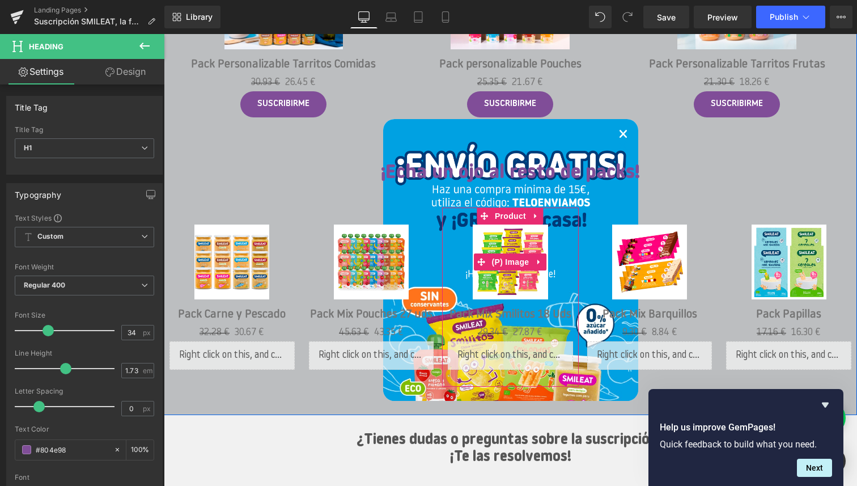
scroll to position [1251, 0]
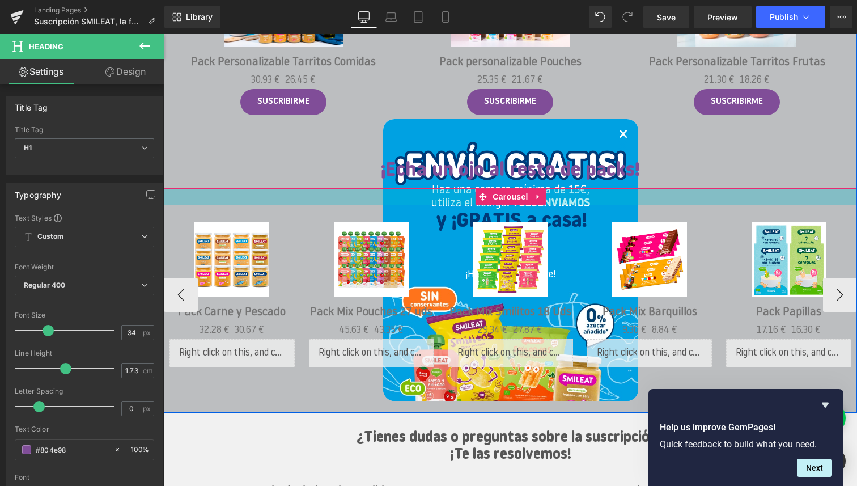
click at [386, 201] on div at bounding box center [510, 196] width 693 height 17
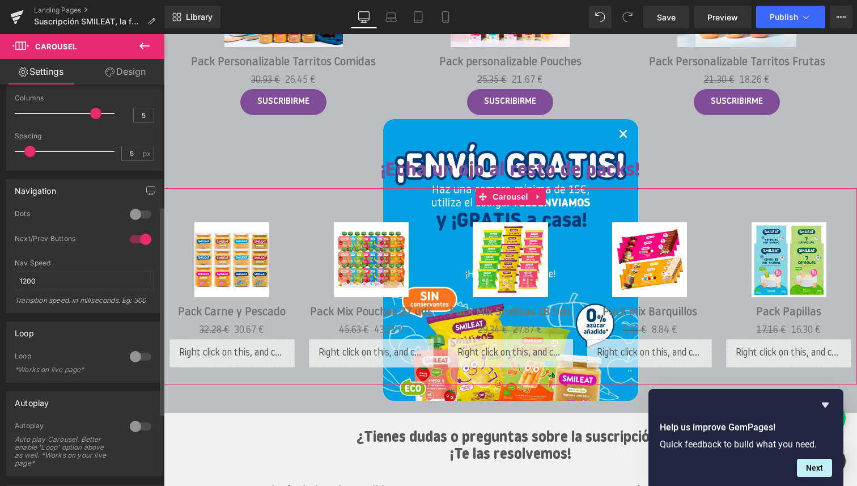
scroll to position [230, 0]
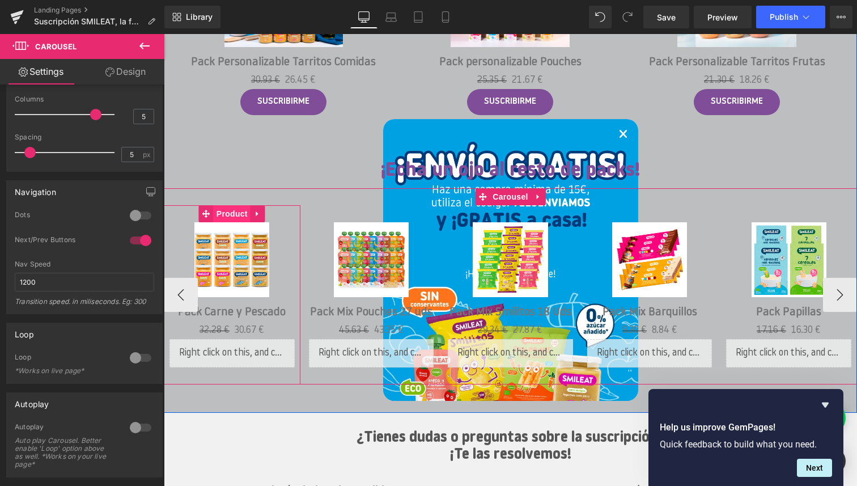
click at [233, 215] on span "Product" at bounding box center [232, 213] width 37 height 17
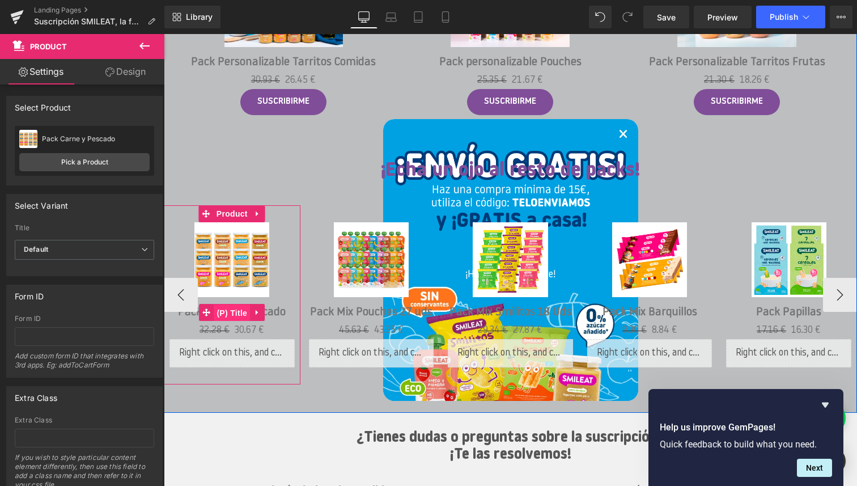
click at [235, 309] on span "(P) Title" at bounding box center [232, 312] width 36 height 17
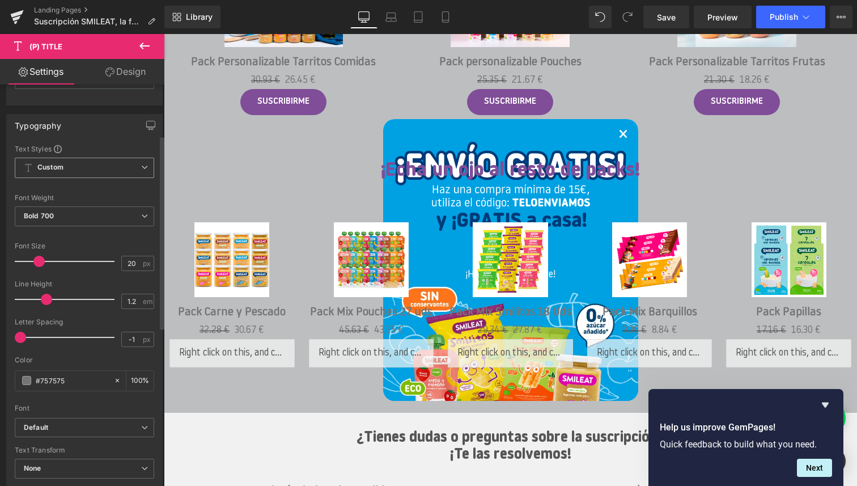
scroll to position [105, 0]
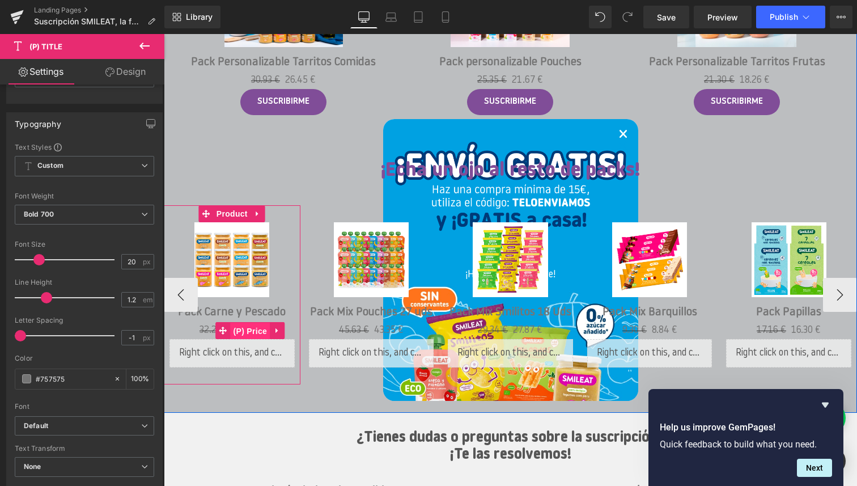
click at [245, 328] on span "(P) Price" at bounding box center [251, 330] width 40 height 17
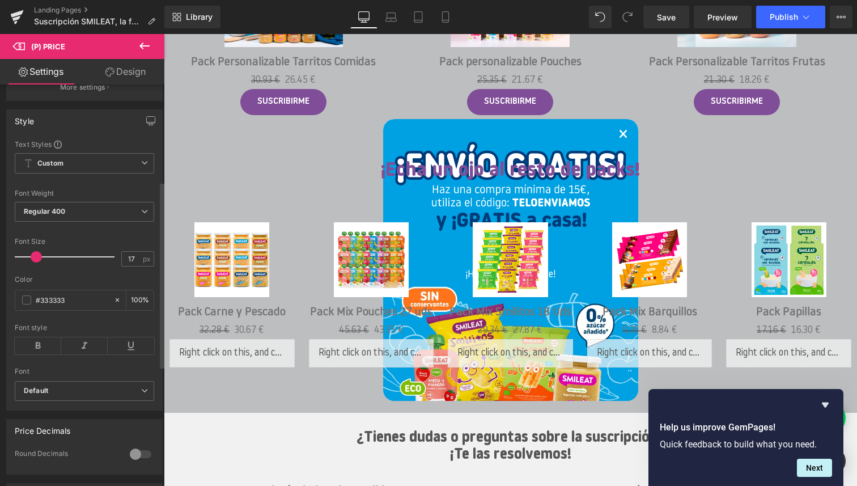
scroll to position [0, 0]
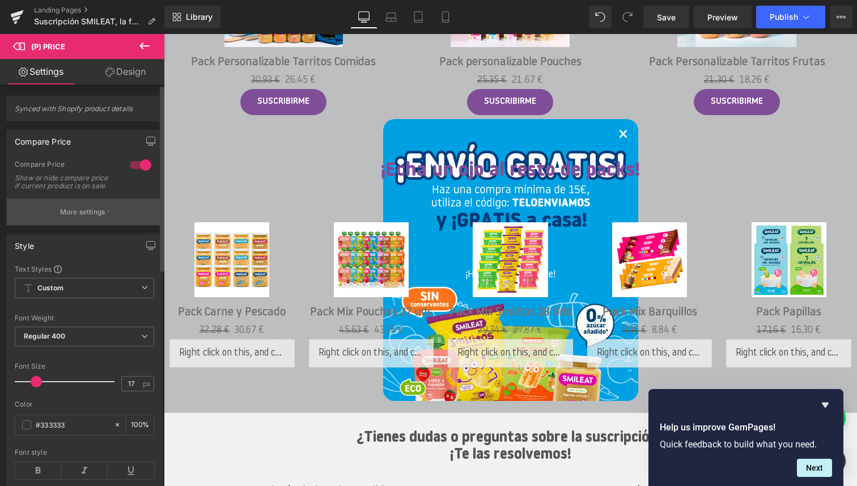
click at [94, 217] on p "More settings" at bounding box center [82, 212] width 45 height 10
click at [241, 350] on body "Saltar al contenido ¡ENVÍO GRATIS +30€! ¡ENVÍO GRATIS +30€! COMPRAR ONLINE Alim…" at bounding box center [510, 195] width 693 height 2825
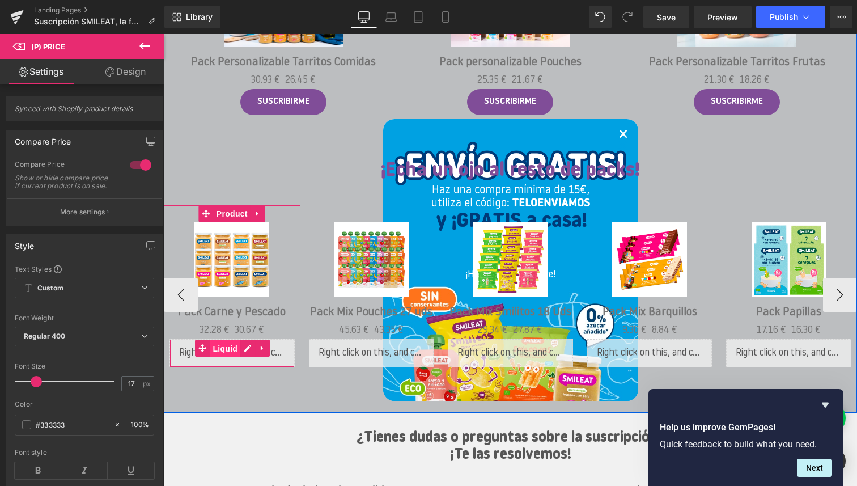
click at [228, 347] on span "Liquid" at bounding box center [225, 348] width 31 height 17
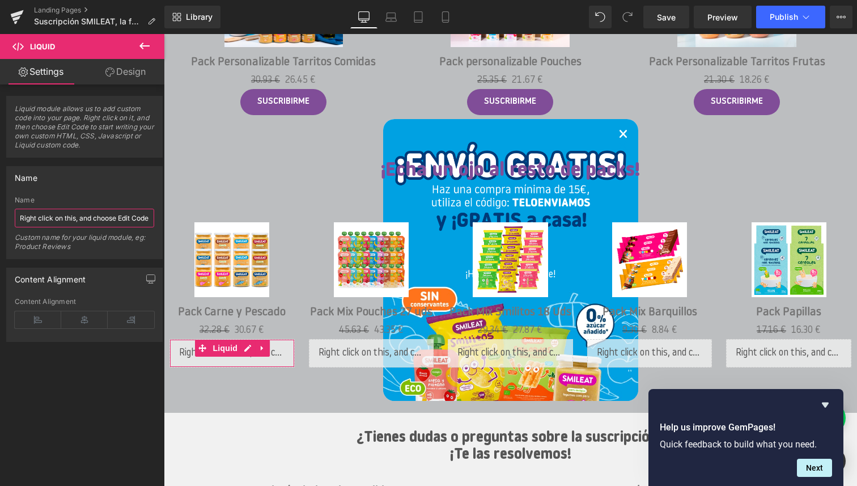
click at [114, 222] on input "Right click on this, and choose Edit Code." at bounding box center [84, 218] width 139 height 19
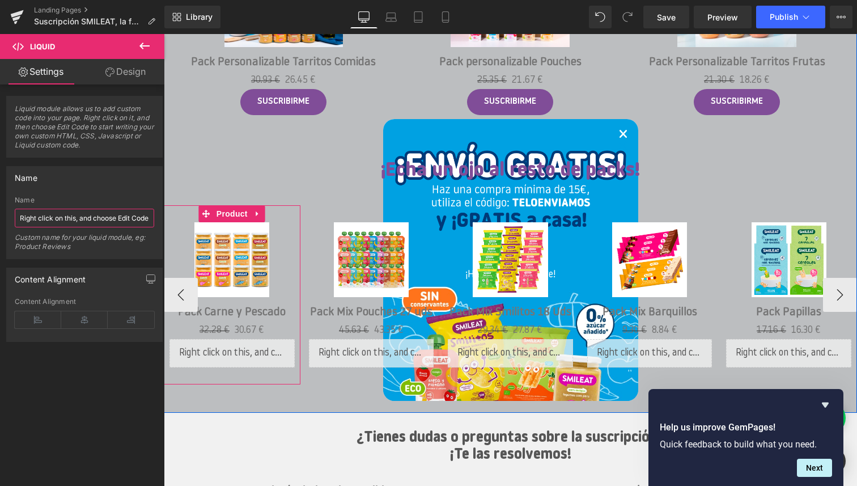
click at [248, 347] on div "Liquid" at bounding box center [231, 353] width 125 height 28
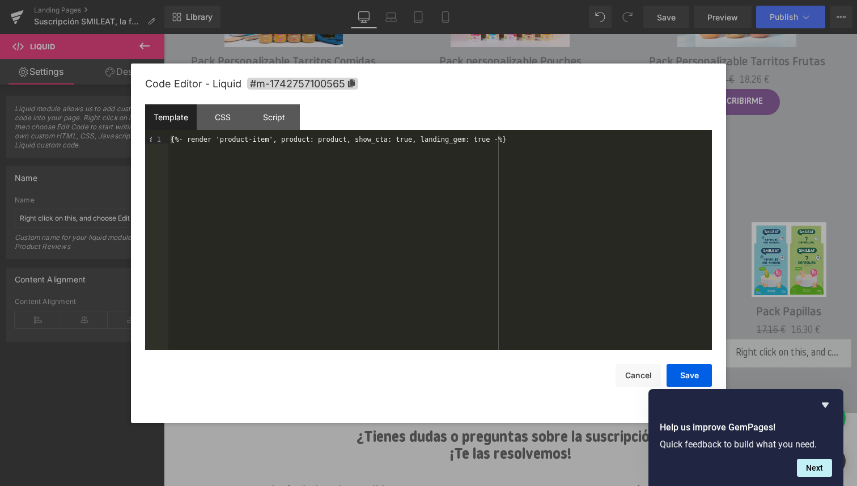
click at [322, 173] on div "{%- render 'product-item', product: product, show_cta: true, landing_gem: true …" at bounding box center [439, 250] width 543 height 230
click at [225, 125] on div "CSS" at bounding box center [223, 116] width 52 height 25
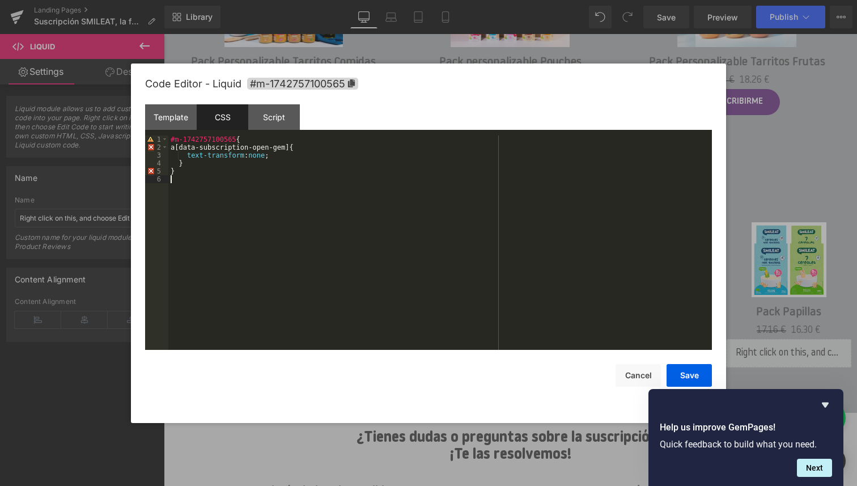
click at [241, 186] on div "#m-1742757100565 { a[data-subscription-open-gem]{ text-transform : none ; } }" at bounding box center [439, 250] width 543 height 230
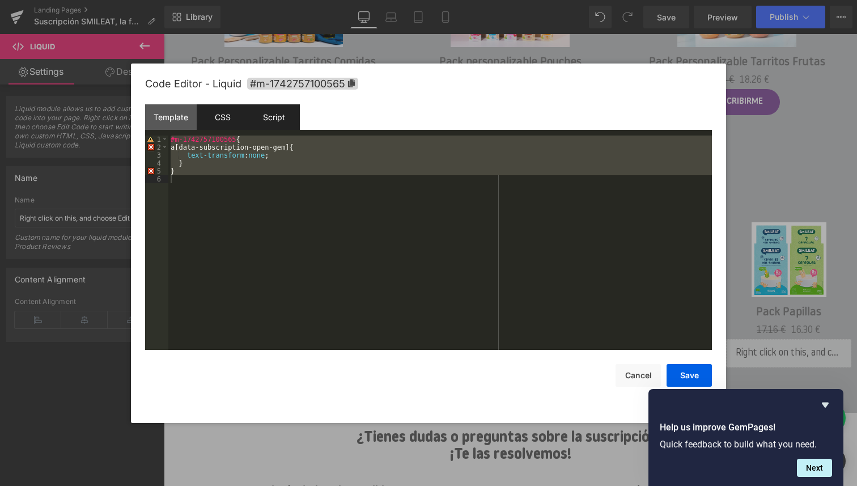
click at [271, 126] on div "Script" at bounding box center [274, 116] width 52 height 25
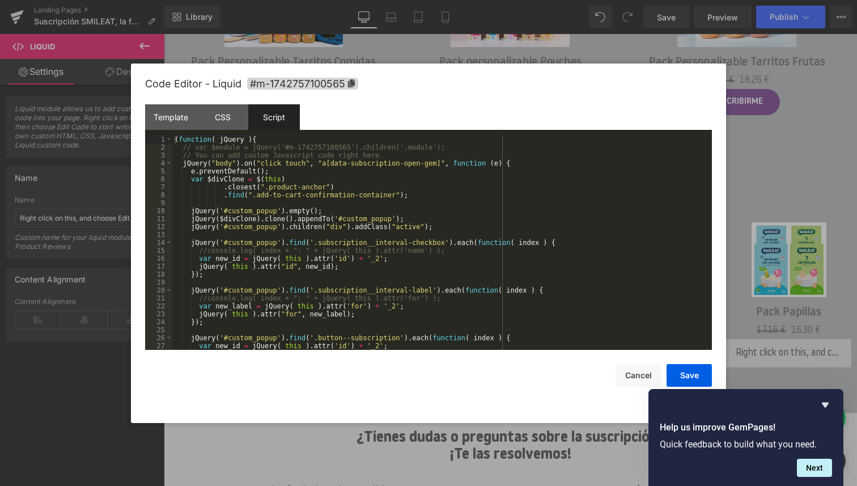
click at [262, 243] on div "( function ( jQuery ) { // var $module = jQuery('#m-1742757100565').children('.…" at bounding box center [439, 250] width 535 height 230
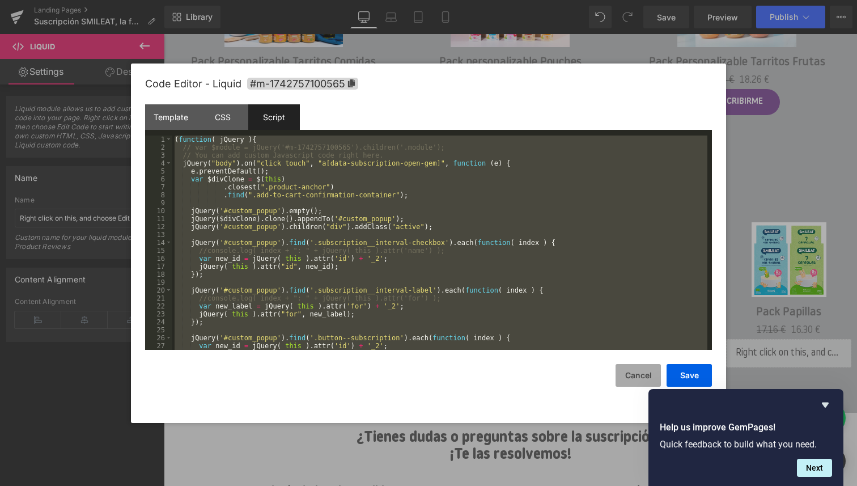
click at [629, 375] on button "Cancel" at bounding box center [637, 375] width 45 height 23
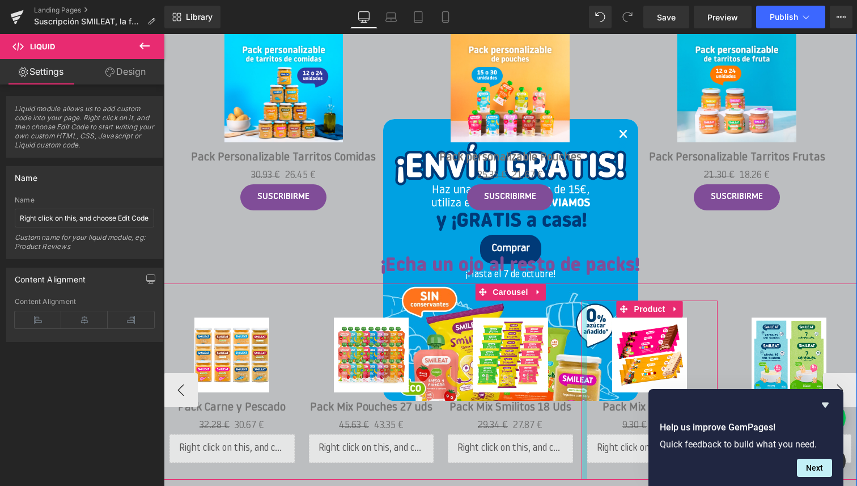
scroll to position [1144, 0]
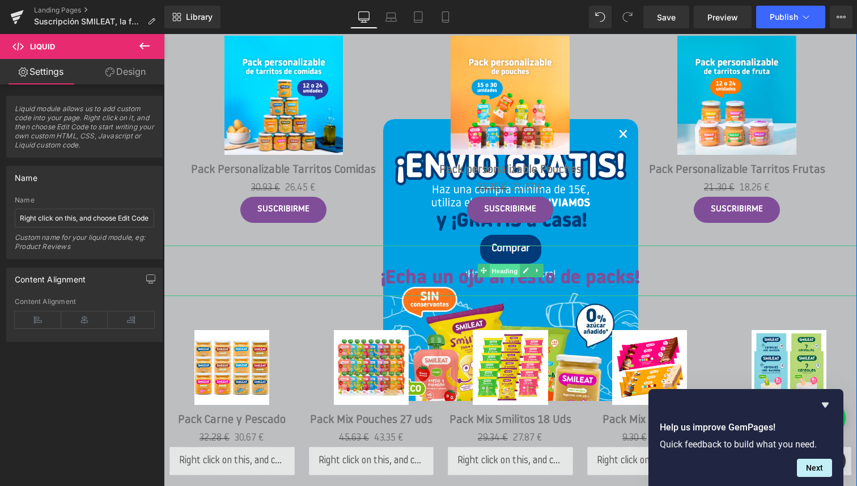
click at [508, 266] on span "Heading" at bounding box center [504, 271] width 31 height 14
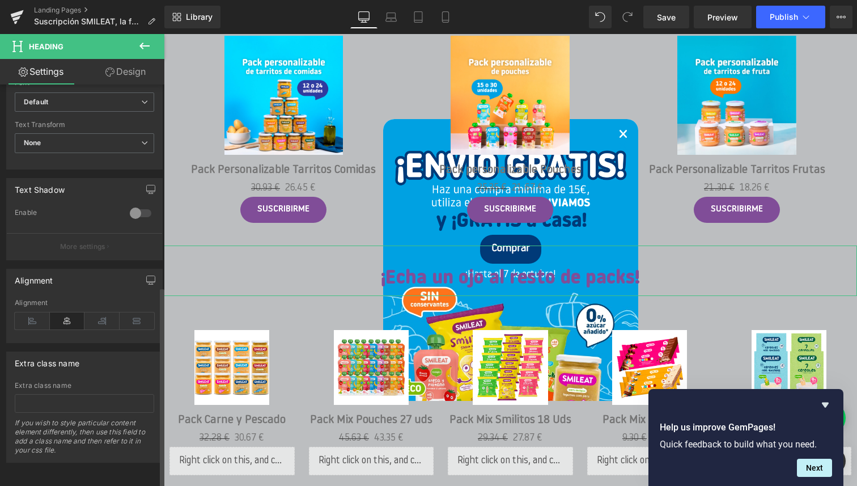
scroll to position [0, 0]
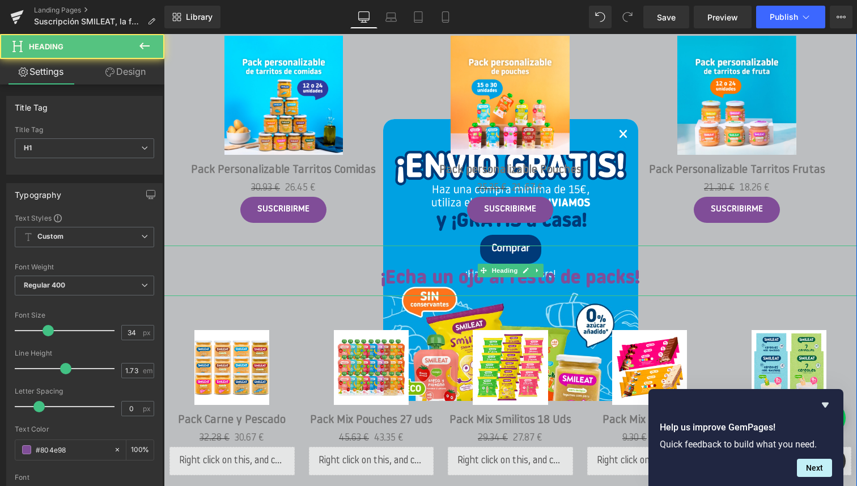
click at [586, 279] on h1 "¡Echa un ojo al resto de packs!" at bounding box center [510, 278] width 693 height 33
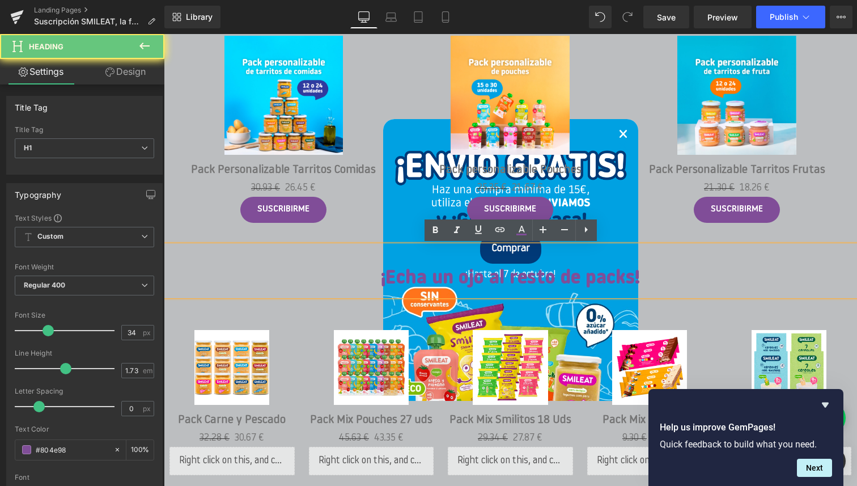
click at [586, 279] on h1 "¡Echa un ojo al resto de packs!" at bounding box center [510, 278] width 693 height 33
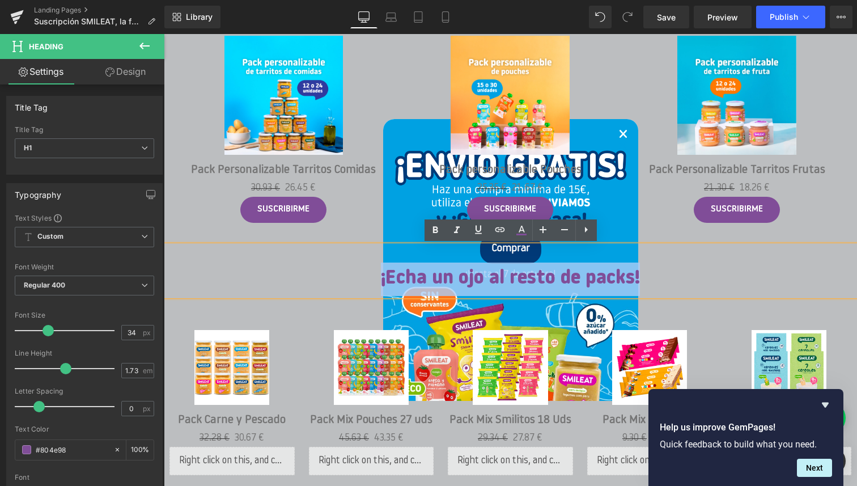
drag, startPoint x: 639, startPoint y: 275, endPoint x: 383, endPoint y: 277, distance: 255.6
click at [383, 277] on h1 "¡Echa un ojo al resto de packs!" at bounding box center [510, 278] width 693 height 33
copy h1 "¡Echa un ojo al resto de packs!"
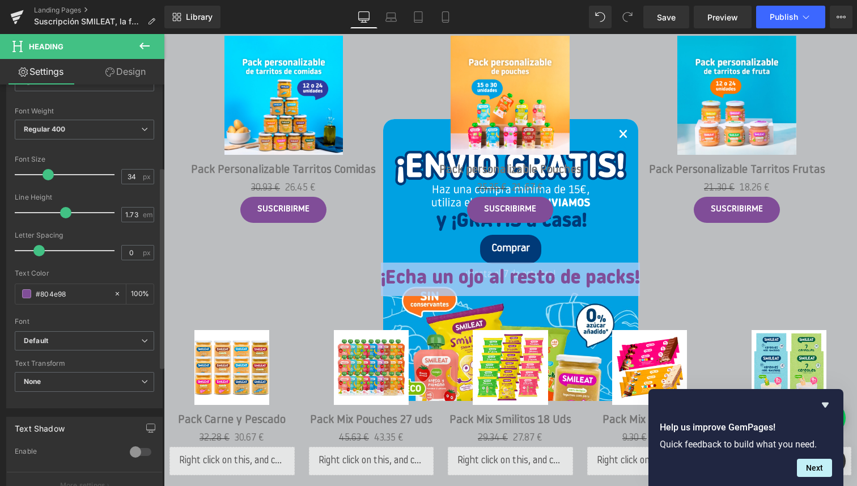
scroll to position [164, 0]
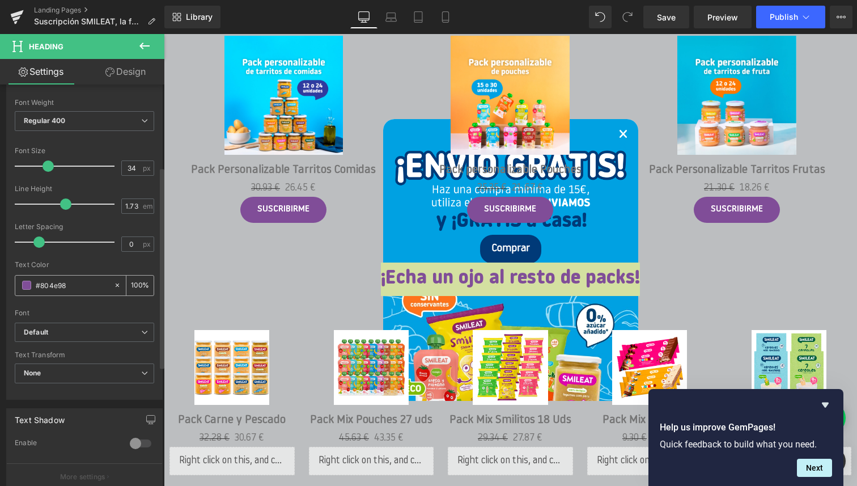
drag, startPoint x: 75, startPoint y: 284, endPoint x: 33, endPoint y: 284, distance: 42.5
click at [33, 284] on div "#804e98" at bounding box center [64, 285] width 98 height 20
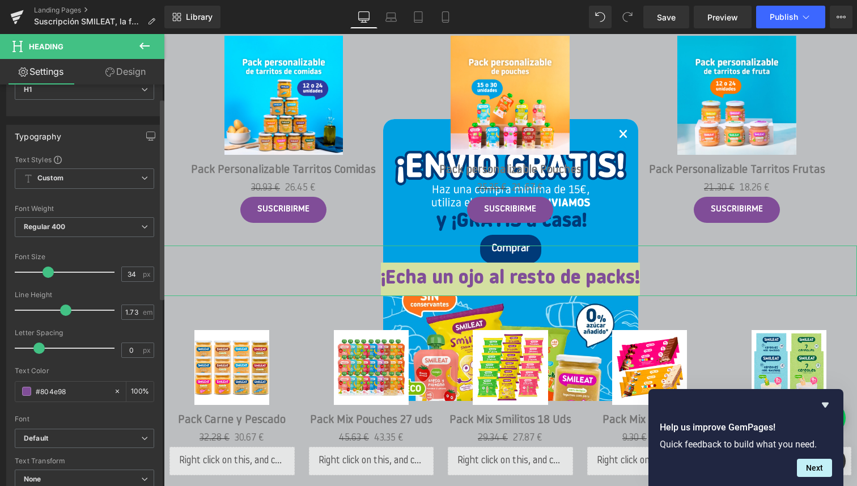
scroll to position [0, 0]
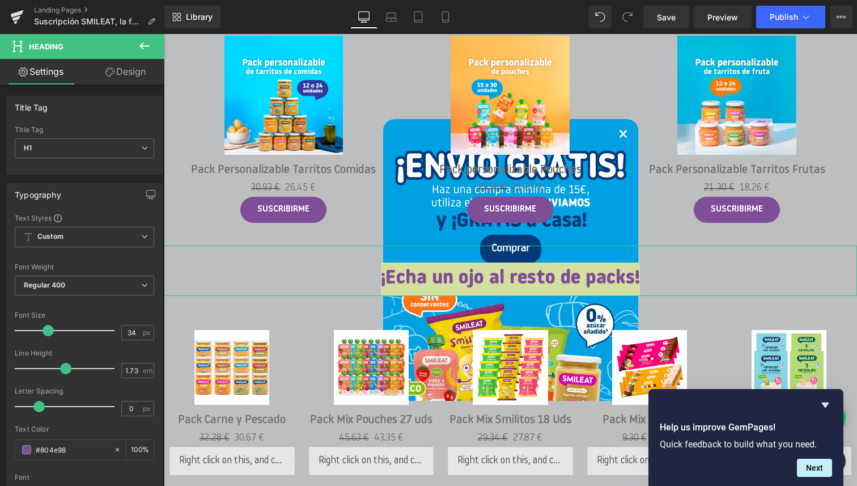
click at [130, 71] on link "Design" at bounding box center [125, 71] width 82 height 25
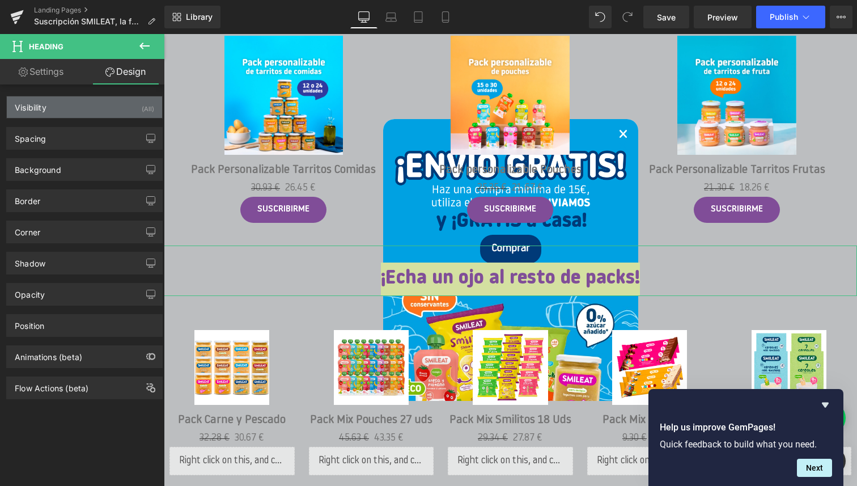
click at [60, 108] on div "Visibility (All)" at bounding box center [84, 107] width 155 height 22
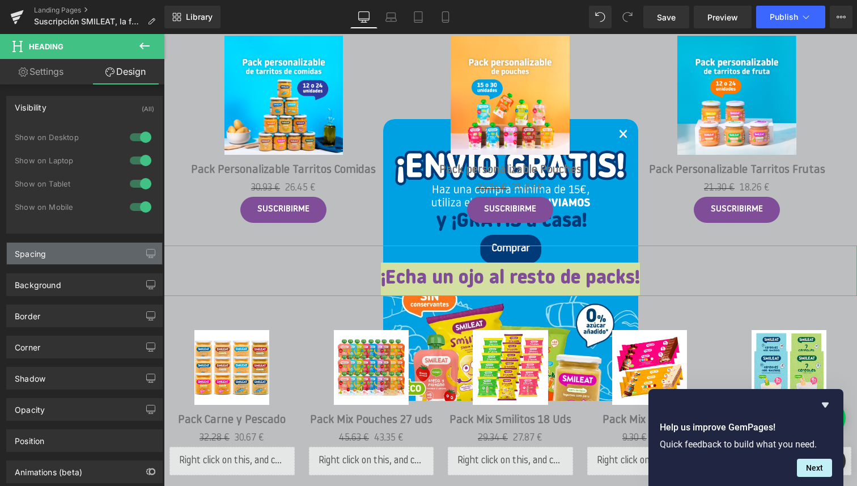
click at [49, 250] on div "Spacing" at bounding box center [84, 254] width 155 height 22
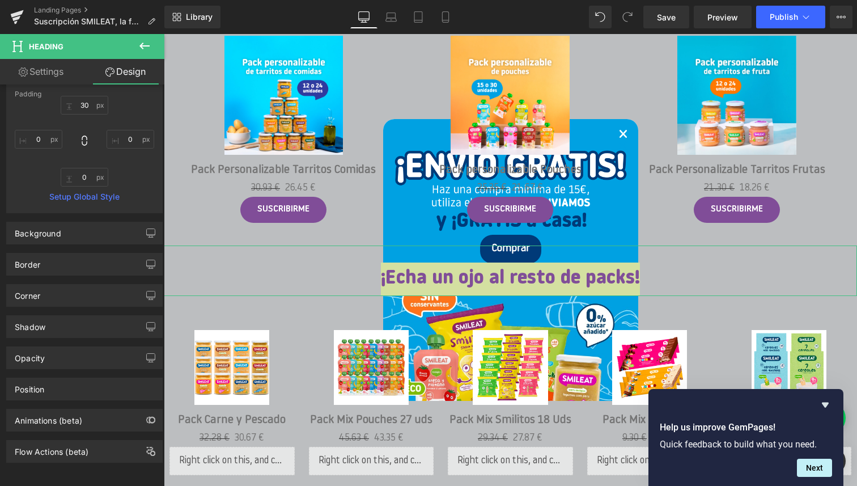
scroll to position [296, 0]
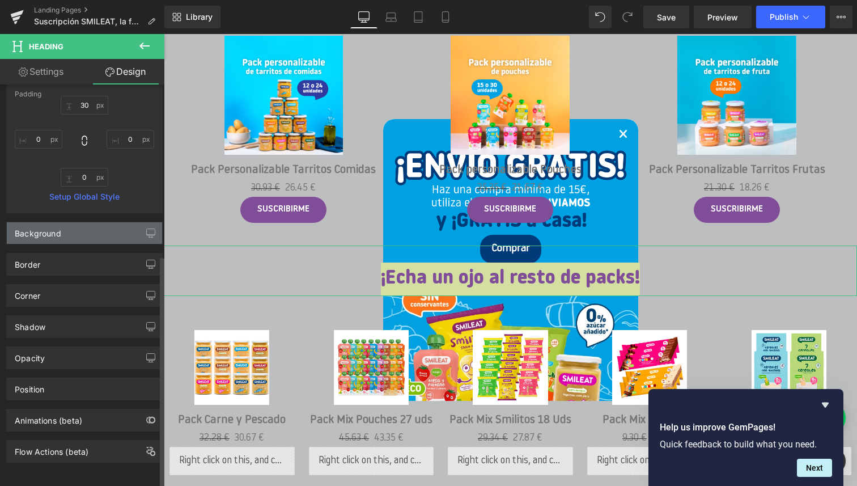
click at [52, 223] on div "Background" at bounding box center [38, 230] width 46 height 16
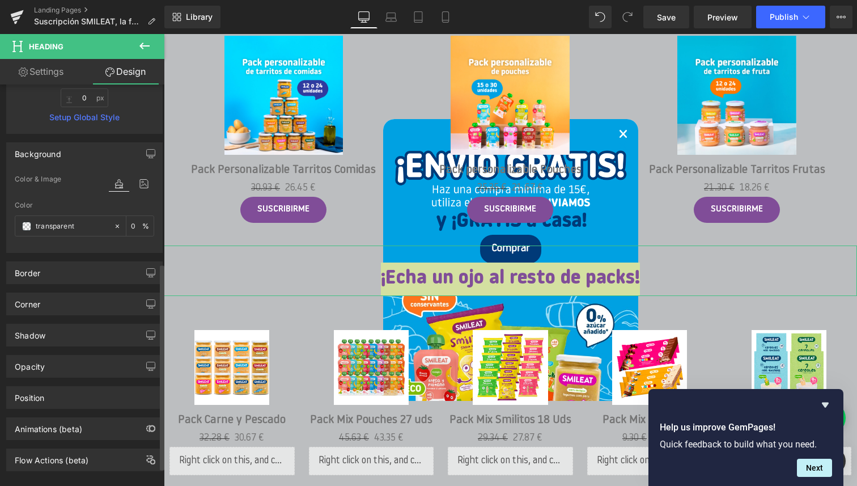
scroll to position [384, 0]
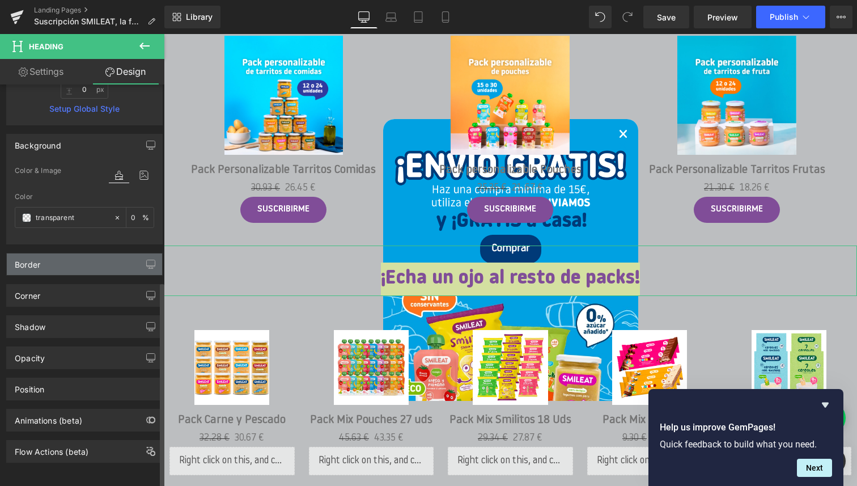
click at [46, 259] on div "Border" at bounding box center [84, 264] width 155 height 22
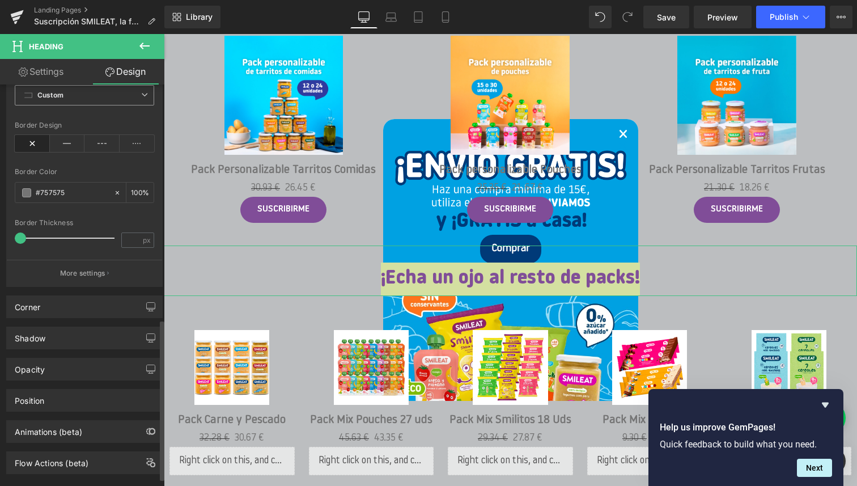
scroll to position [588, 0]
click at [49, 309] on div "Corner" at bounding box center [84, 305] width 155 height 22
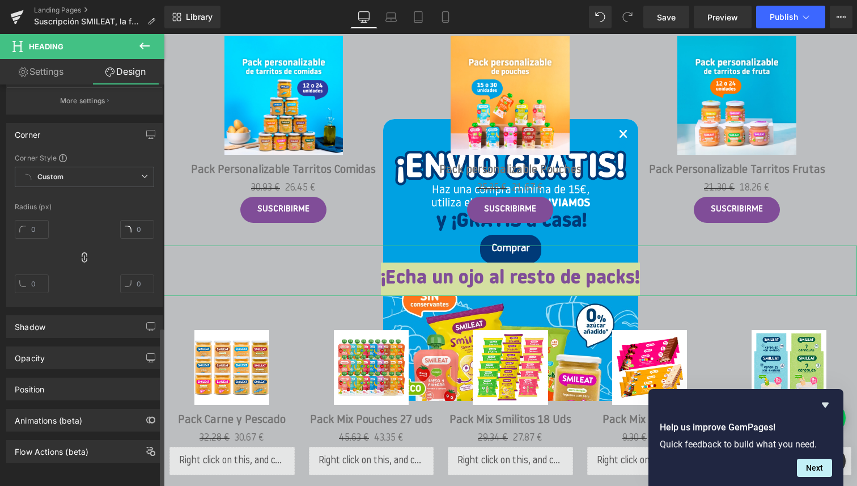
scroll to position [767, 0]
click at [49, 317] on div "Shadow" at bounding box center [84, 327] width 155 height 22
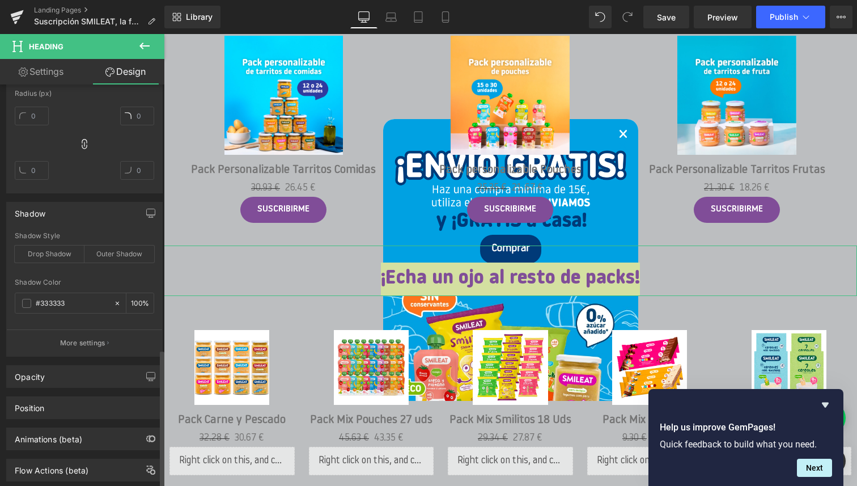
scroll to position [899, 0]
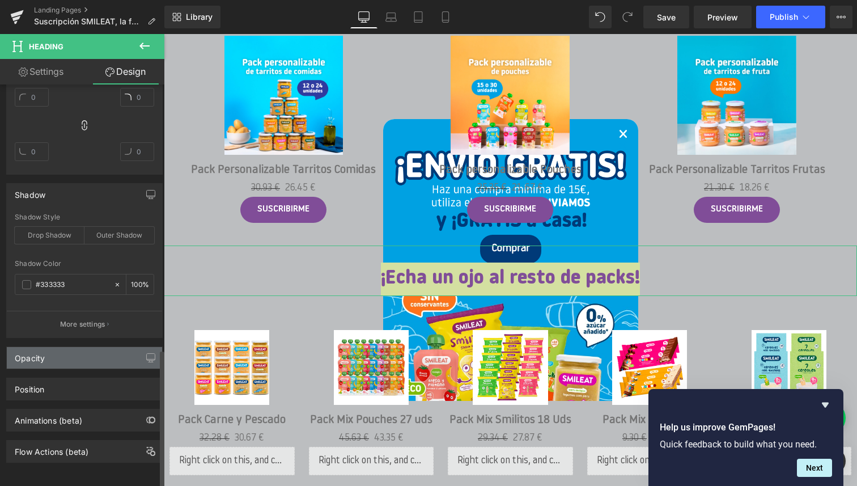
click at [47, 348] on div "Opacity" at bounding box center [84, 358] width 155 height 22
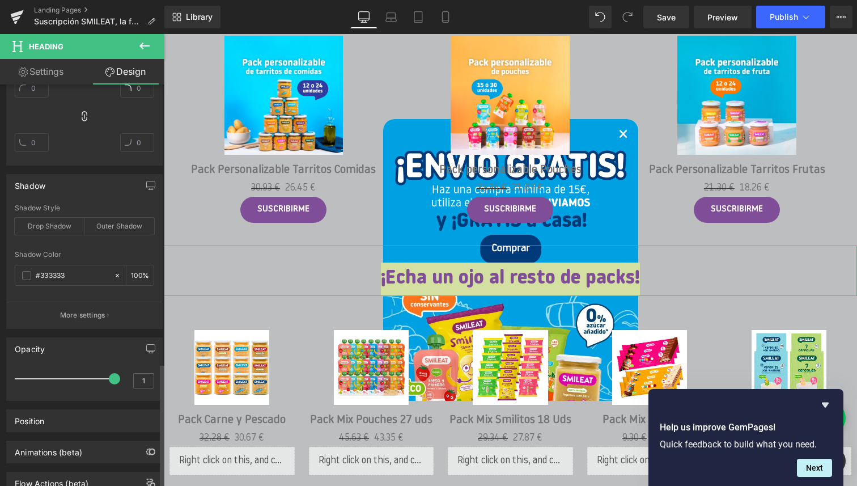
scroll to position [940, 0]
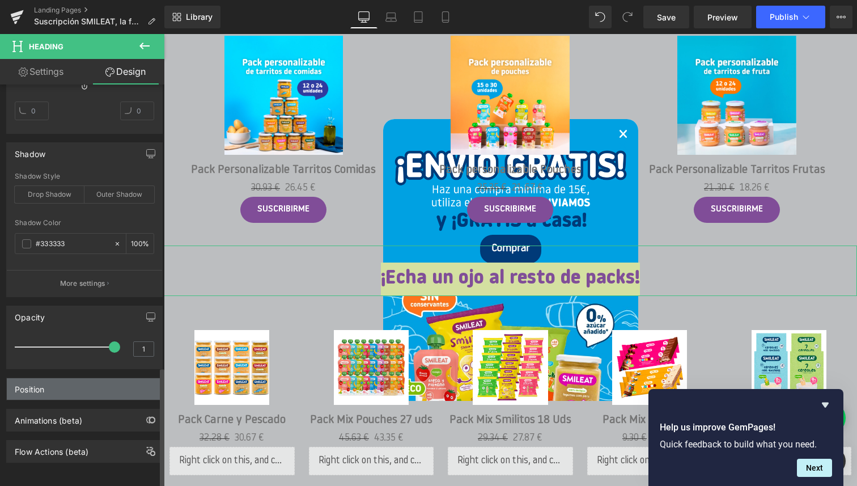
click at [44, 378] on div "Position" at bounding box center [29, 386] width 29 height 16
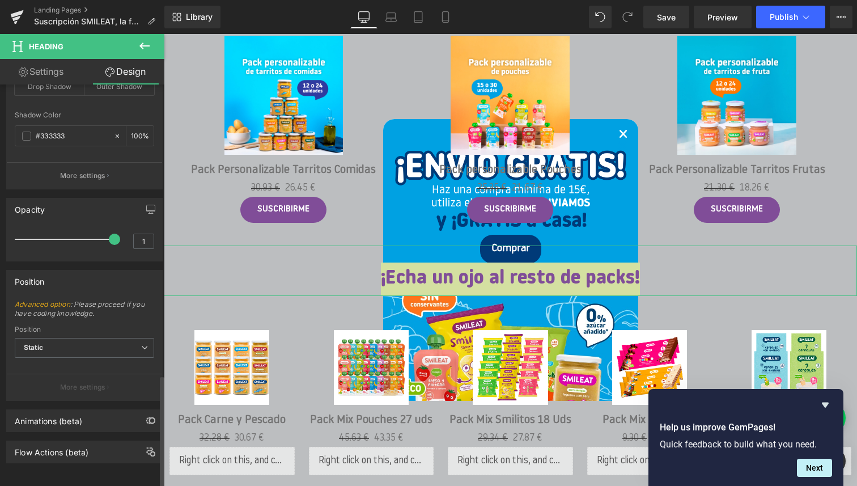
scroll to position [1048, 0]
click at [46, 417] on div "Animations (beta)" at bounding box center [84, 420] width 155 height 22
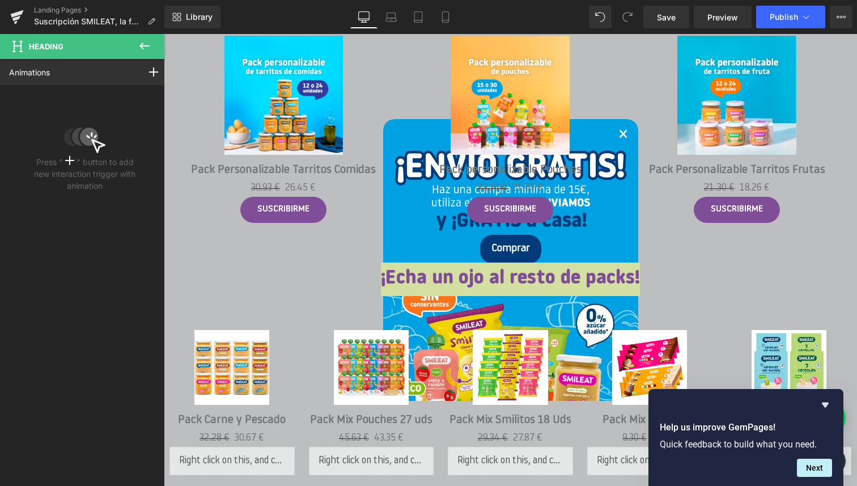
click at [145, 46] on icon at bounding box center [144, 45] width 10 height 7
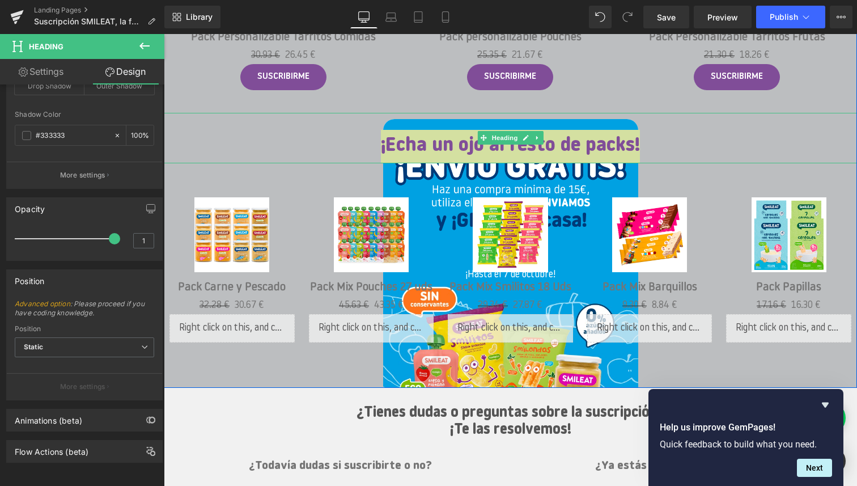
scroll to position [1275, 0]
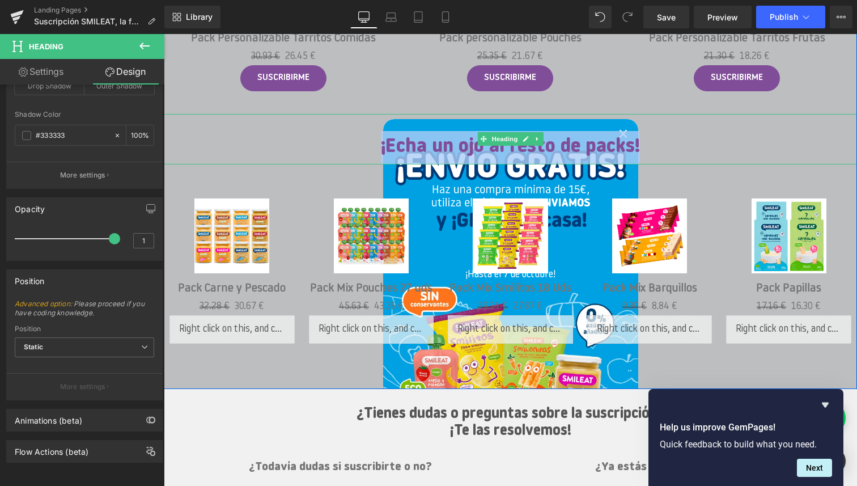
click at [682, 132] on h1 "¡Echa un ojo al resto de packs!" at bounding box center [510, 147] width 693 height 33
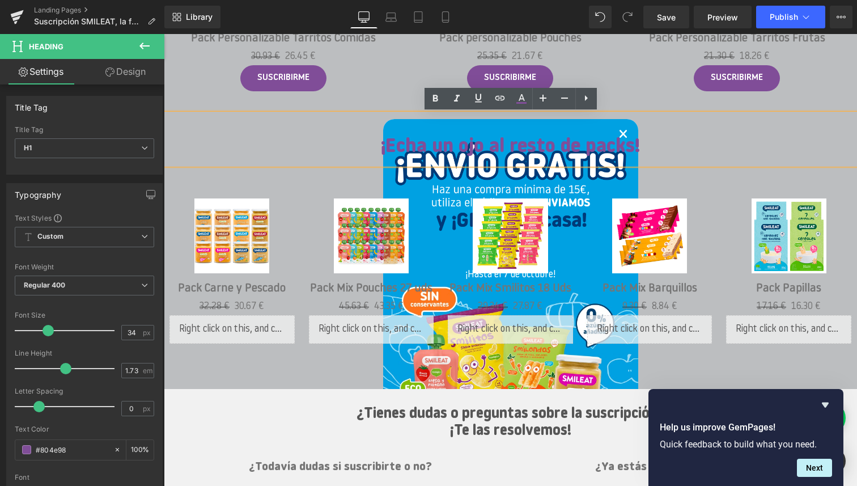
click at [243, 141] on h1 "¡Echa un ojo al resto de packs!" at bounding box center [510, 147] width 693 height 33
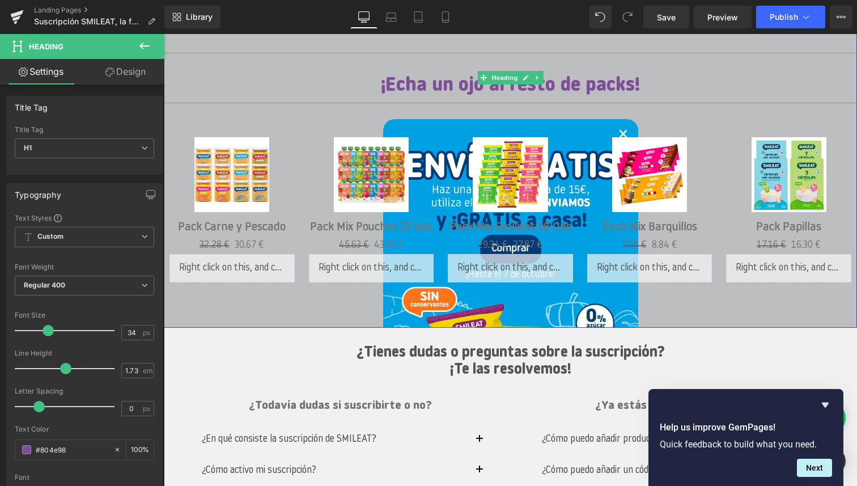
scroll to position [1337, 0]
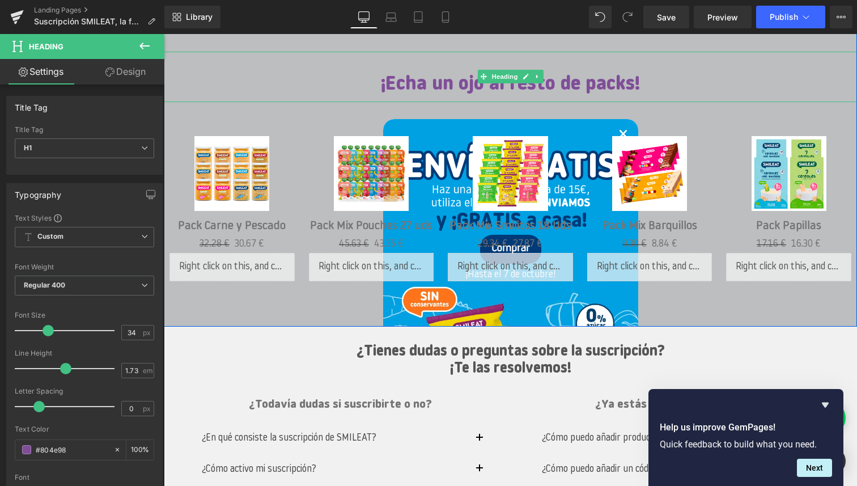
click at [620, 85] on h1 "¡Echa un ojo al resto de packs!" at bounding box center [510, 85] width 693 height 33
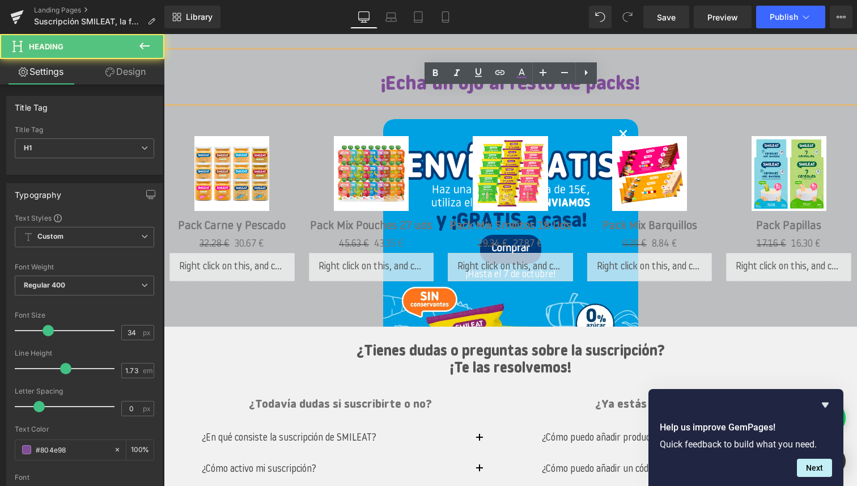
click at [365, 90] on h1 "¡Echa un ojo al resto de packs!" at bounding box center [510, 85] width 693 height 33
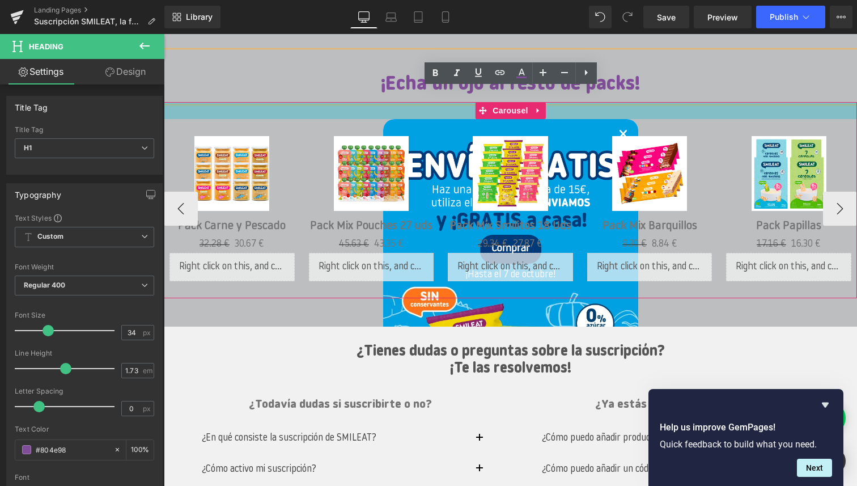
click at [335, 113] on div at bounding box center [510, 110] width 693 height 17
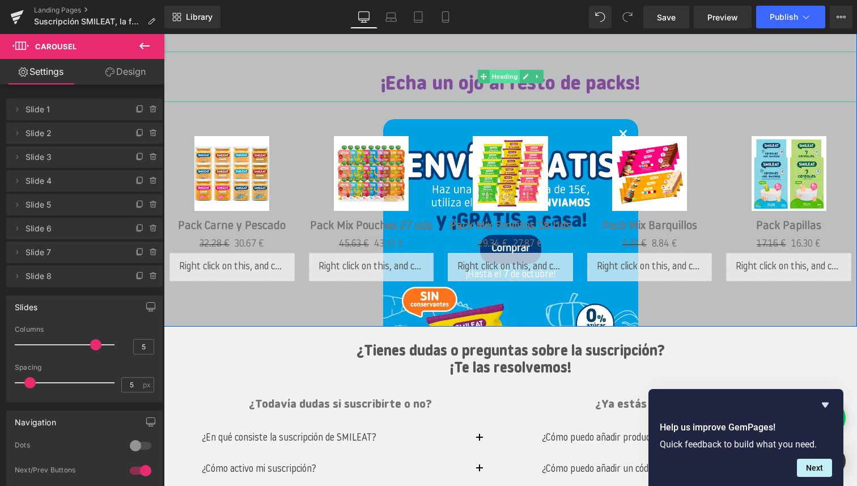
click at [507, 76] on span "Heading" at bounding box center [504, 77] width 31 height 14
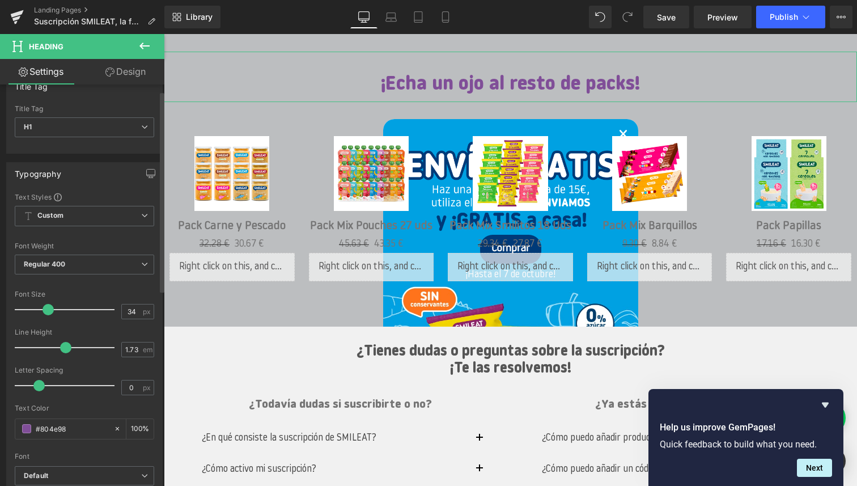
scroll to position [0, 0]
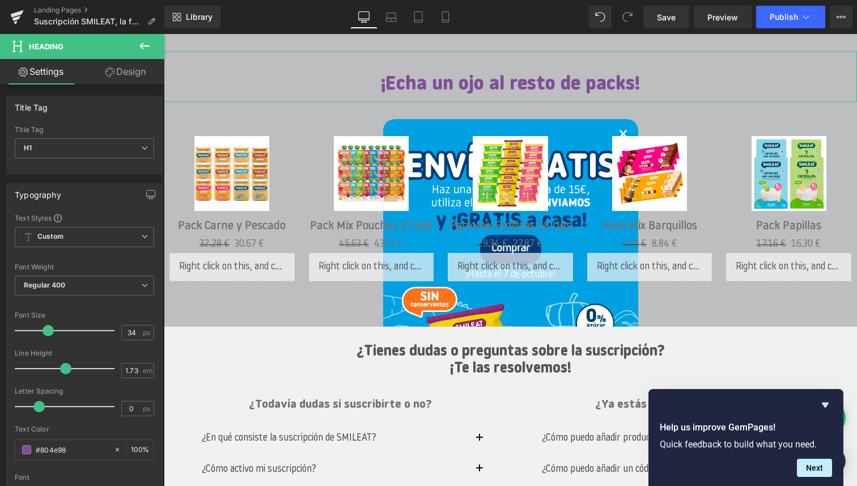
click at [122, 70] on link "Design" at bounding box center [125, 71] width 82 height 25
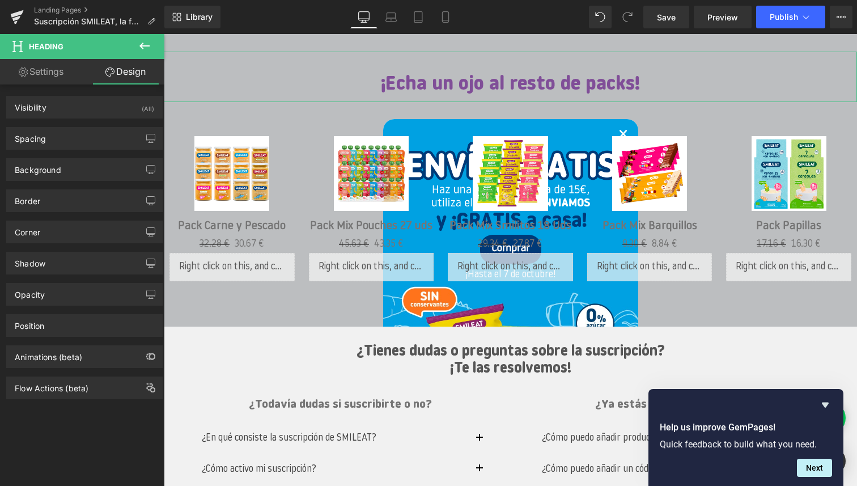
click at [50, 71] on link "Settings" at bounding box center [41, 71] width 82 height 25
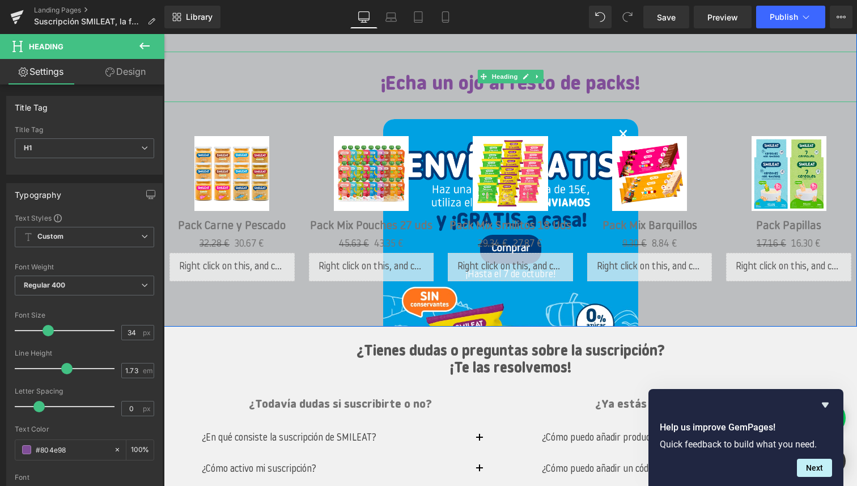
click at [712, 69] on h1 "¡Echa un ojo al resto de packs!" at bounding box center [510, 85] width 693 height 33
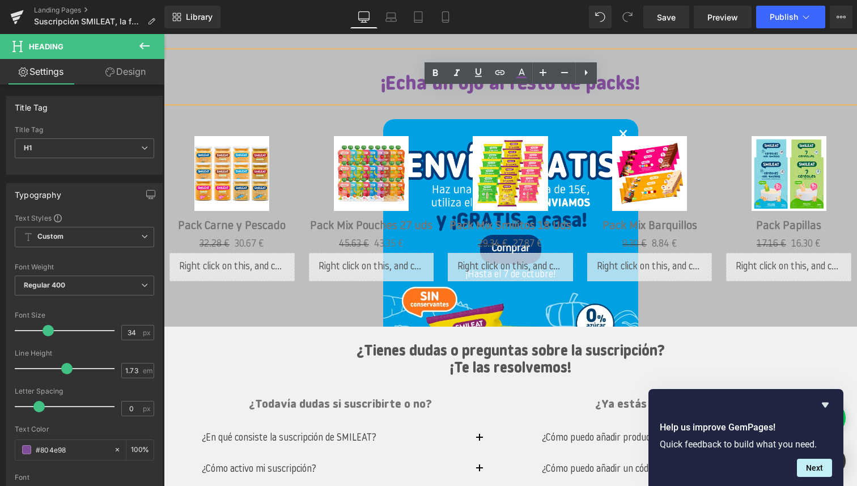
click at [705, 69] on h1 "¡Echa un ojo al resto de packs!" at bounding box center [510, 85] width 693 height 33
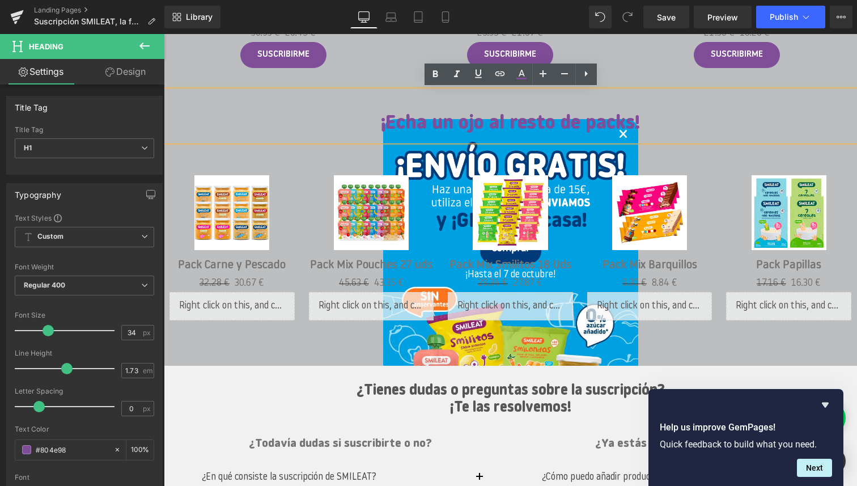
scroll to position [1303, 0]
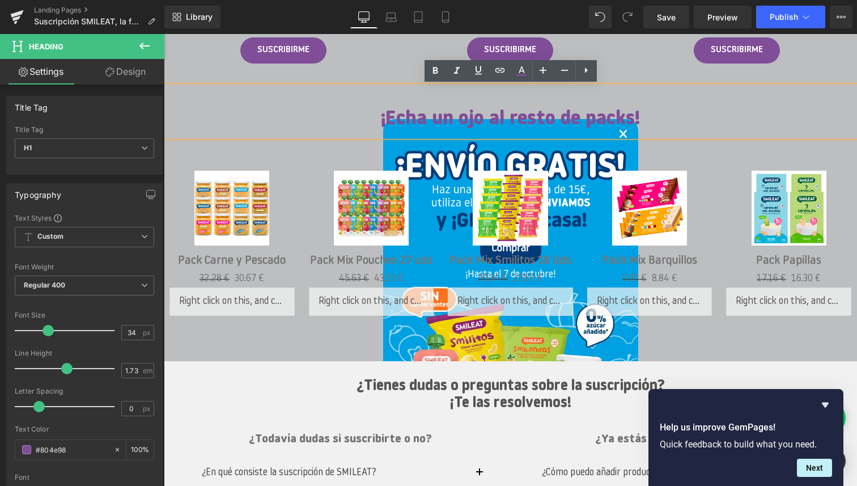
click at [266, 97] on div "¡Echa un ojo al resto de packs!" at bounding box center [510, 111] width 693 height 50
click at [410, 97] on div "¡Echa un ojo al resto de packs!" at bounding box center [510, 111] width 693 height 50
click at [493, 121] on h1 "¡Echa un ojo al resto de packs!" at bounding box center [510, 119] width 693 height 33
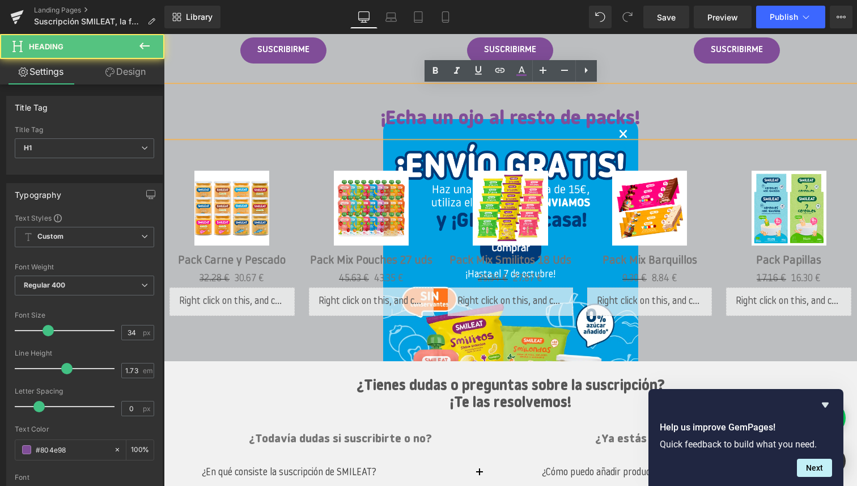
click at [122, 74] on link "Design" at bounding box center [125, 71] width 82 height 25
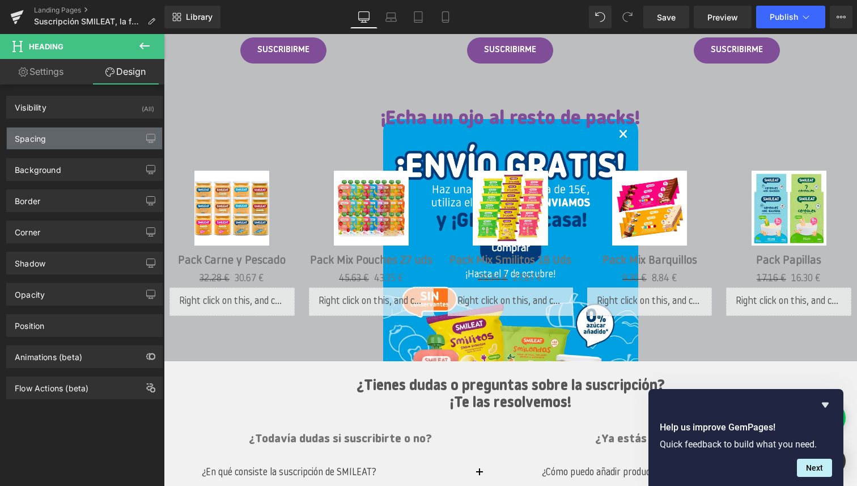
click at [55, 143] on div "Spacing" at bounding box center [84, 138] width 155 height 22
